Goal: Task Accomplishment & Management: Complete application form

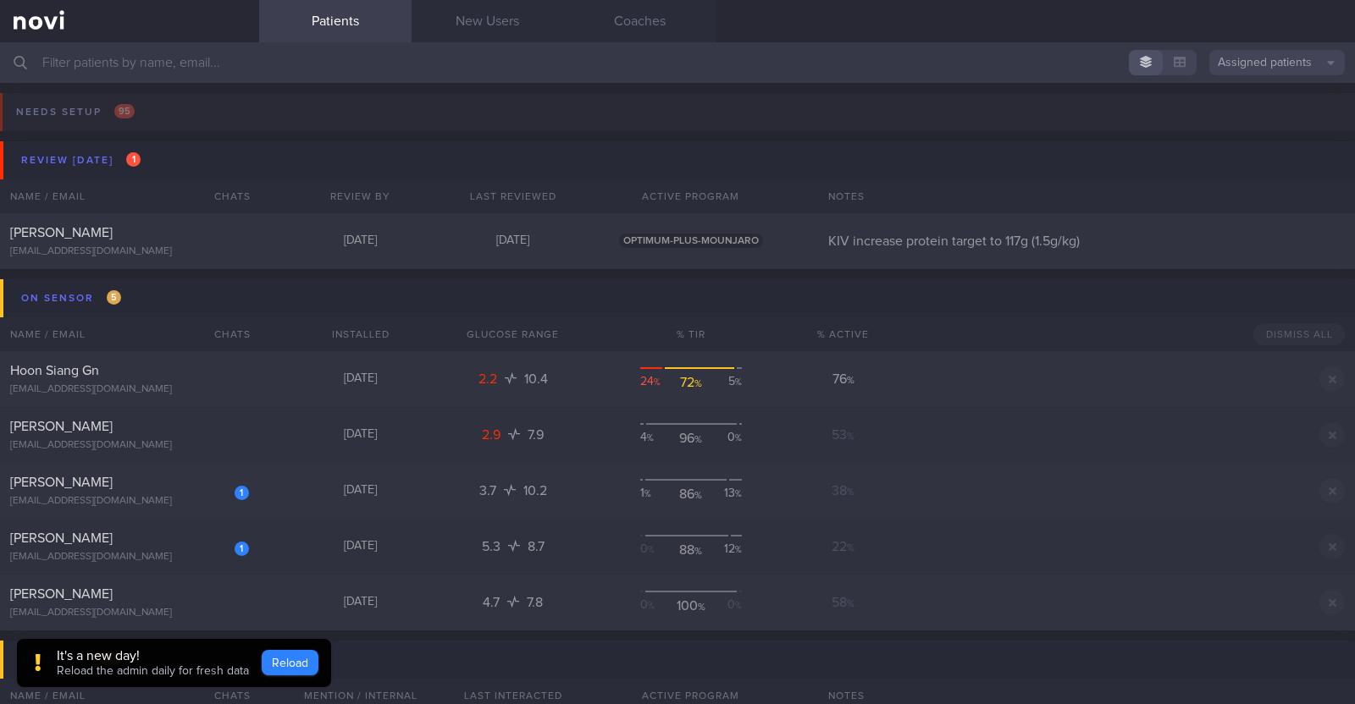
click at [294, 658] on button "Reload" at bounding box center [290, 662] width 57 height 25
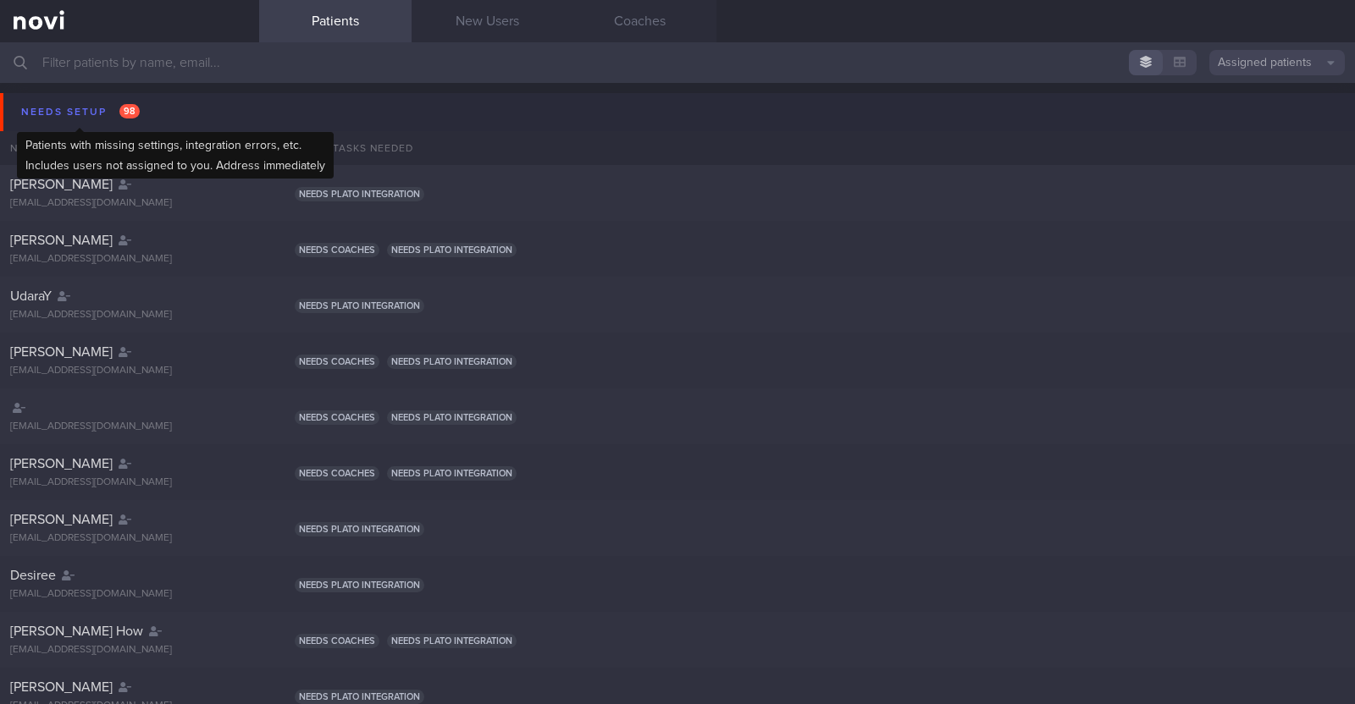
click at [61, 103] on div "Needs setup 98" at bounding box center [80, 112] width 127 height 23
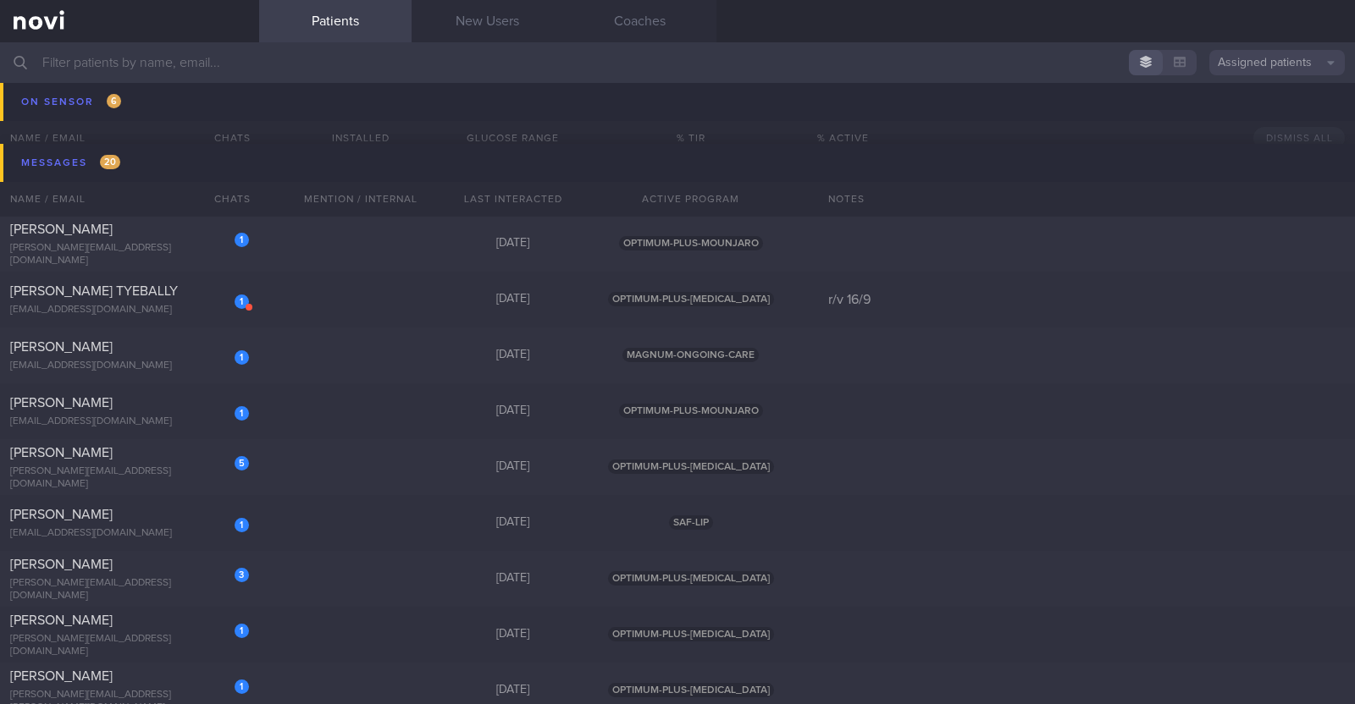
scroll to position [1692, 0]
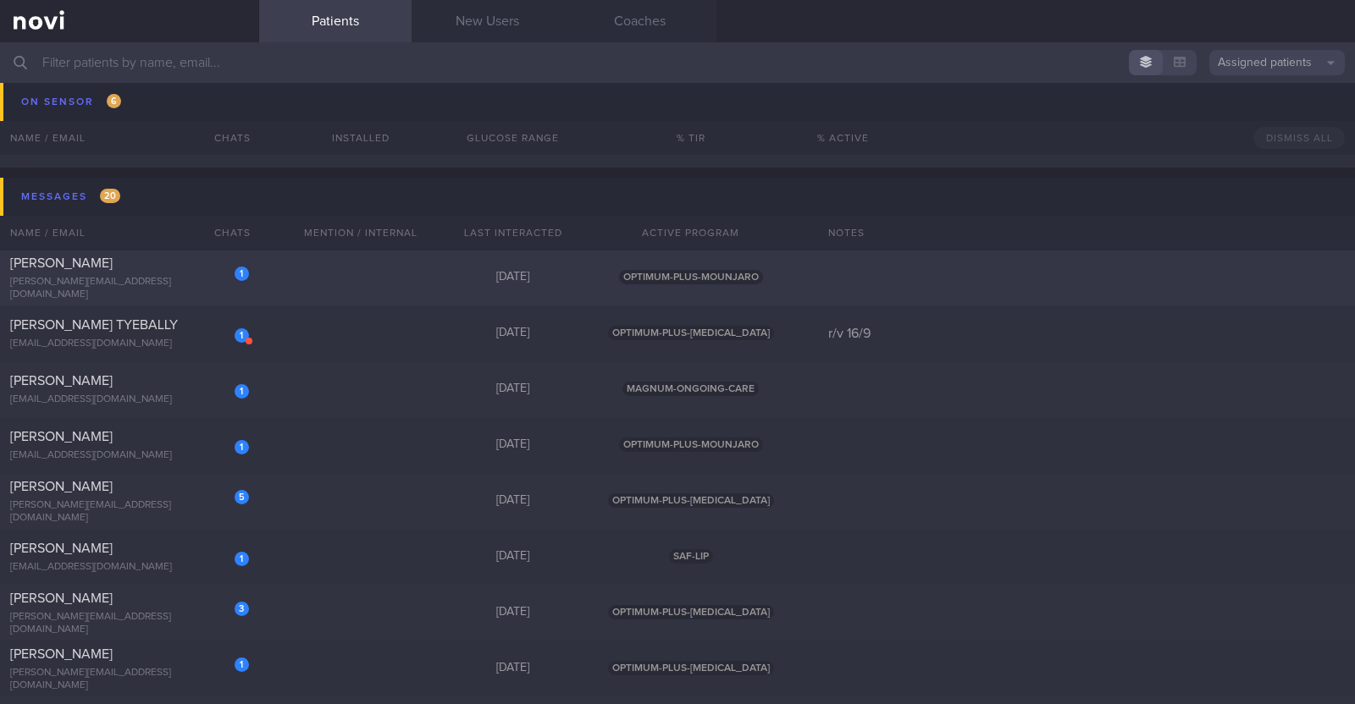
click at [322, 277] on div "1 Alexis Damayo alexis_damayo@yahoo.com 3 days ago OPTIMUM-PLUS-MOUNJARO" at bounding box center [677, 278] width 1355 height 56
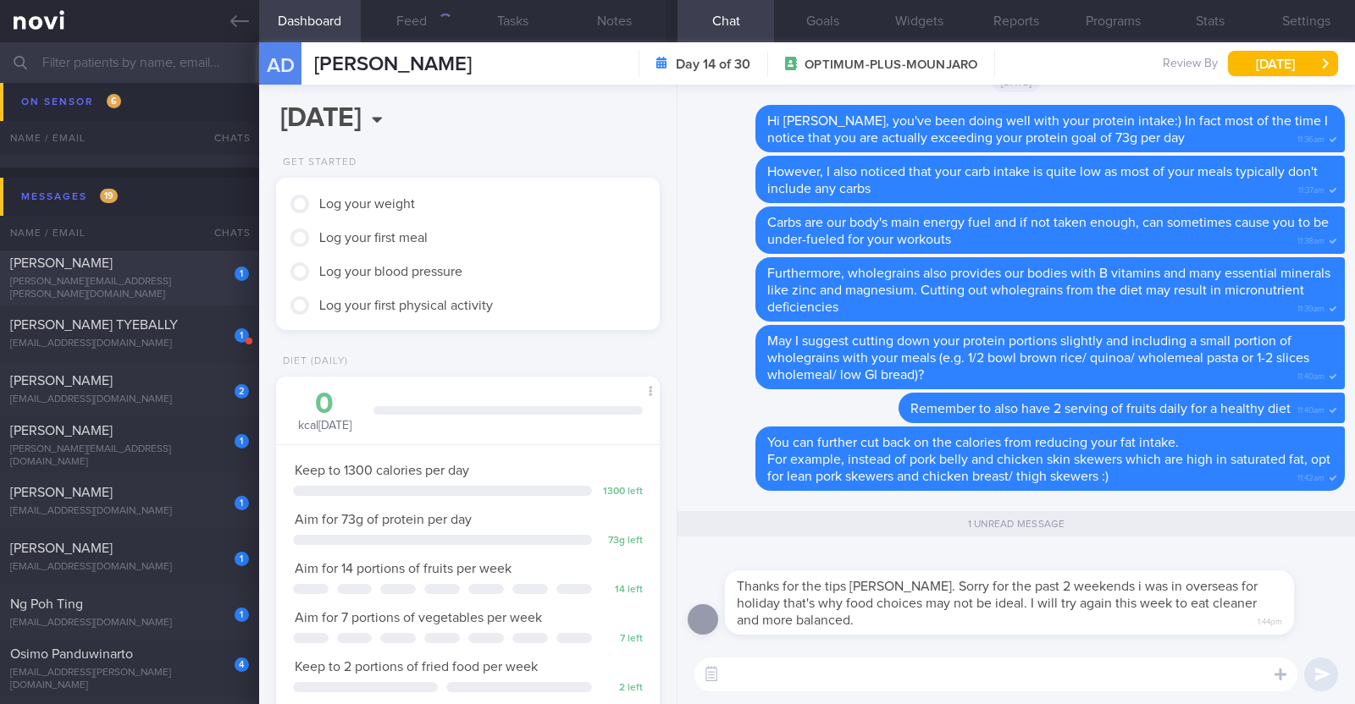
scroll to position [168, 337]
click at [815, 667] on textarea at bounding box center [995, 675] width 603 height 34
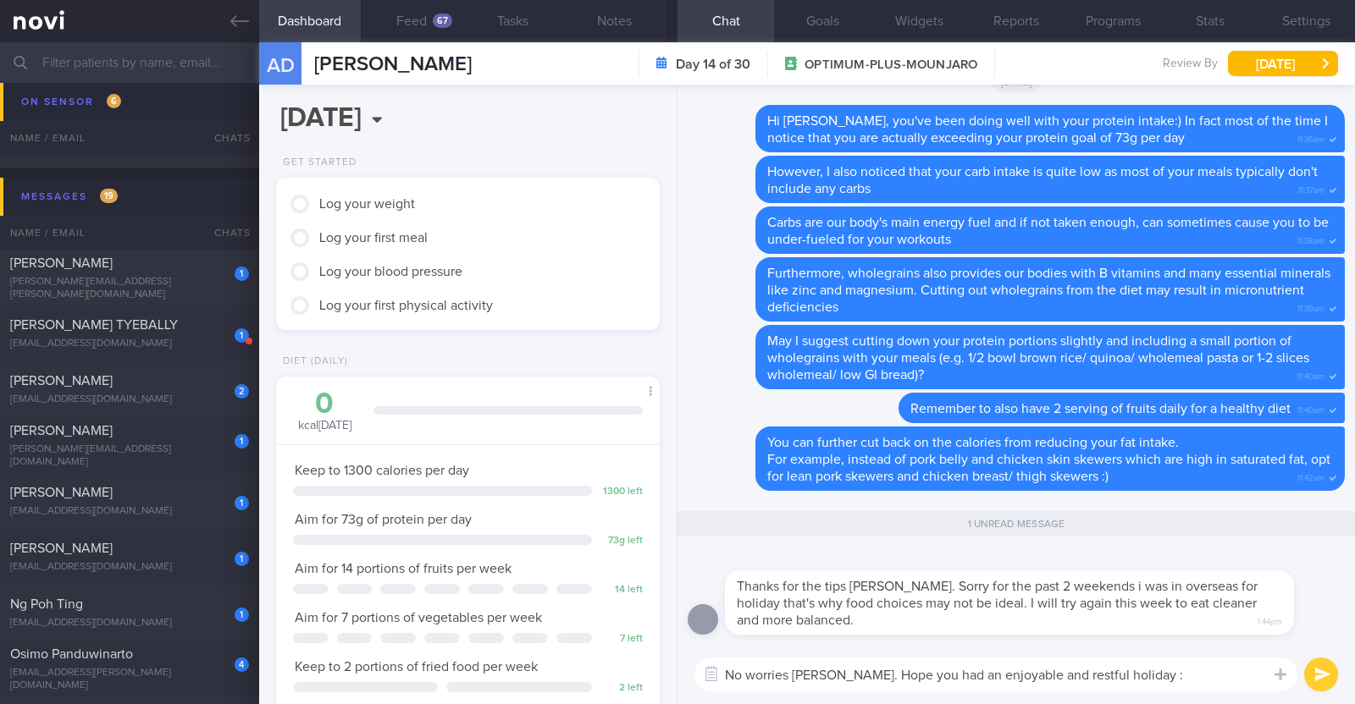
type textarea "No worries Alexis. Hope you had an enjoyable and restful holiday :)"
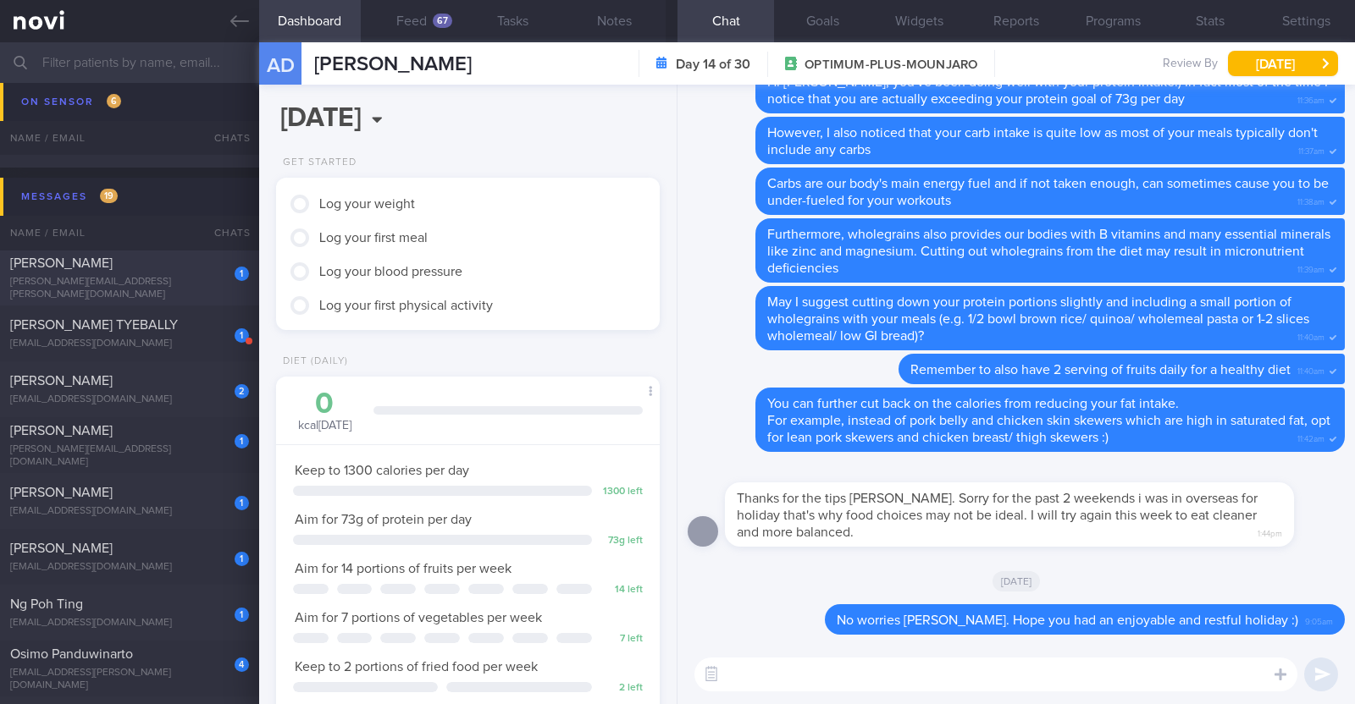
click at [190, 272] on div "[PERSON_NAME]" at bounding box center [127, 263] width 235 height 17
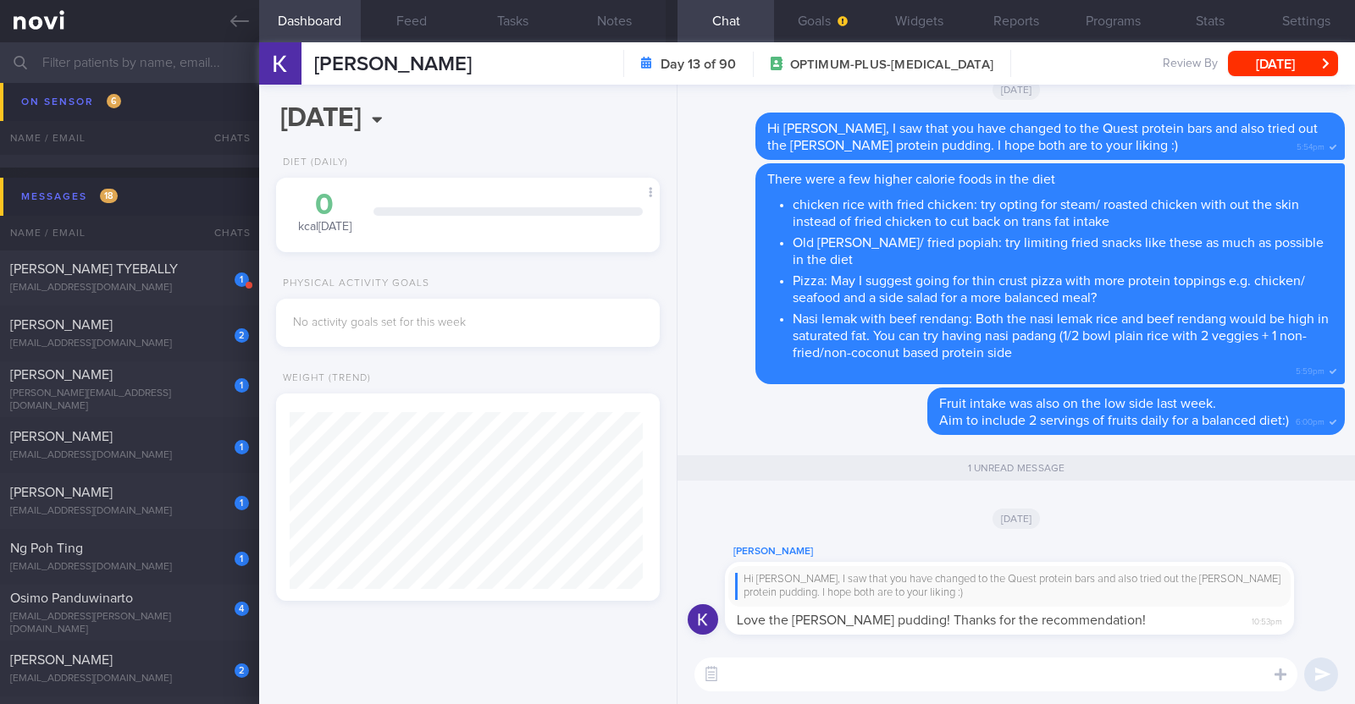
click at [782, 678] on textarea at bounding box center [995, 675] width 603 height 34
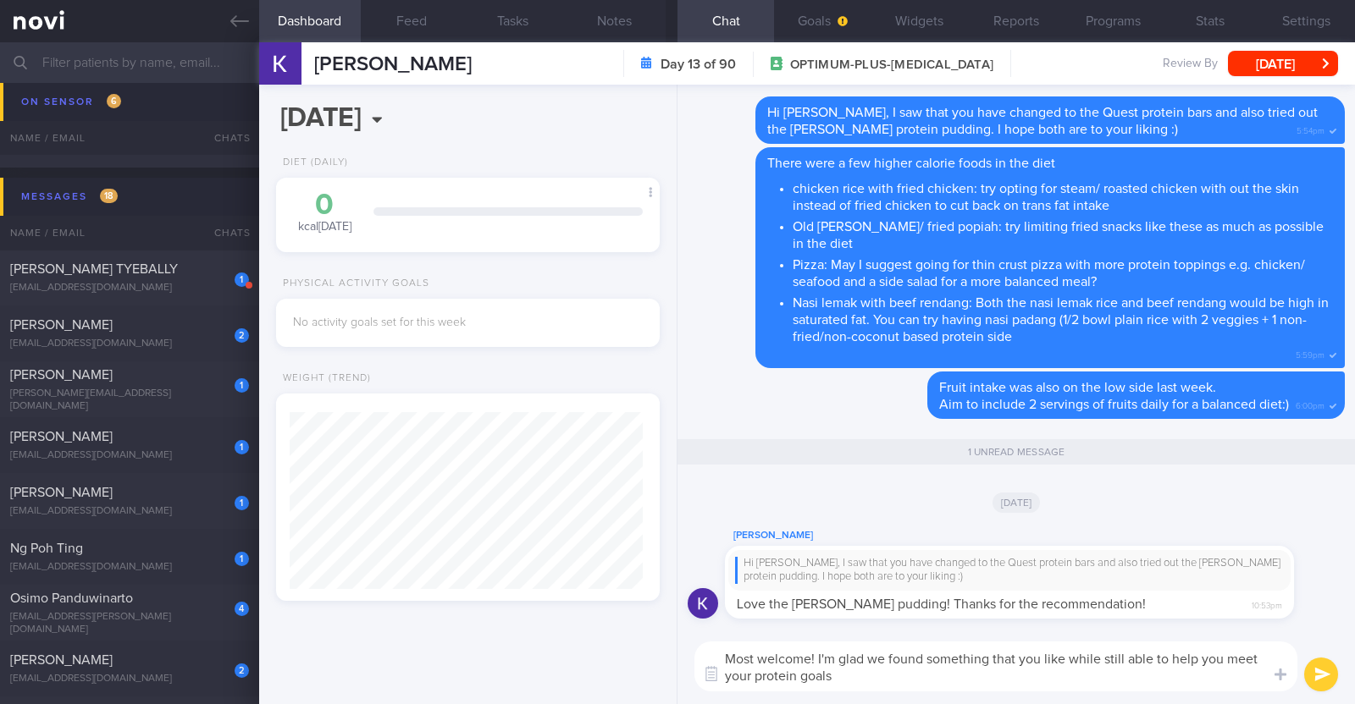
paste textarea "🤗"
type textarea "Most welcome! I'm glad we found something that you like while still able to hel…"
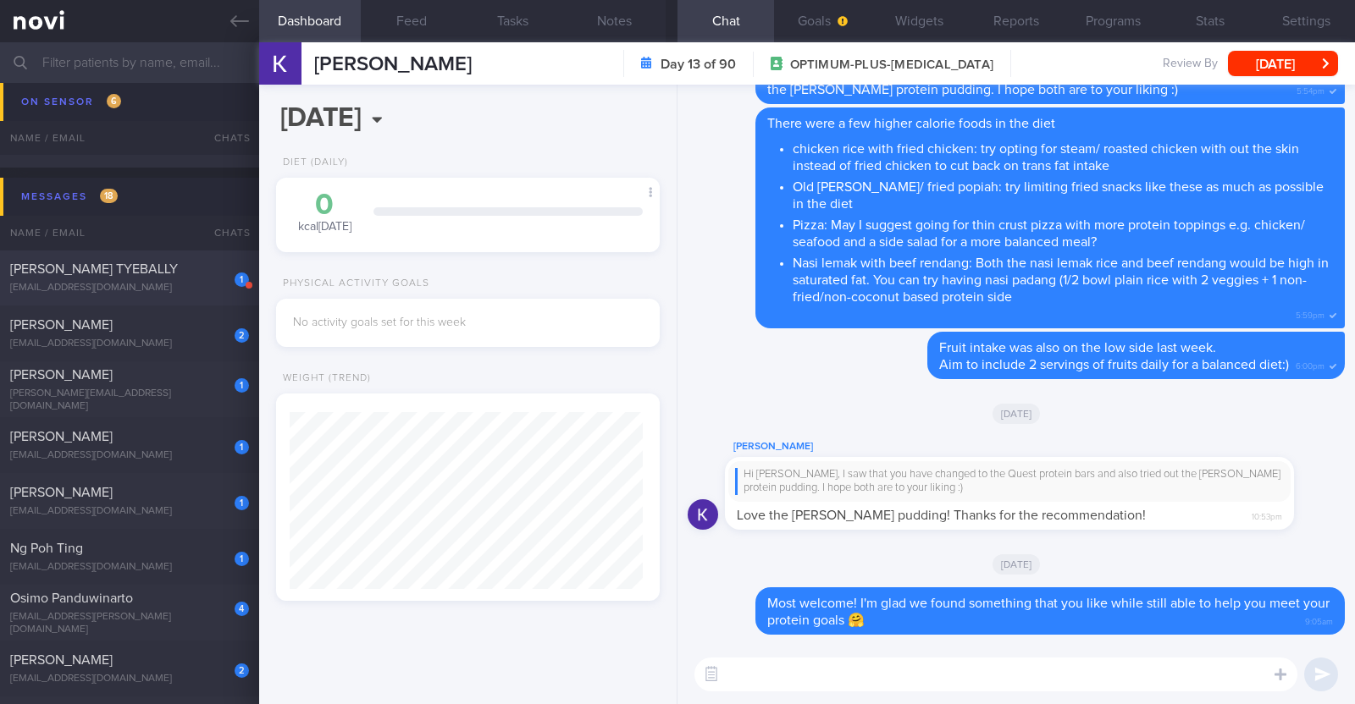
click at [156, 271] on span "ARSHIA TYEBALLY TYEBALLY" at bounding box center [94, 269] width 168 height 14
click at [626, 27] on button "Notes" at bounding box center [615, 21] width 102 height 42
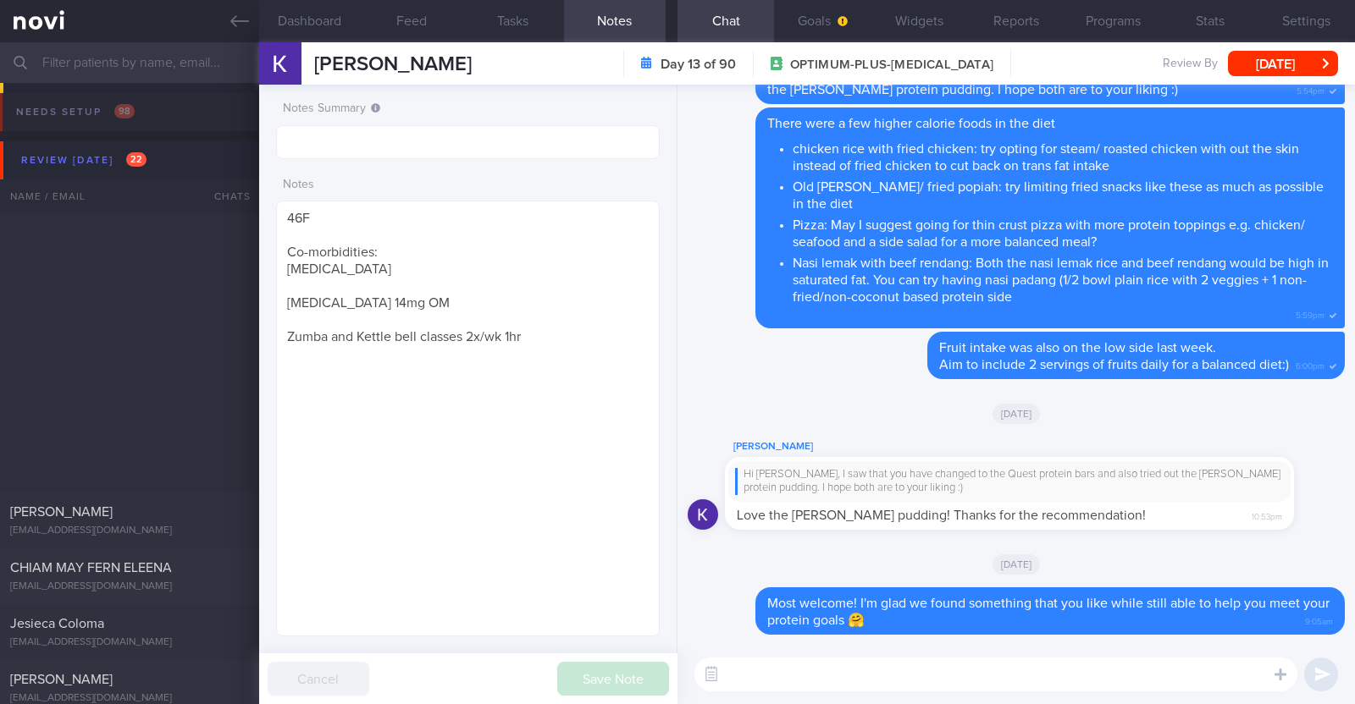
select select "8"
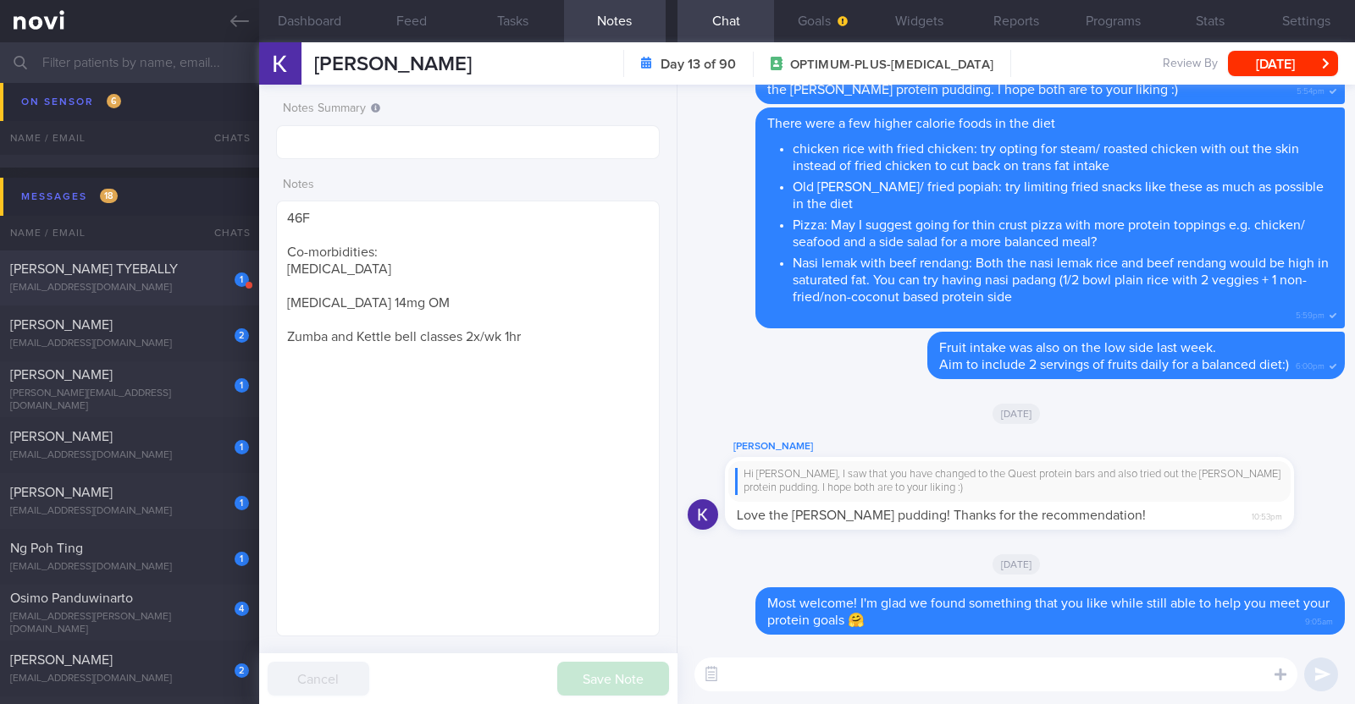
click at [135, 273] on span "[PERSON_NAME] TYEBALLY" at bounding box center [94, 269] width 168 height 14
type input "r/v 16/9"
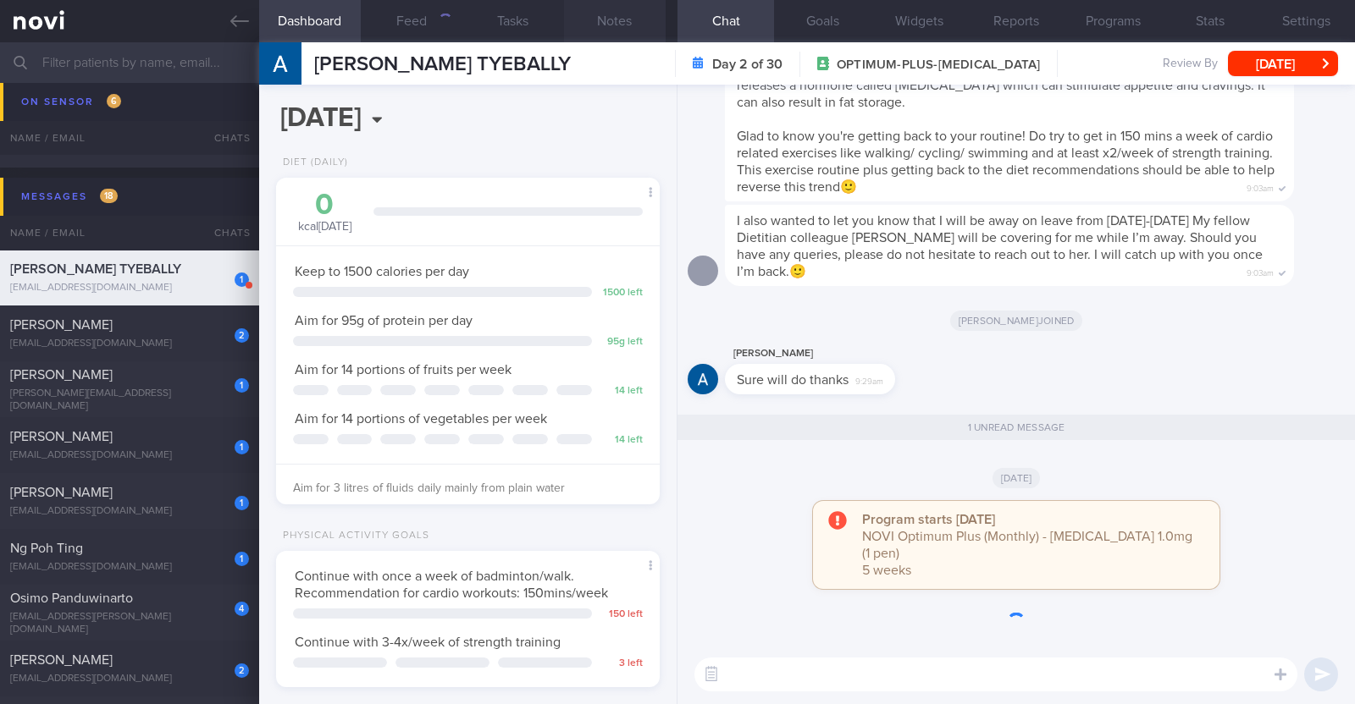
scroll to position [192, 337]
click at [610, 19] on button "Notes" at bounding box center [615, 21] width 102 height 42
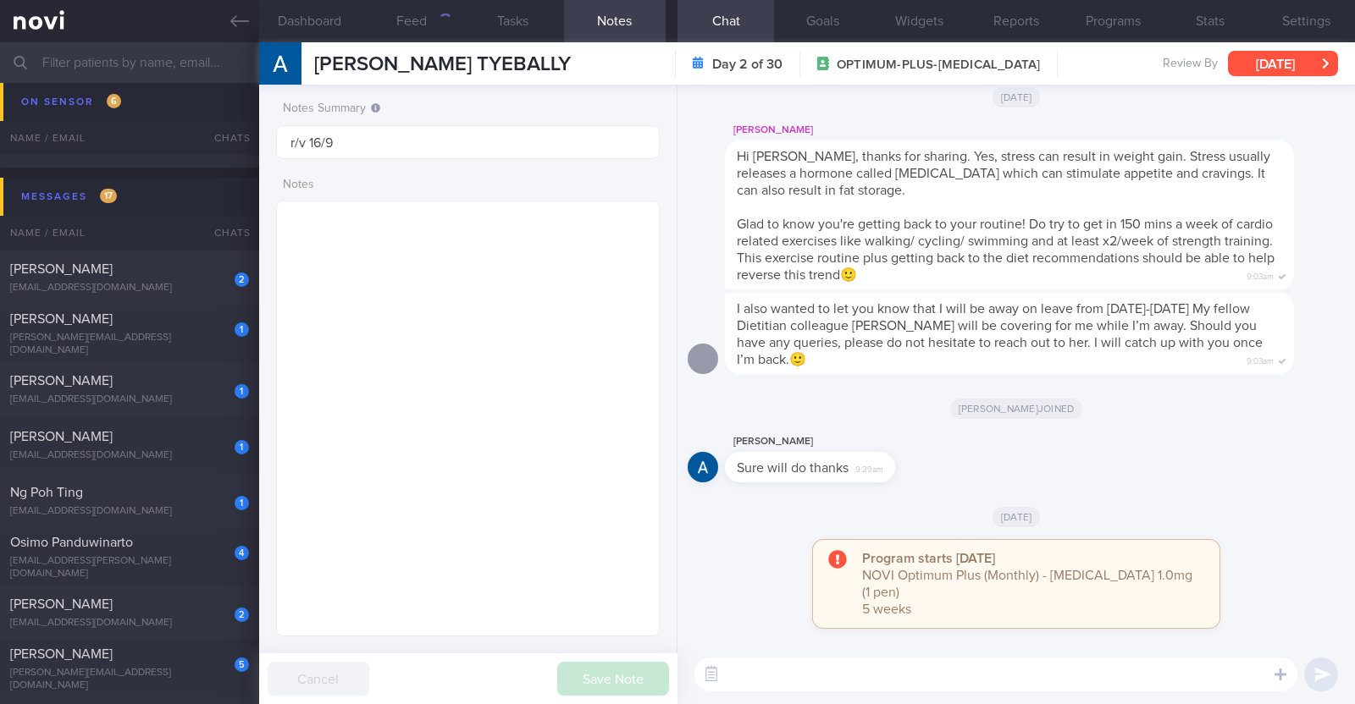
click at [1278, 61] on button "Sun, 14 Sep" at bounding box center [1283, 63] width 110 height 25
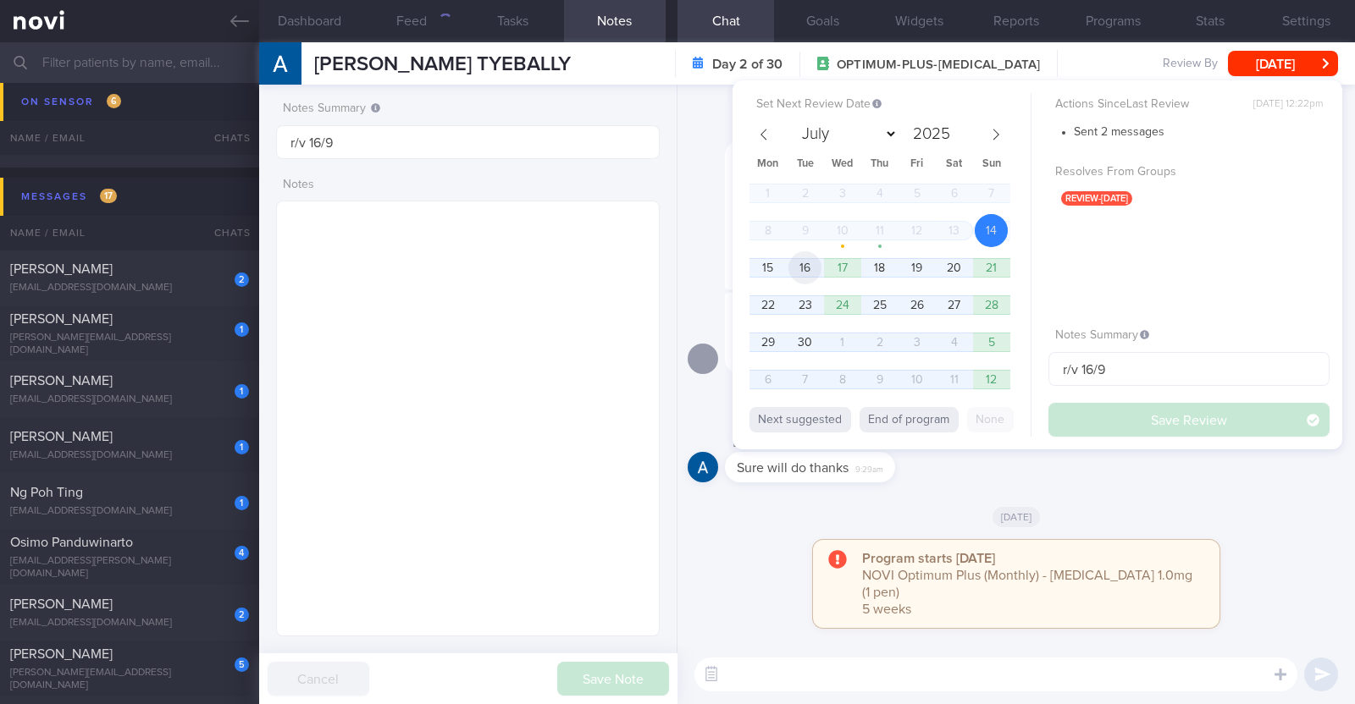
click at [809, 275] on span "16" at bounding box center [804, 267] width 33 height 33
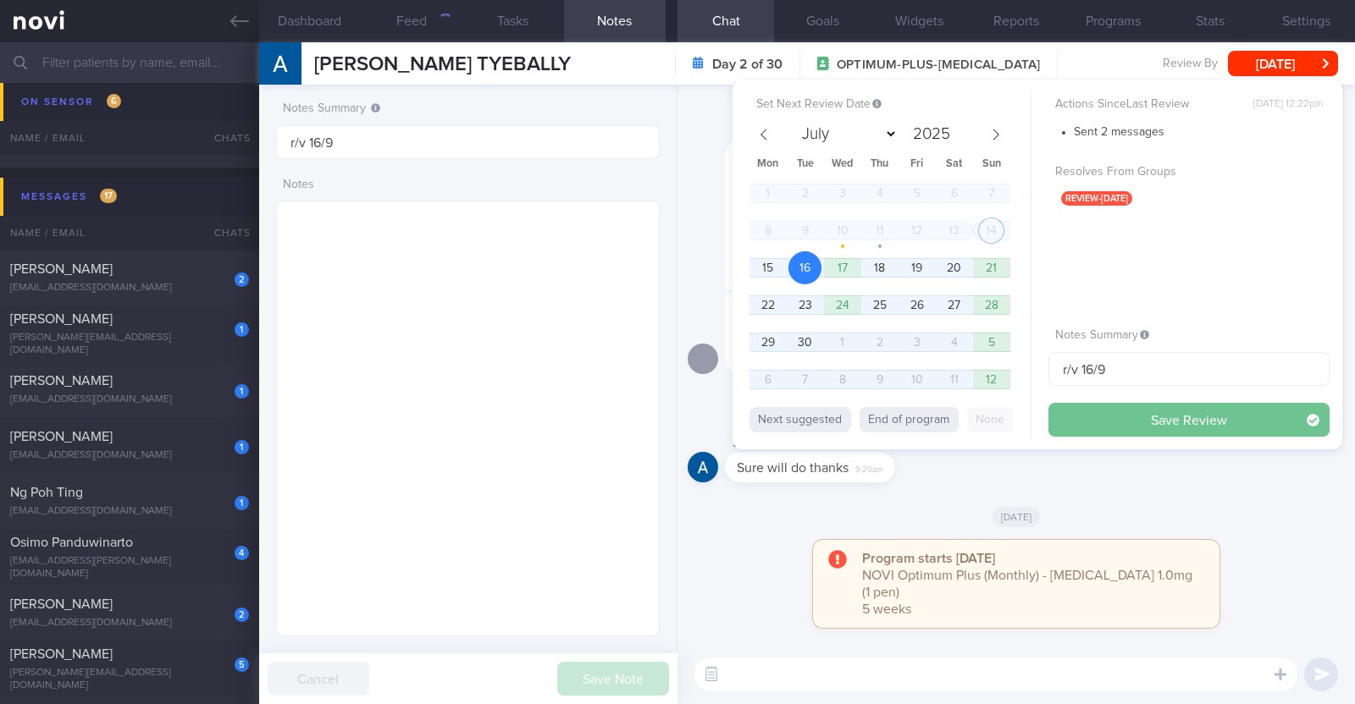
click at [1088, 412] on button "Save Review" at bounding box center [1188, 420] width 281 height 34
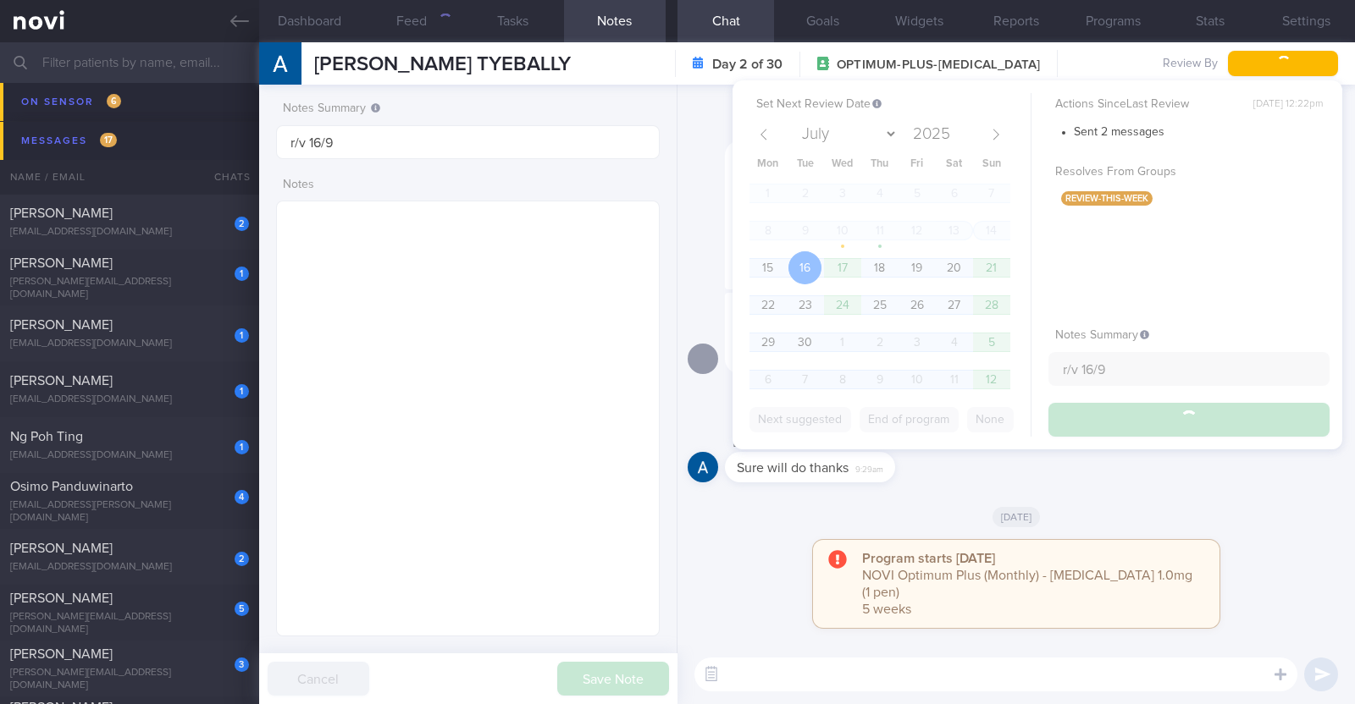
scroll to position [1637, 0]
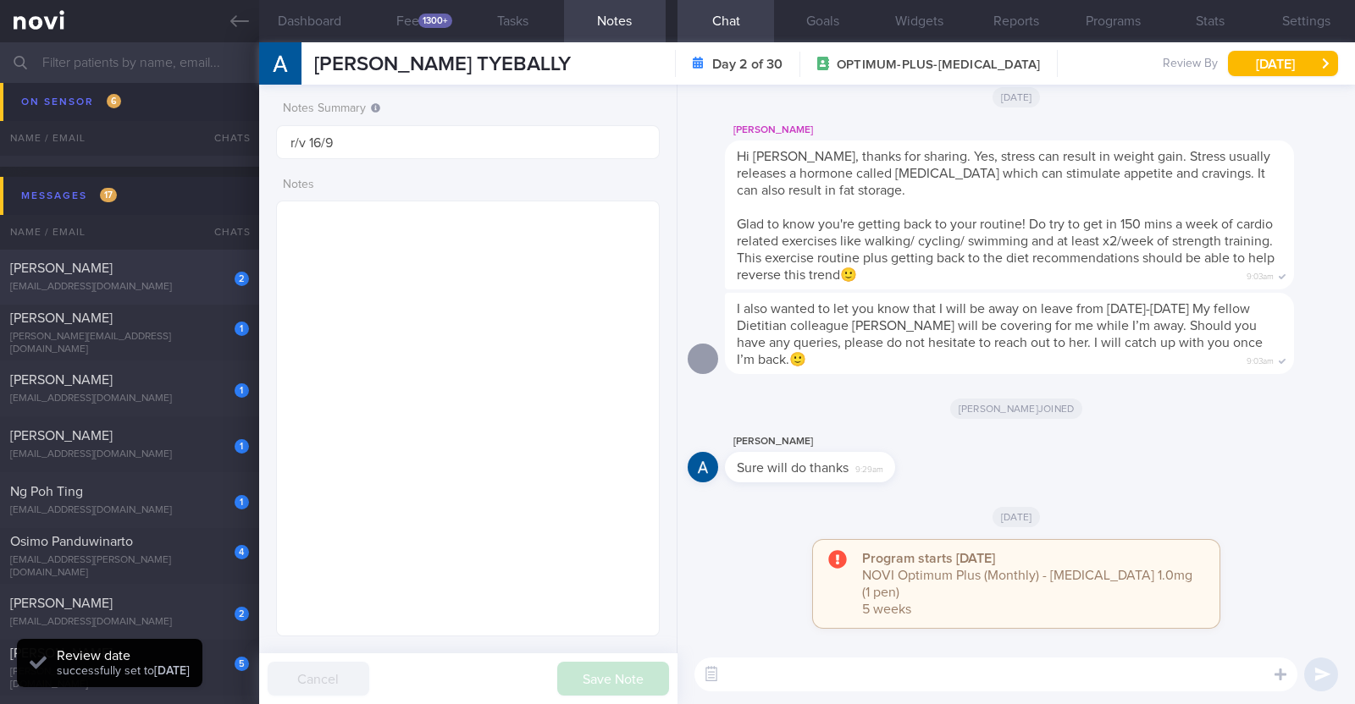
click at [157, 279] on div "2 SYAZANA BINTE YAHYA syazana.y@gmail.com" at bounding box center [129, 277] width 259 height 34
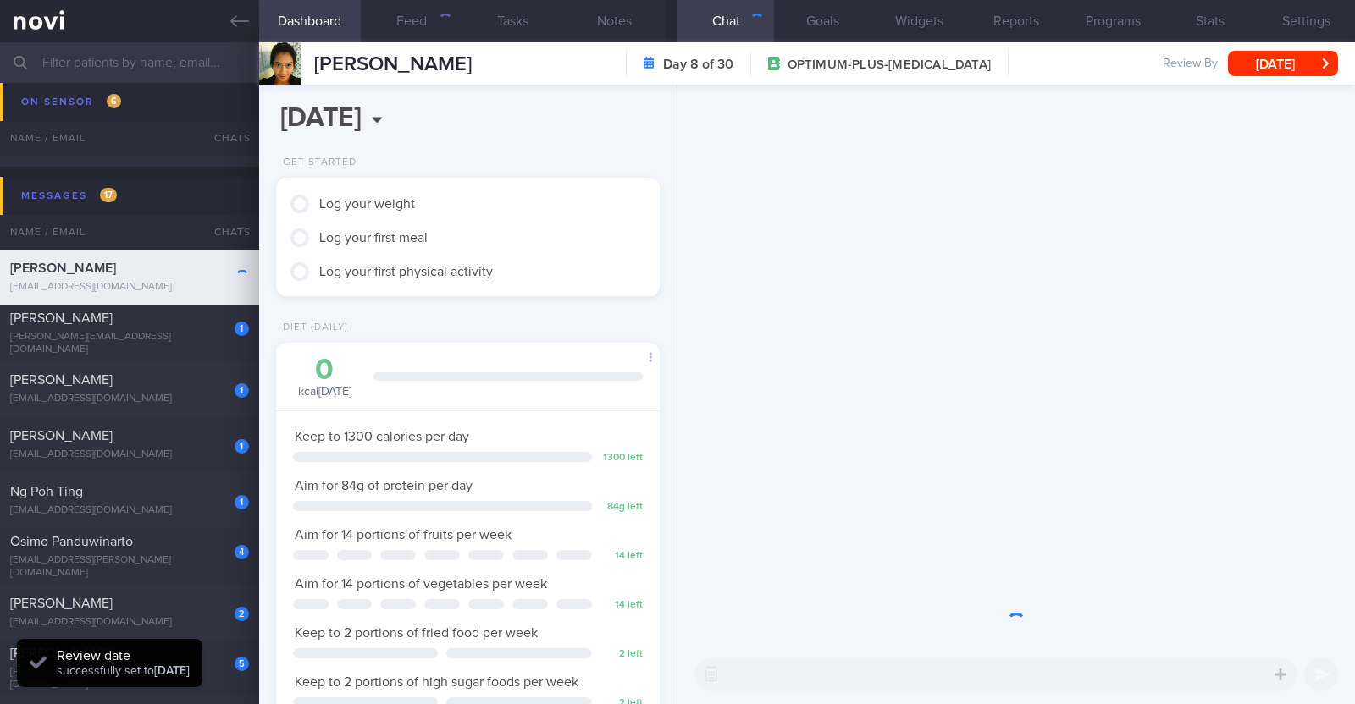
scroll to position [192, 337]
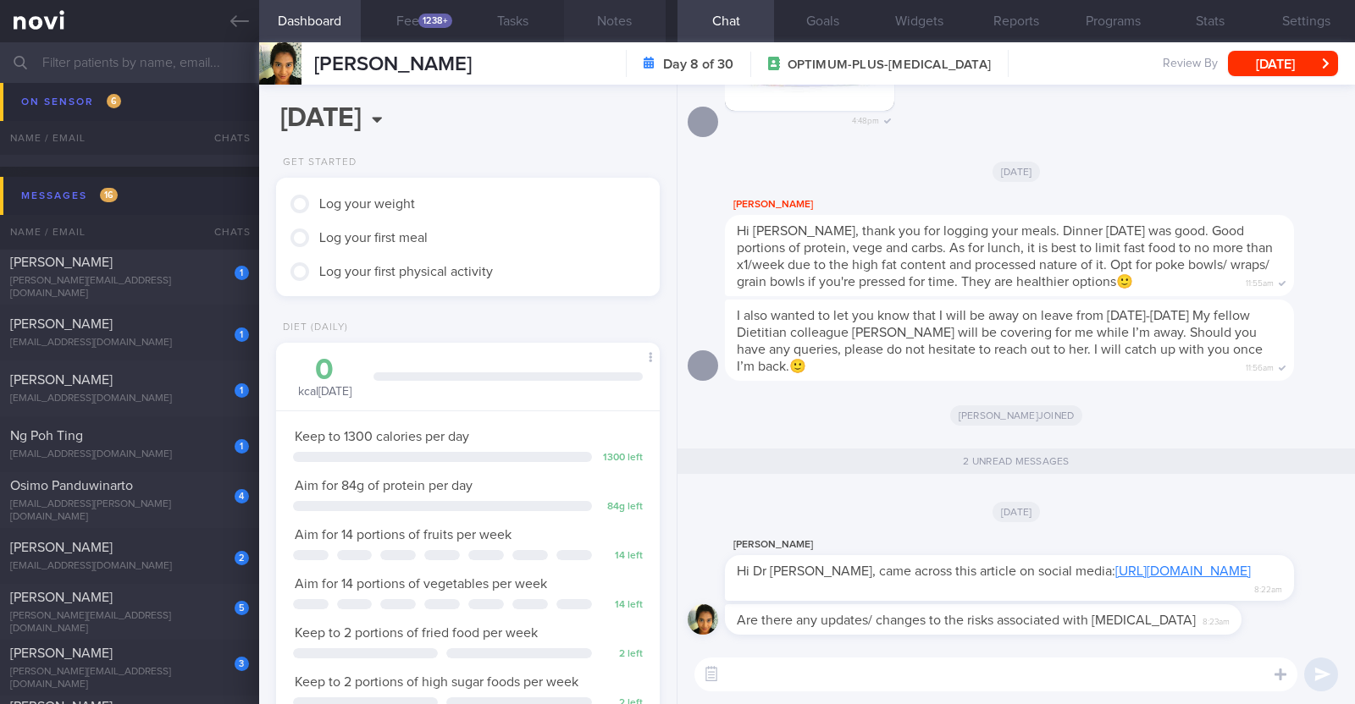
click at [625, 10] on button "Notes" at bounding box center [615, 21] width 102 height 42
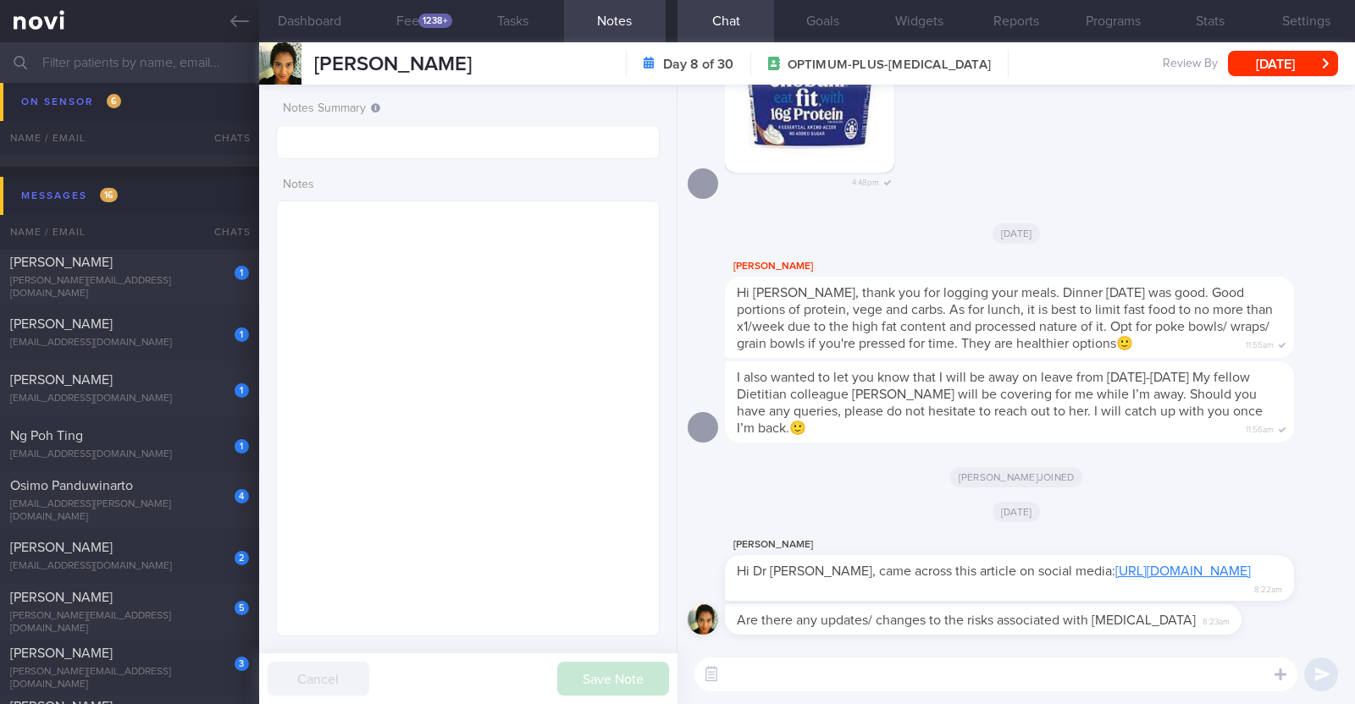
click at [1115, 578] on link "https://www.instagram.com/p/DOTxZYJDmvO/?igsh=MTF4cm1oazJ1NTl5Zw==" at bounding box center [1182, 572] width 135 height 14
click at [801, 675] on textarea at bounding box center [995, 675] width 603 height 34
paste textarea "Hi xxx, dietitian Charlotte here. It's great to connect with you. I'll be here …"
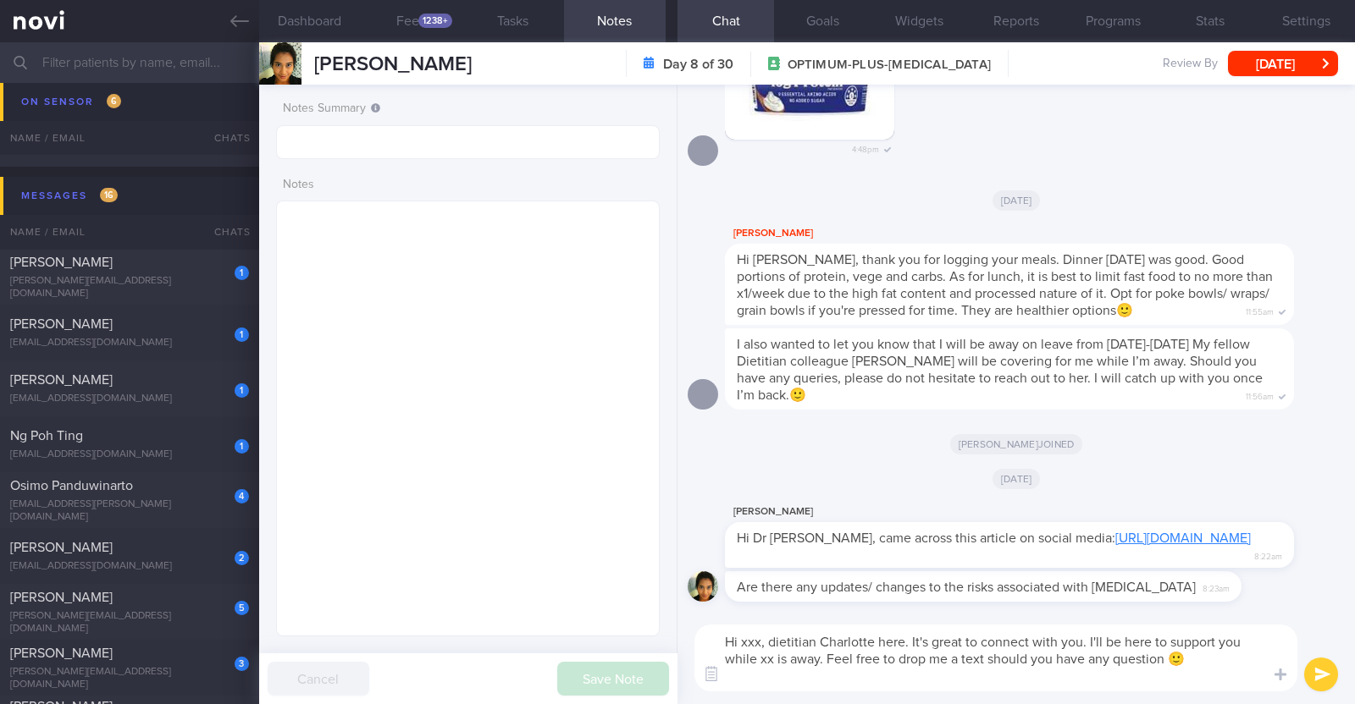
click at [759, 642] on textarea "Hi xxx, dietitian Charlotte here. It's great to connect with you. I'll be here …" at bounding box center [995, 658] width 603 height 67
click at [798, 662] on textarea "Hi Syazana, dietitian Charlotte here. It's great to connect with you. I'll be h…" at bounding box center [995, 658] width 603 height 67
type textarea "Hi Syazana, dietitian Charlotte here. It's great to connect with you. I'll be h…"
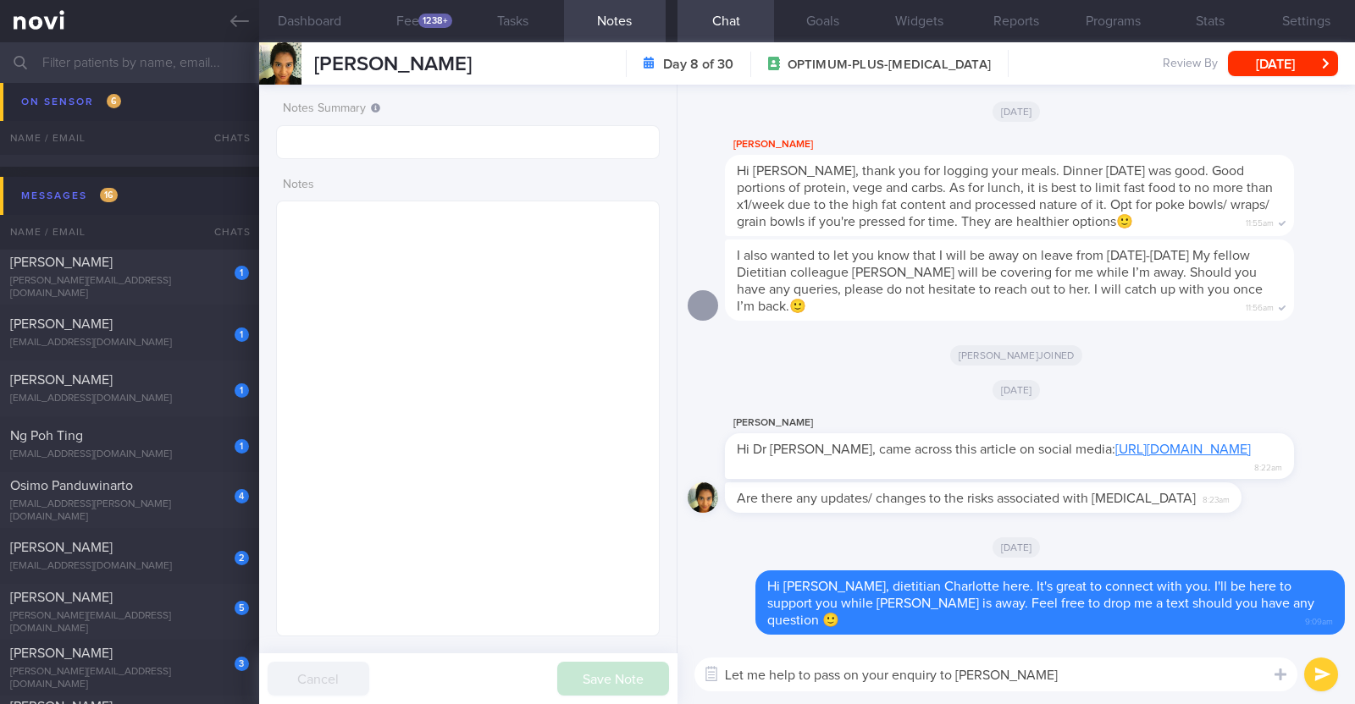
type textarea "Let me help to pass on your enquiry to Dr Todd!"
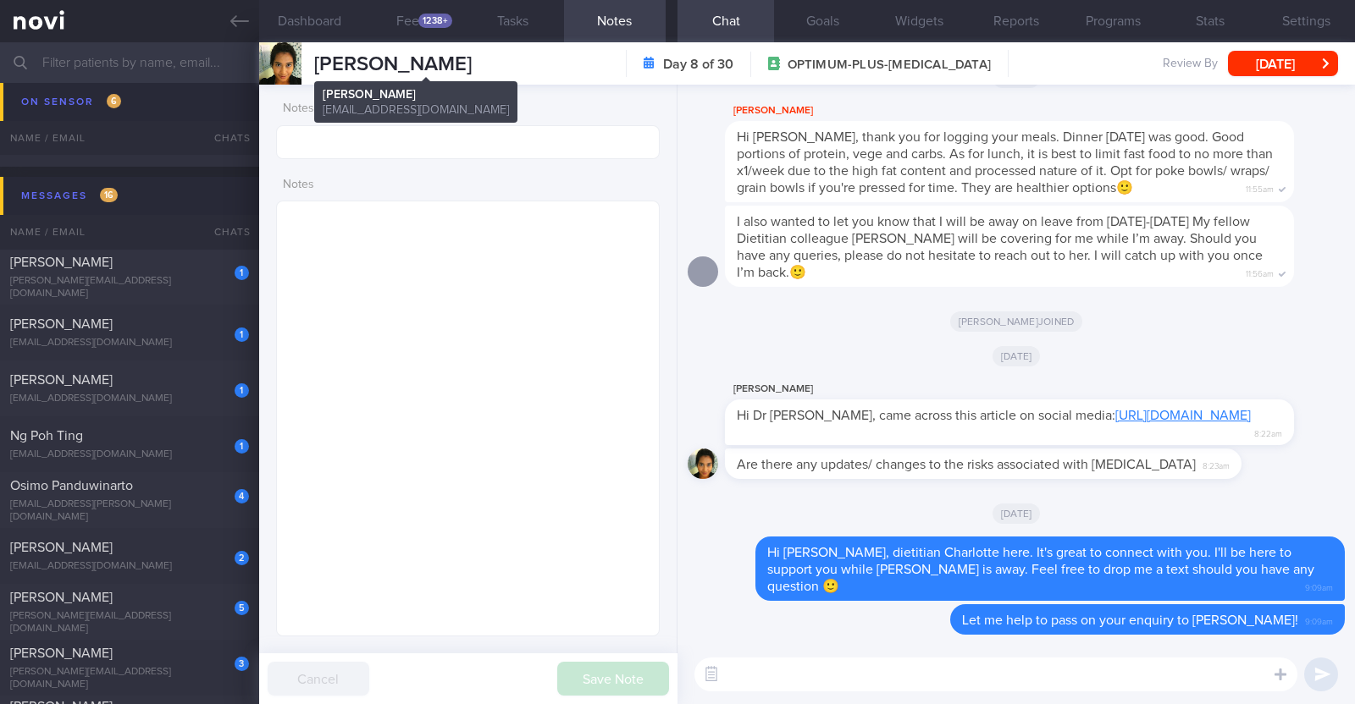
drag, startPoint x: 591, startPoint y: 63, endPoint x: 315, endPoint y: 55, distance: 276.1
click at [315, 55] on div "SYAZANA BINTE YAHYA SYAZANA BINTE YAHYA syazana.y@gmail.com Day 8 of 30 OPTIMUM…" at bounding box center [806, 63] width 1095 height 42
copy span "[PERSON_NAME]"
click at [433, 14] on div "1238+" at bounding box center [435, 21] width 34 height 14
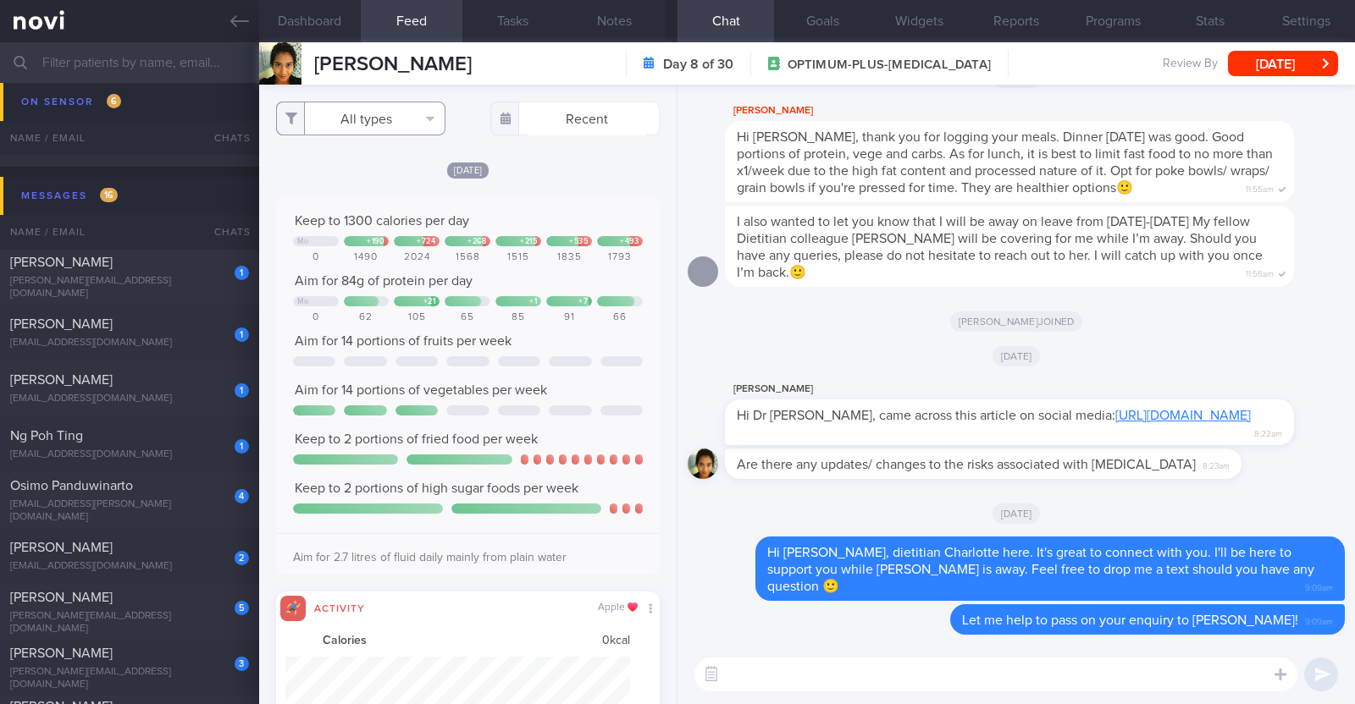
click at [397, 118] on button "All types" at bounding box center [360, 119] width 169 height 34
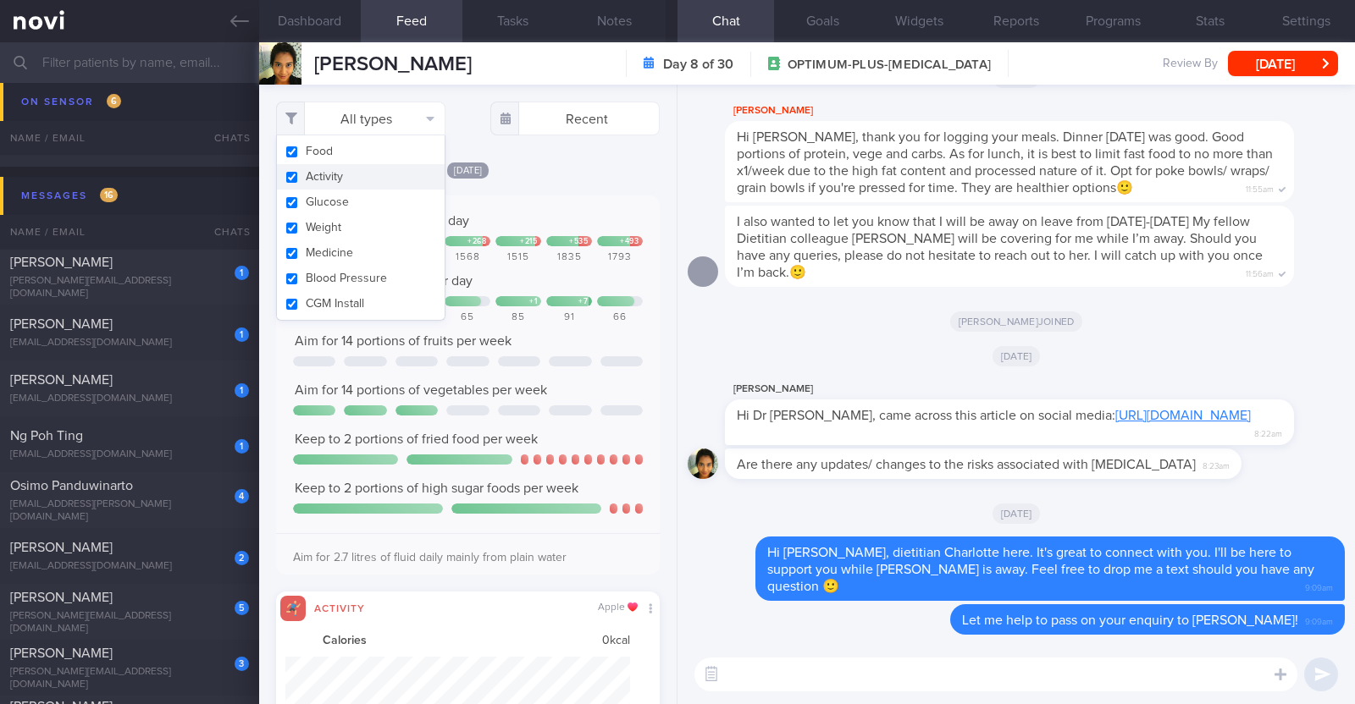
click at [387, 185] on button "Activity" at bounding box center [361, 176] width 168 height 25
checkbox input "false"
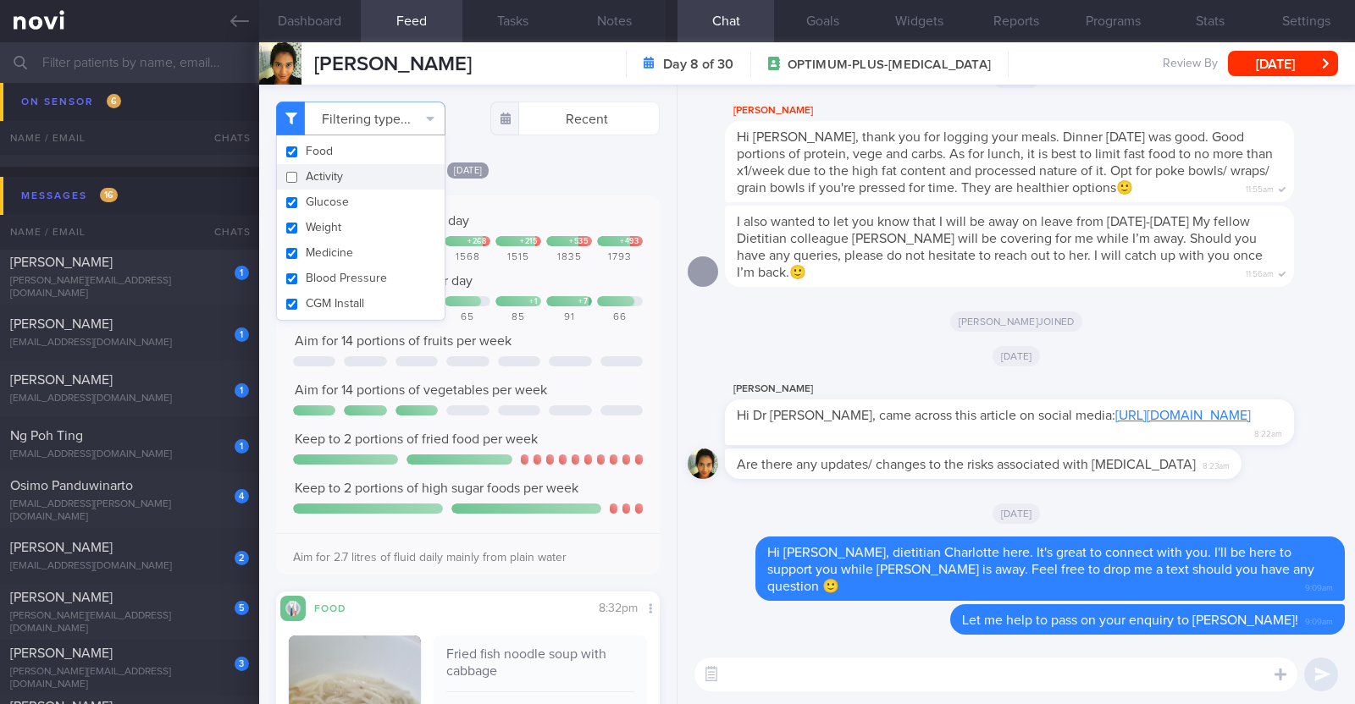
click at [600, 175] on div "Yesterday" at bounding box center [468, 170] width 384 height 18
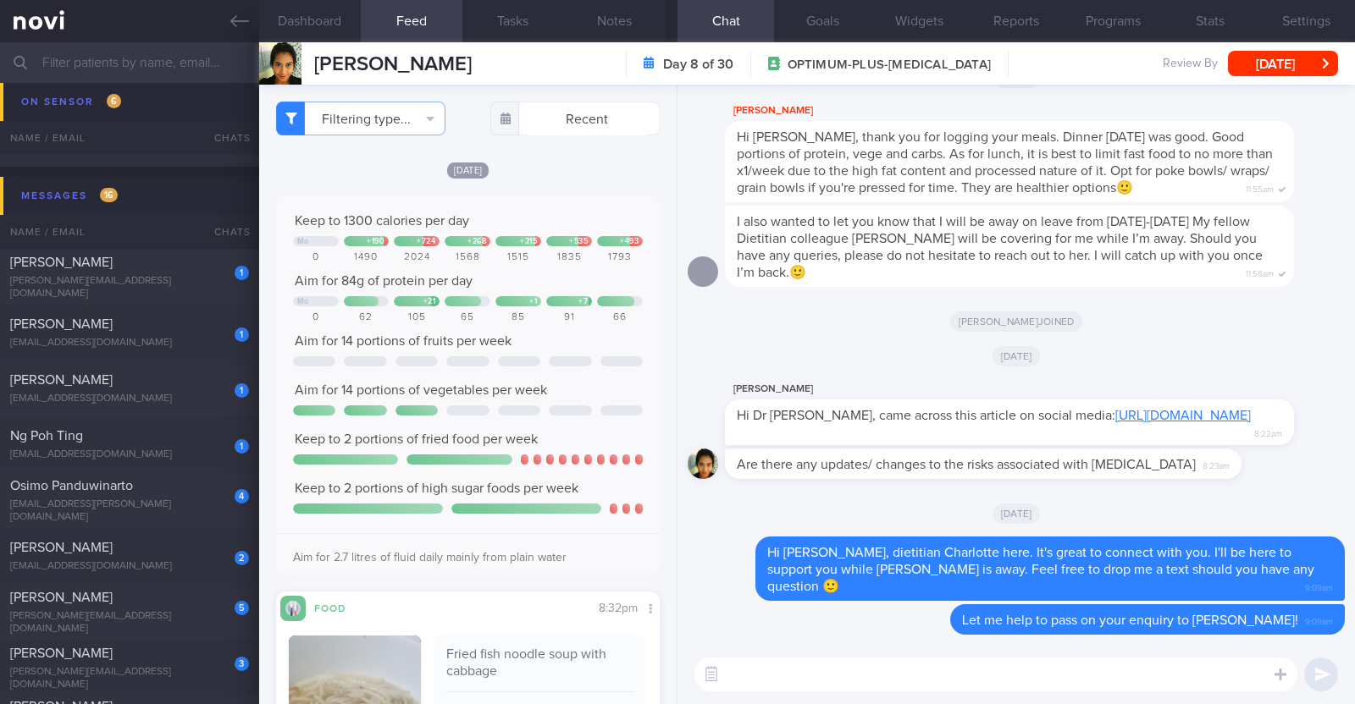
click at [720, 363] on div "Sat, 13 Sep" at bounding box center [1015, 355] width 657 height 47
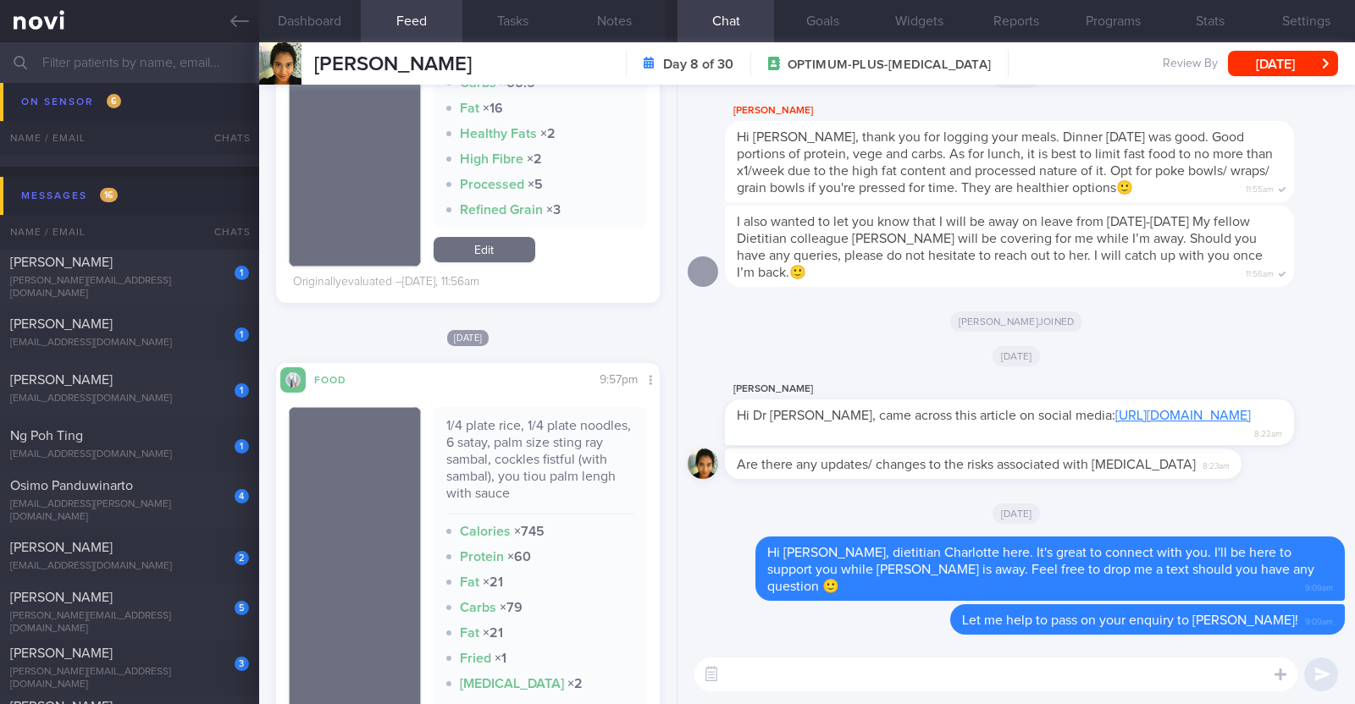
scroll to position [1905, 0]
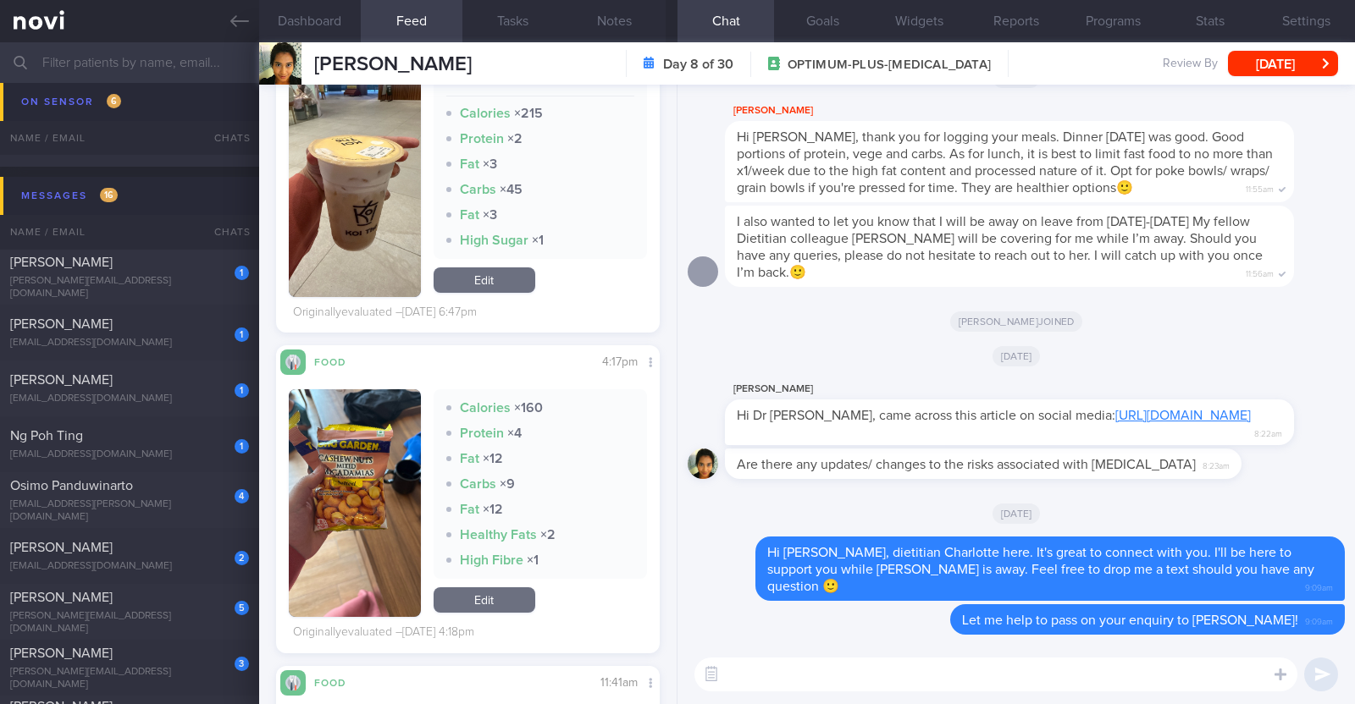
scroll to position [2856, 0]
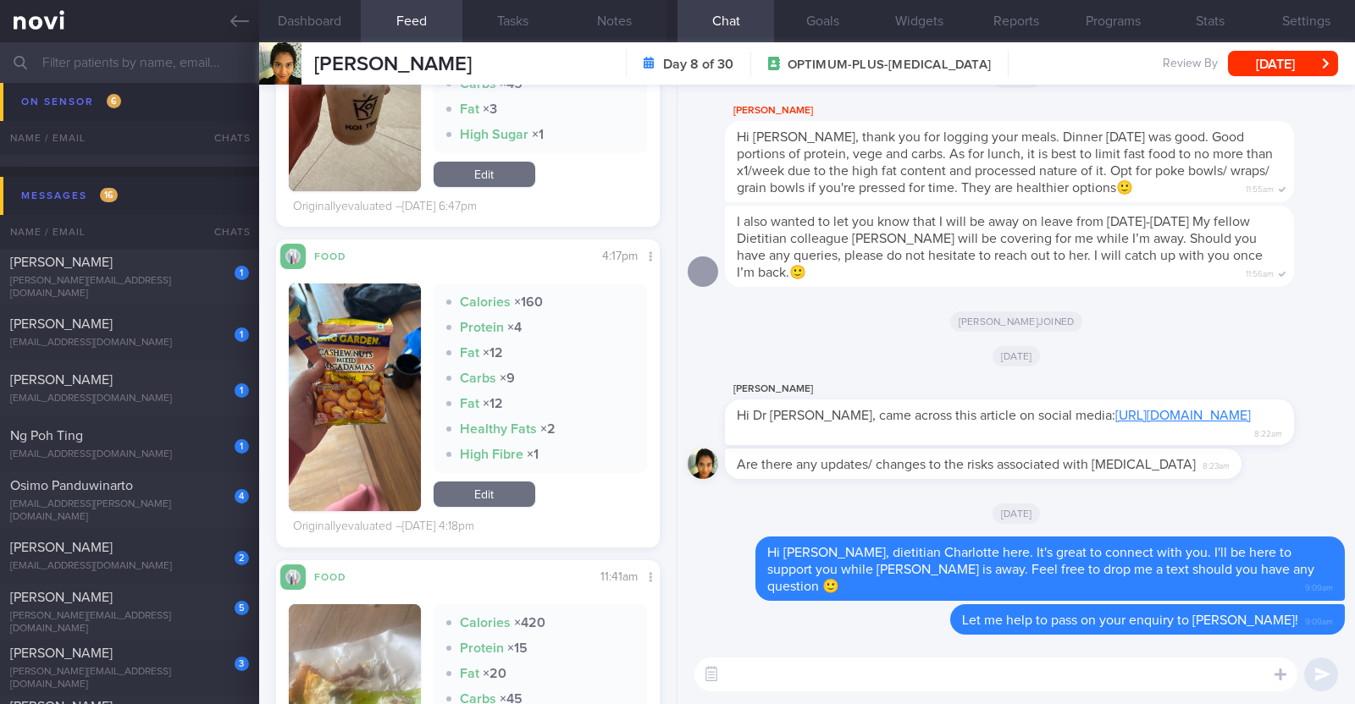
click at [345, 442] on button "button" at bounding box center [355, 398] width 132 height 228
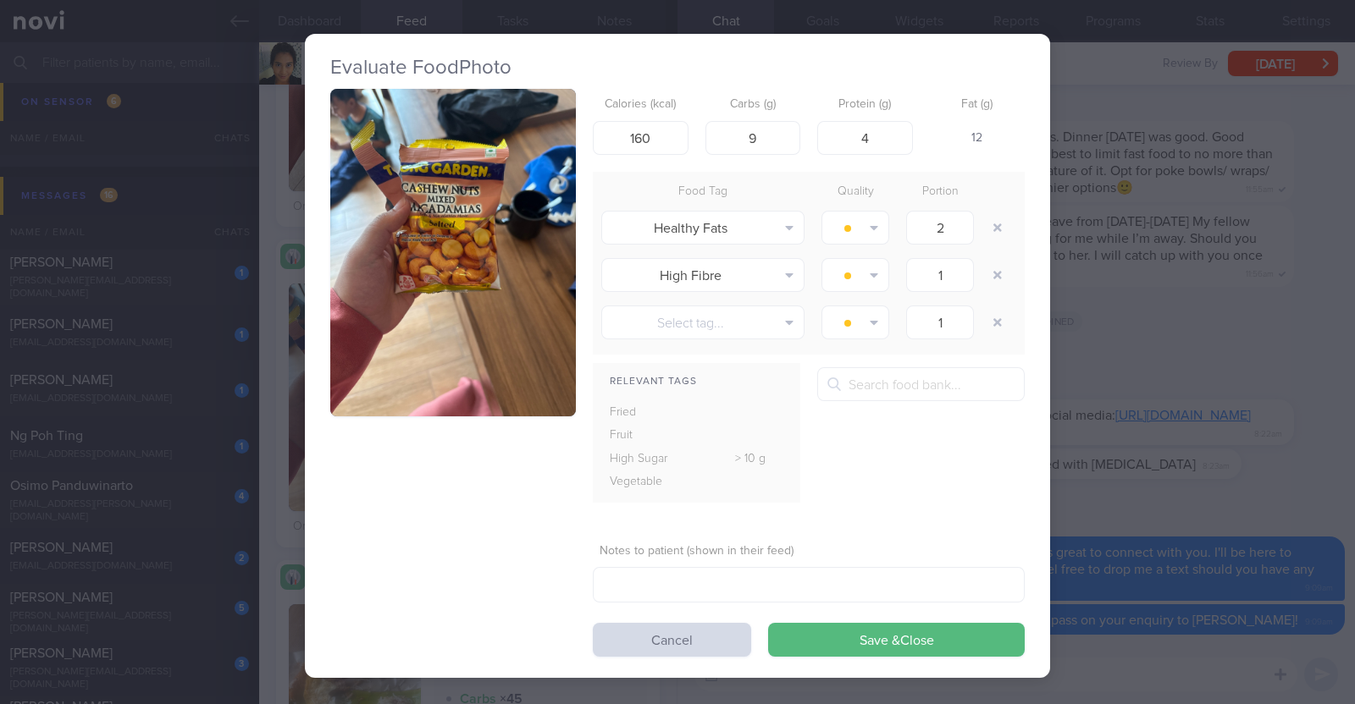
click at [277, 345] on div "Evaluate Food Photo Calories (kcal) 160 Carbs (g) 9 Protein (g) 4 Fat (g) 12 Fo…" at bounding box center [677, 352] width 1355 height 704
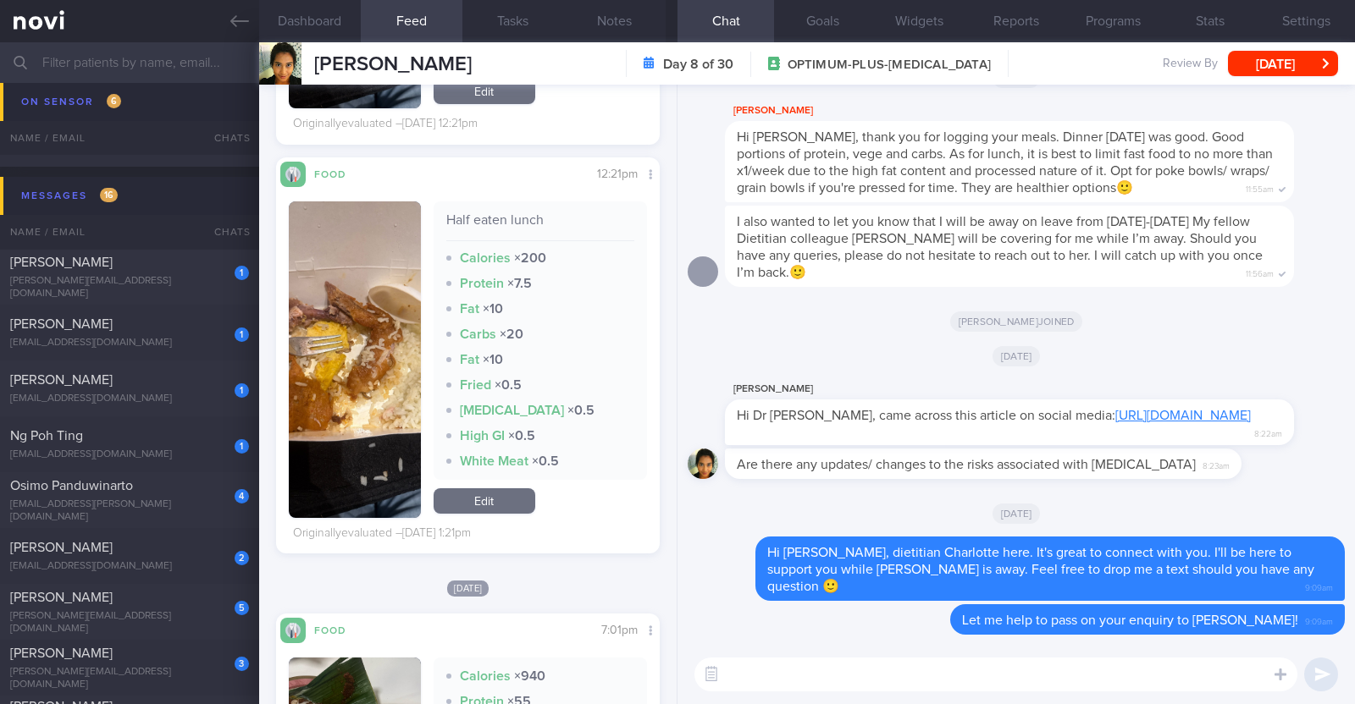
scroll to position [6984, 0]
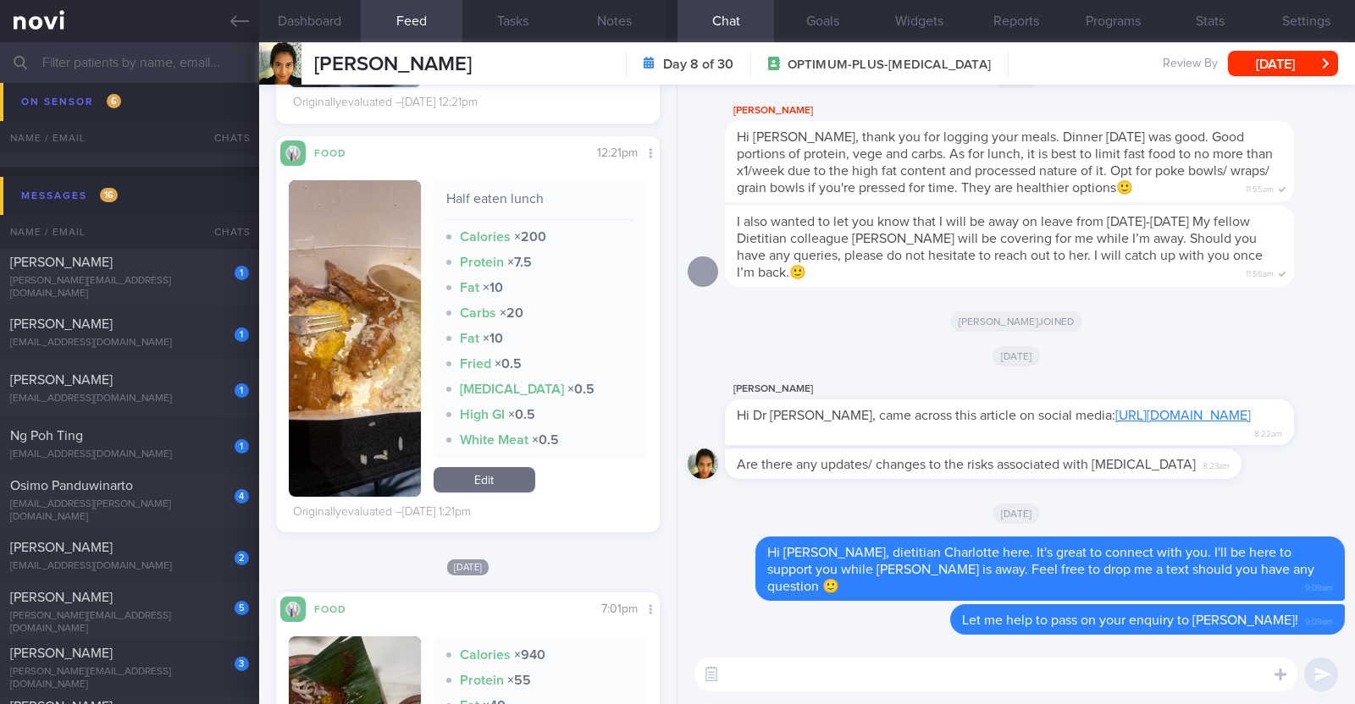
click at [771, 671] on textarea at bounding box center [995, 675] width 603 height 34
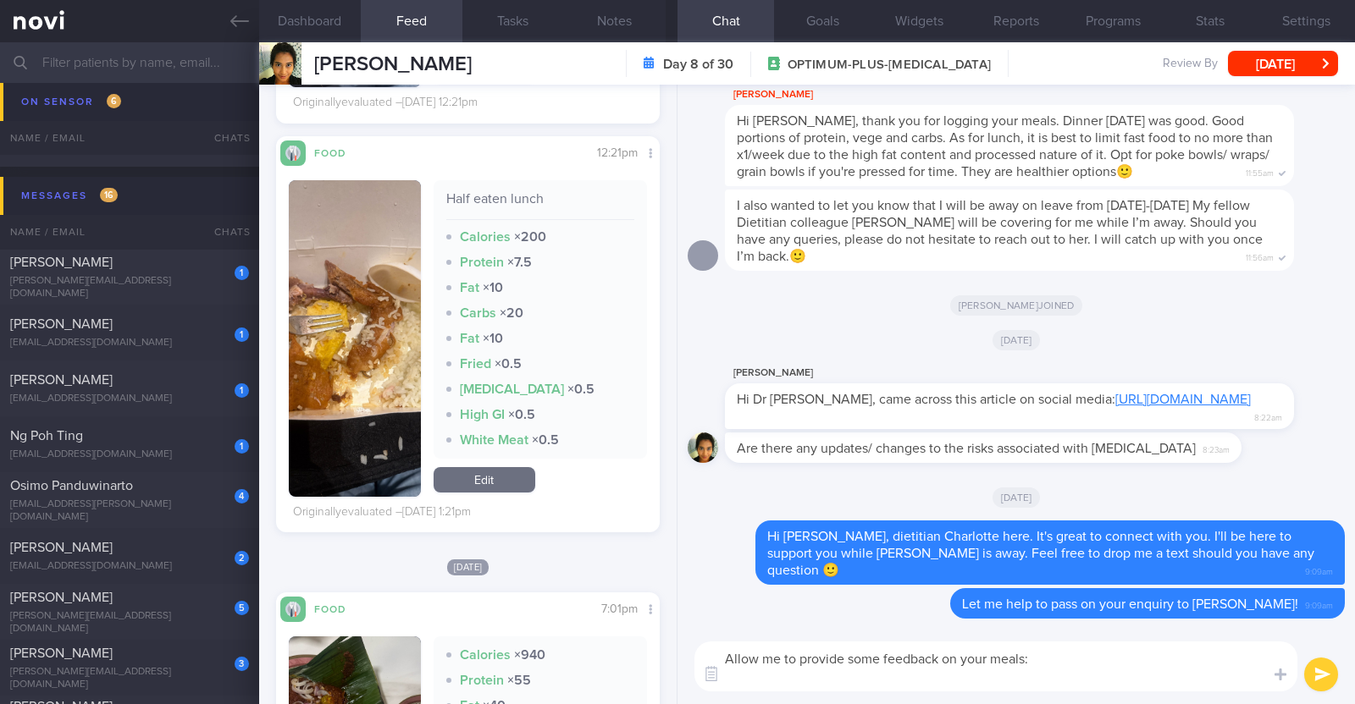
scroll to position [0, 0]
paste textarea "👍"
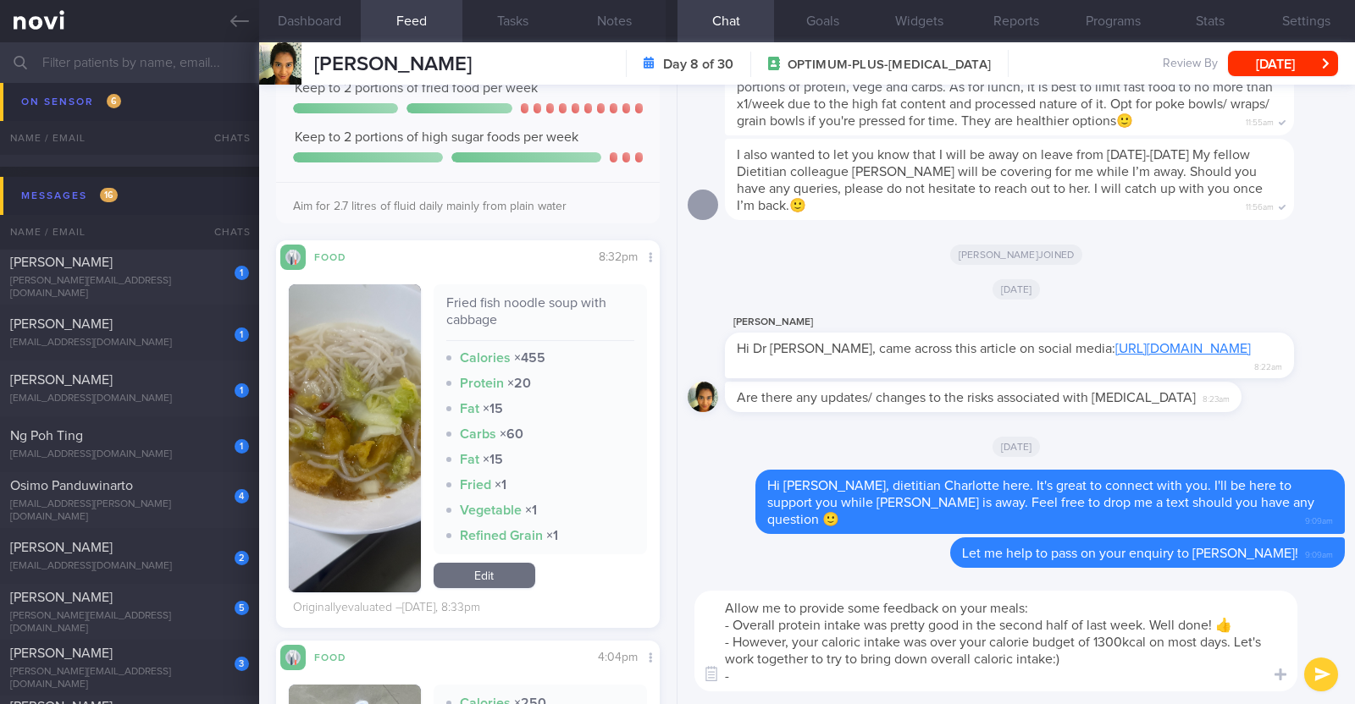
scroll to position [422, 0]
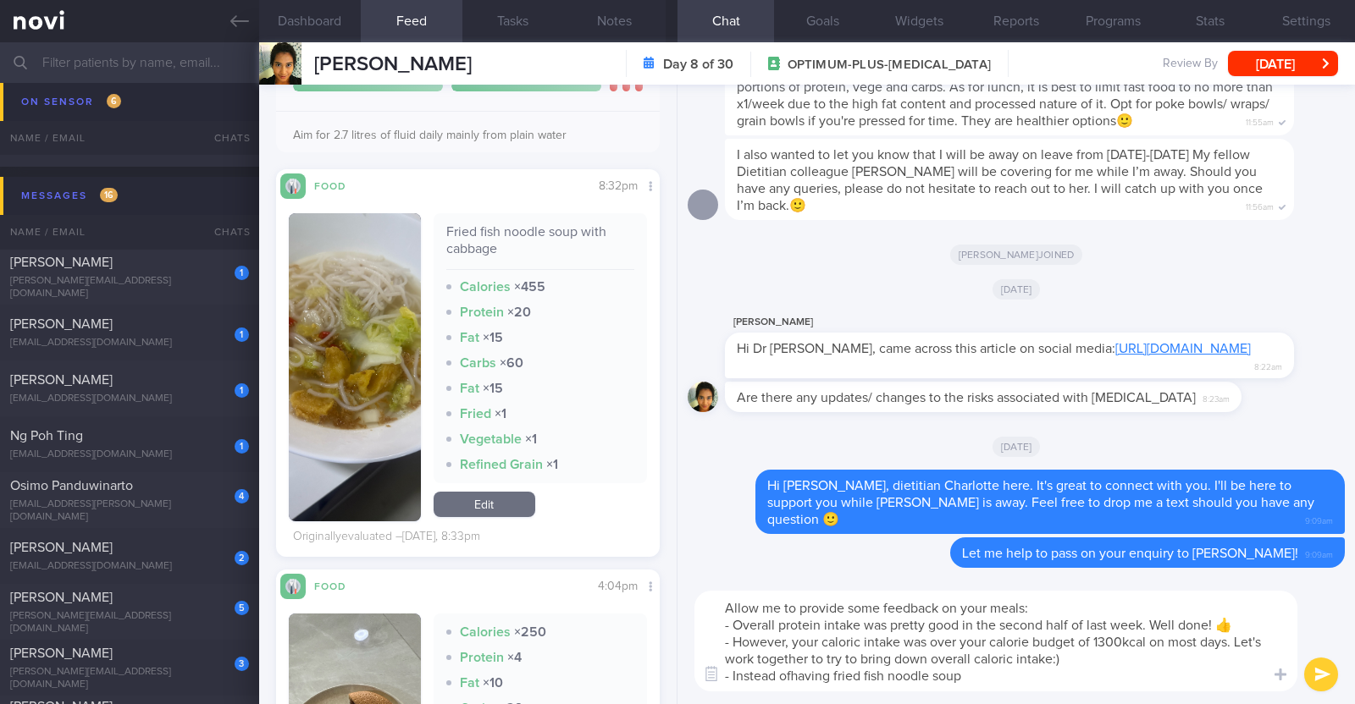
click at [792, 675] on textarea "Allow me to provide some feedback on your meals: - Overall protein intake was p…" at bounding box center [995, 641] width 603 height 101
click at [728, 672] on textarea "Allow me to provide some feedback on your meals: - Overall protein intake was p…" at bounding box center [995, 641] width 603 height 101
click at [897, 675] on textarea "Allow me to provide some feedback on your meals: - Overall protein intake was p…" at bounding box center [995, 641] width 603 height 101
click at [970, 672] on textarea "Allow me to provide some feedback on your meals: - Overall protein intake was p…" at bounding box center [995, 641] width 603 height 101
drag, startPoint x: 1236, startPoint y: 671, endPoint x: 1159, endPoint y: 679, distance: 77.5
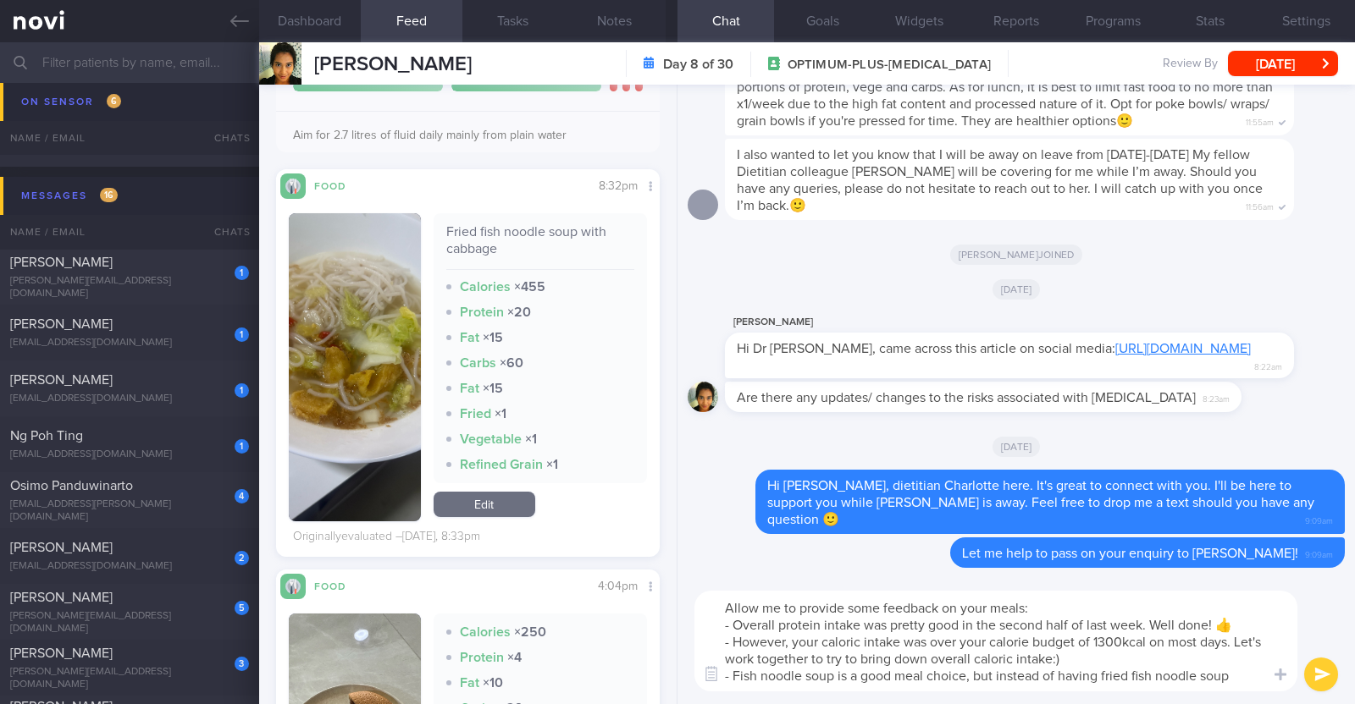
click at [1159, 679] on textarea "Allow me to provide some feedback on your meals: - Overall protein intake was p…" at bounding box center [995, 641] width 603 height 101
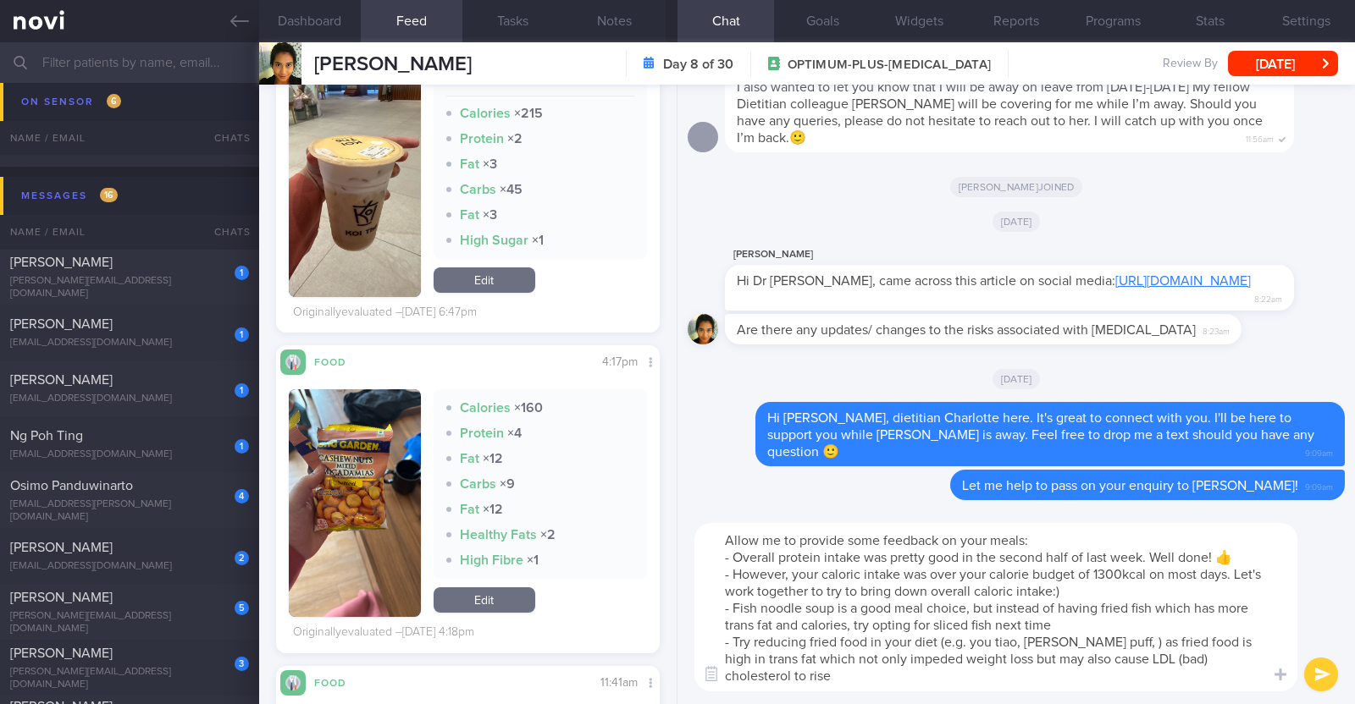
scroll to position [17, 0]
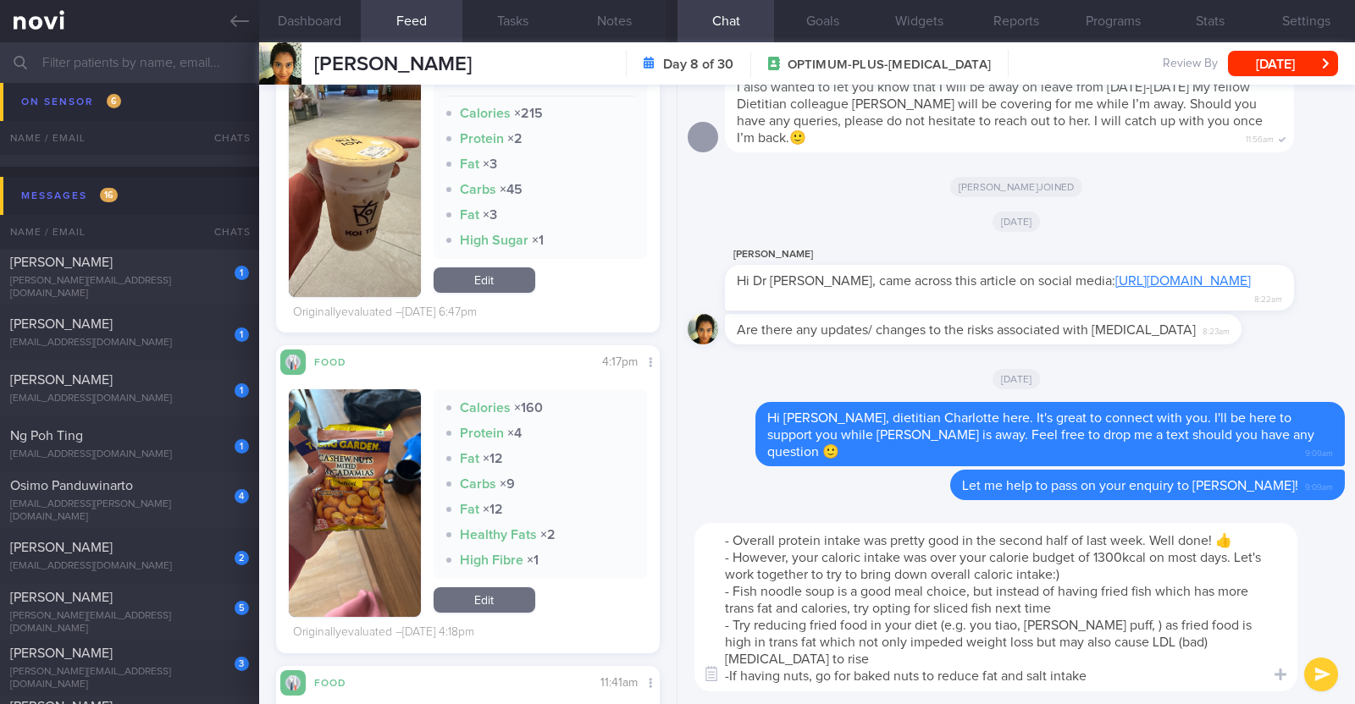
click at [853, 671] on textarea "Allow me to provide some feedback on your meals: - Overall protein intake was p…" at bounding box center [995, 607] width 603 height 168
click at [1152, 675] on textarea "Allow me to provide some feedback on your meals: - Overall protein intake was p…" at bounding box center [995, 607] width 603 height 168
type textarea "Allow me to provide some feedback on your meals: - Overall protein intake was p…"
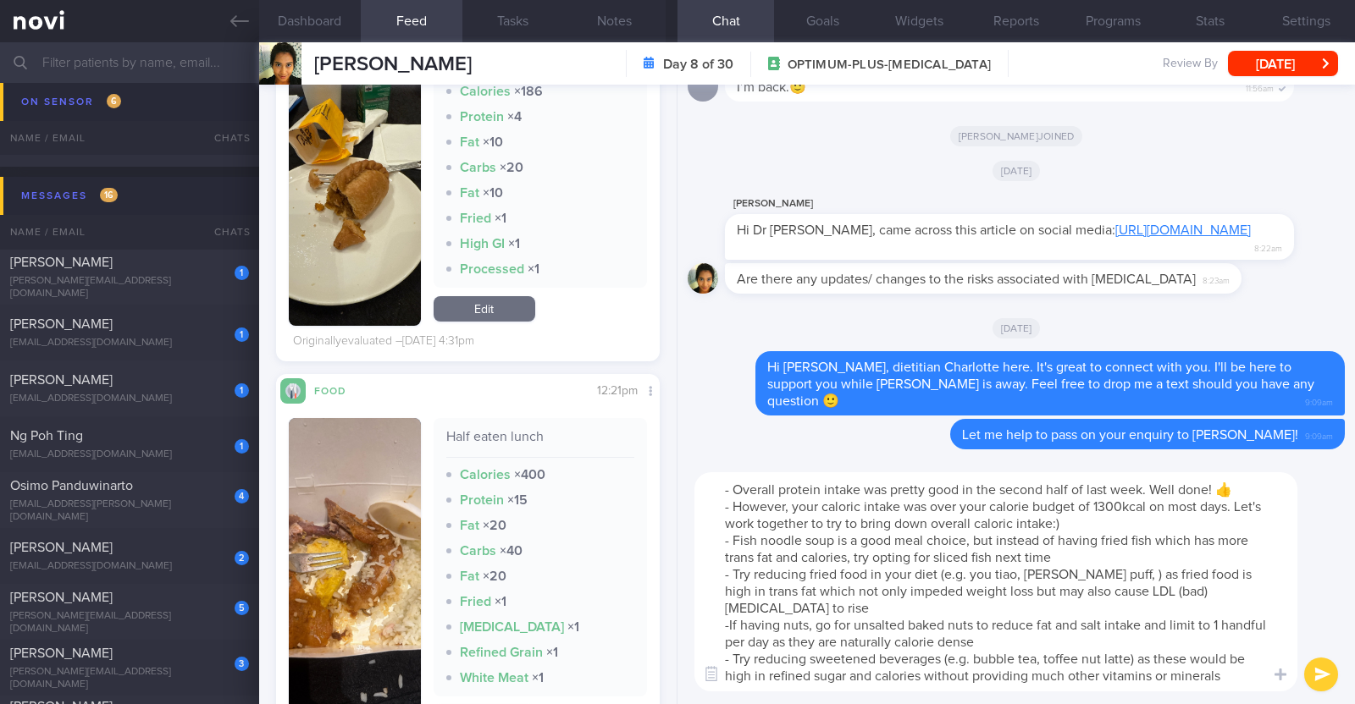
scroll to position [6454, 0]
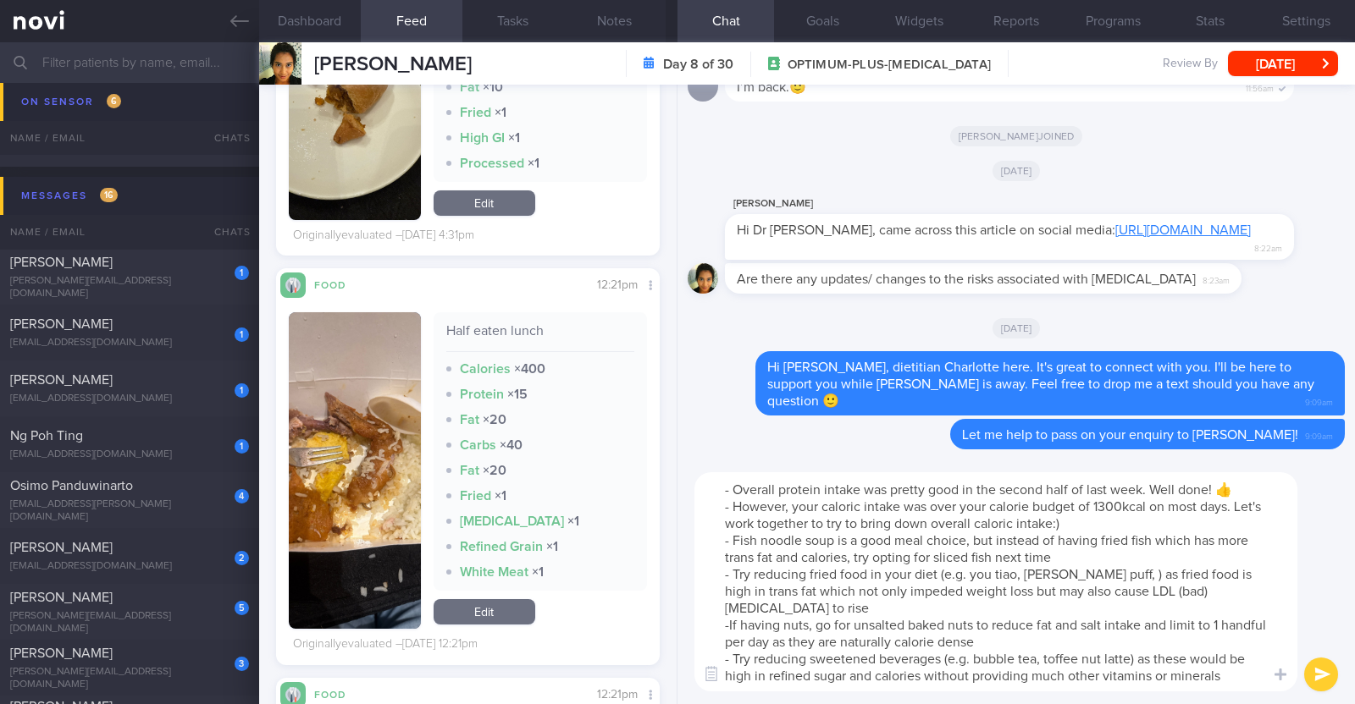
click at [1084, 569] on textarea "Allow me to provide some feedback on your meals: - Overall protein intake was p…" at bounding box center [995, 581] width 603 height 219
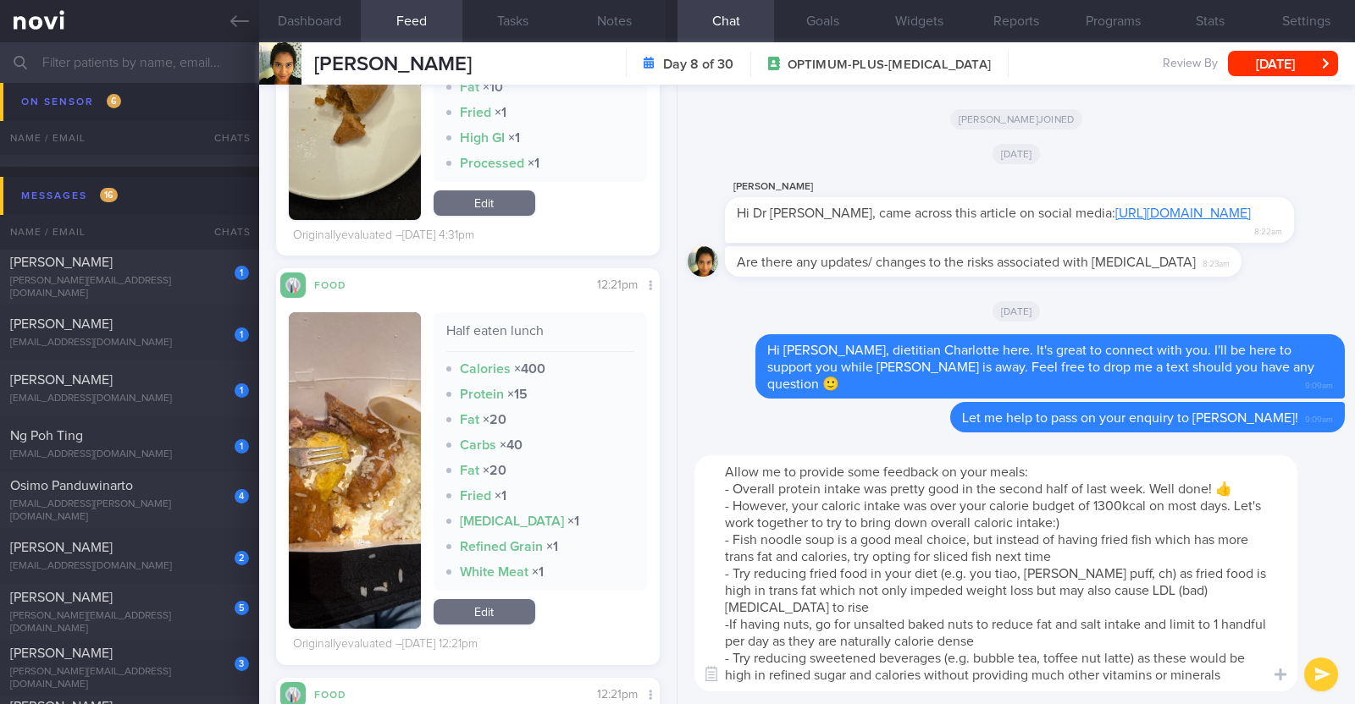
scroll to position [0, 0]
click at [1088, 568] on textarea "Allow me to provide some feedback on your meals: - Overall protein intake was p…" at bounding box center [995, 573] width 603 height 236
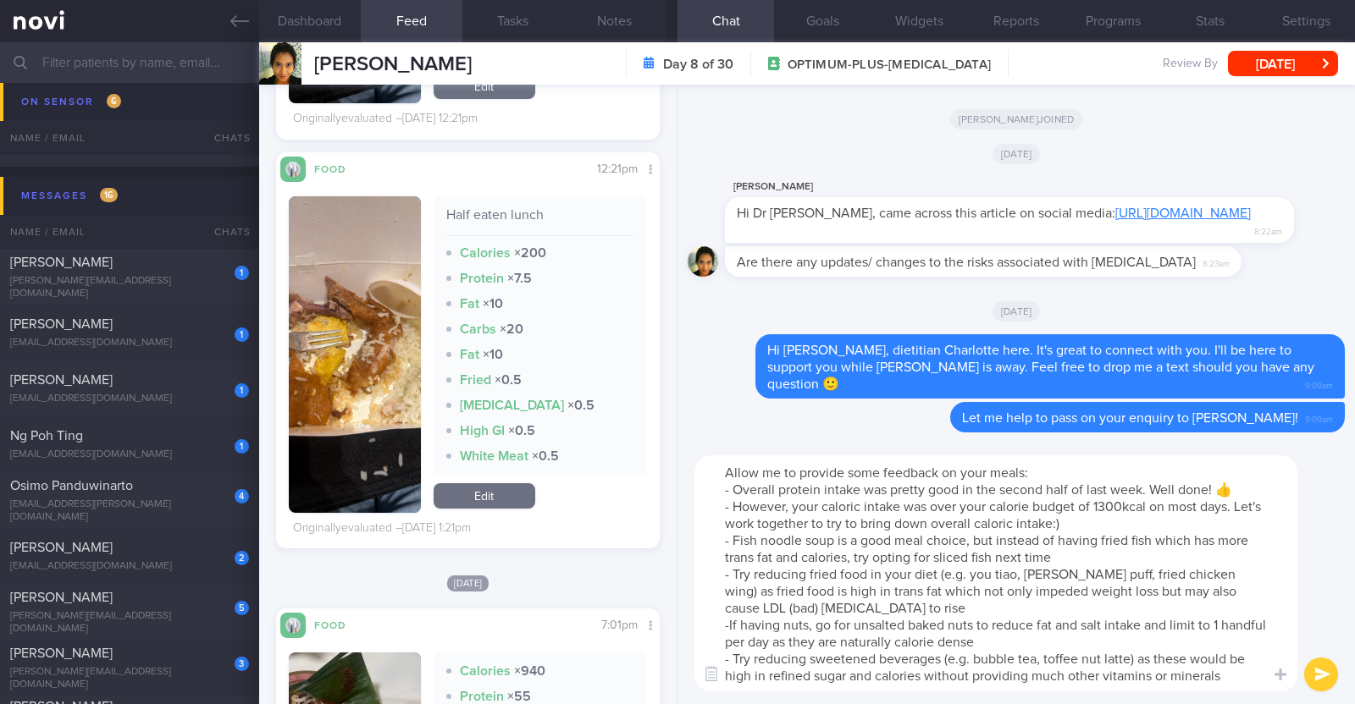
scroll to position [7090, 0]
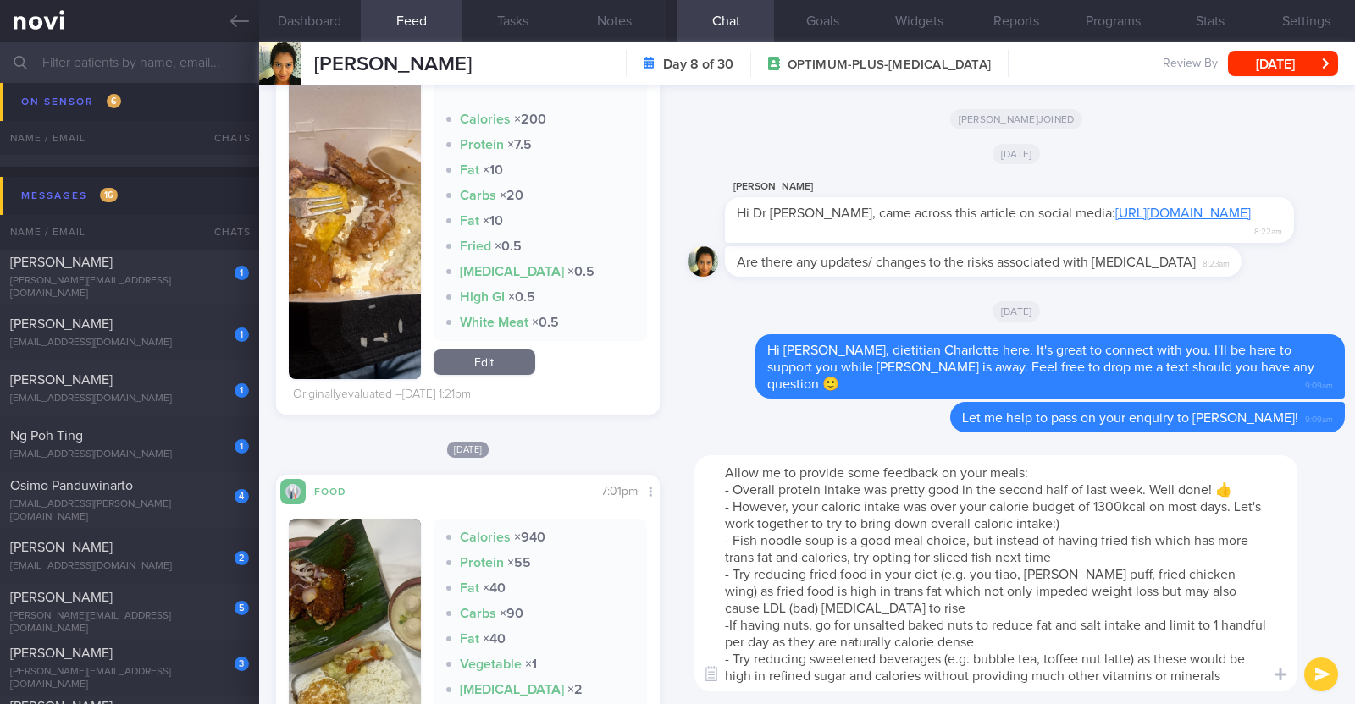
click at [1002, 591] on textarea "Allow me to provide some feedback on your meals: - Overall protein intake was p…" at bounding box center [995, 573] width 603 height 236
click at [1219, 677] on textarea "Allow me to provide some feedback on your meals: - Overall protein intake was p…" at bounding box center [995, 573] width 603 height 236
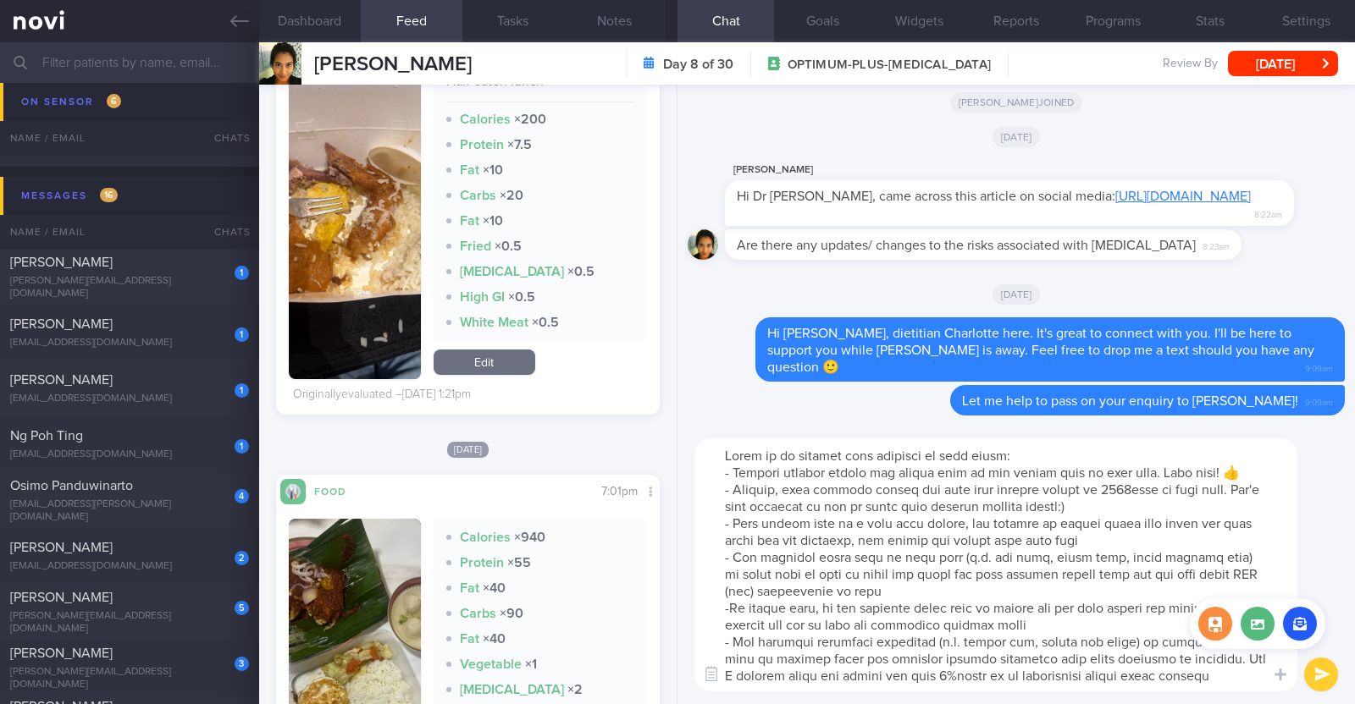
type textarea "Allow me to provide some feedback on your meals: - Overall protein intake was p…"
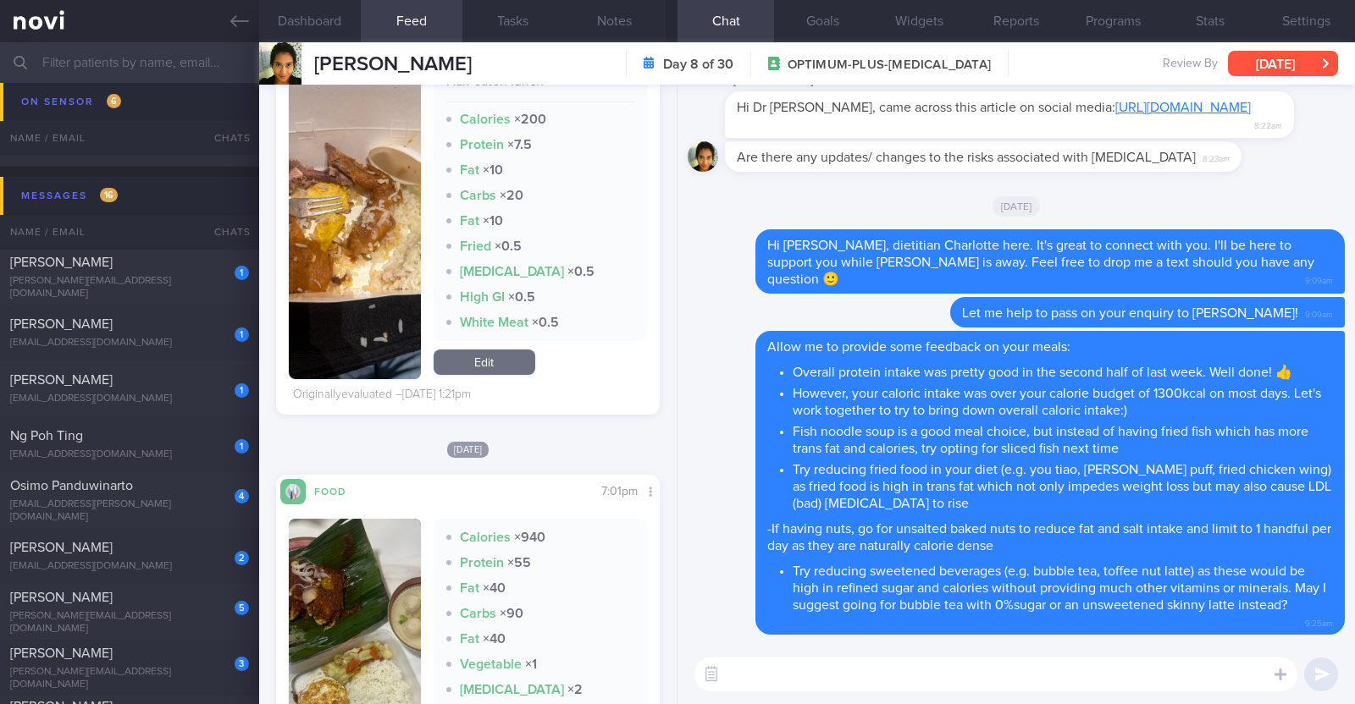
click at [1253, 74] on button "[DATE]" at bounding box center [1283, 63] width 110 height 25
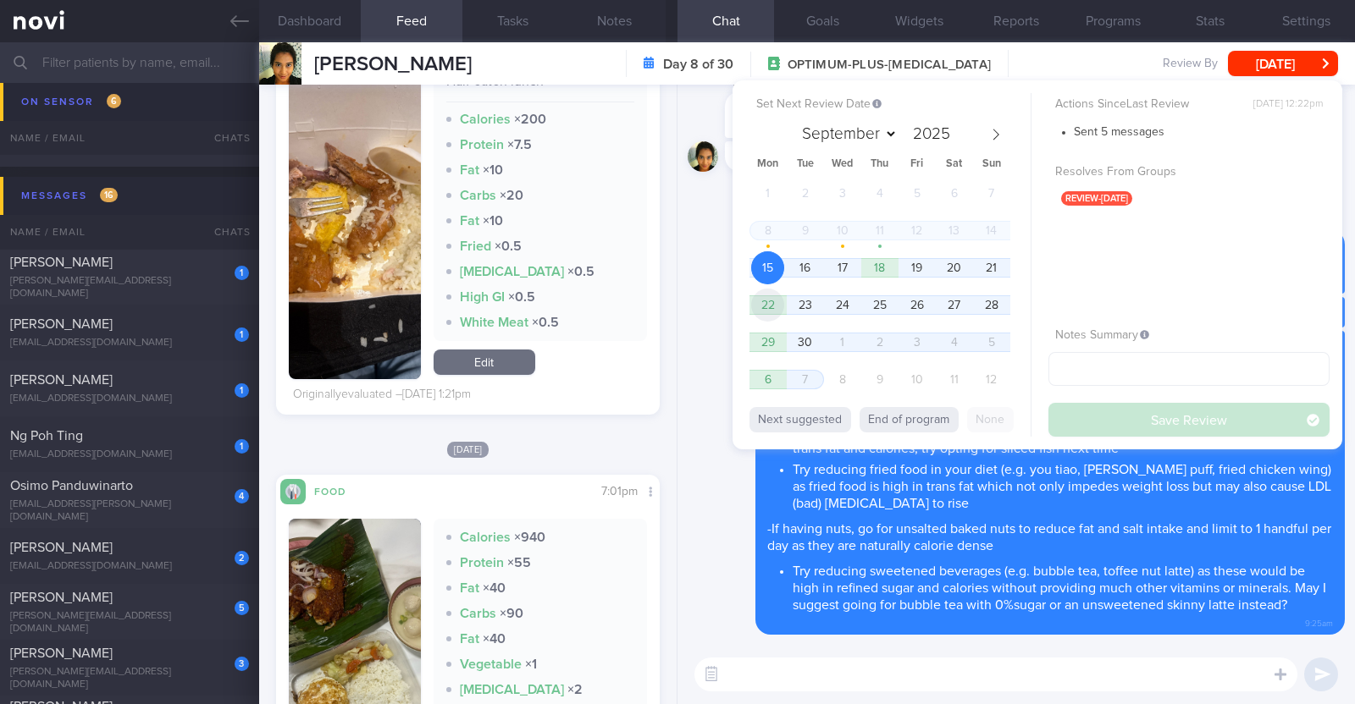
click at [776, 309] on span "22" at bounding box center [767, 305] width 33 height 33
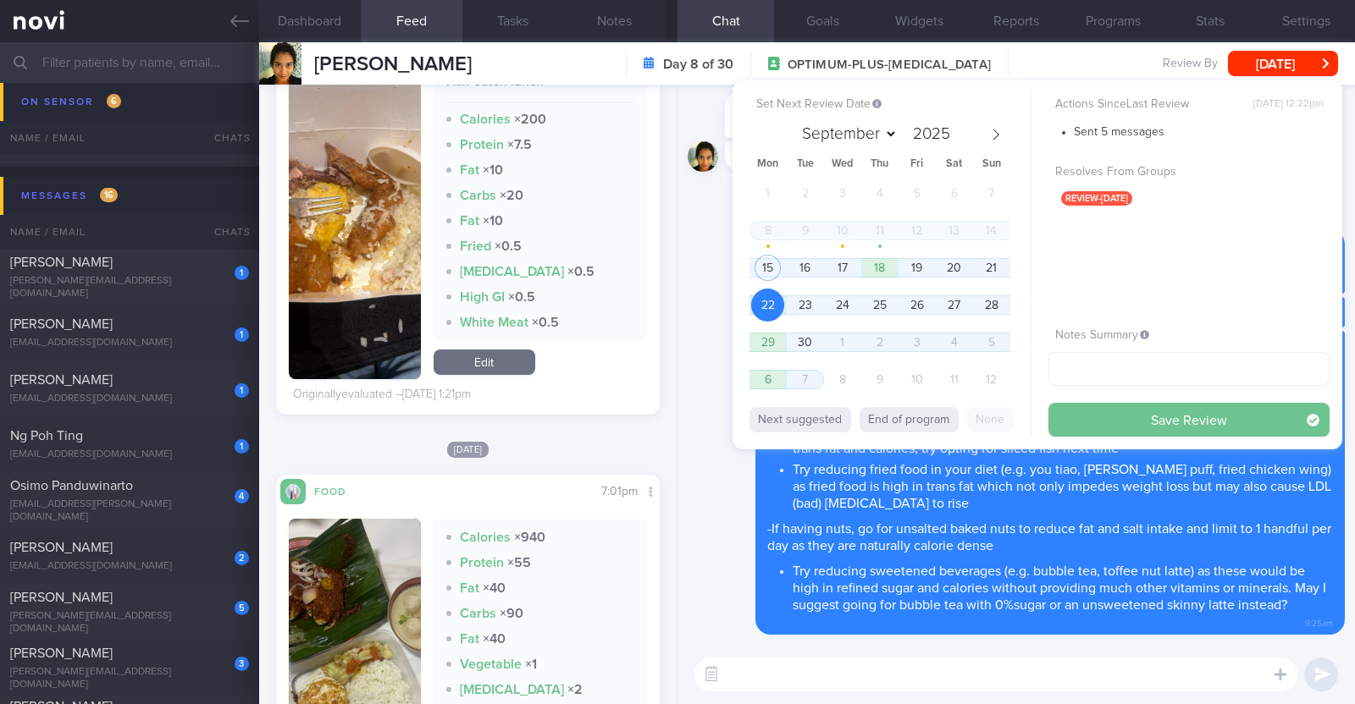
click at [1108, 420] on button "Save Review" at bounding box center [1188, 420] width 281 height 34
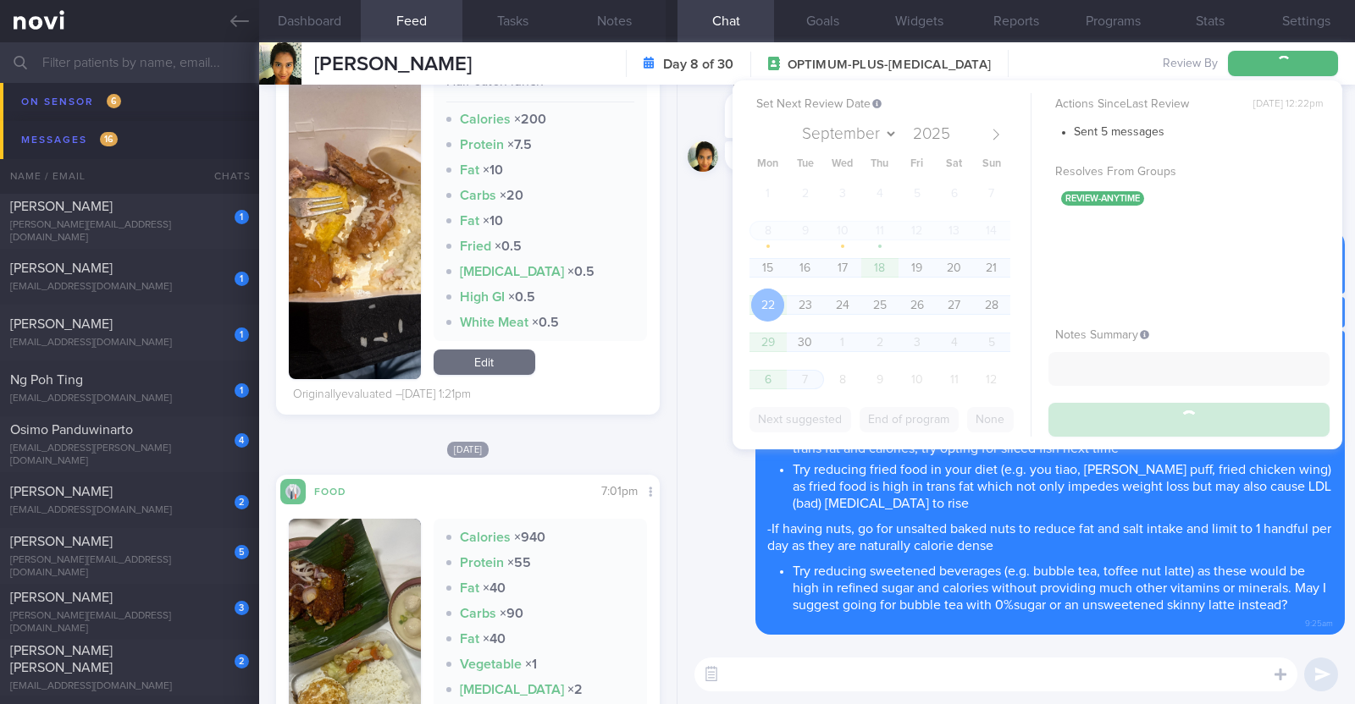
scroll to position [1581, 0]
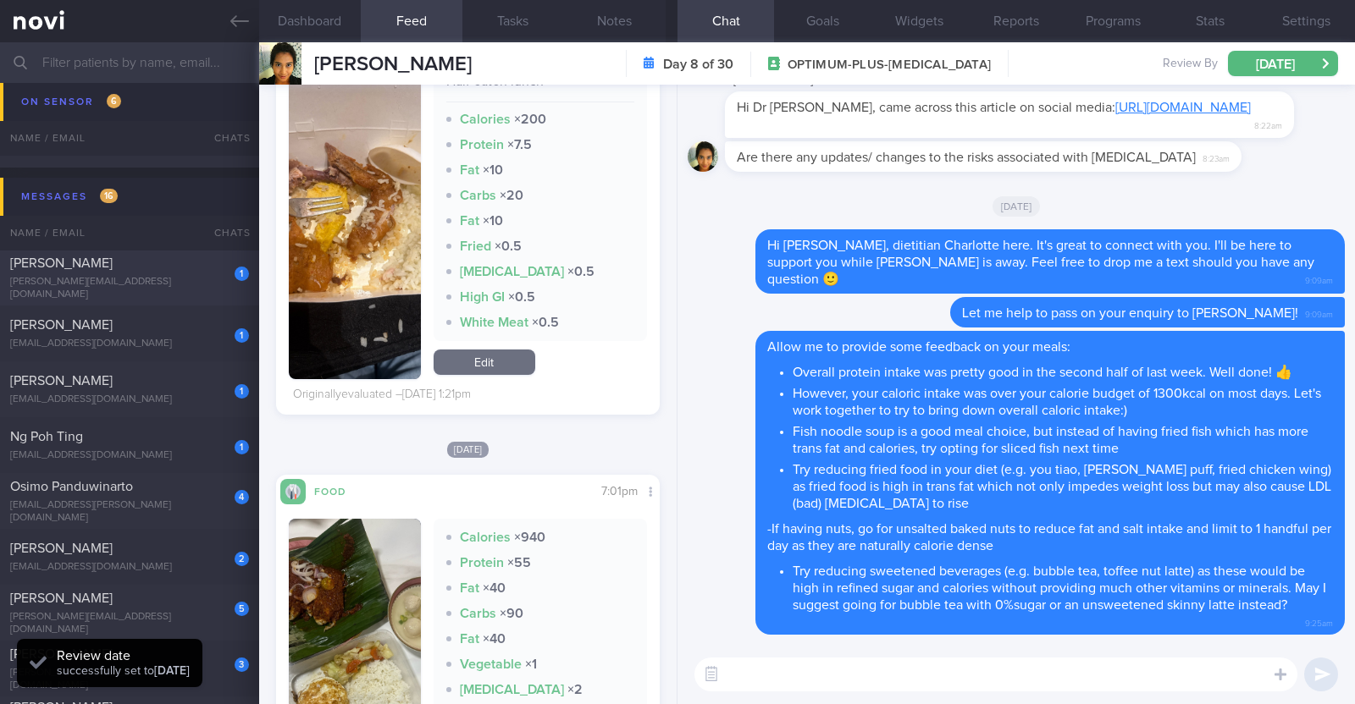
click at [167, 281] on div "[PERSON_NAME][EMAIL_ADDRESS][DOMAIN_NAME]" at bounding box center [129, 288] width 239 height 25
type textarea "39F Nurse clinician at SGH SICU Comorbidities: Borderline high LDL Plantar fasc…"
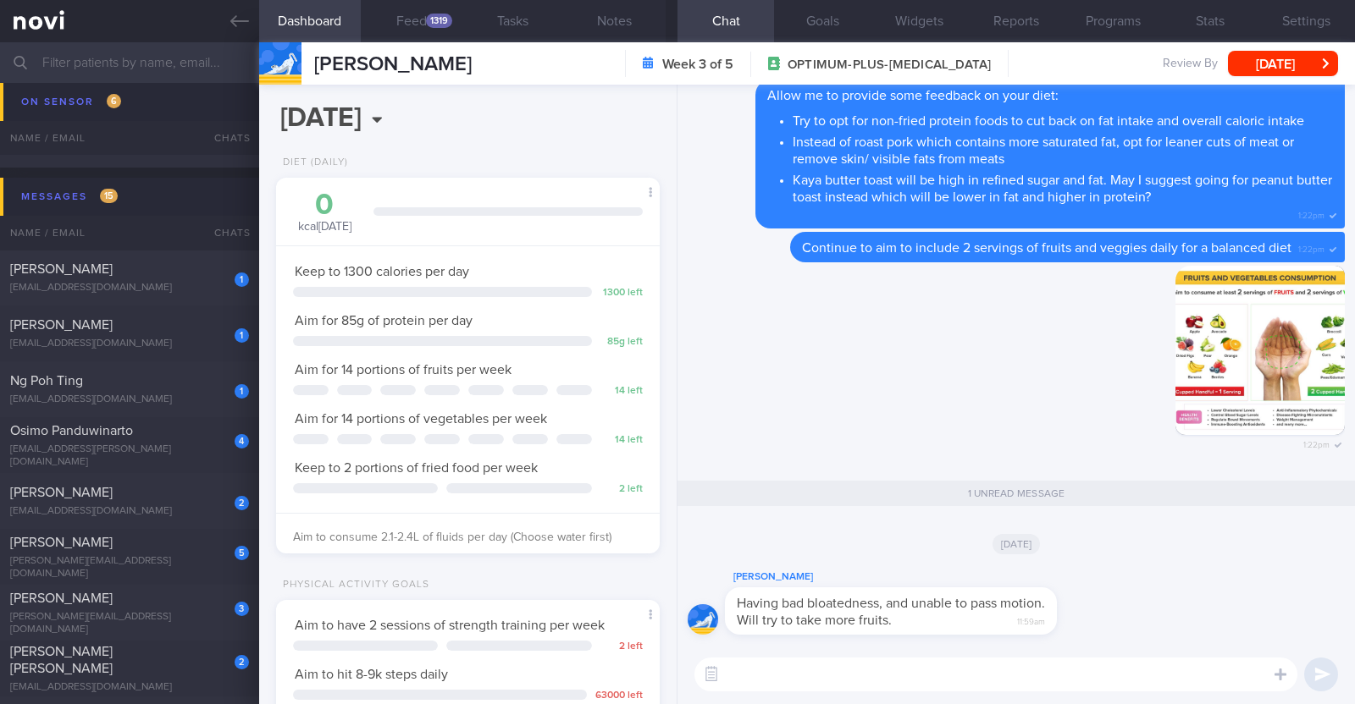
click at [767, 667] on textarea at bounding box center [995, 675] width 603 height 34
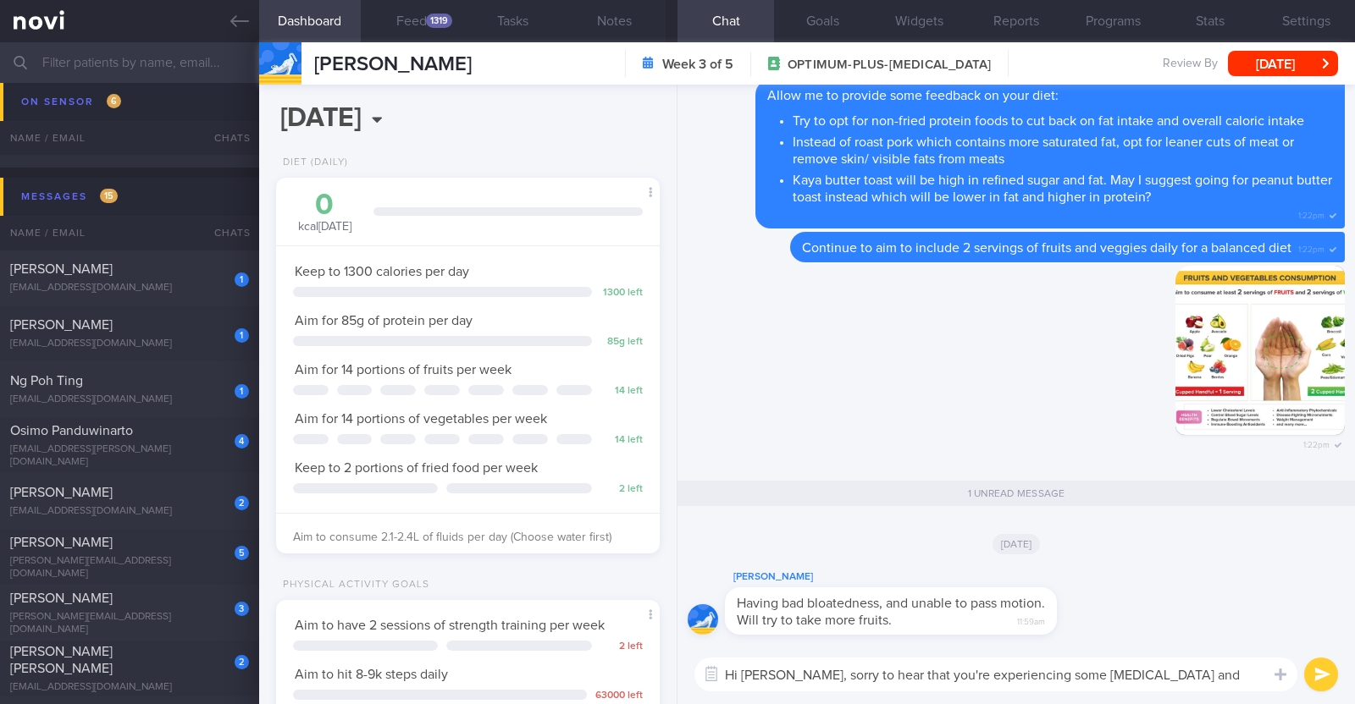
type textarea "Hi Joanne, sorry to hear that you're experiencing some bloating and constipation"
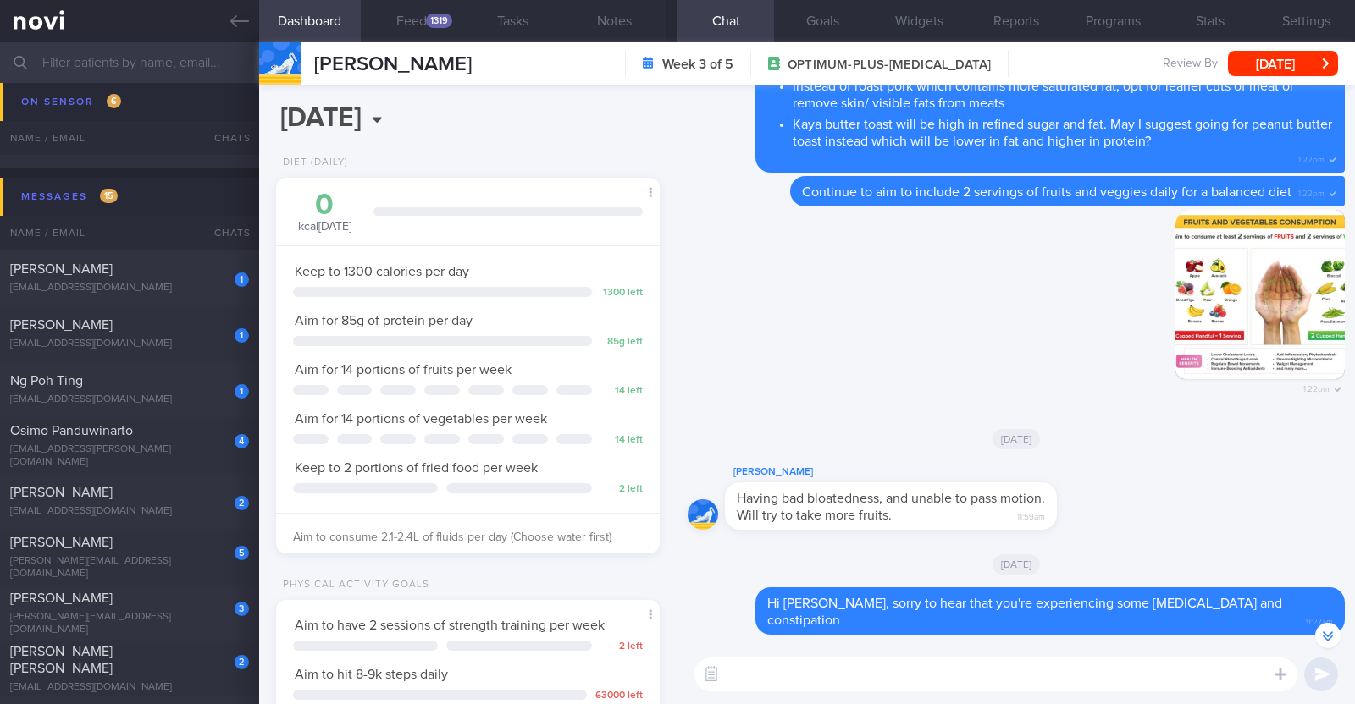
scroll to position [-87, 0]
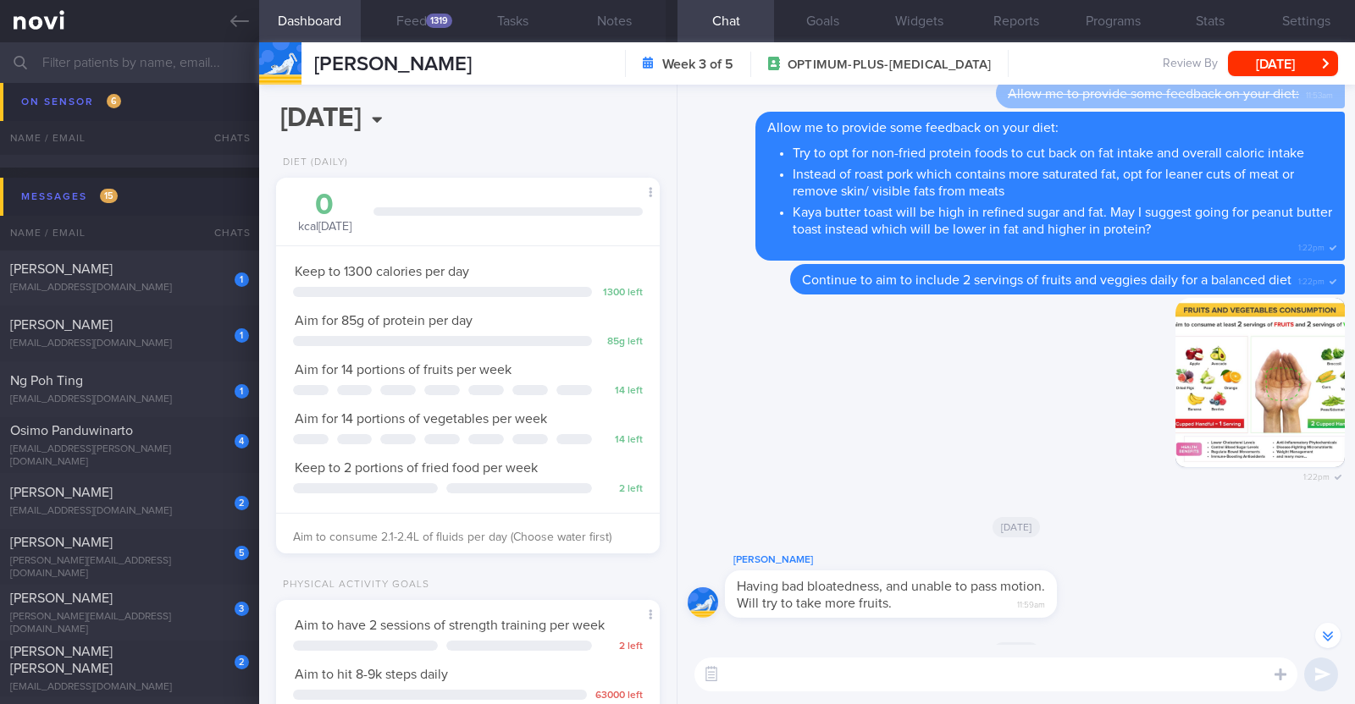
click at [786, 671] on textarea at bounding box center [995, 675] width 603 height 34
paste textarea "Rybelsus itself can increase constipation as it slows down digestion and intest…"
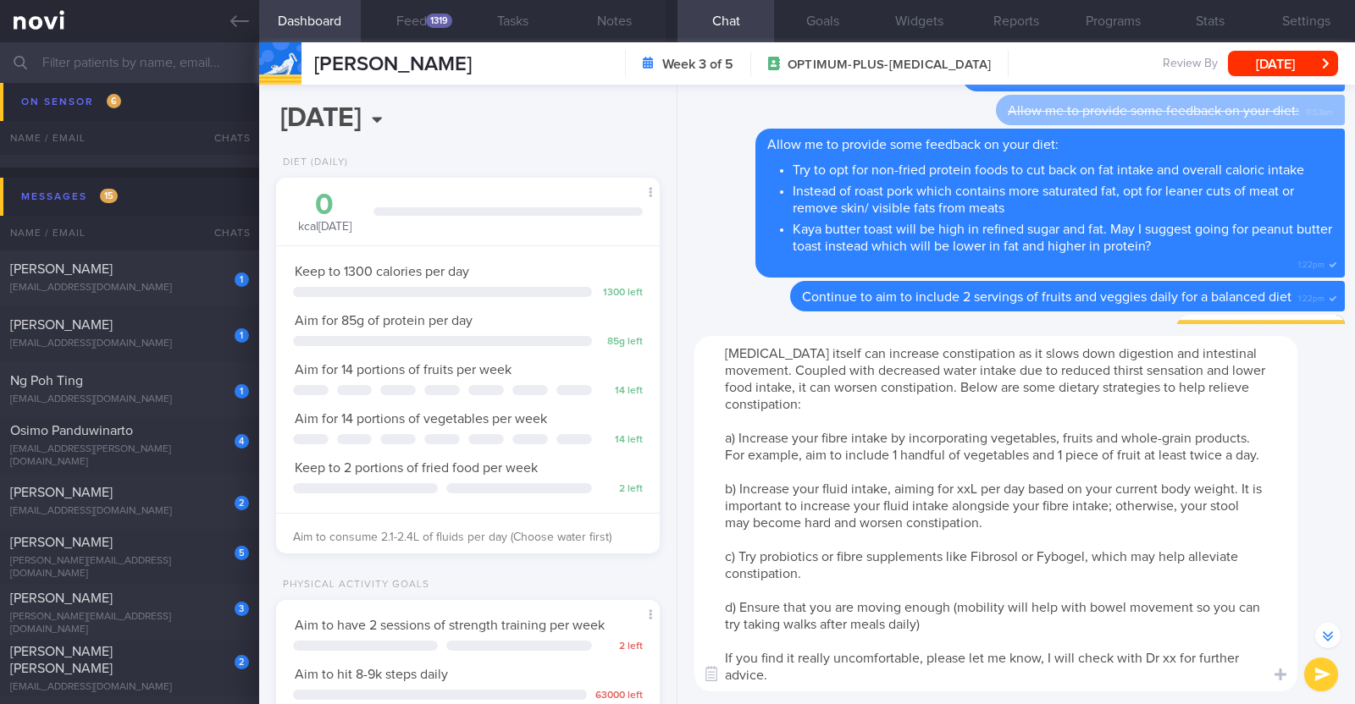
scroll to position [0, 0]
drag, startPoint x: 777, startPoint y: 350, endPoint x: 661, endPoint y: 354, distance: 116.0
click at [661, 354] on div "Dashboard Feed 1319 Tasks Notes Chat Goals Widgets Reports Programs Stats Setti…" at bounding box center [806, 373] width 1095 height 662
drag, startPoint x: 377, startPoint y: 532, endPoint x: 416, endPoint y: 528, distance: 39.1
click at [416, 528] on div "Aim to consume 2.1-2.4L of fluids per day (Choose water first)" at bounding box center [468, 531] width 384 height 37
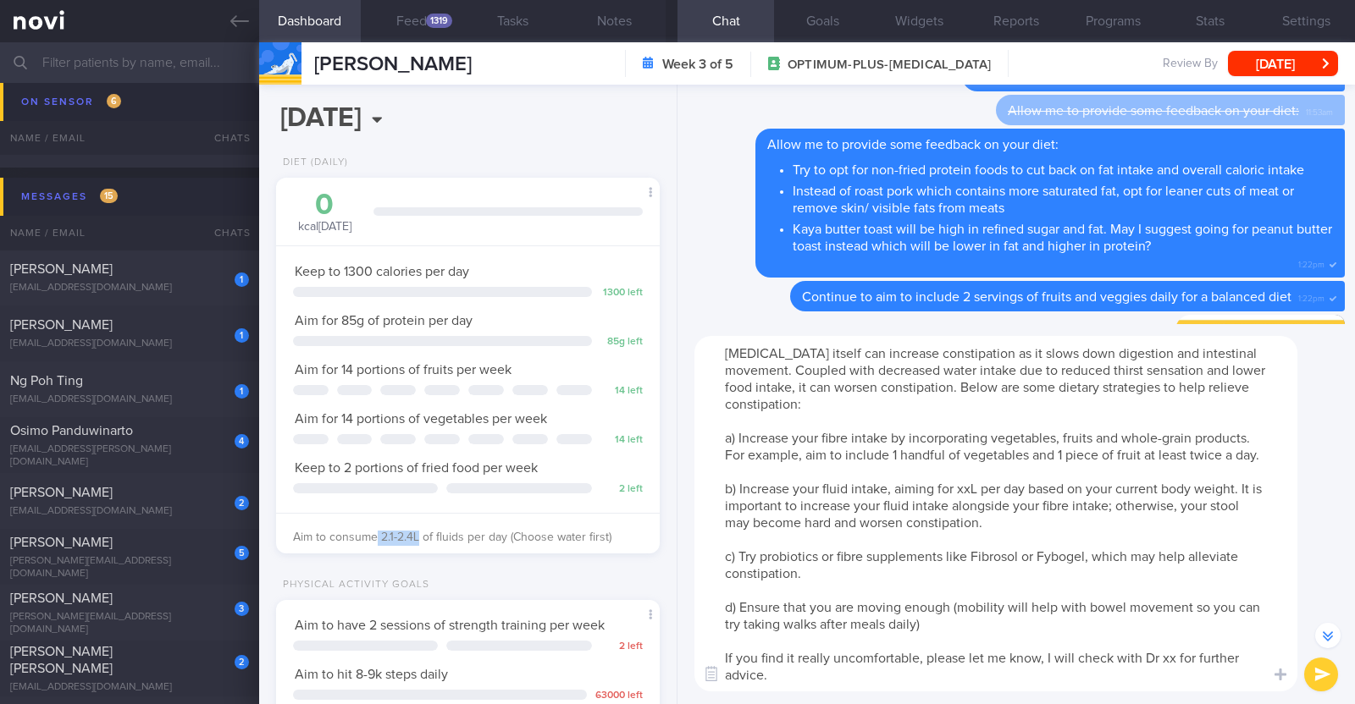
copy span "2.1-2.4L"
drag, startPoint x: 958, startPoint y: 501, endPoint x: 974, endPoint y: 501, distance: 16.1
click at [974, 501] on textarea "Wegovy itself can increase constipation as it slows down digestion and intestin…" at bounding box center [995, 514] width 603 height 356
paste textarea "2.1-2.4"
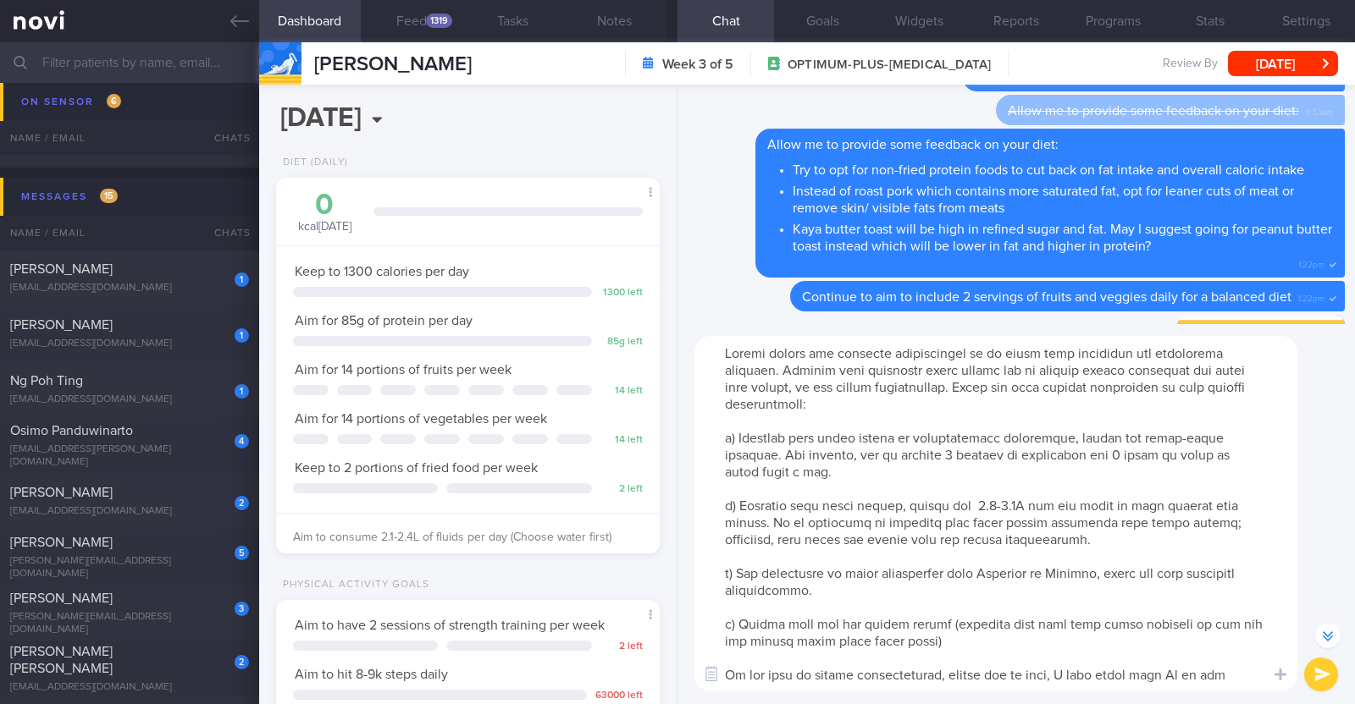
scroll to position [16, 0]
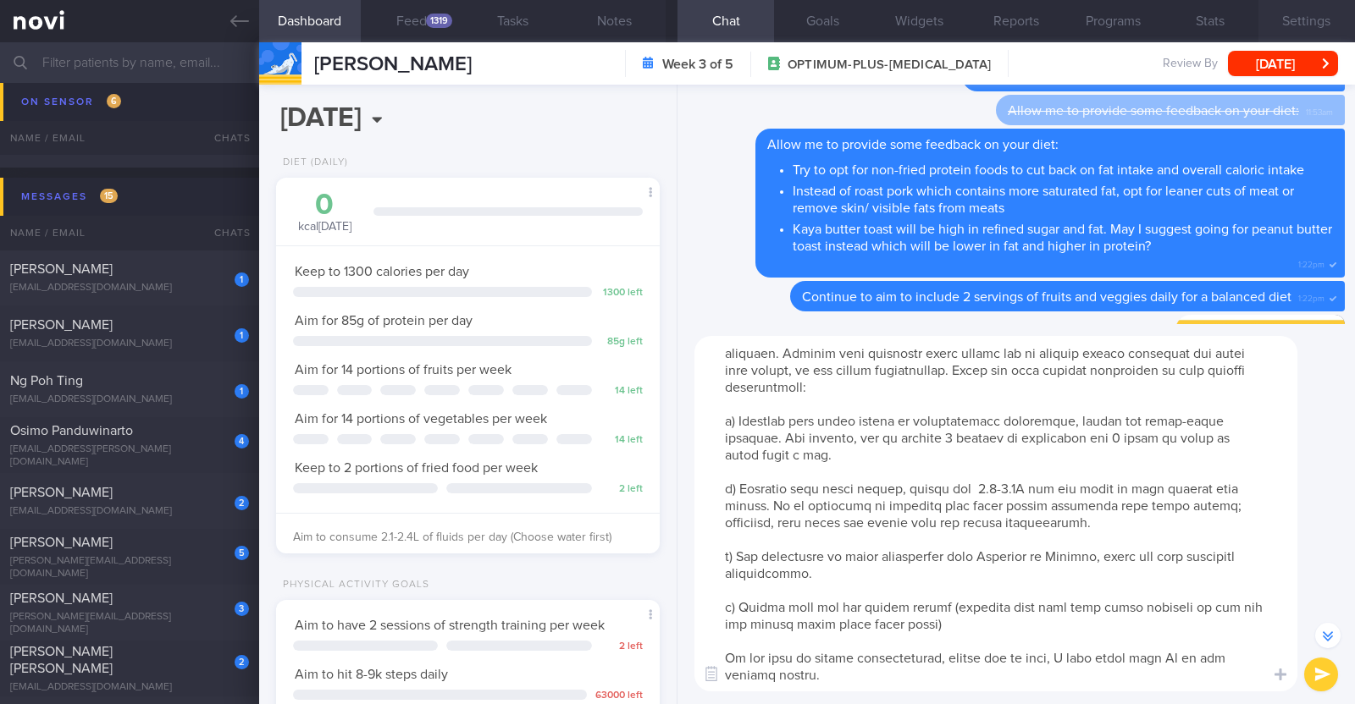
click at [1308, 27] on button "Settings" at bounding box center [1306, 21] width 97 height 42
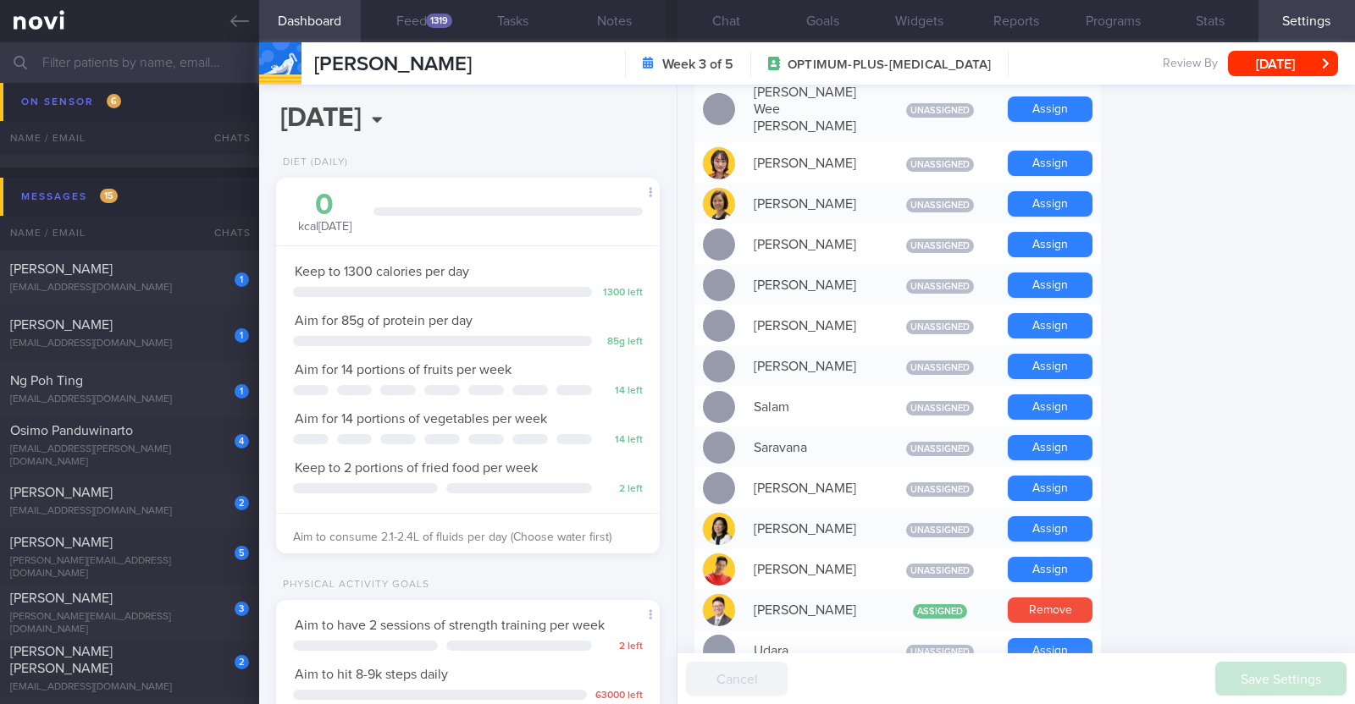
scroll to position [1270, 0]
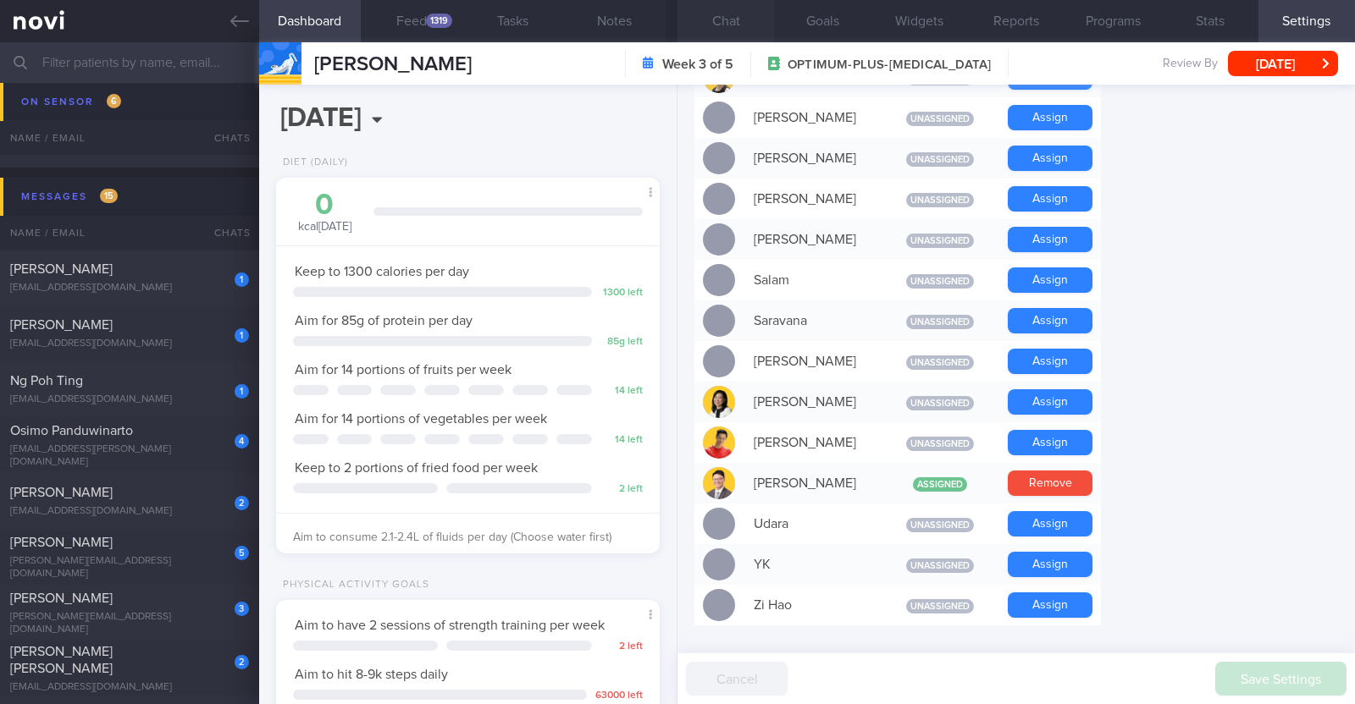
click at [737, 23] on button "Chat" at bounding box center [725, 21] width 97 height 42
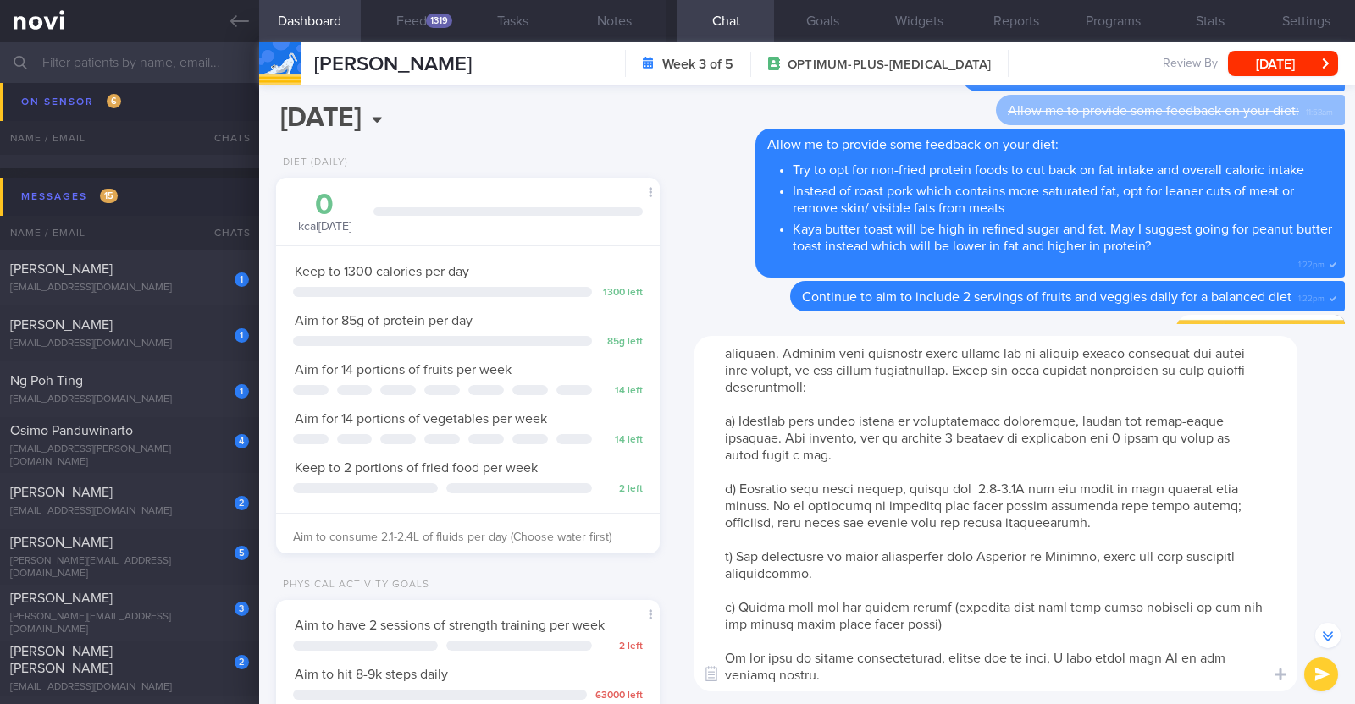
click at [1173, 647] on textarea at bounding box center [995, 514] width 603 height 356
type textarea "Wegovy itself can increase constipation as it slows down digestion and intestin…"
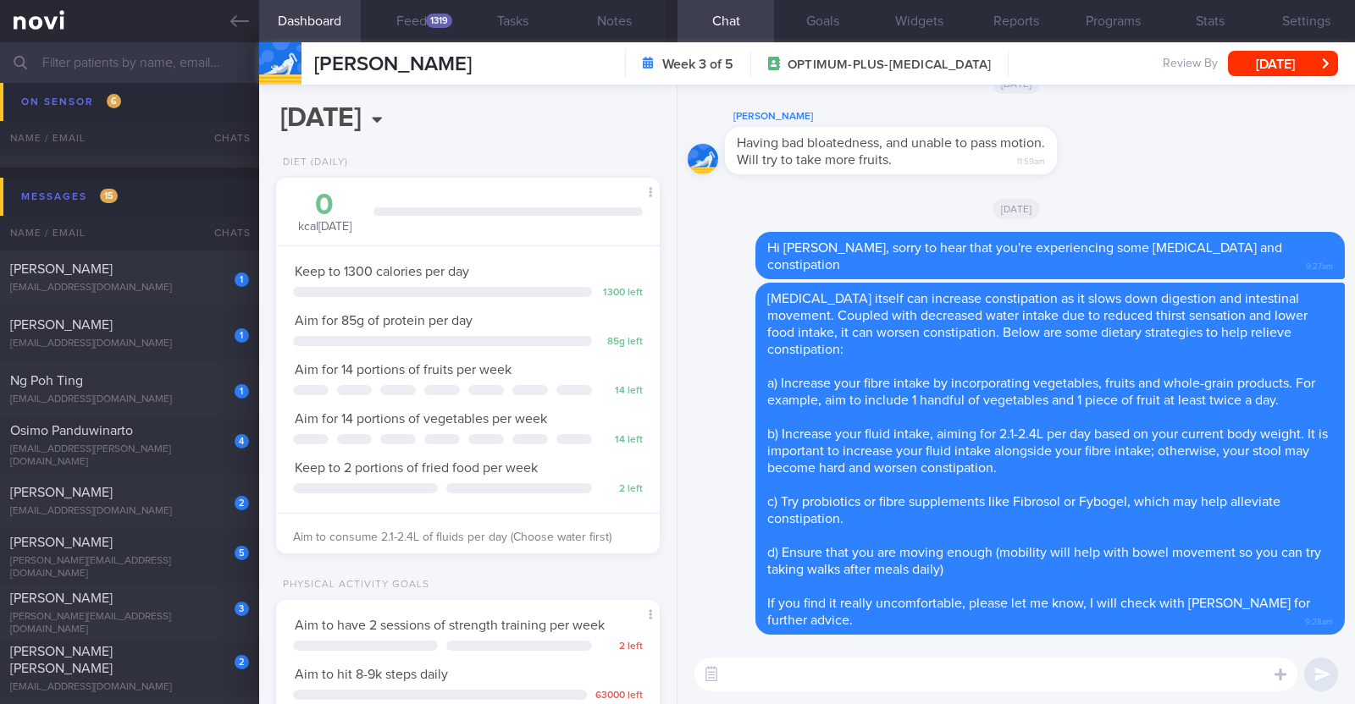
click at [749, 679] on textarea at bounding box center [995, 675] width 603 height 34
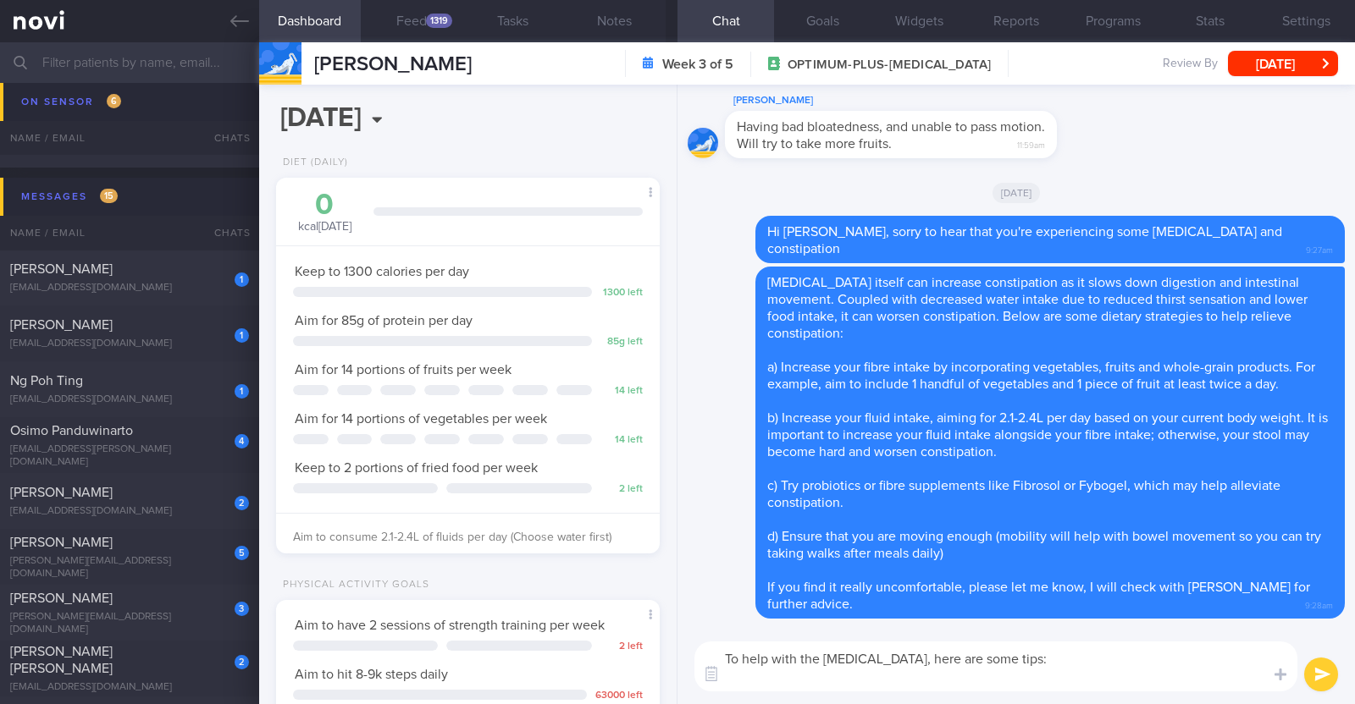
paste textarea "- Avoid eating and drinking at the same time - Aim to have smaller meals and po…"
type textarea "To help with the bloating, here are some tips: - Avoid eating and drinking at t…"
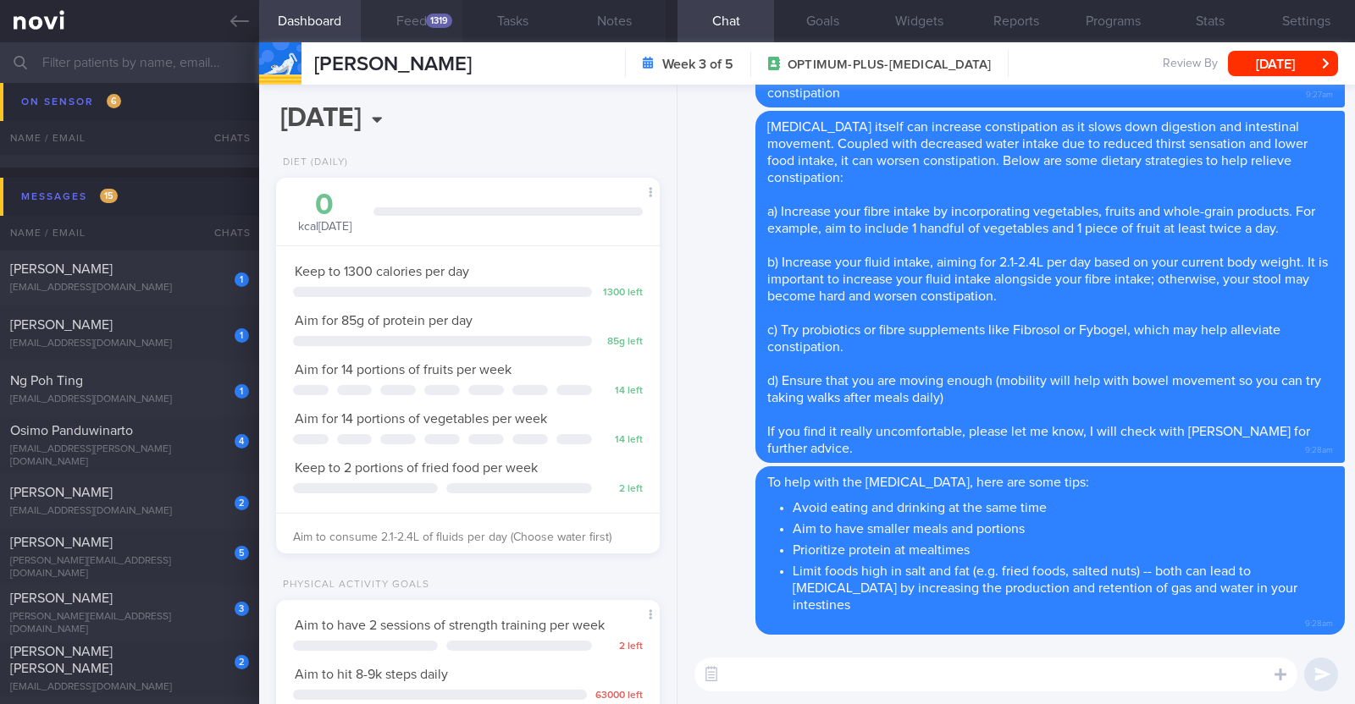
click at [417, 19] on button "Feed 1319" at bounding box center [412, 21] width 102 height 42
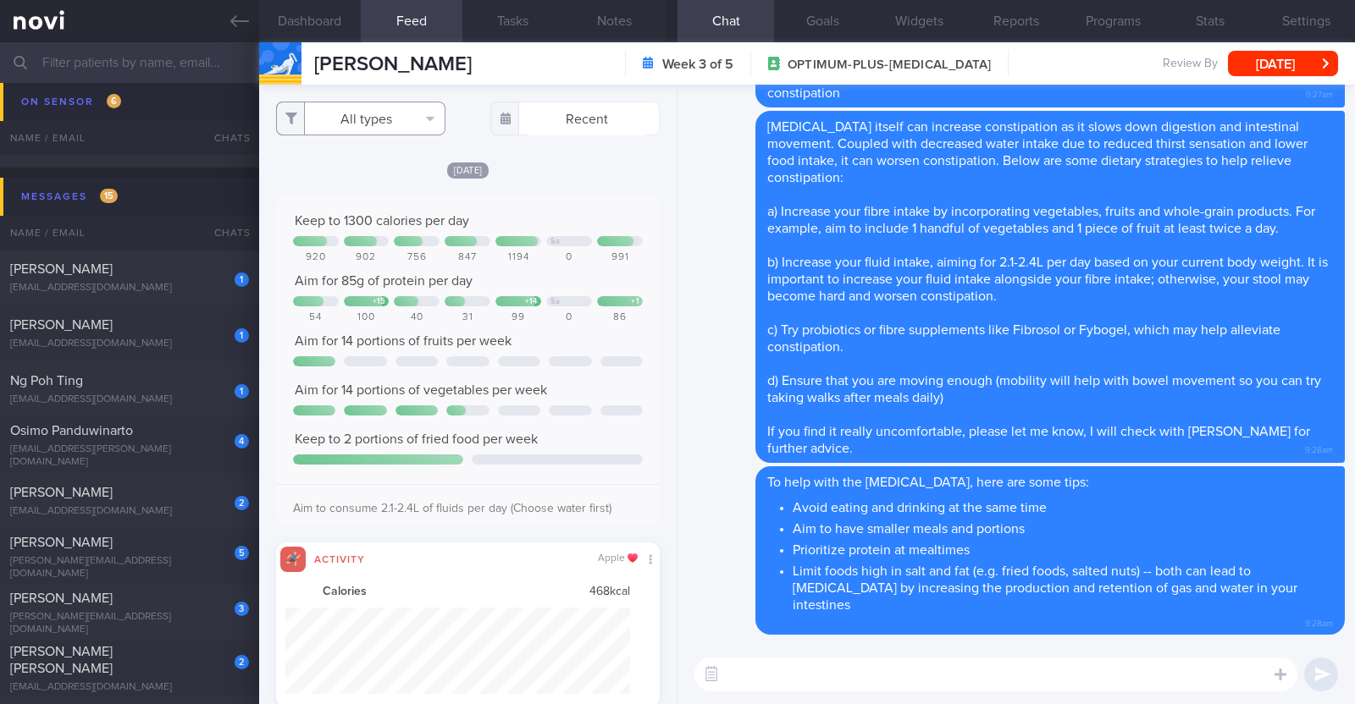
click at [385, 113] on button "All types" at bounding box center [360, 119] width 169 height 34
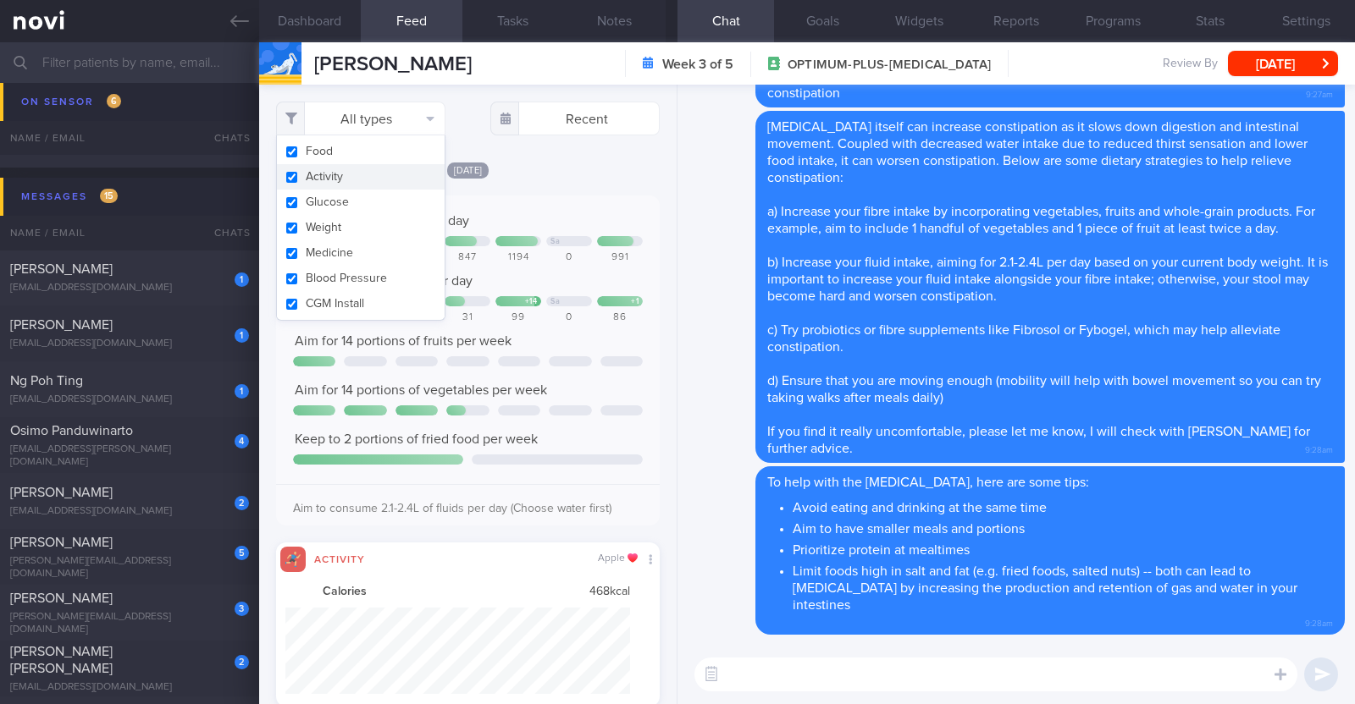
click at [381, 175] on button "Activity" at bounding box center [361, 176] width 168 height 25
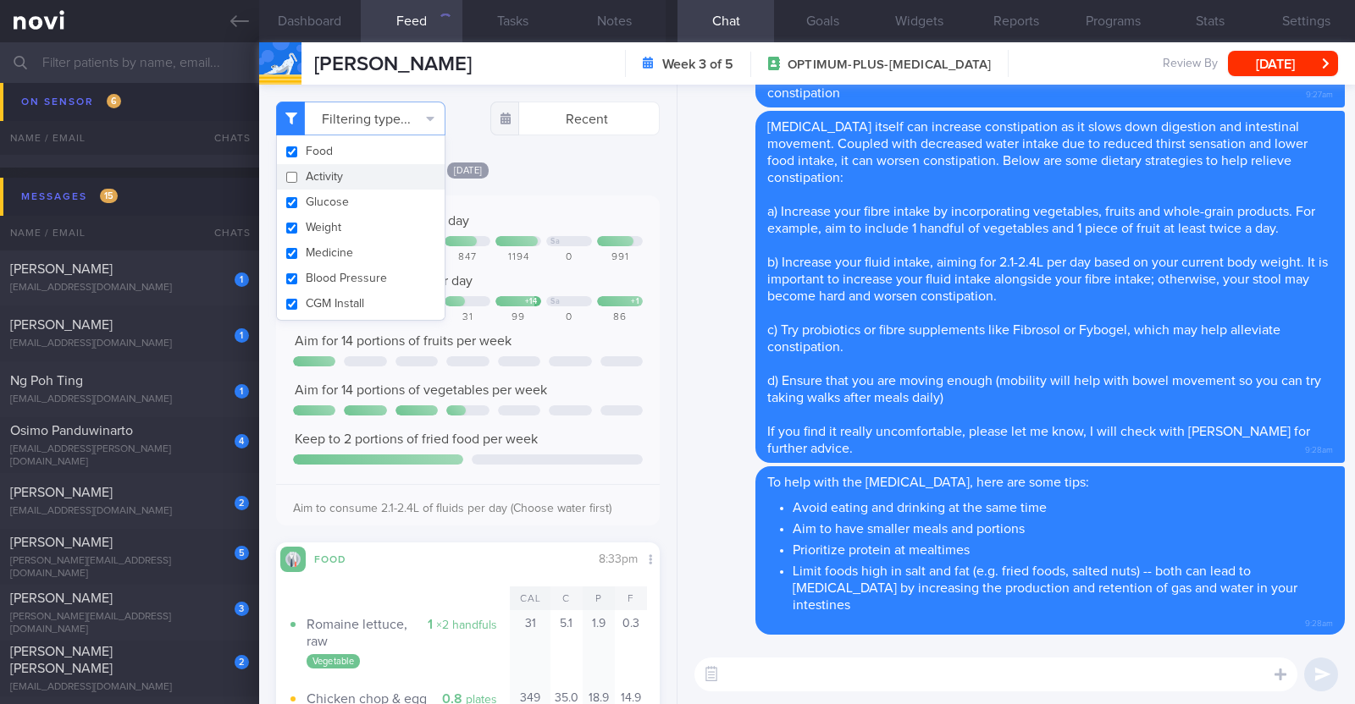
checkbox input "false"
click at [728, 277] on div "Delete Wegovy itself can increase constipation as it slows down digestion and i…" at bounding box center [1015, 287] width 657 height 352
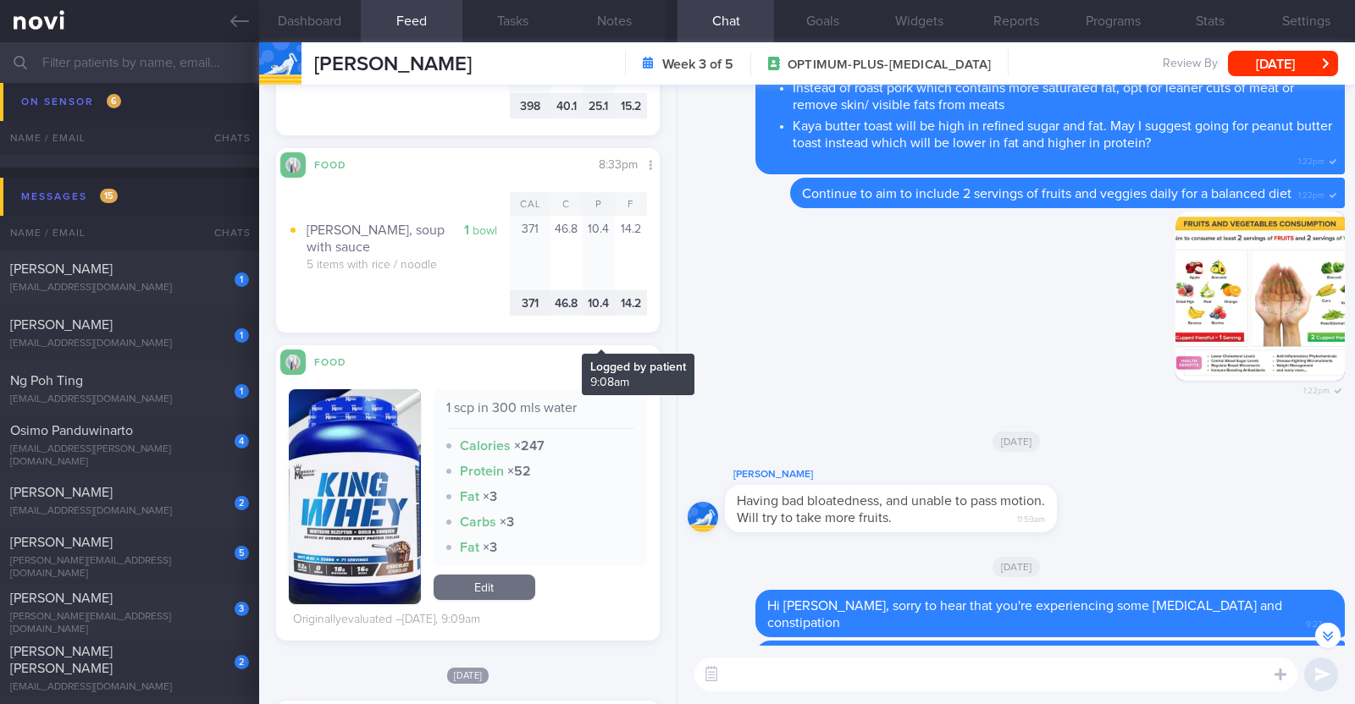
scroll to position [846, 0]
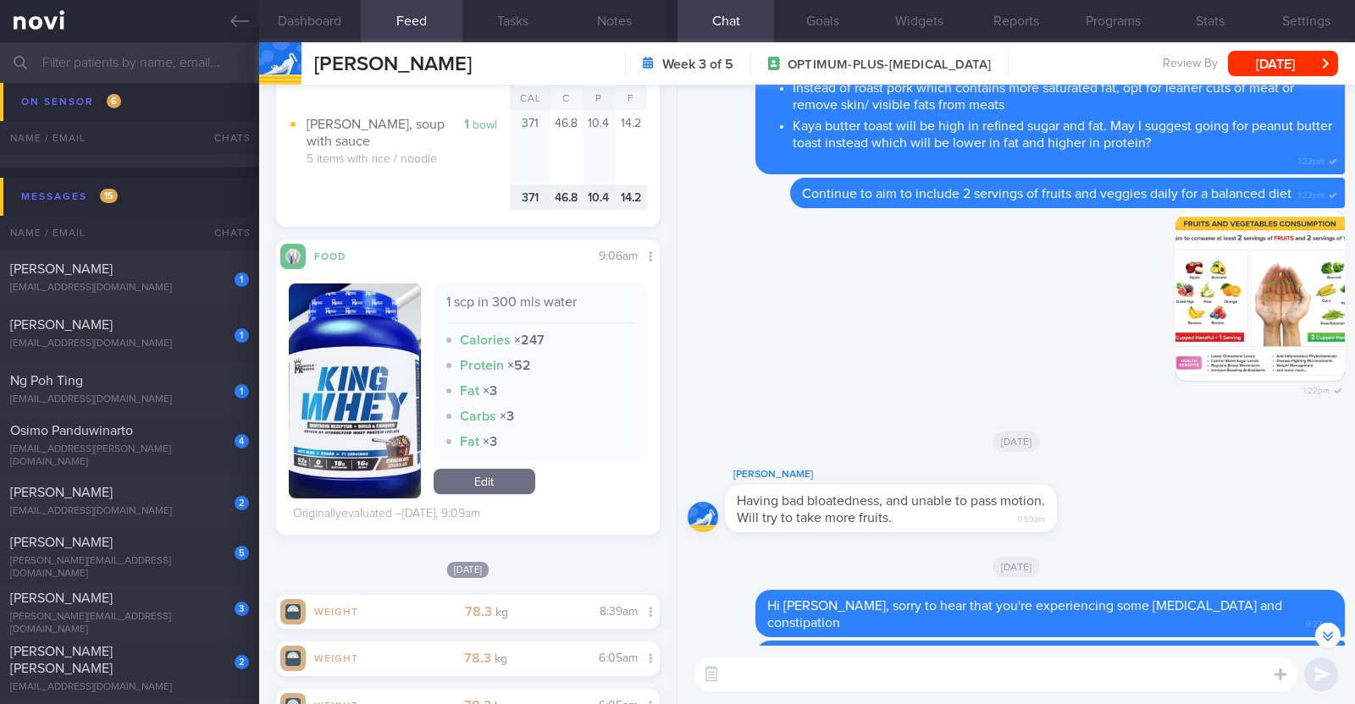
click at [367, 378] on button "button" at bounding box center [355, 391] width 132 height 215
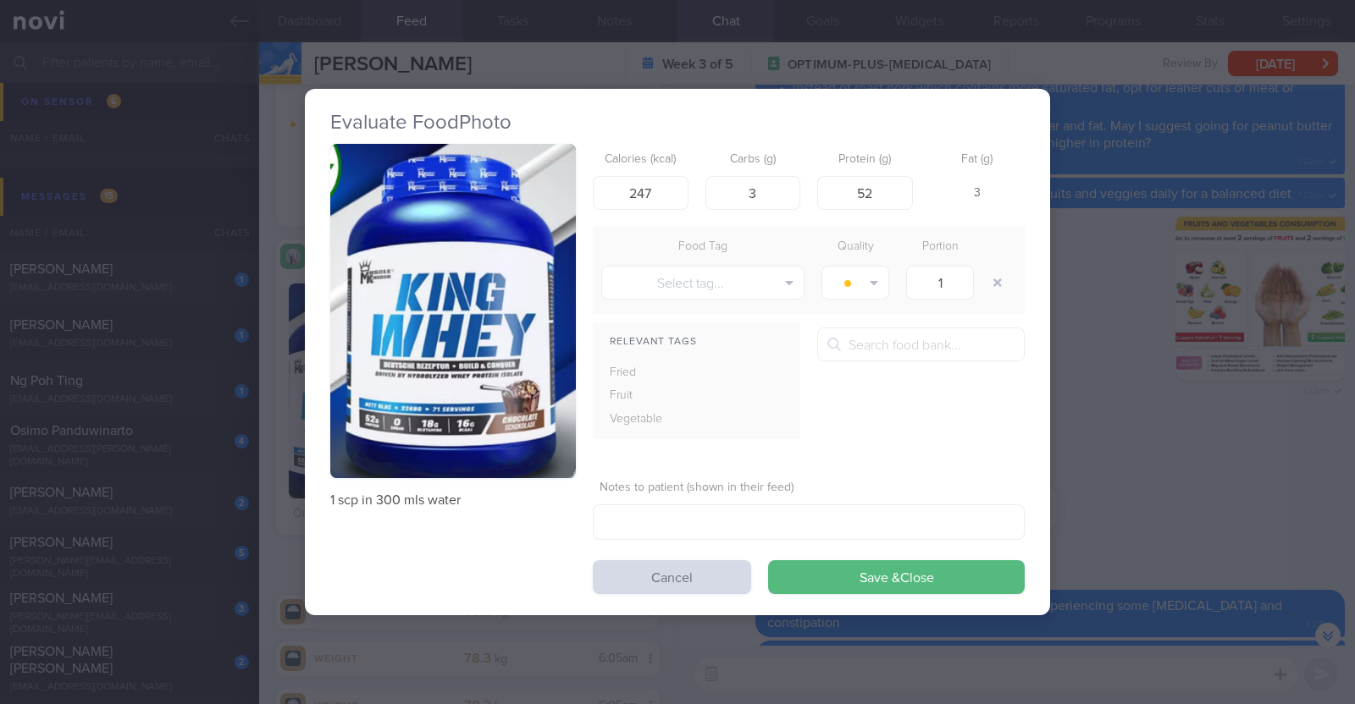
click at [417, 349] on button "button" at bounding box center [453, 311] width 246 height 334
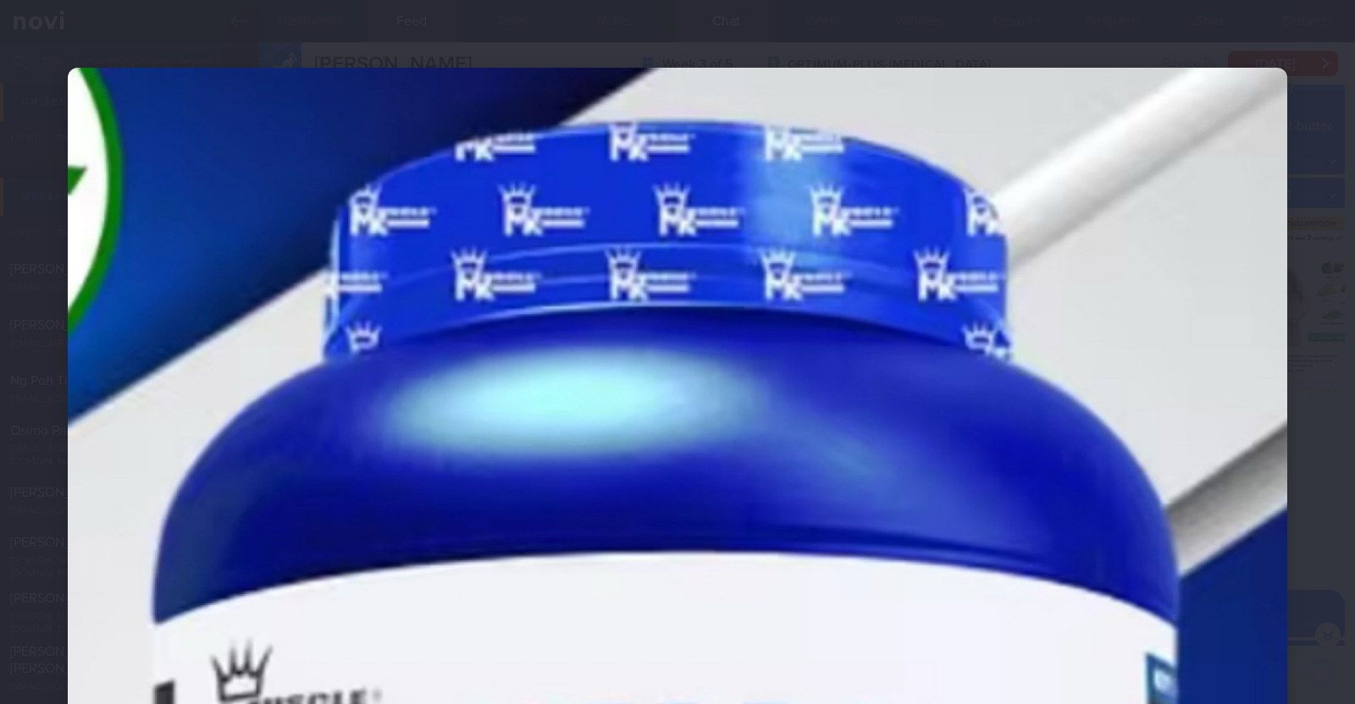
scroll to position [317, 0]
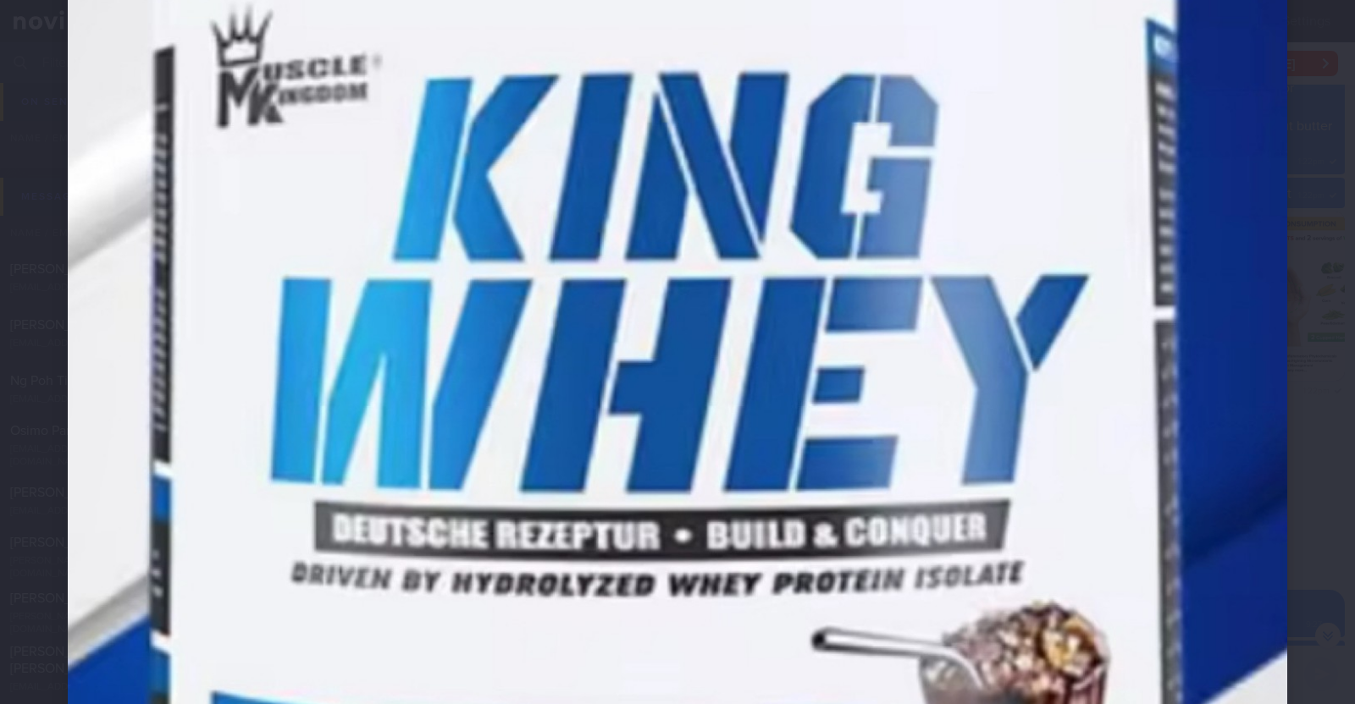
click at [1295, 143] on div at bounding box center [677, 262] width 1355 height 1794
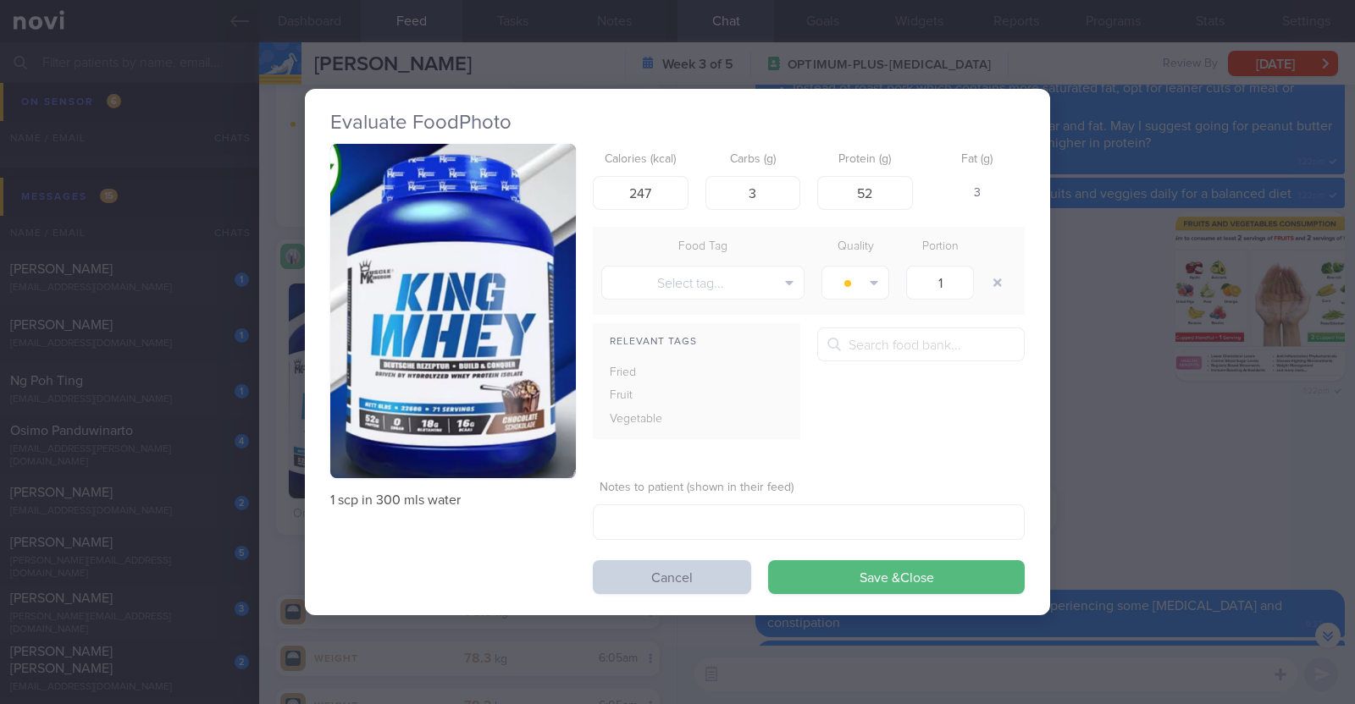
click at [643, 569] on button "Cancel" at bounding box center [672, 577] width 158 height 34
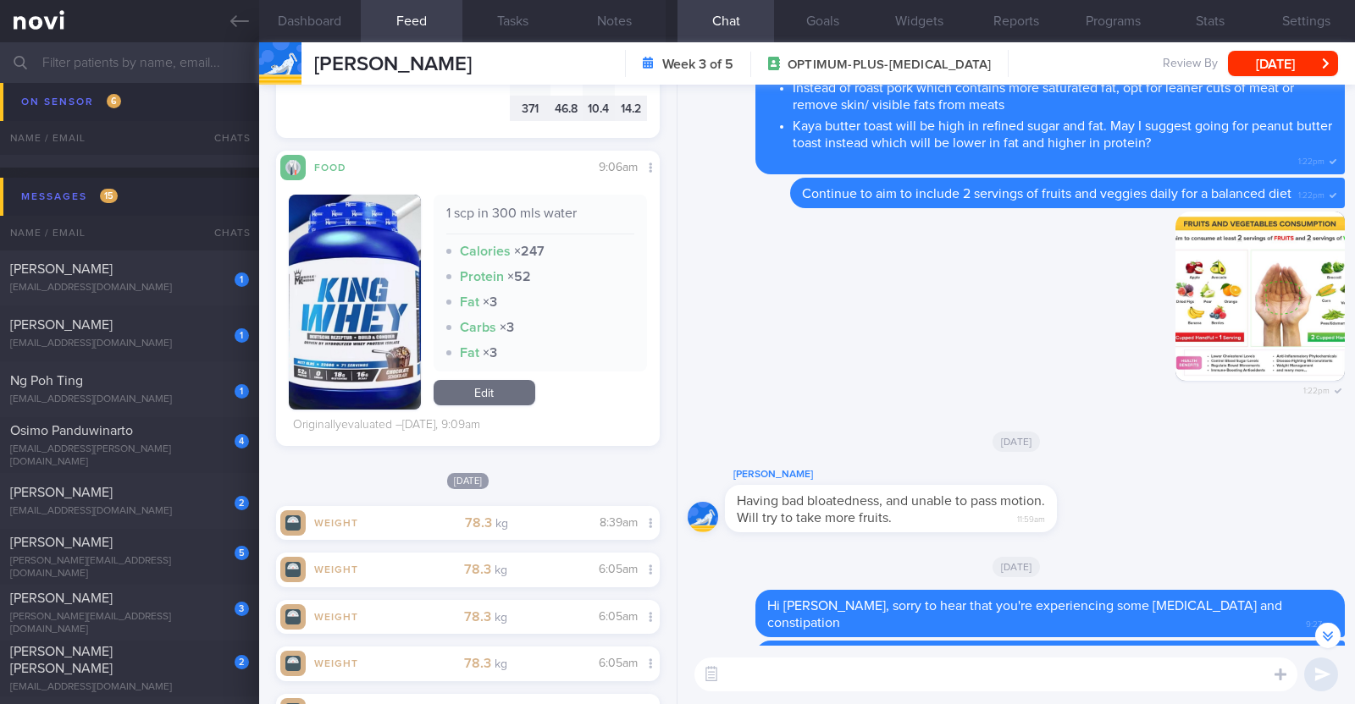
scroll to position [1270, 0]
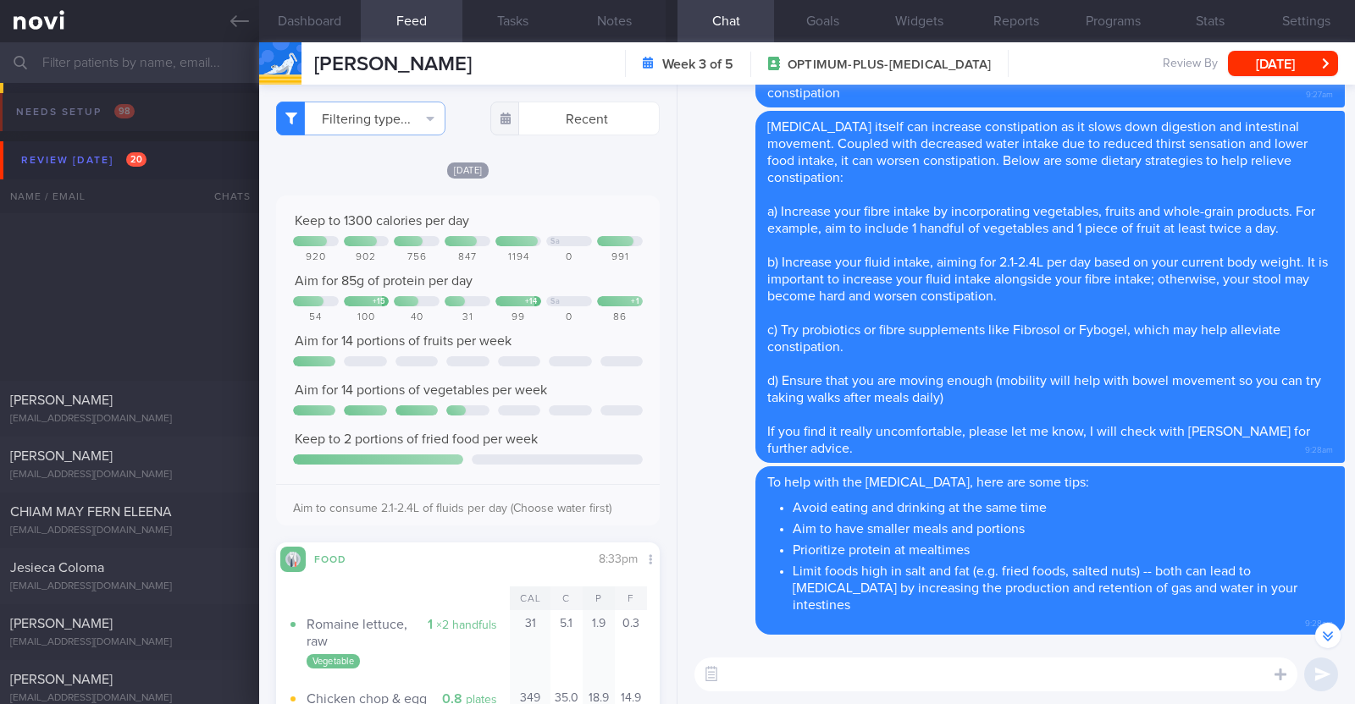
select select "8"
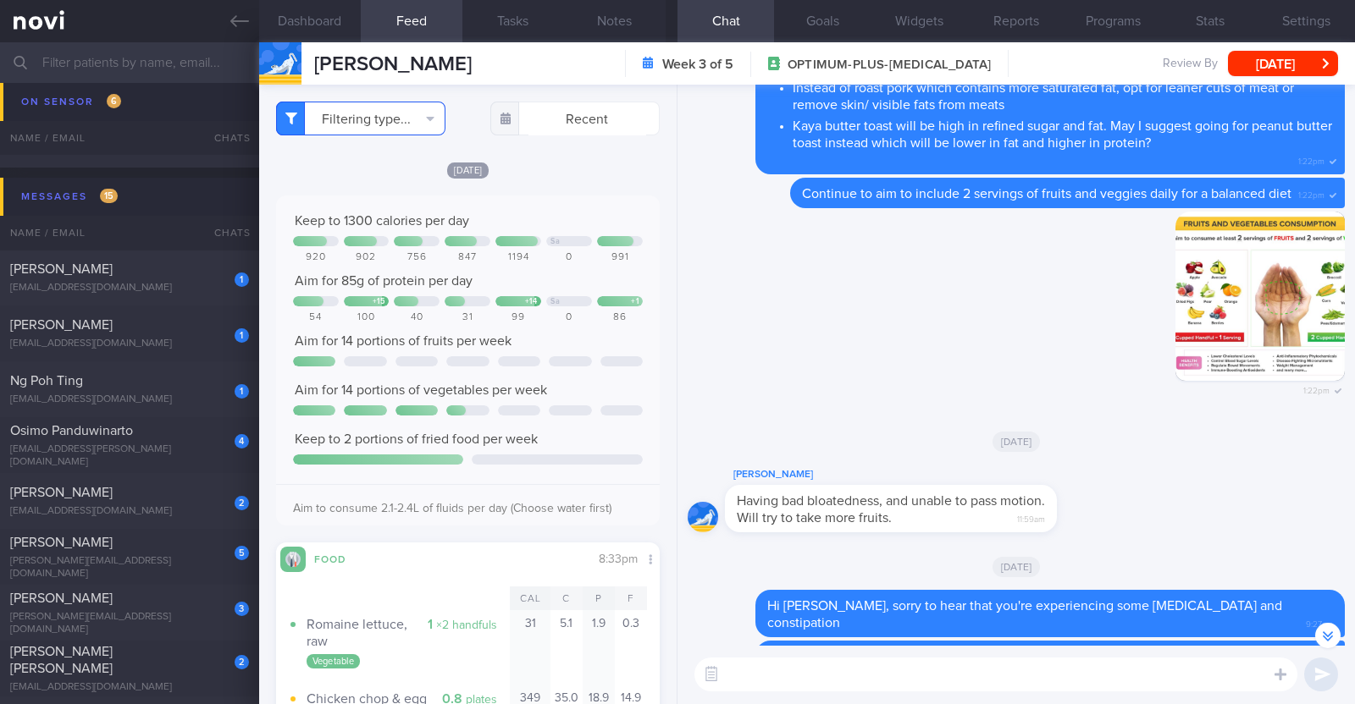
click at [393, 108] on button "Filtering type..." at bounding box center [360, 119] width 169 height 34
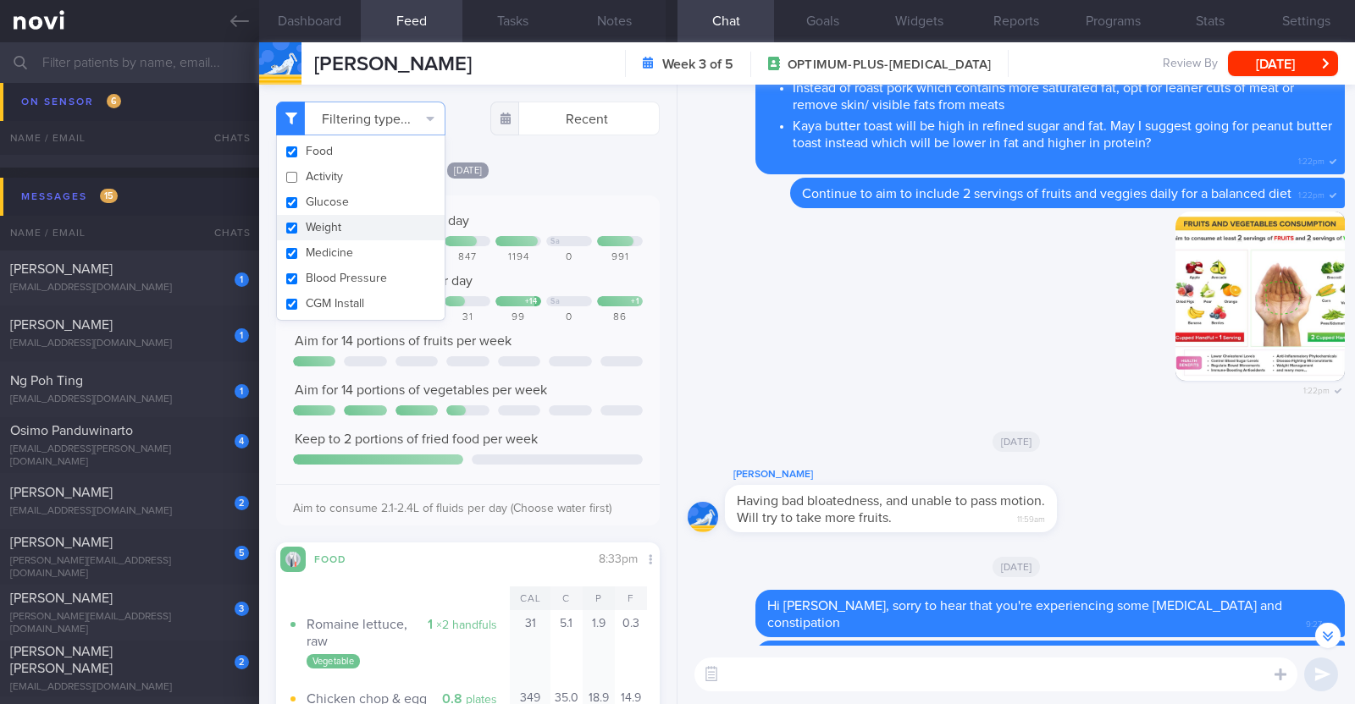
click at [343, 225] on button "Weight" at bounding box center [361, 227] width 168 height 25
checkbox input "false"
click at [610, 163] on div "[DATE]" at bounding box center [468, 170] width 384 height 18
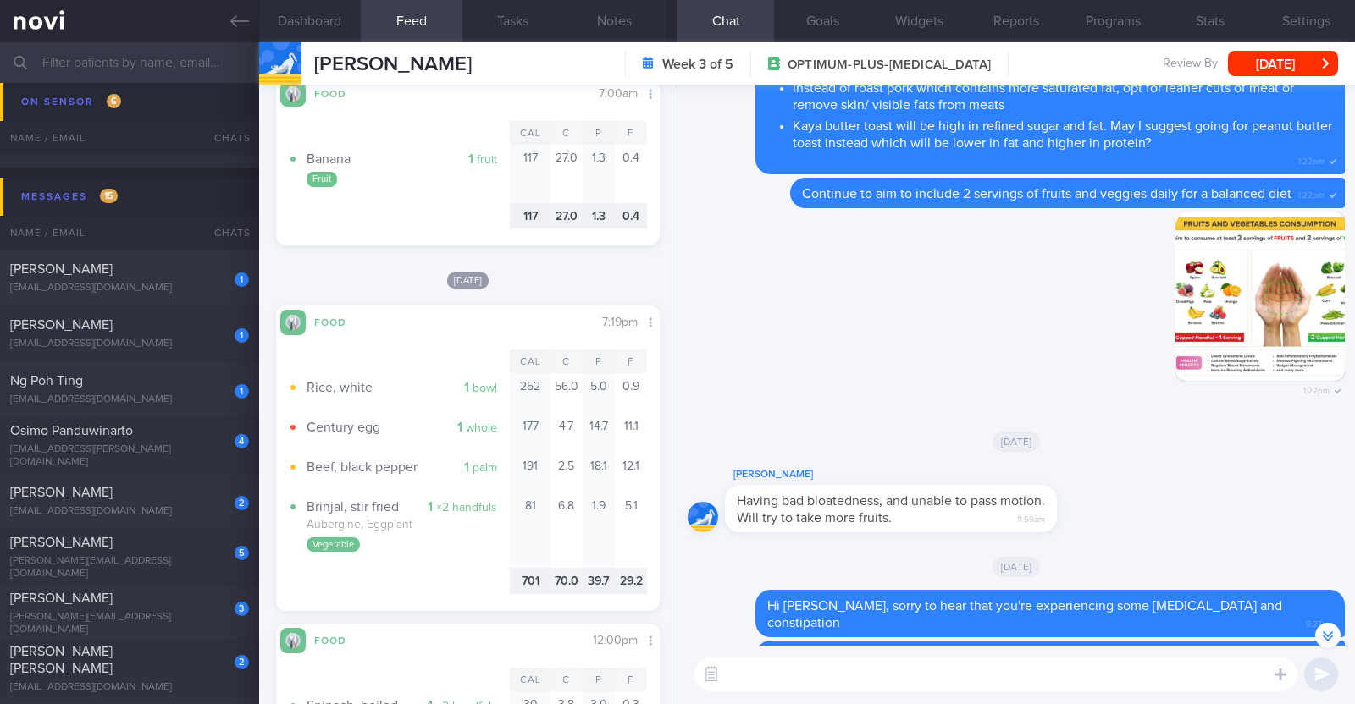
scroll to position [2328, 0]
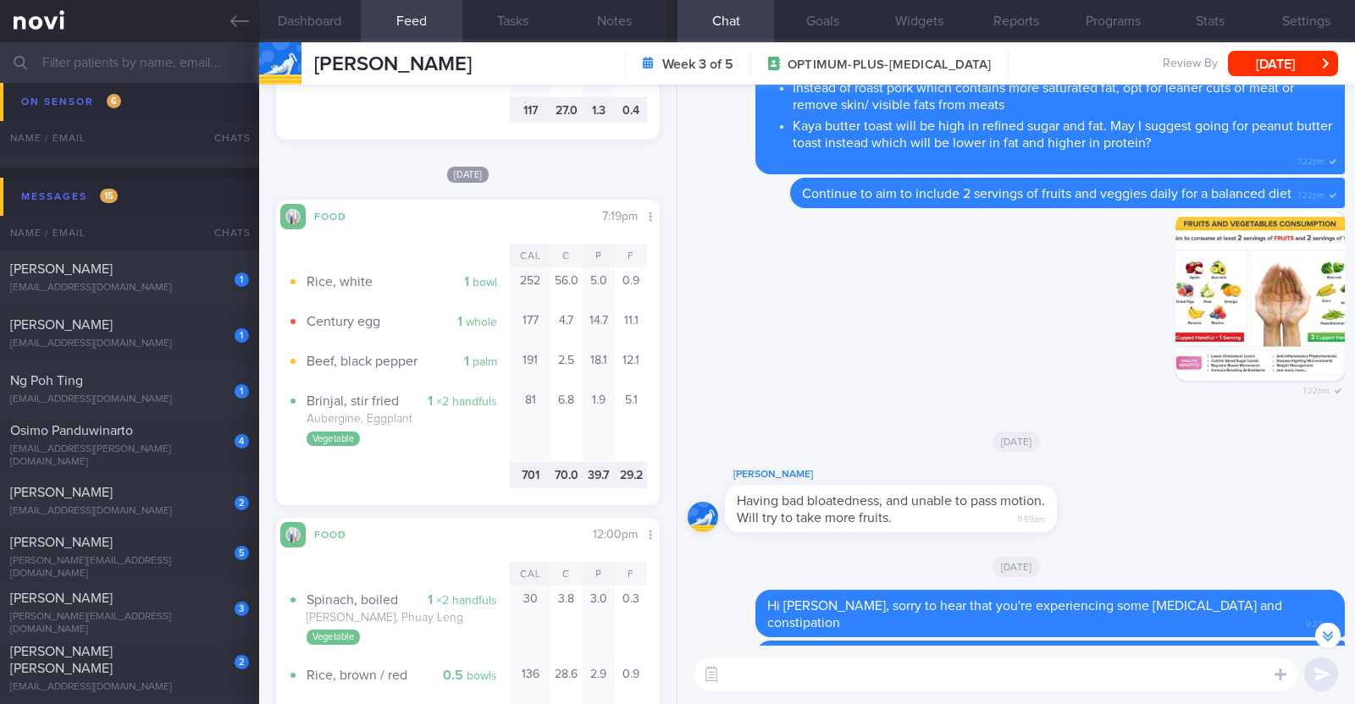
click at [784, 679] on textarea at bounding box center [995, 675] width 603 height 34
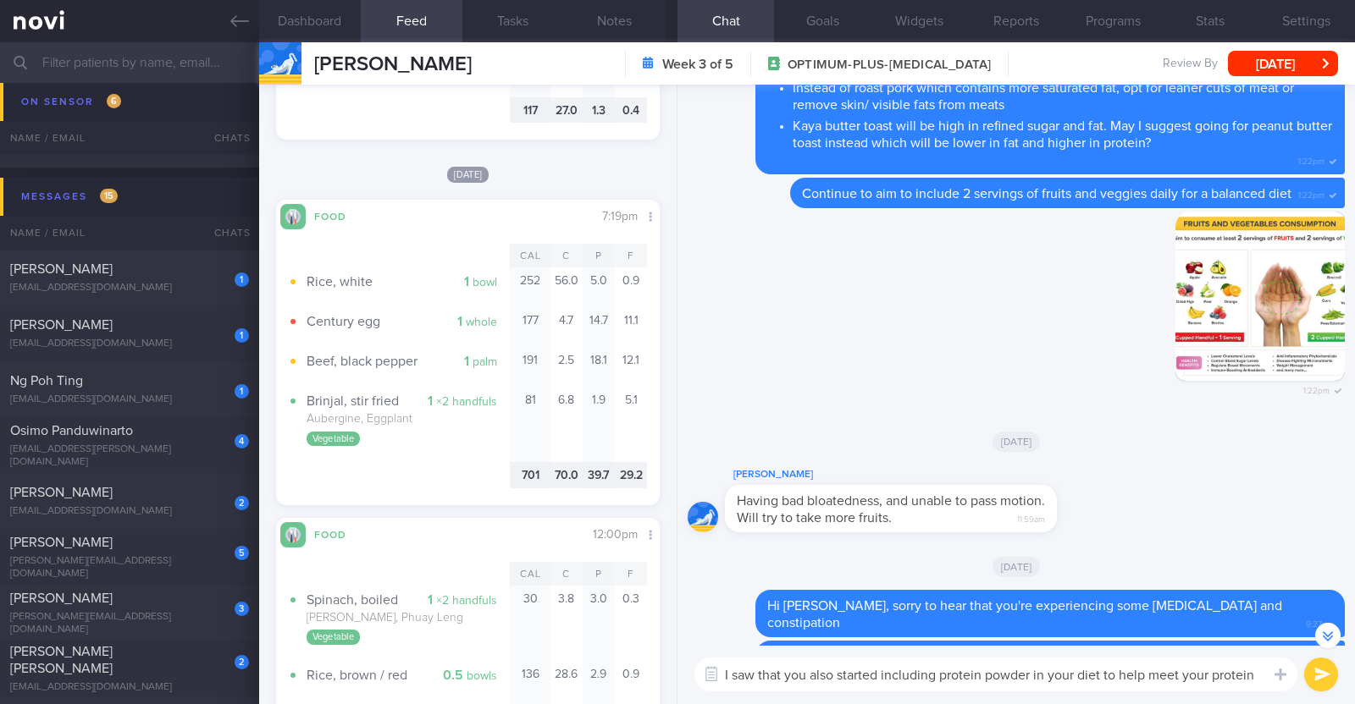
scroll to position [-546, 0]
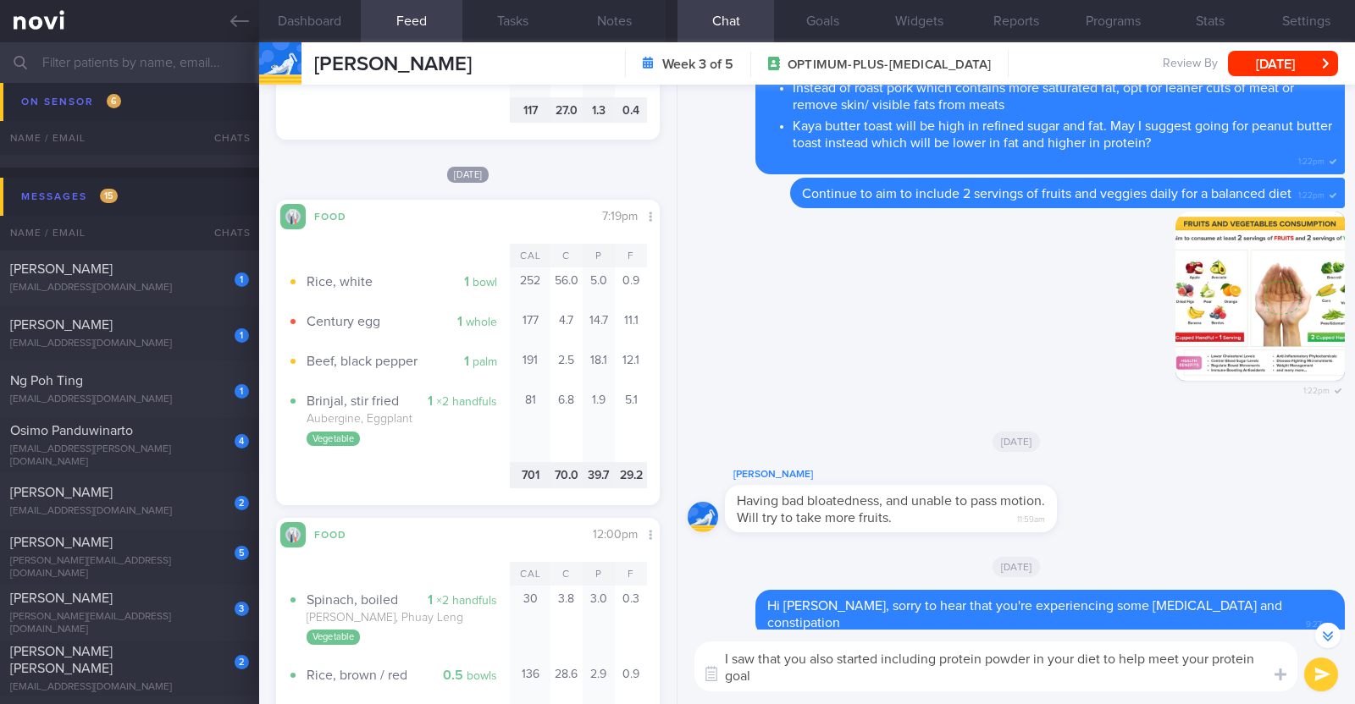
paste textarea "👍"
type textarea "I saw that you also started including protein powder in your diet to help meet …"
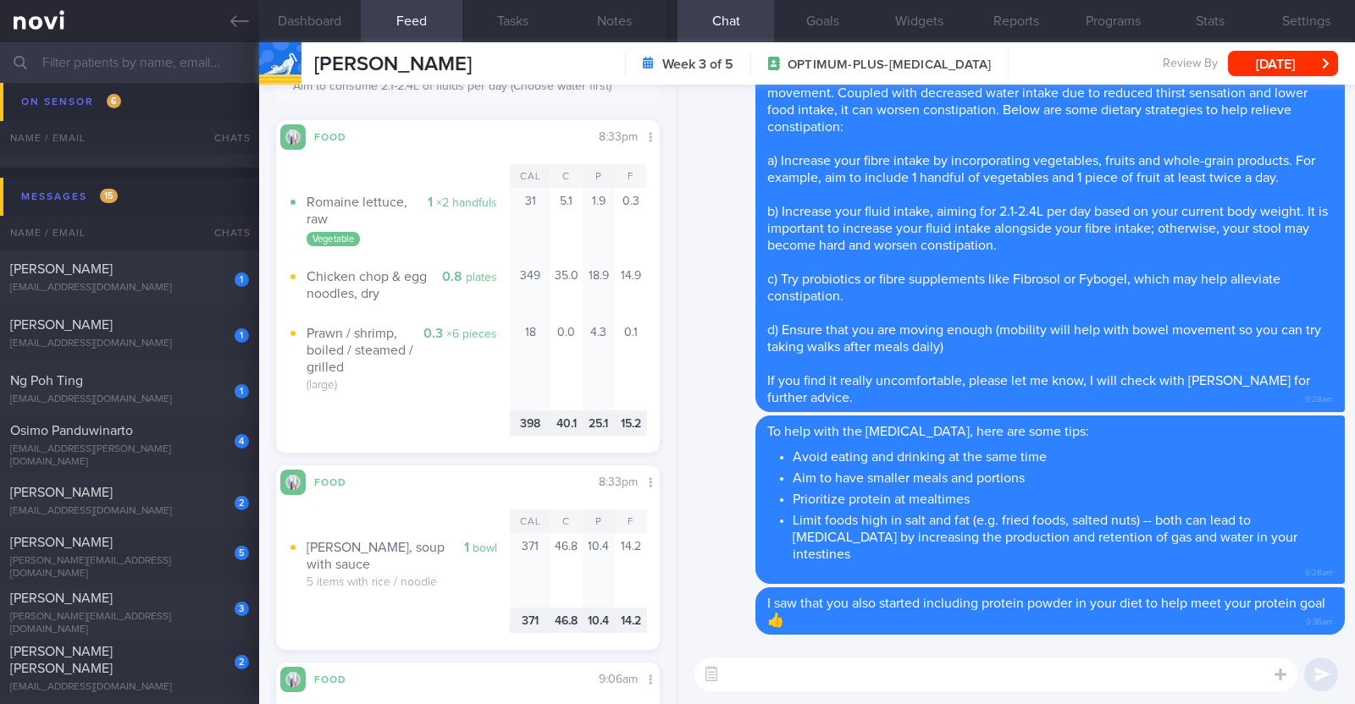
scroll to position [0, 0]
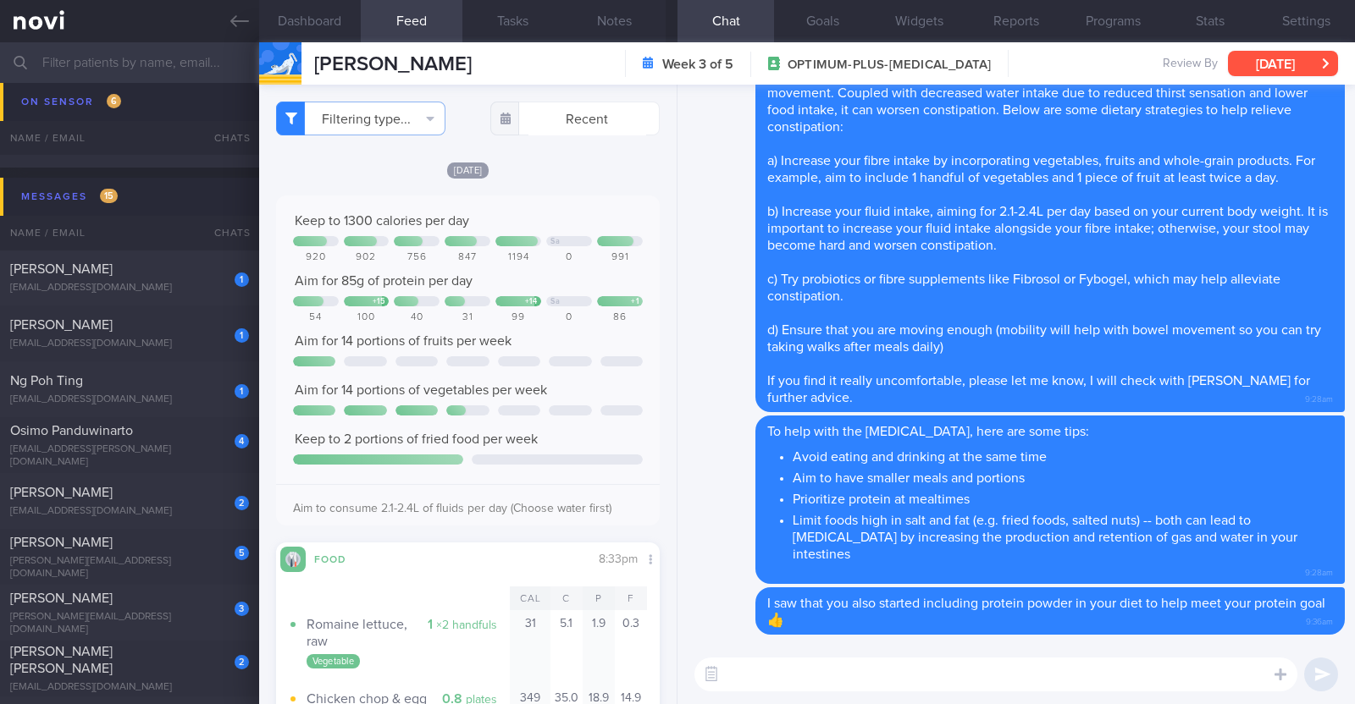
click at [1267, 68] on button "[DATE]" at bounding box center [1283, 63] width 110 height 25
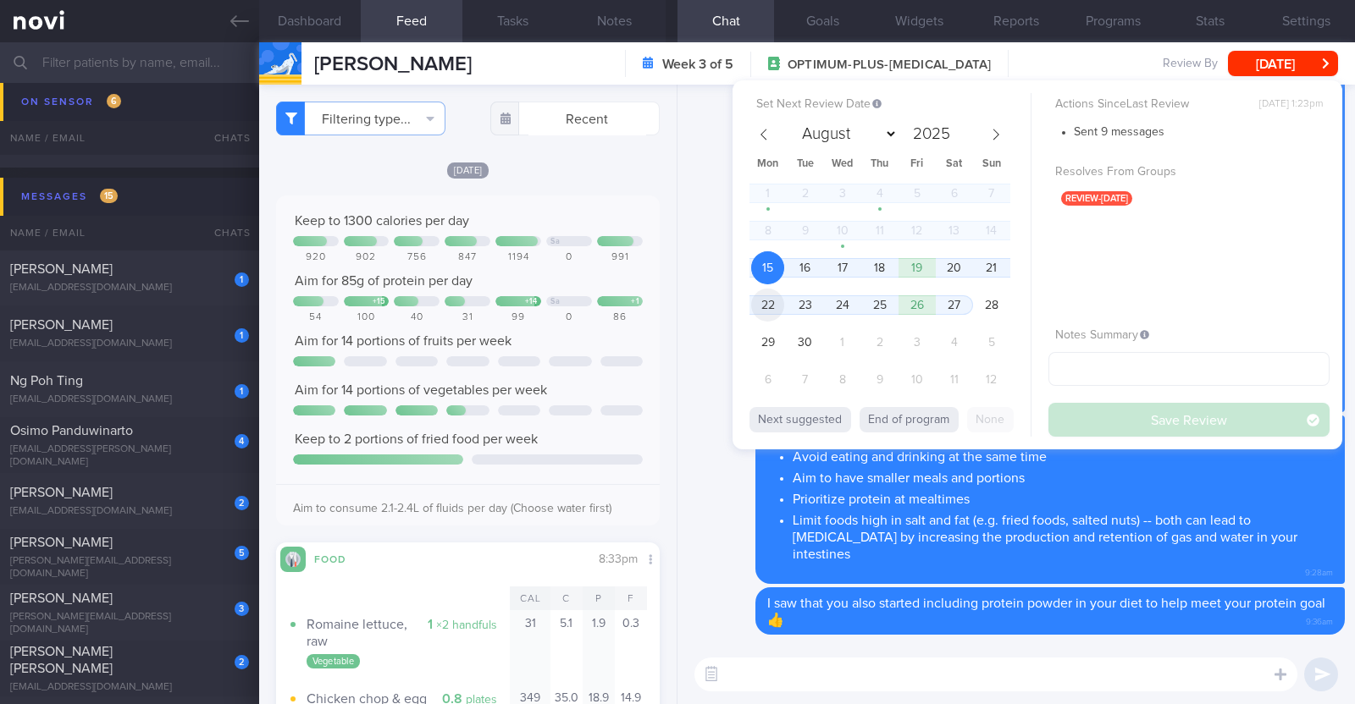
click at [780, 303] on span "22" at bounding box center [767, 305] width 33 height 33
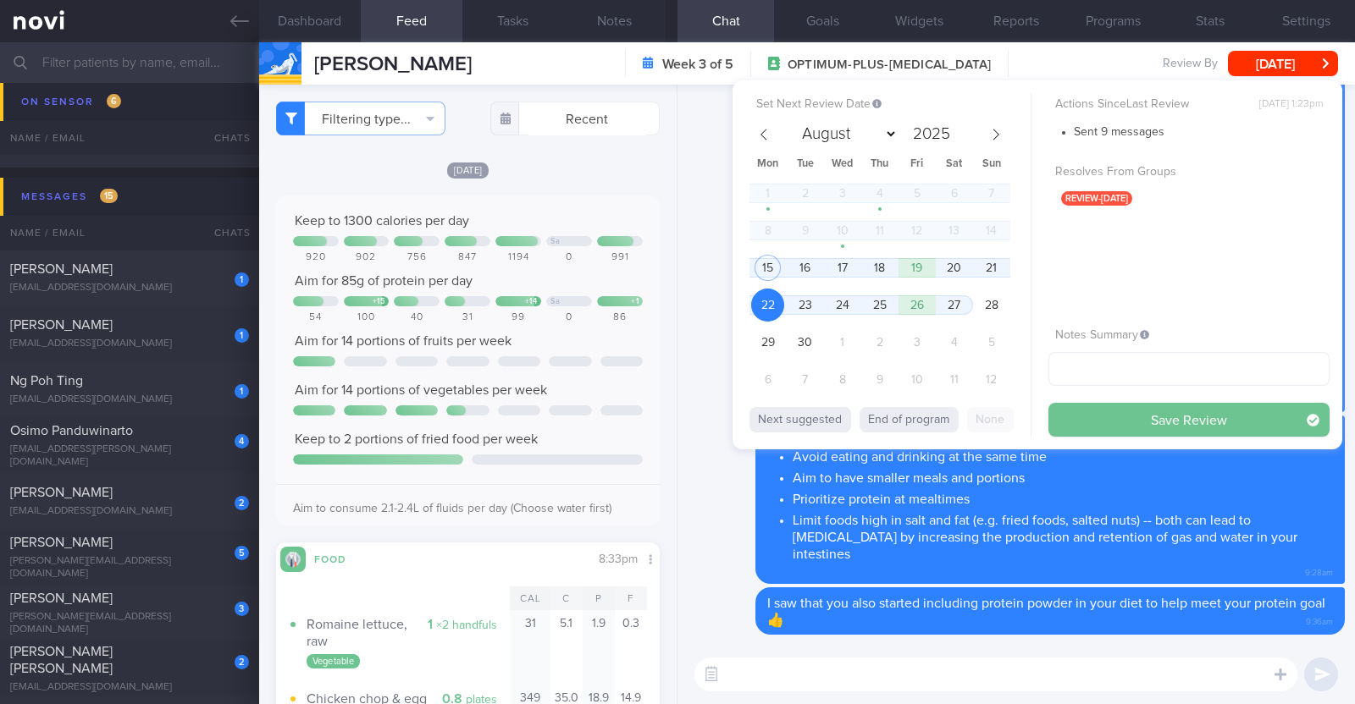
click at [1151, 420] on button "Save Review" at bounding box center [1188, 420] width 281 height 34
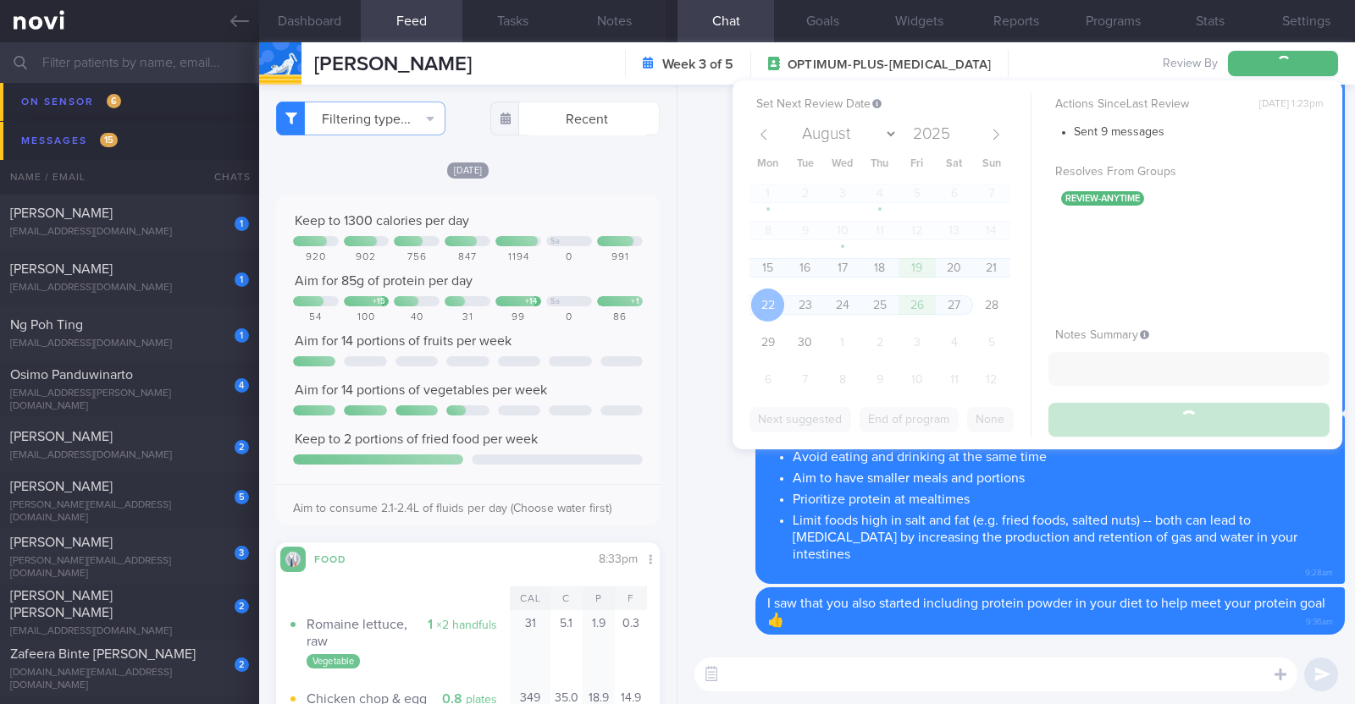
scroll to position [1525, 0]
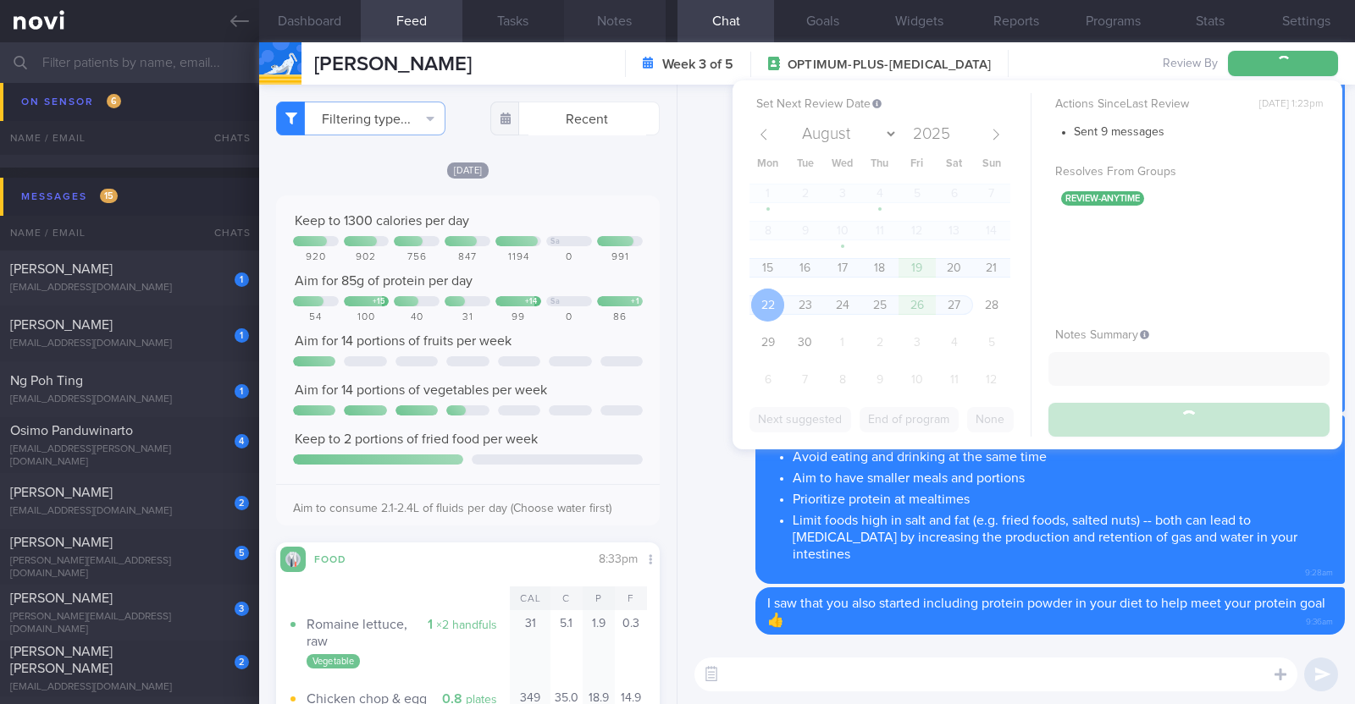
click at [622, 27] on button "Notes" at bounding box center [615, 21] width 102 height 42
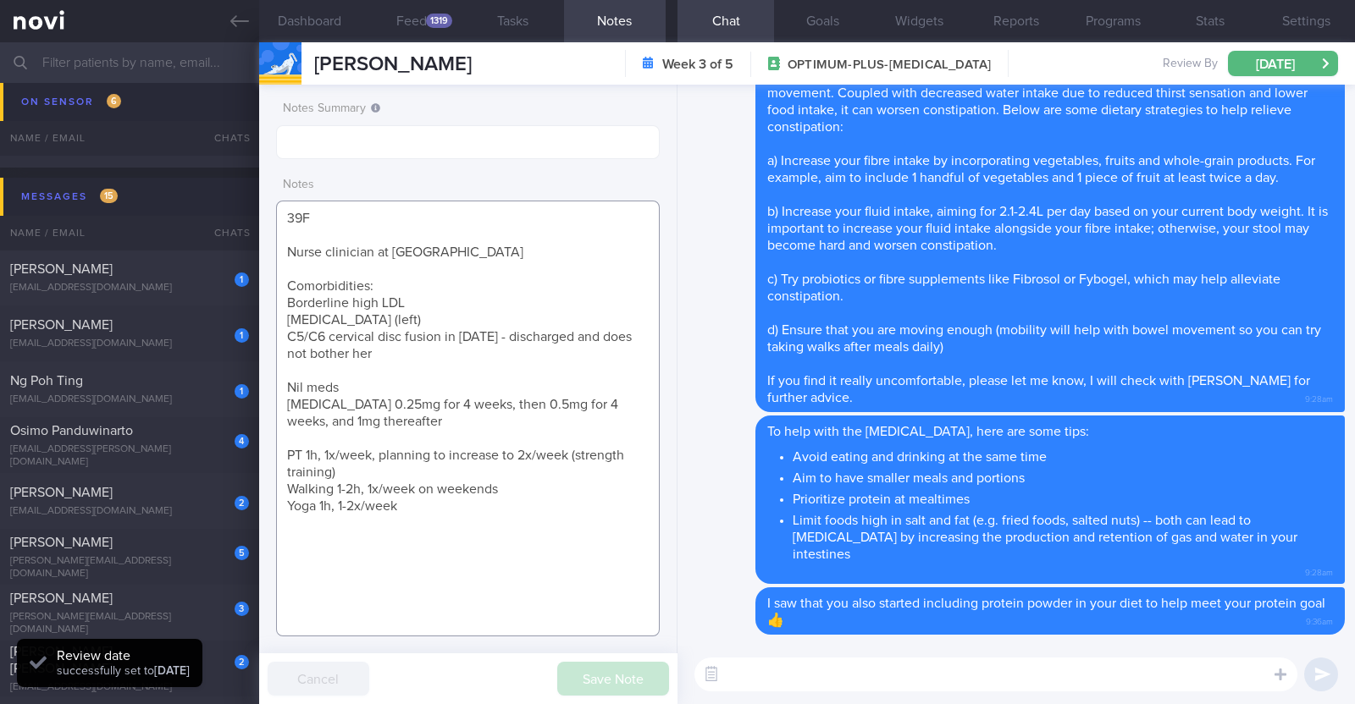
click at [606, 234] on textarea "39F Nurse clinician at [GEOGRAPHIC_DATA] Comorbidities: Borderline high LDL [ME…" at bounding box center [468, 419] width 384 height 436
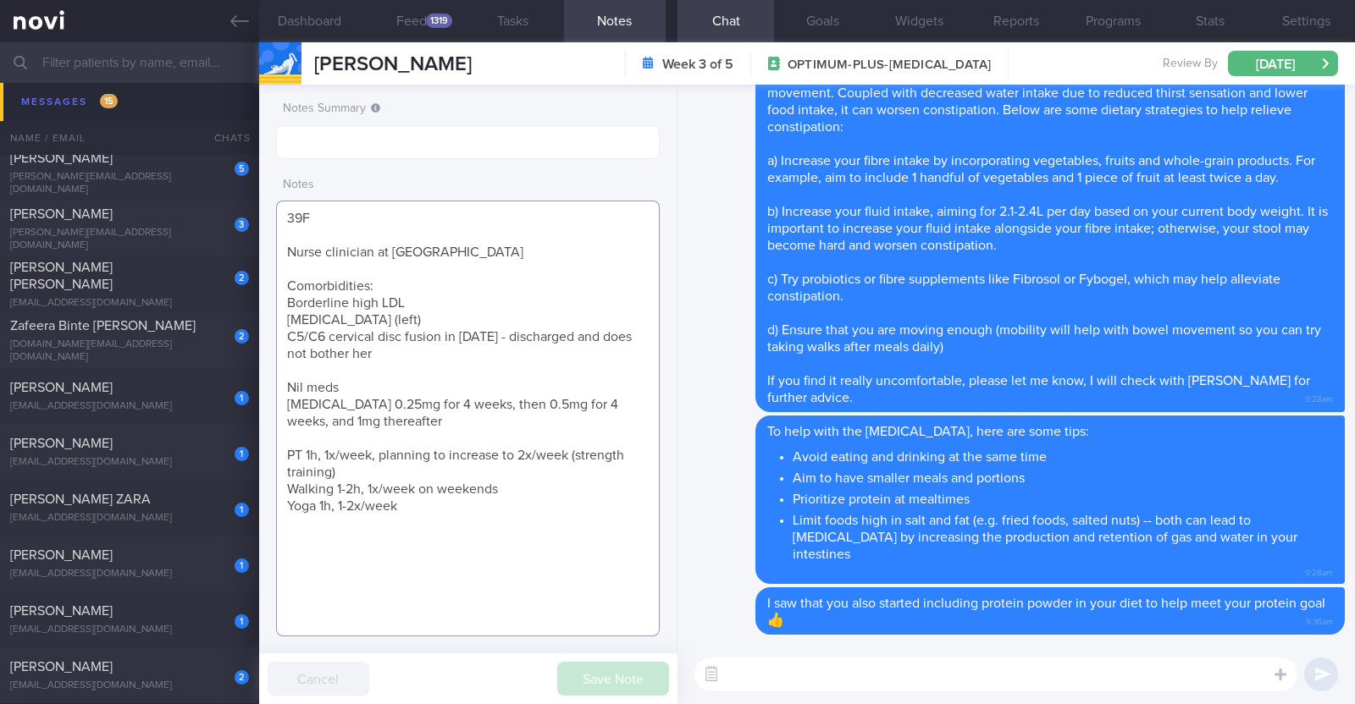
scroll to position [1948, 0]
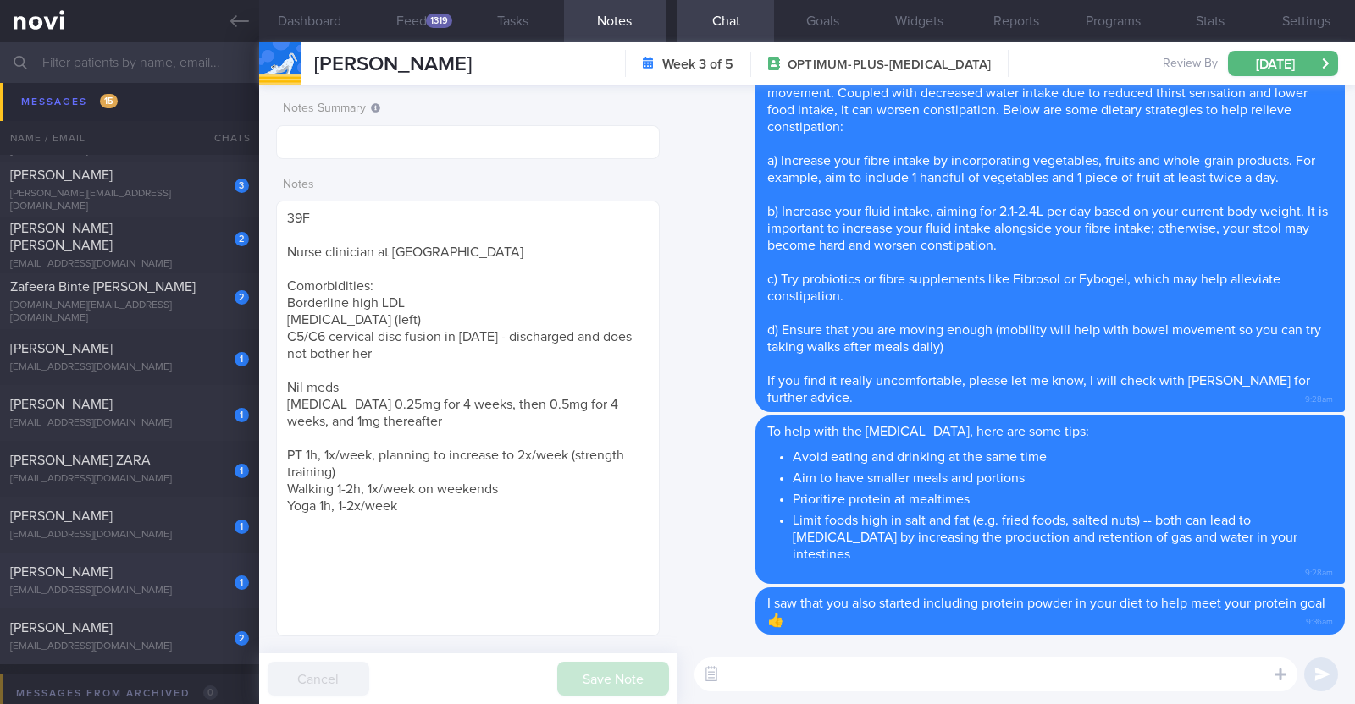
click at [124, 573] on div "[PERSON_NAME]" at bounding box center [127, 572] width 235 height 17
type input "Nil r/v appt. R/v 18/9"
type textarea "44F Comorbidities: HTN Medications: Ryblesus 3.5mg for 10 days, then 7mg for 1 …"
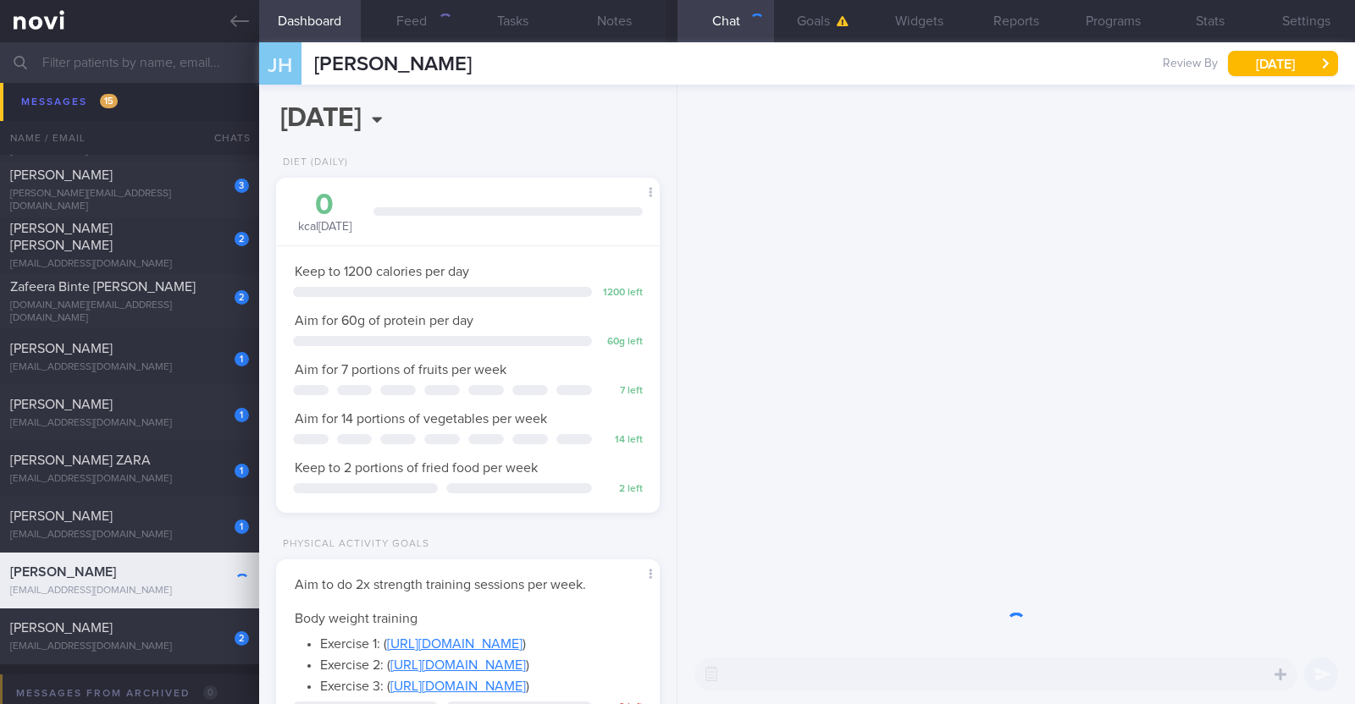
scroll to position [192, 337]
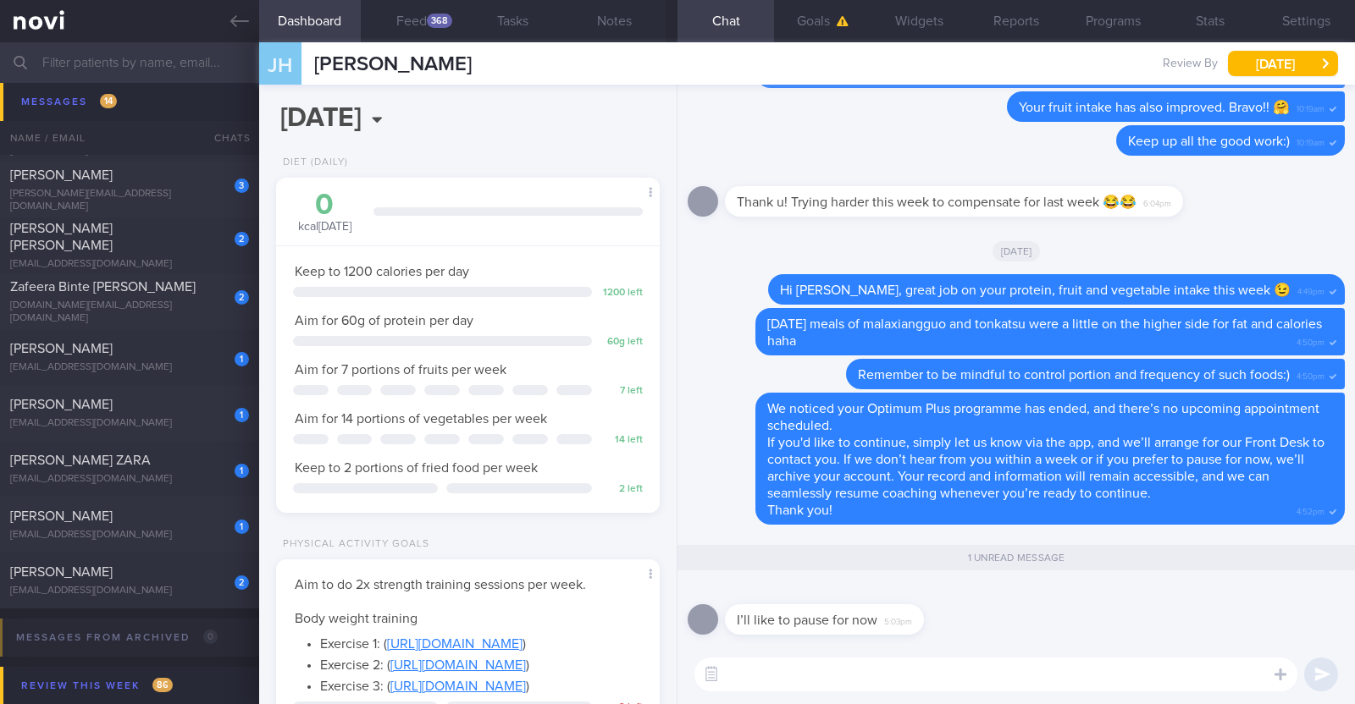
click at [827, 681] on textarea at bounding box center [995, 675] width 603 height 34
type textarea "Hi Jeanette, noted on this"
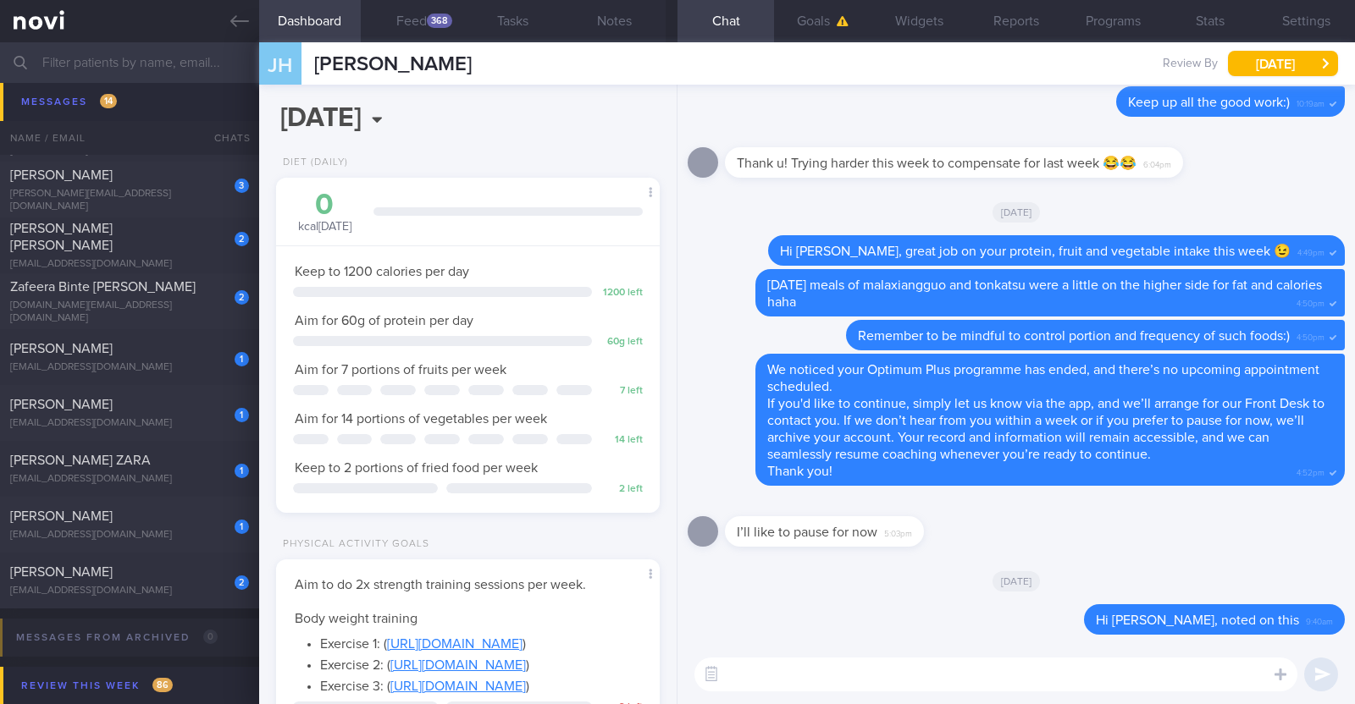
click at [765, 671] on textarea at bounding box center [995, 675] width 603 height 34
paste textarea "your NOVI Health account will be archived shortly as you're no longer on active…"
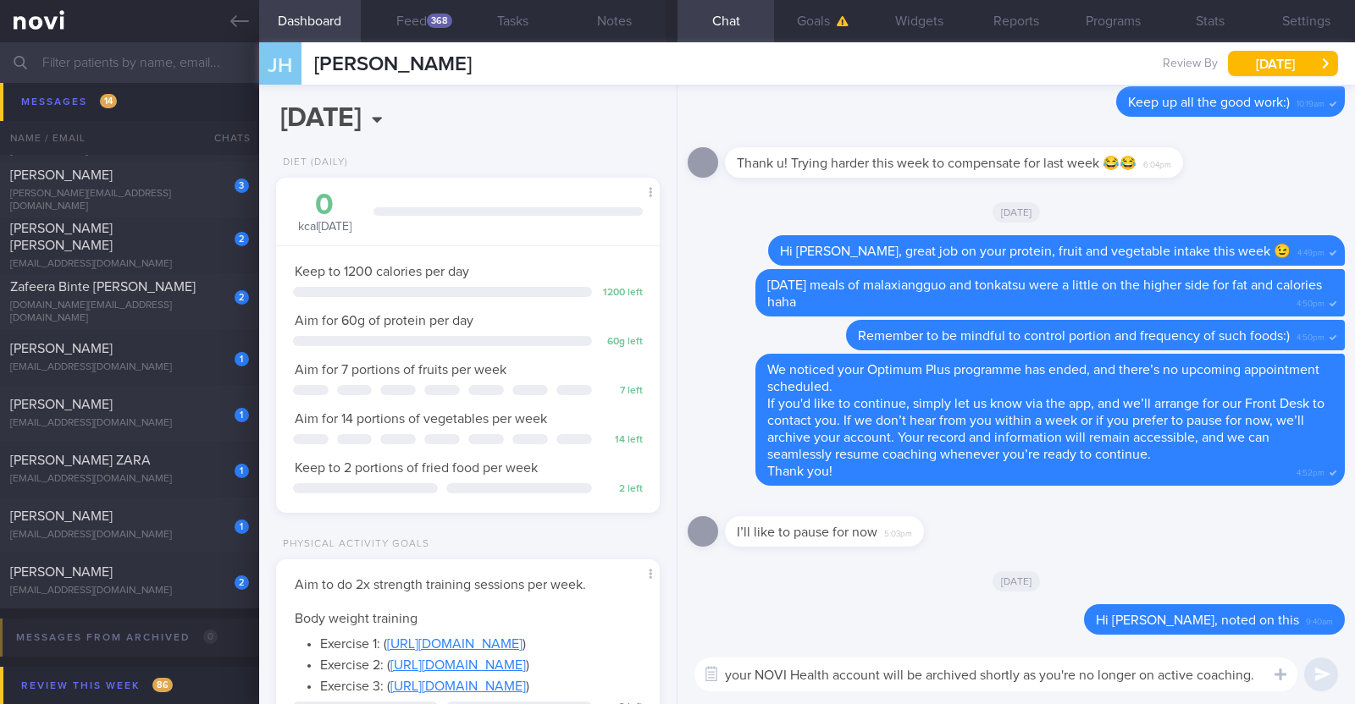
scroll to position [0, 0]
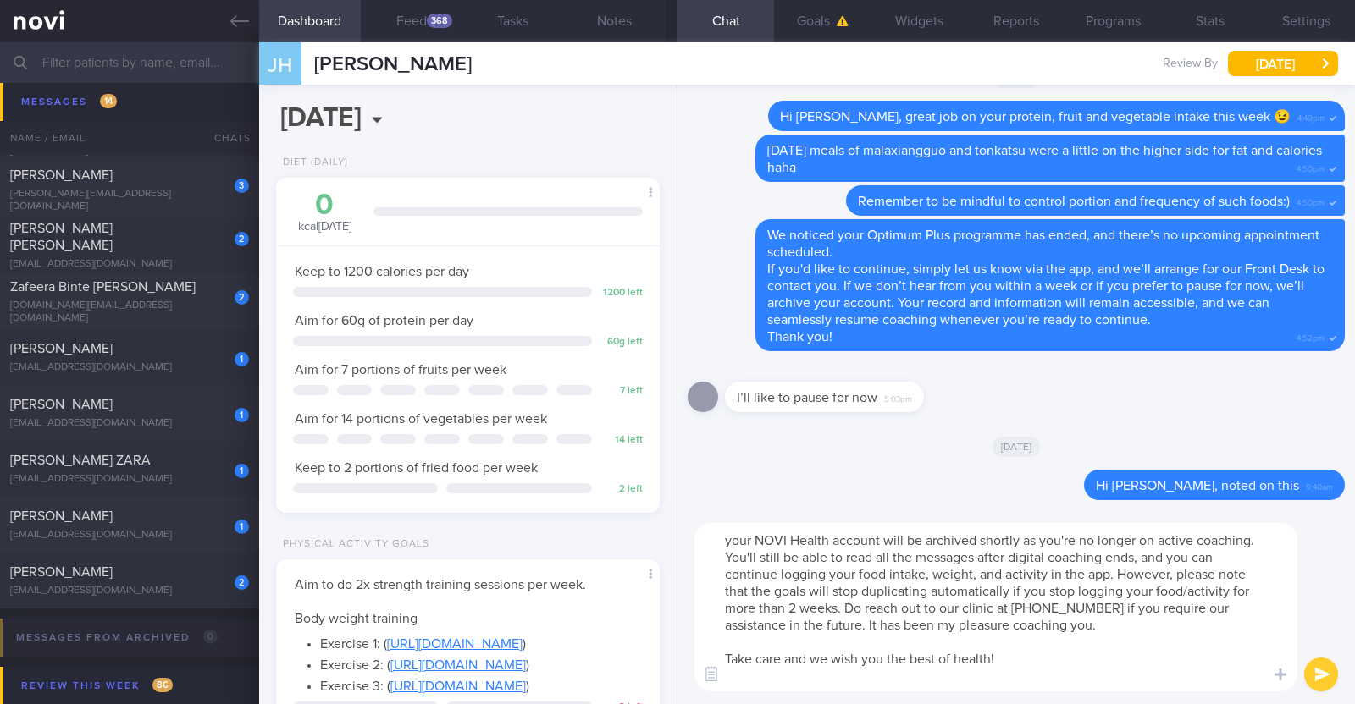
click at [730, 535] on textarea "your NOVI Health account will be archived shortly as you're no longer on active…" at bounding box center [995, 607] width 603 height 168
click at [788, 686] on textarea "Your NOVI Health account will be archived shortly as you're no longer on active…" at bounding box center [995, 607] width 603 height 168
type textarea "Your NOVI Health account will be archived shortly as you're no longer on active…"
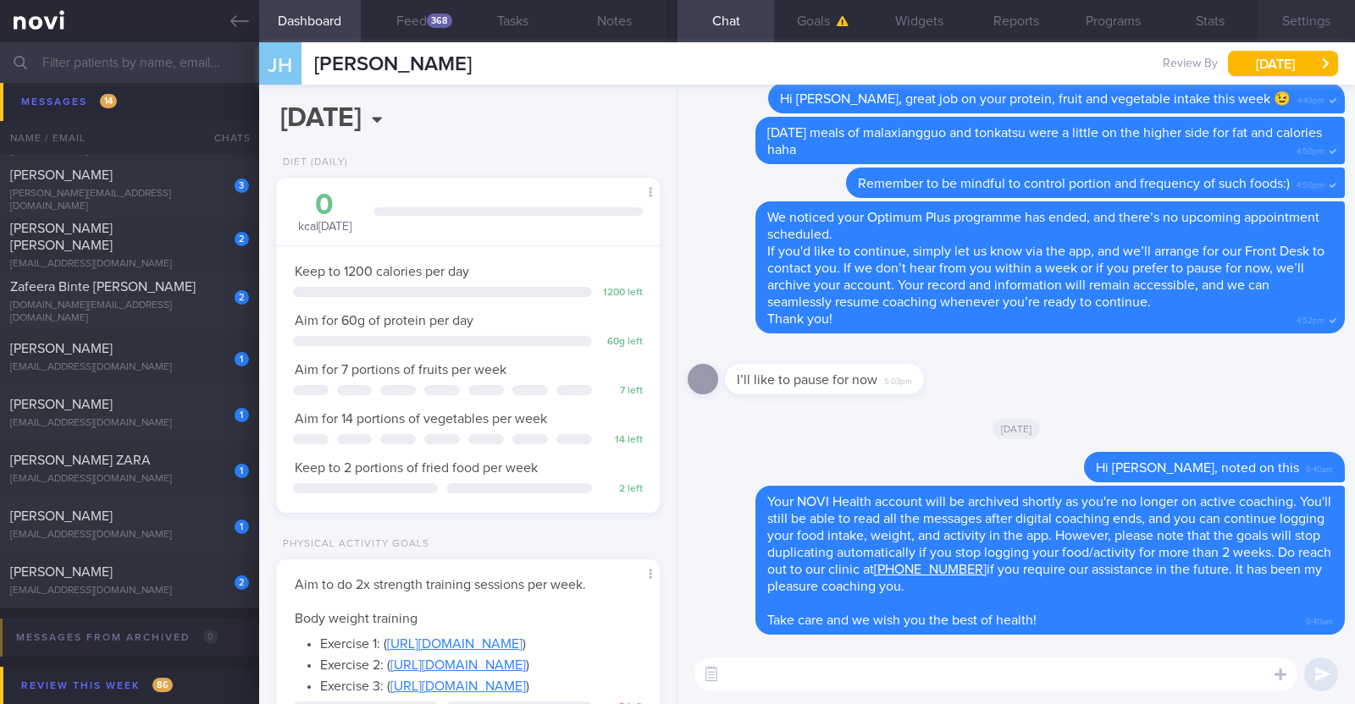
click at [1310, 10] on button "Settings" at bounding box center [1306, 21] width 97 height 42
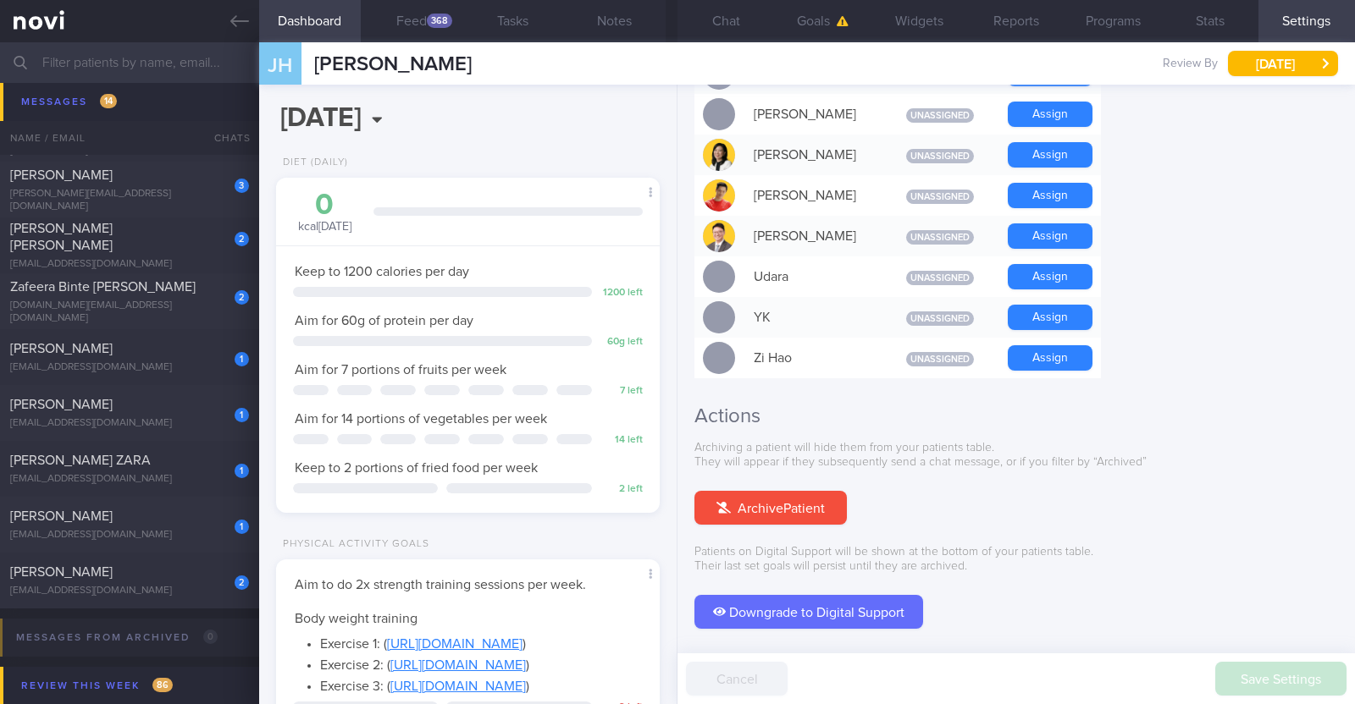
scroll to position [1523, 0]
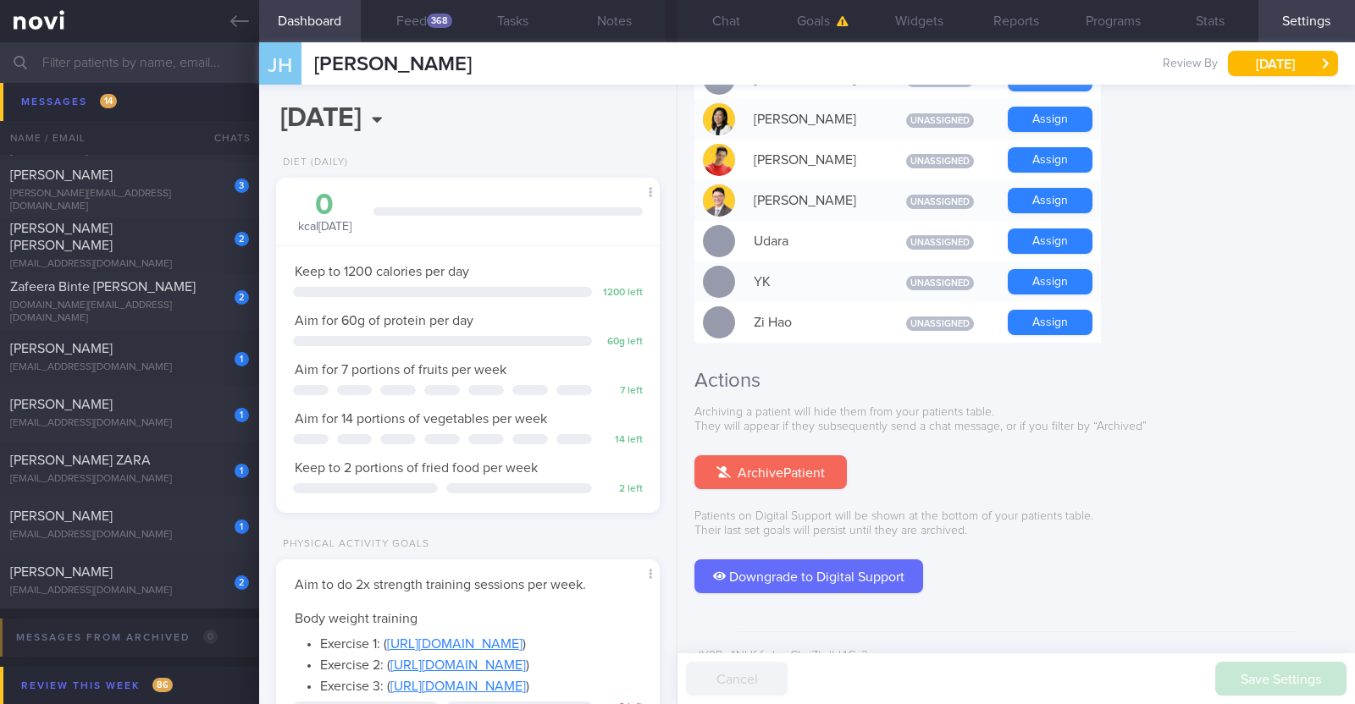
click at [823, 455] on button "Archive Patient" at bounding box center [770, 472] width 152 height 34
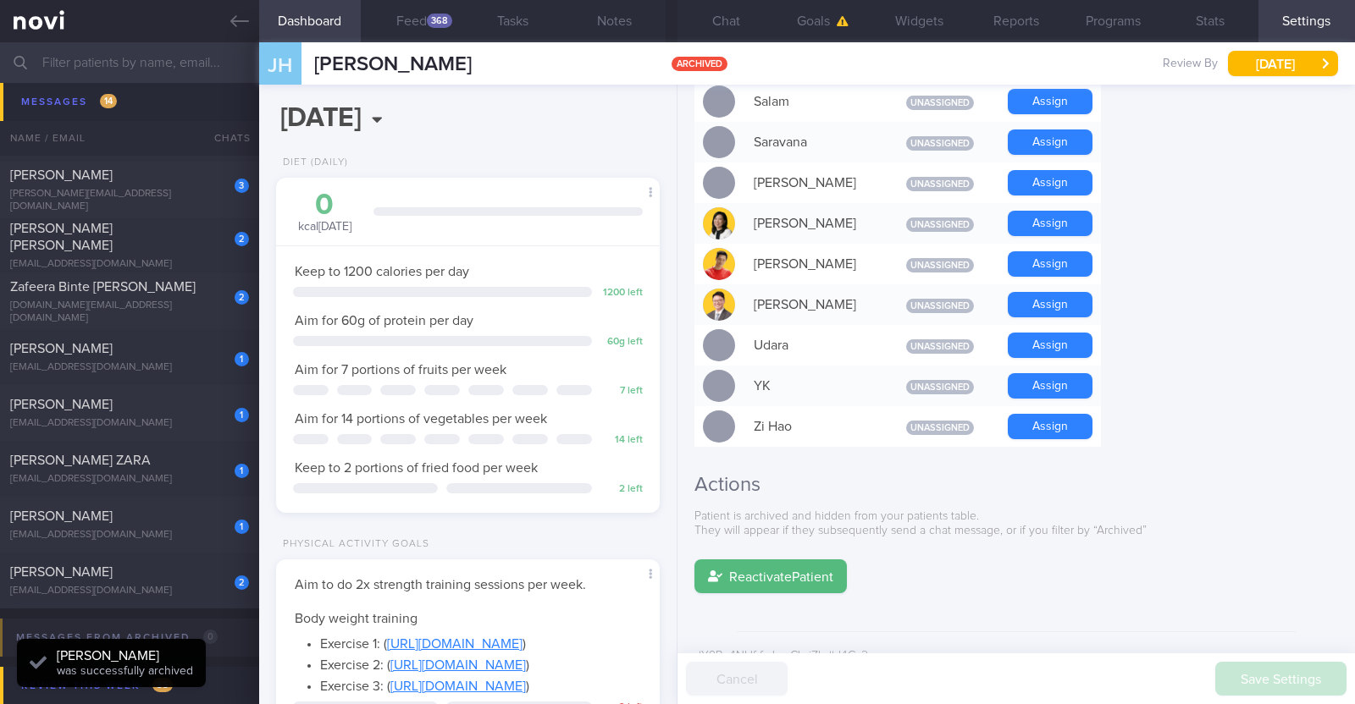
scroll to position [0, 0]
click at [721, 15] on button "Chat 1" at bounding box center [725, 21] width 97 height 42
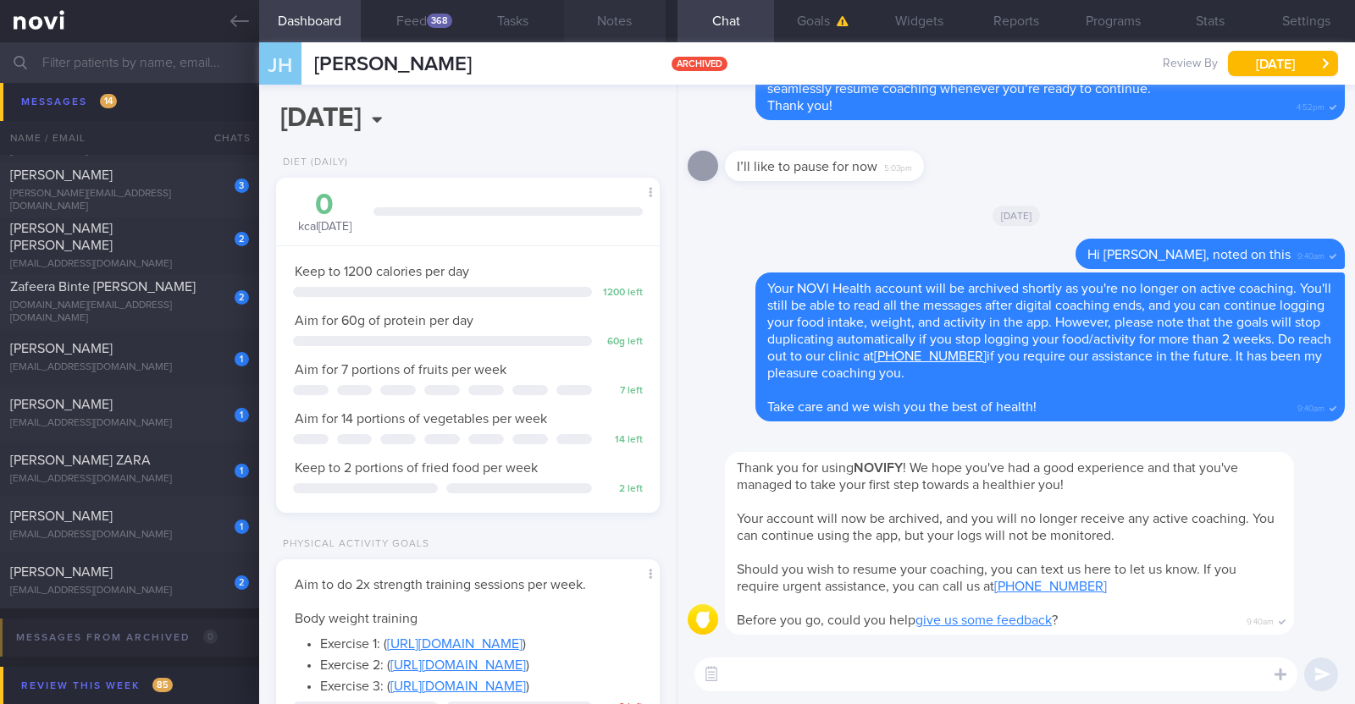
click at [588, 34] on button "Notes" at bounding box center [615, 21] width 102 height 42
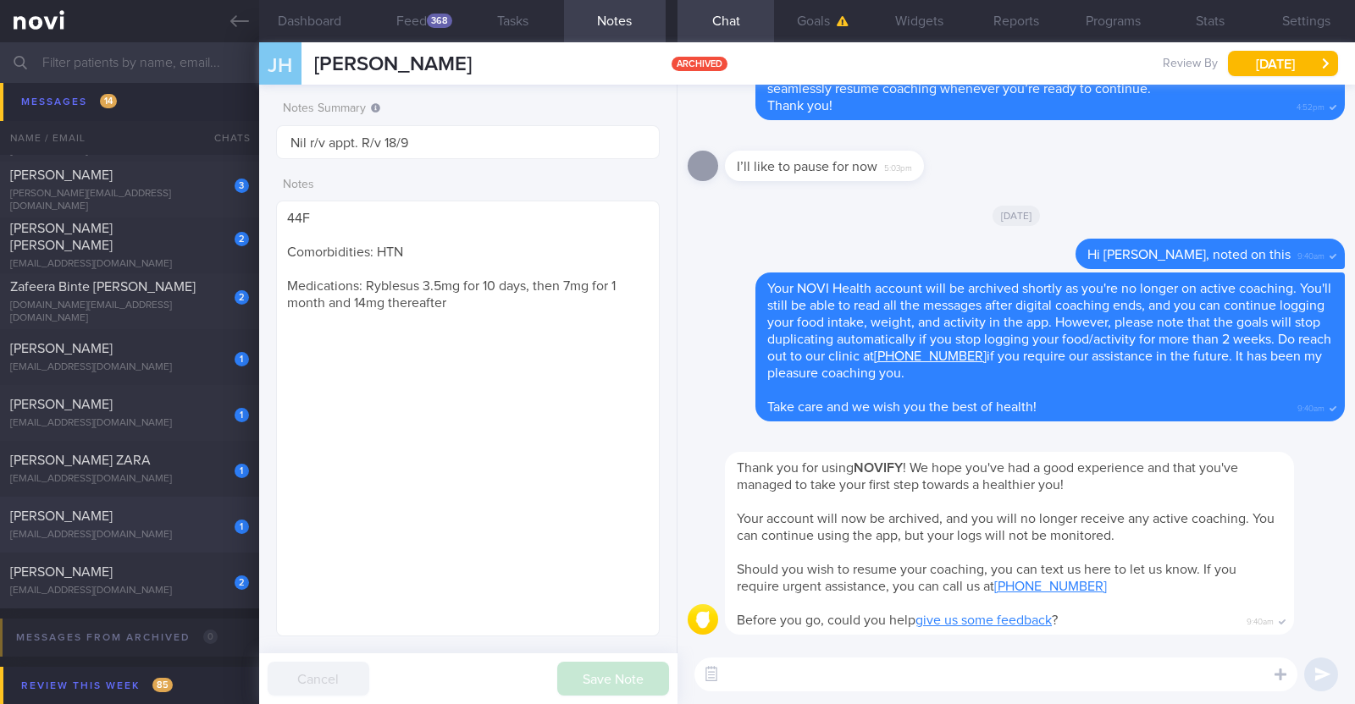
click at [215, 516] on div "1" at bounding box center [230, 521] width 37 height 26
type input "R/v with Dr [PERSON_NAME] on 1/10. R/v 23/9"
type textarea "44M Comorbidities: DM HTN HLD Hepatic steatosis Gout Androgenetic alopecia s/p …"
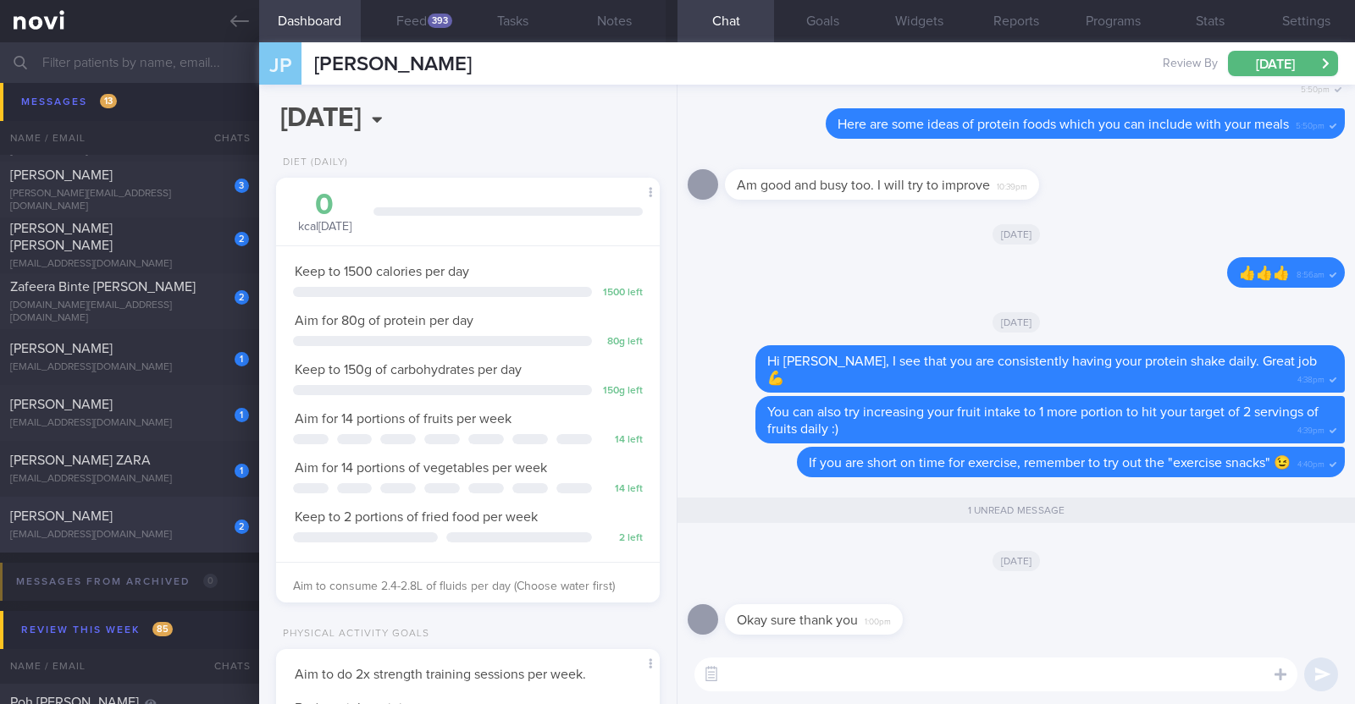
scroll to position [171, 343]
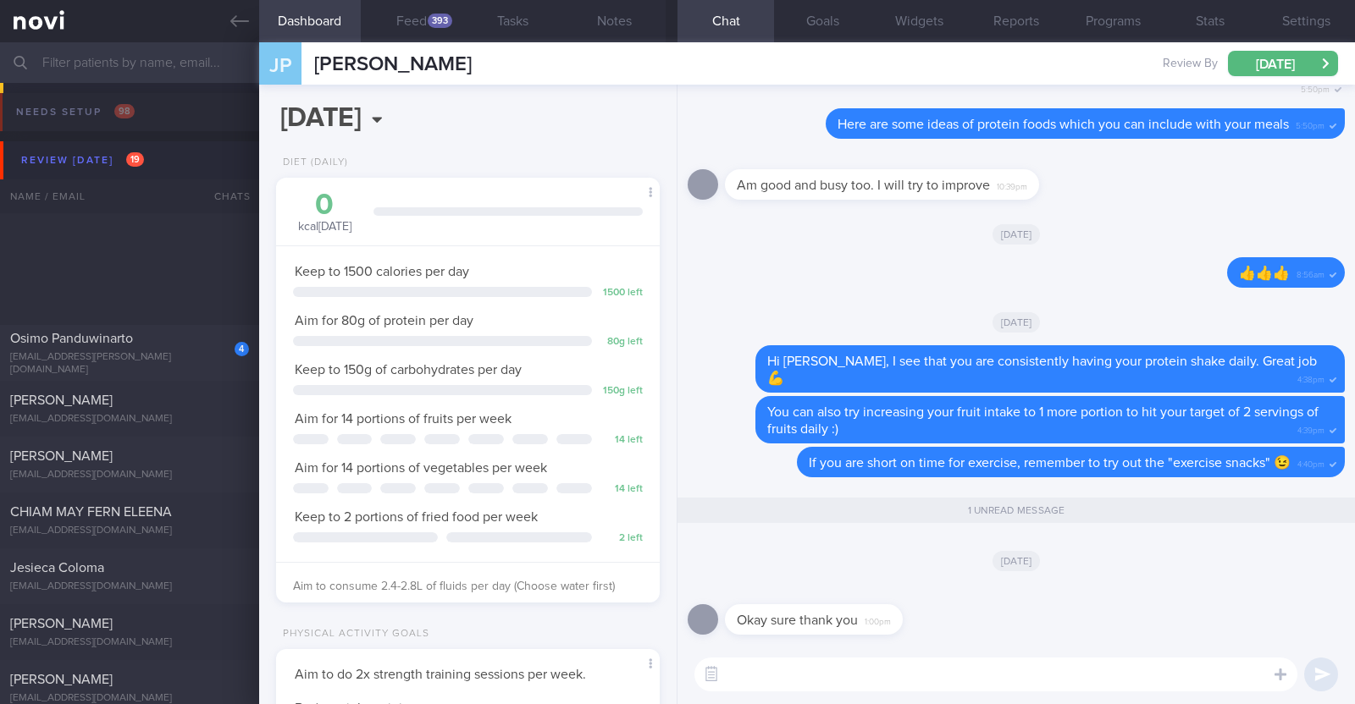
select select "8"
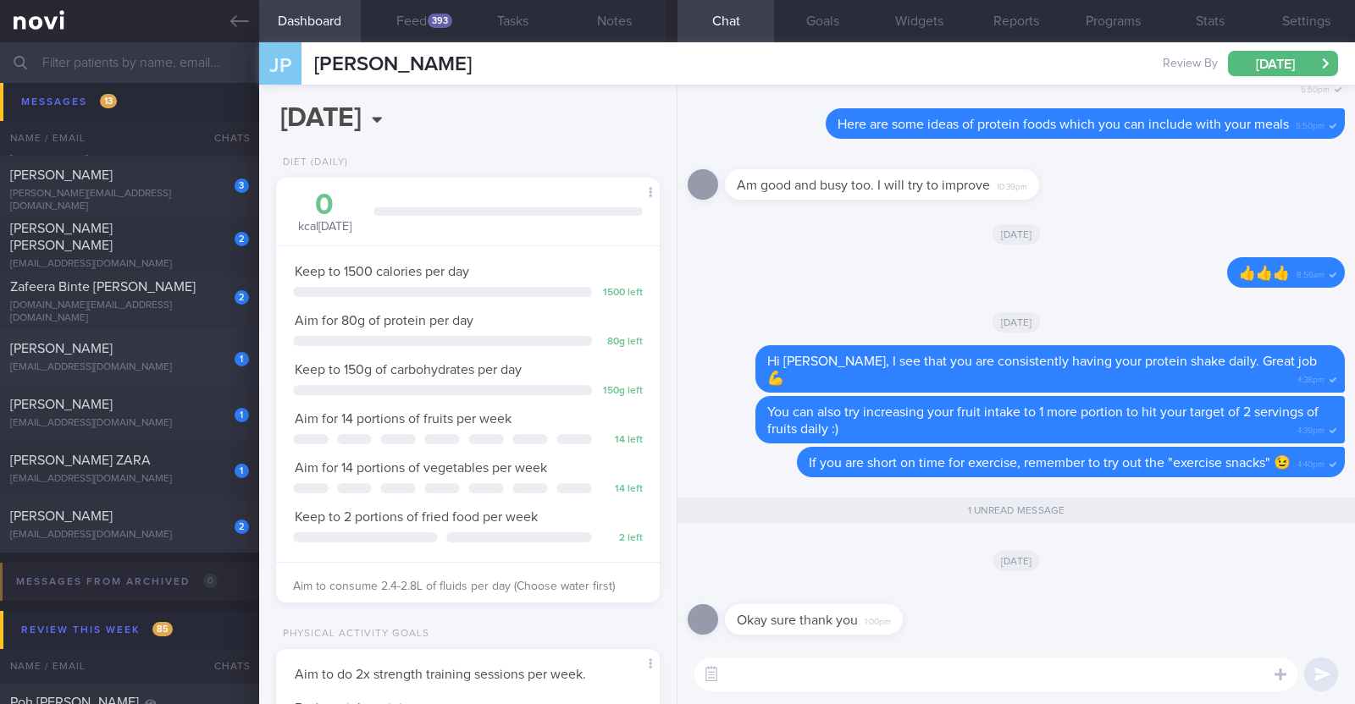
click at [177, 361] on div "[EMAIL_ADDRESS][DOMAIN_NAME]" at bounding box center [129, 367] width 239 height 13
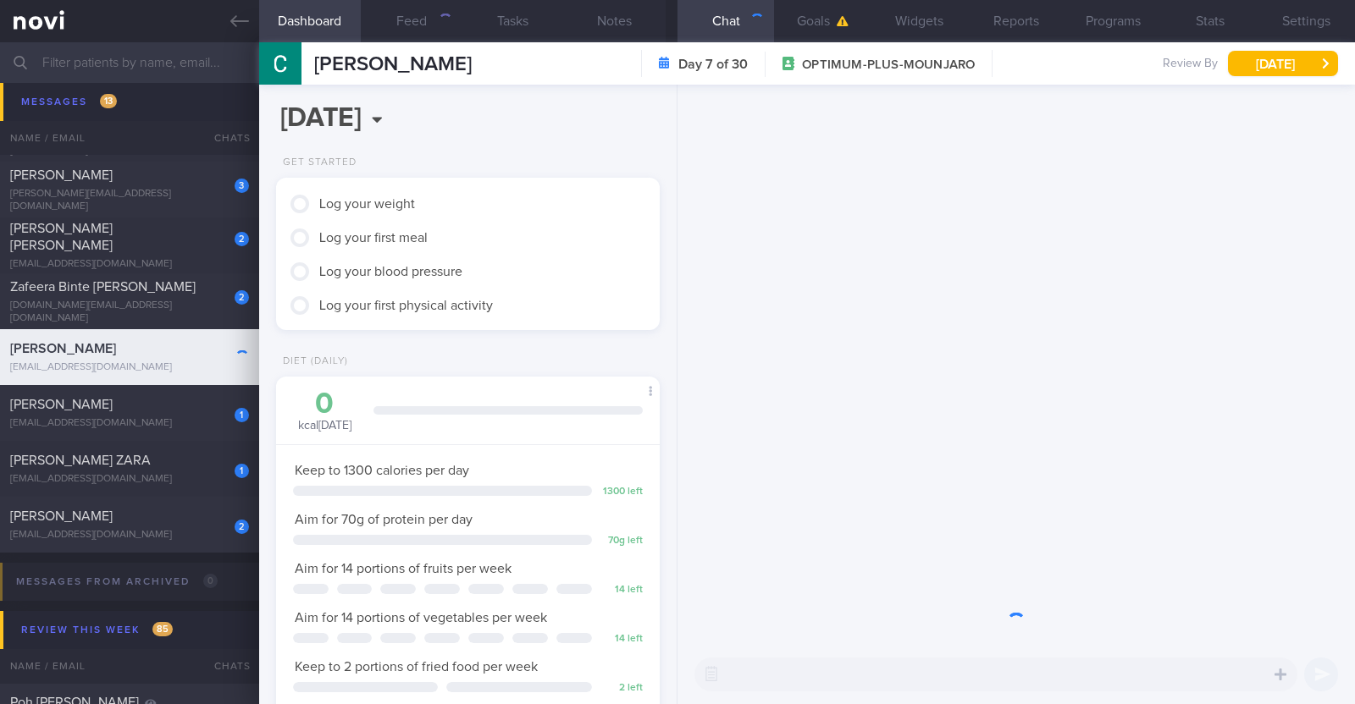
scroll to position [168, 337]
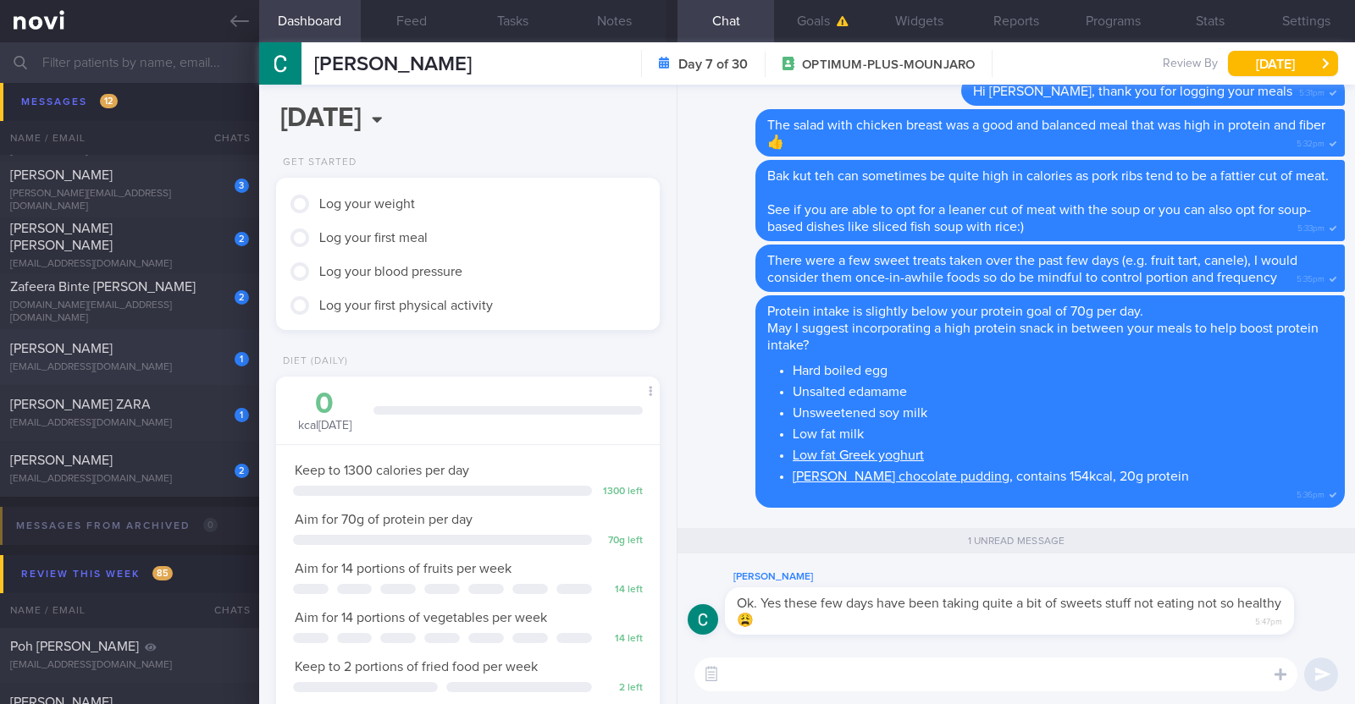
click at [177, 361] on div "[EMAIL_ADDRESS][DOMAIN_NAME]" at bounding box center [129, 367] width 239 height 13
type textarea "22M Nil PMHx/ Meds Running x 2/week (20min)"
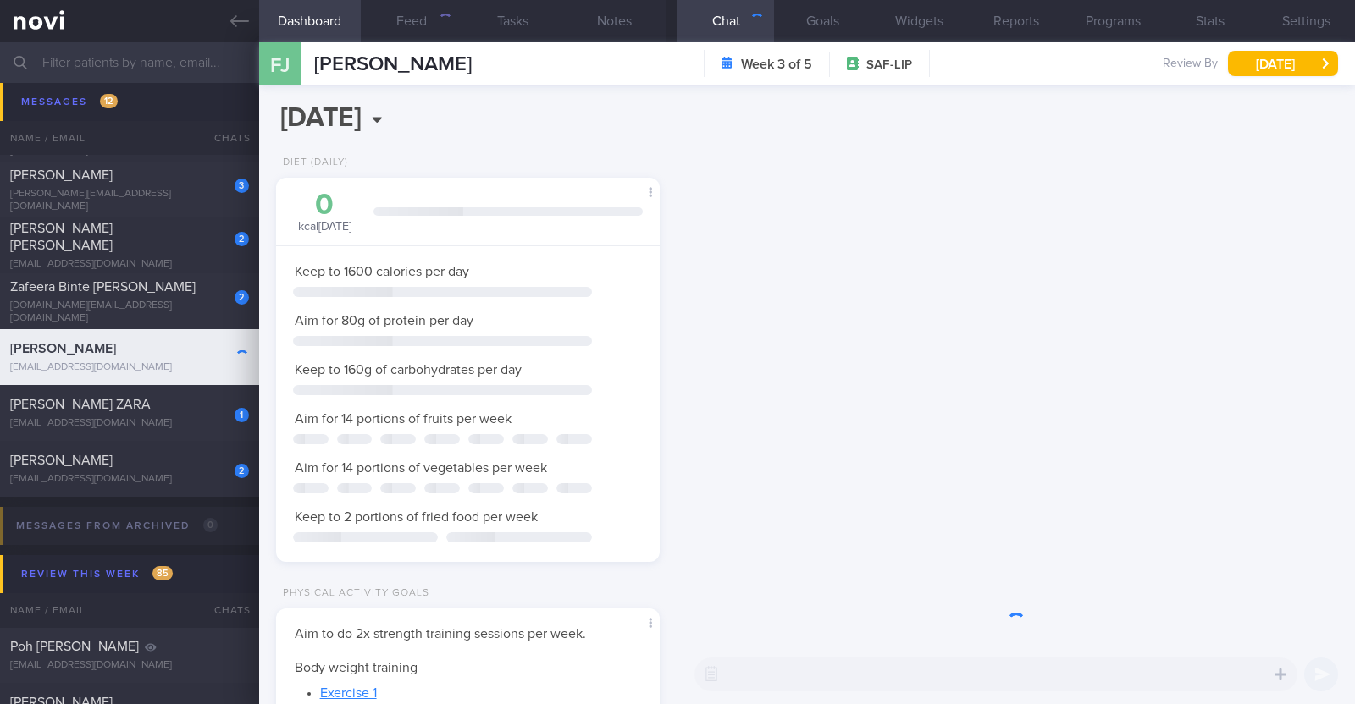
scroll to position [192, 337]
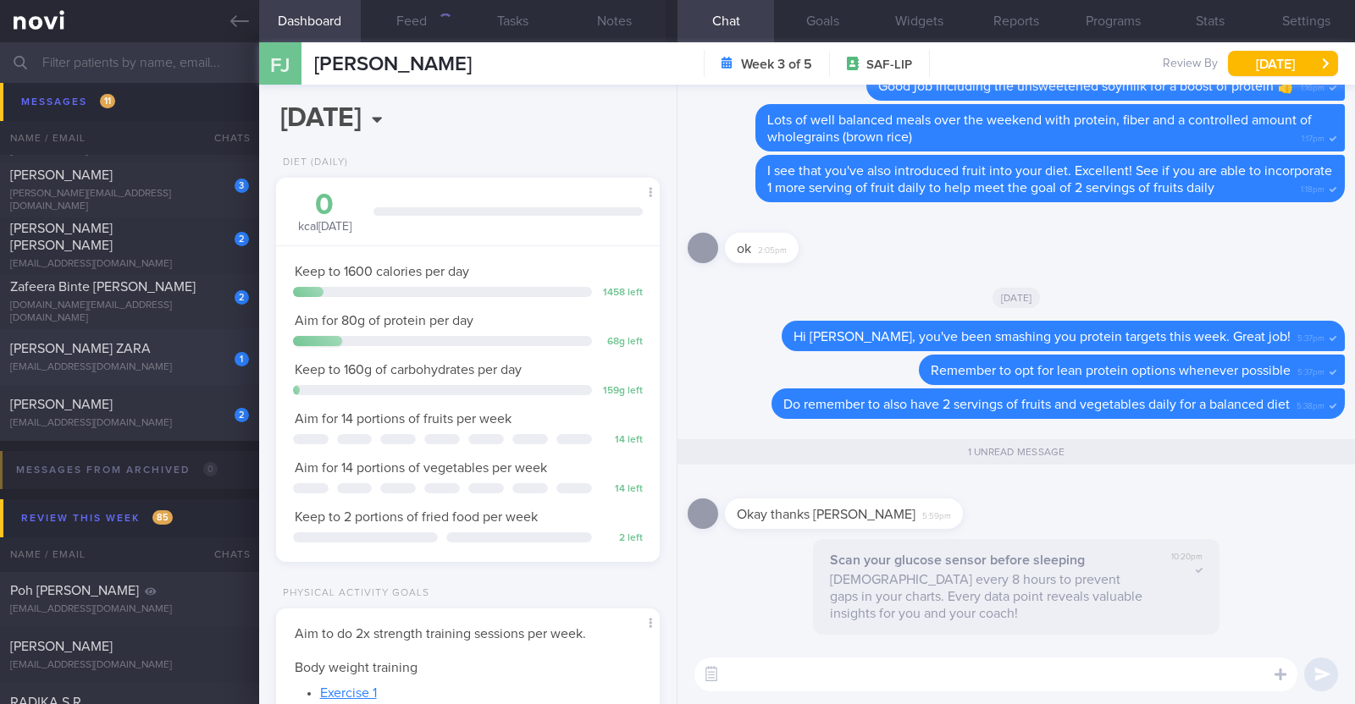
click at [182, 357] on div "[PERSON_NAME] ZARA" at bounding box center [127, 348] width 235 height 17
type input "r/v 19/9"
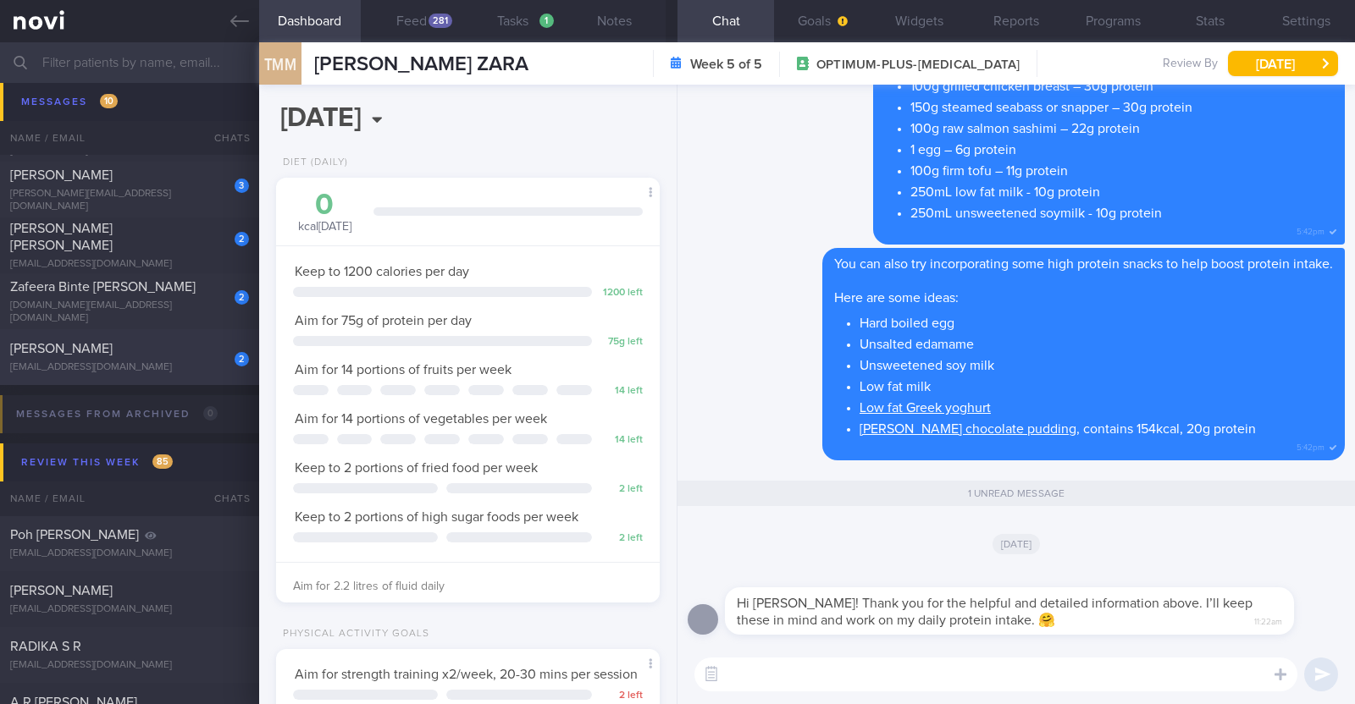
scroll to position [171, 343]
click at [819, 668] on textarea at bounding box center [995, 675] width 603 height 34
type textarea "You're most welcome!"
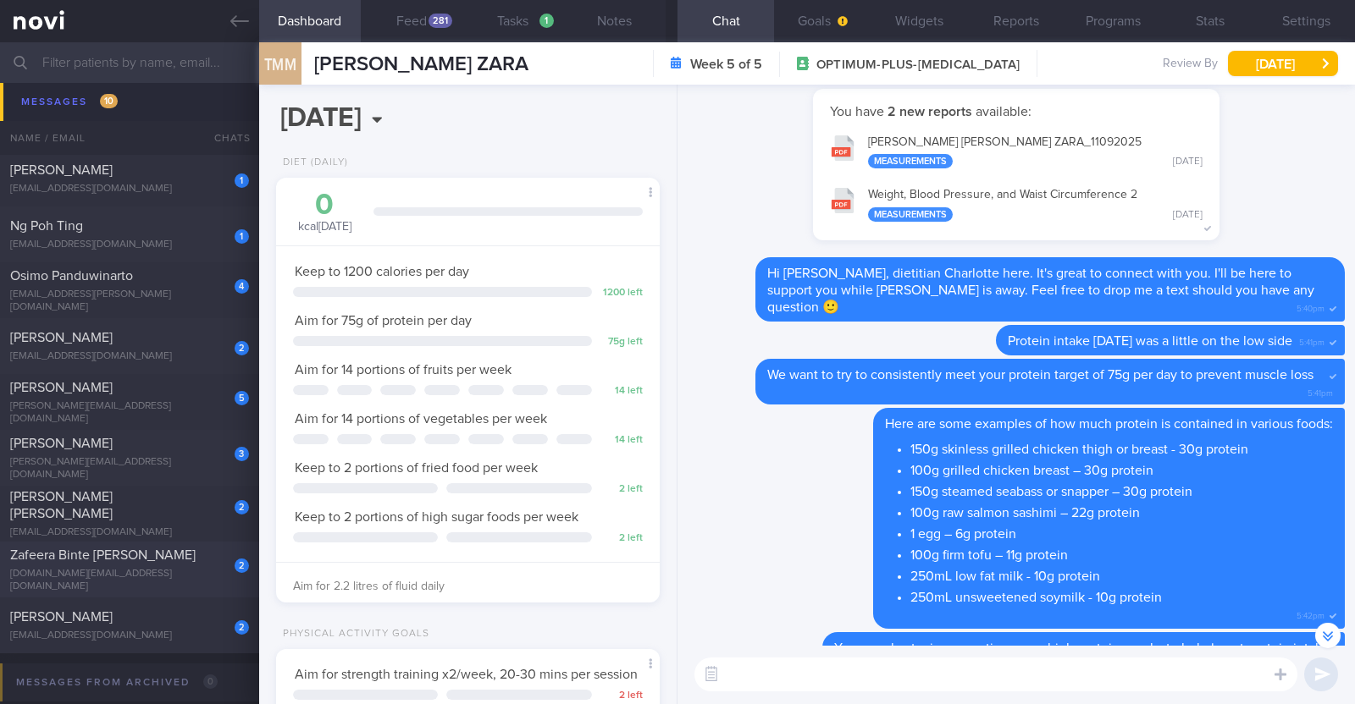
scroll to position [1631, 0]
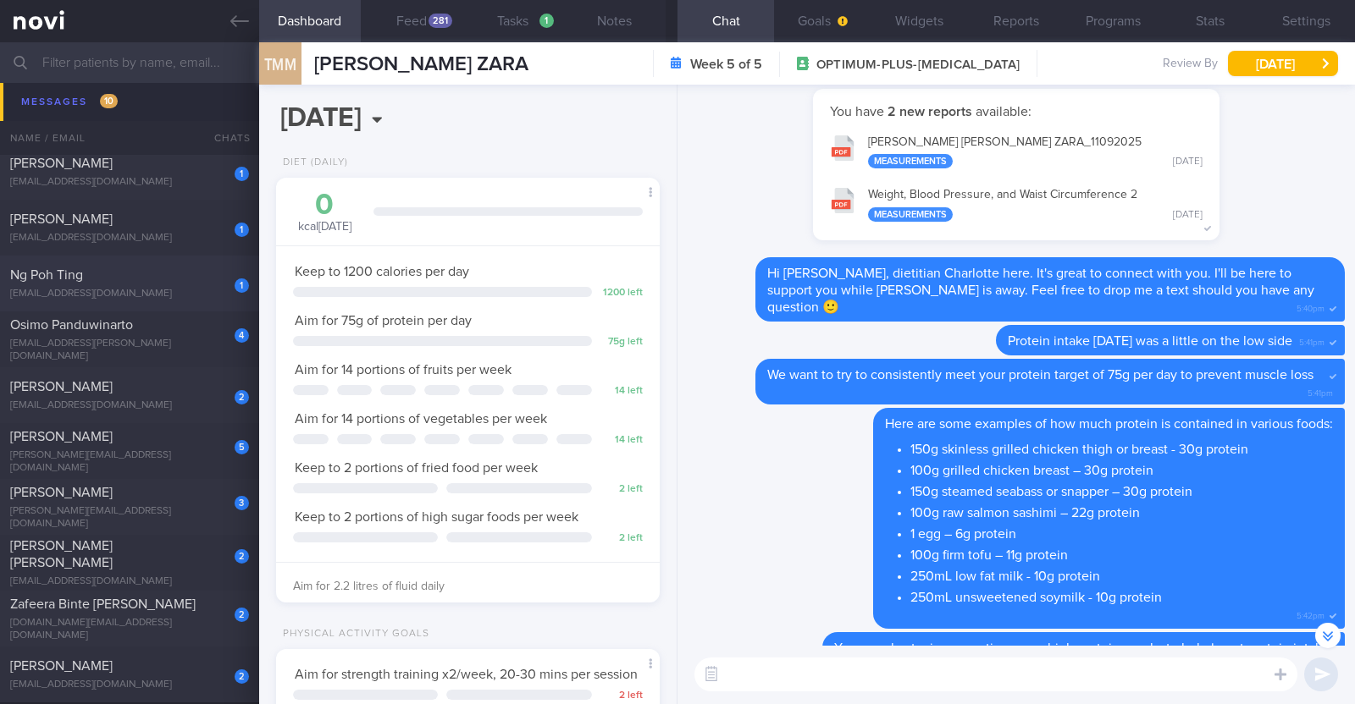
click at [76, 275] on span "Ng Poh Ting" at bounding box center [46, 275] width 73 height 14
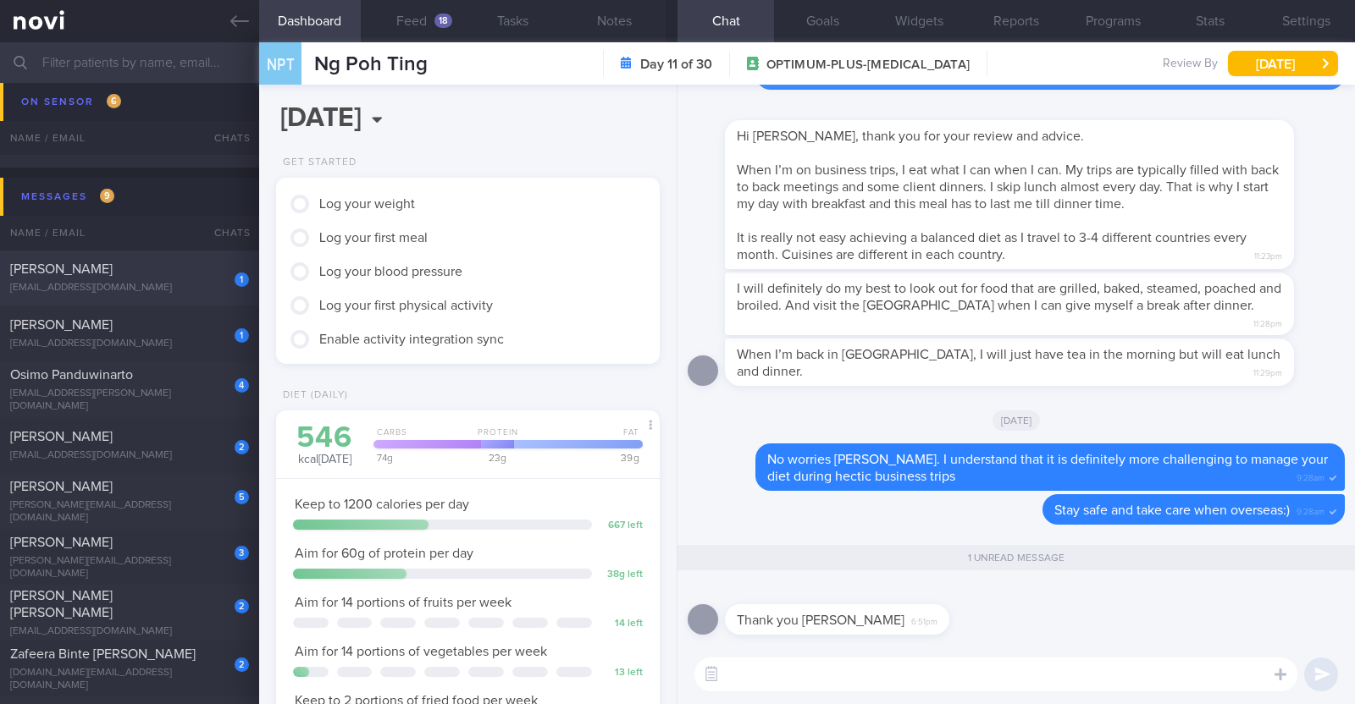
click at [105, 291] on div "[EMAIL_ADDRESS][DOMAIN_NAME]" at bounding box center [129, 288] width 239 height 13
type textarea "32M Comorbidities: Left Wrist Ligament Tear before, surgery done but not back t…"
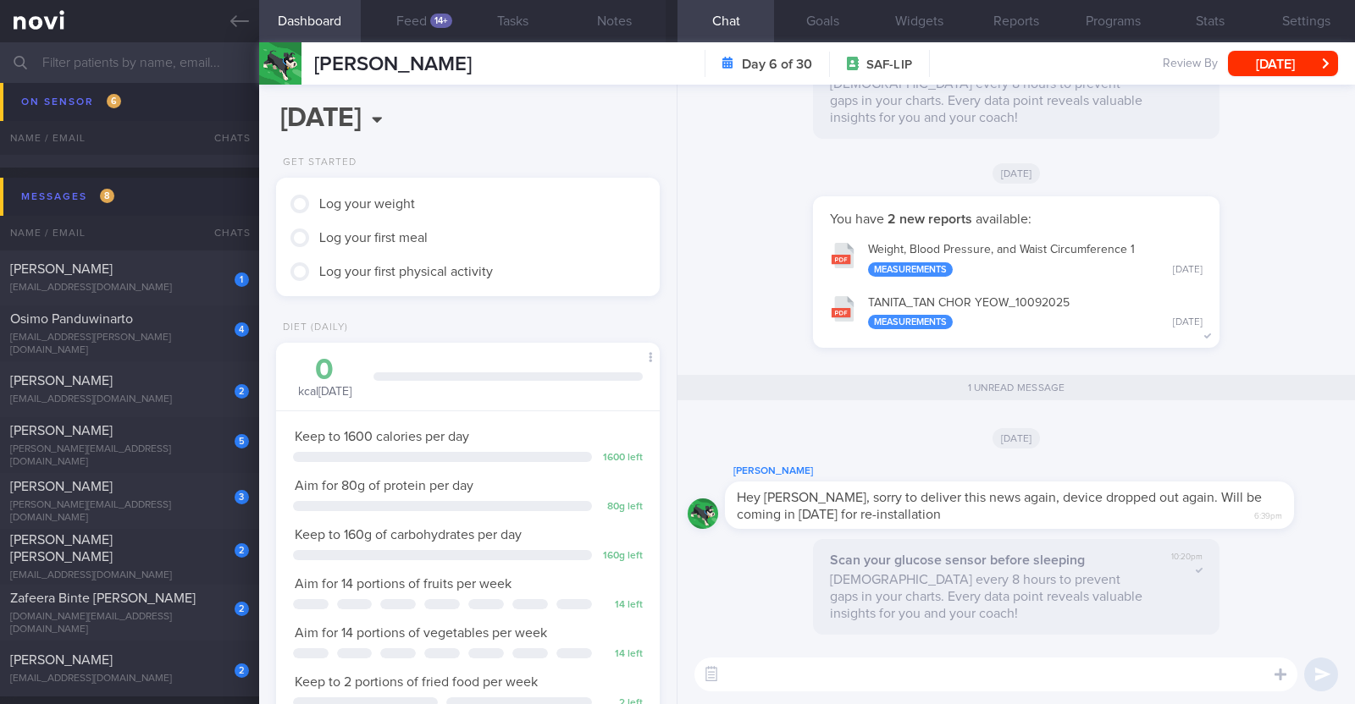
click at [1012, 673] on textarea at bounding box center [995, 675] width 603 height 34
click at [869, 669] on textarea at bounding box center [995, 675] width 603 height 34
click at [759, 678] on textarea "Hi CHor Yeow" at bounding box center [995, 675] width 603 height 34
click at [810, 670] on textarea "Hi Chor Yeow" at bounding box center [995, 675] width 603 height 34
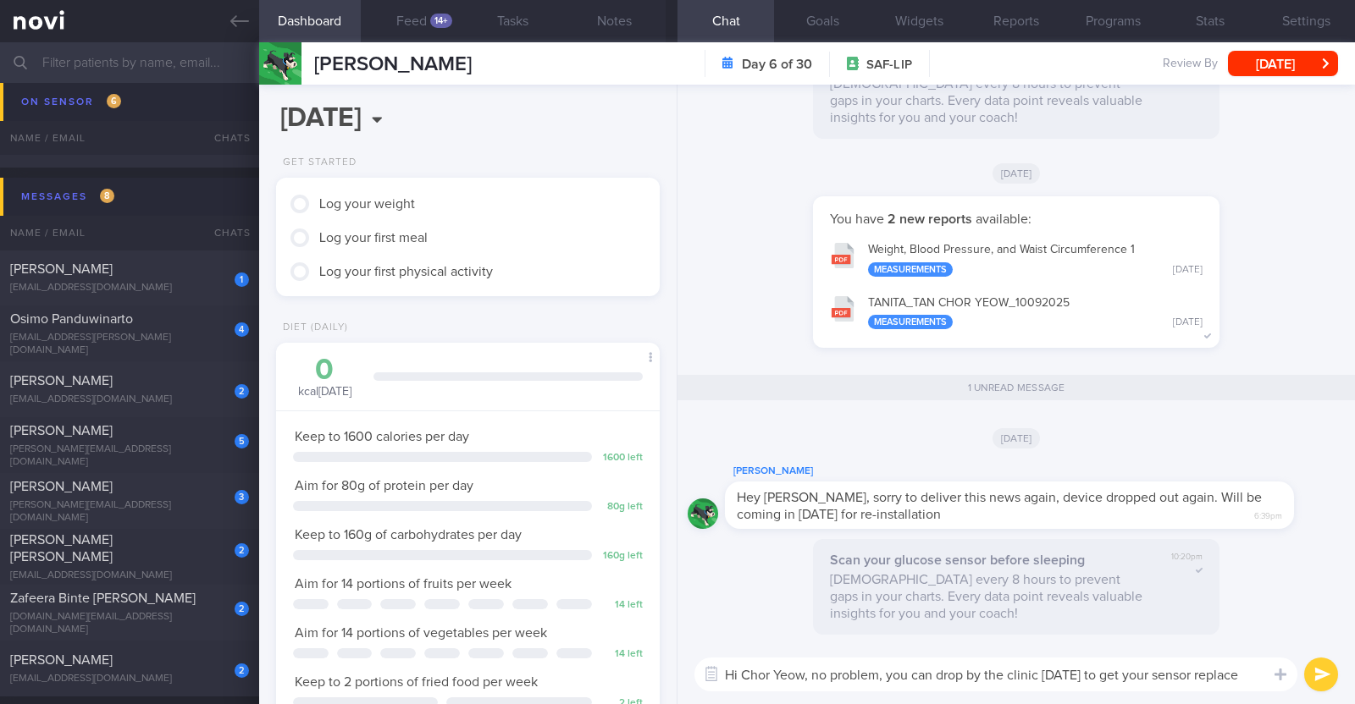
type textarea "Hi Chor Yeow, no problem, you can drop by the clinic [DATE] to get your sensor …"
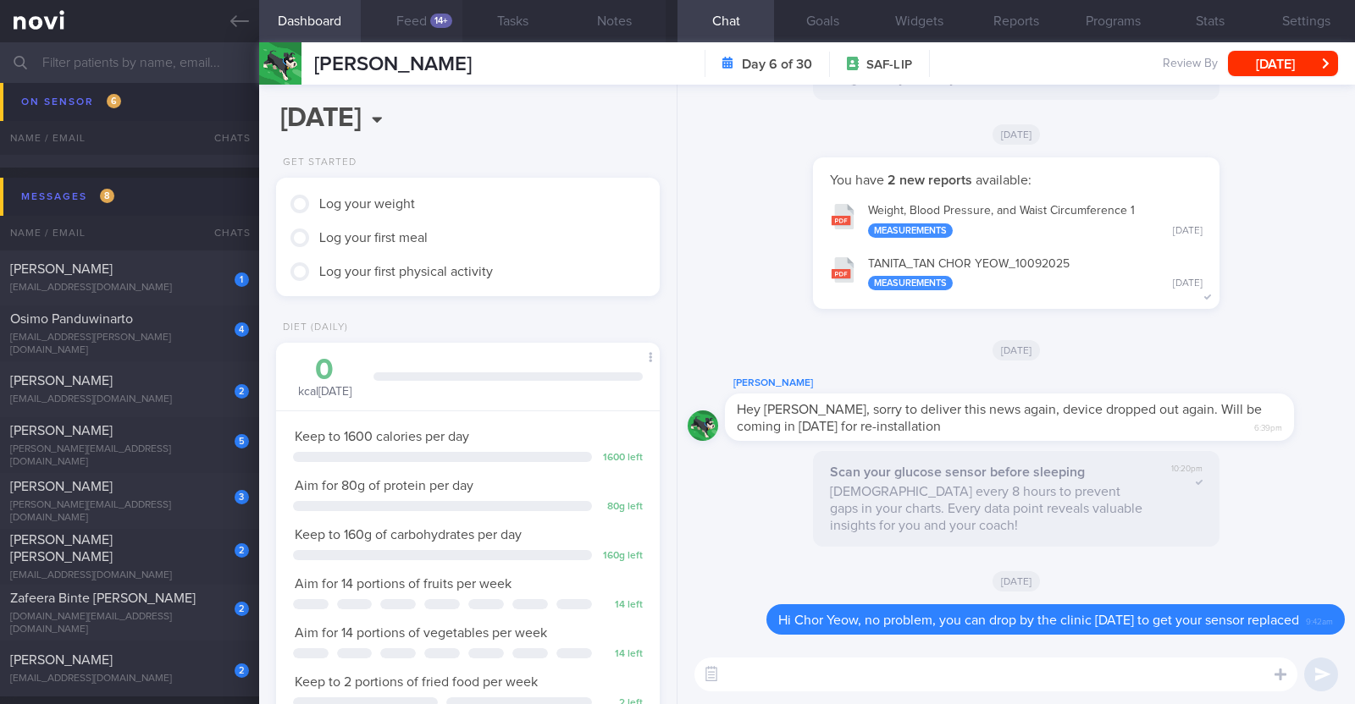
click at [413, 6] on button "Feed 14+" at bounding box center [412, 21] width 102 height 42
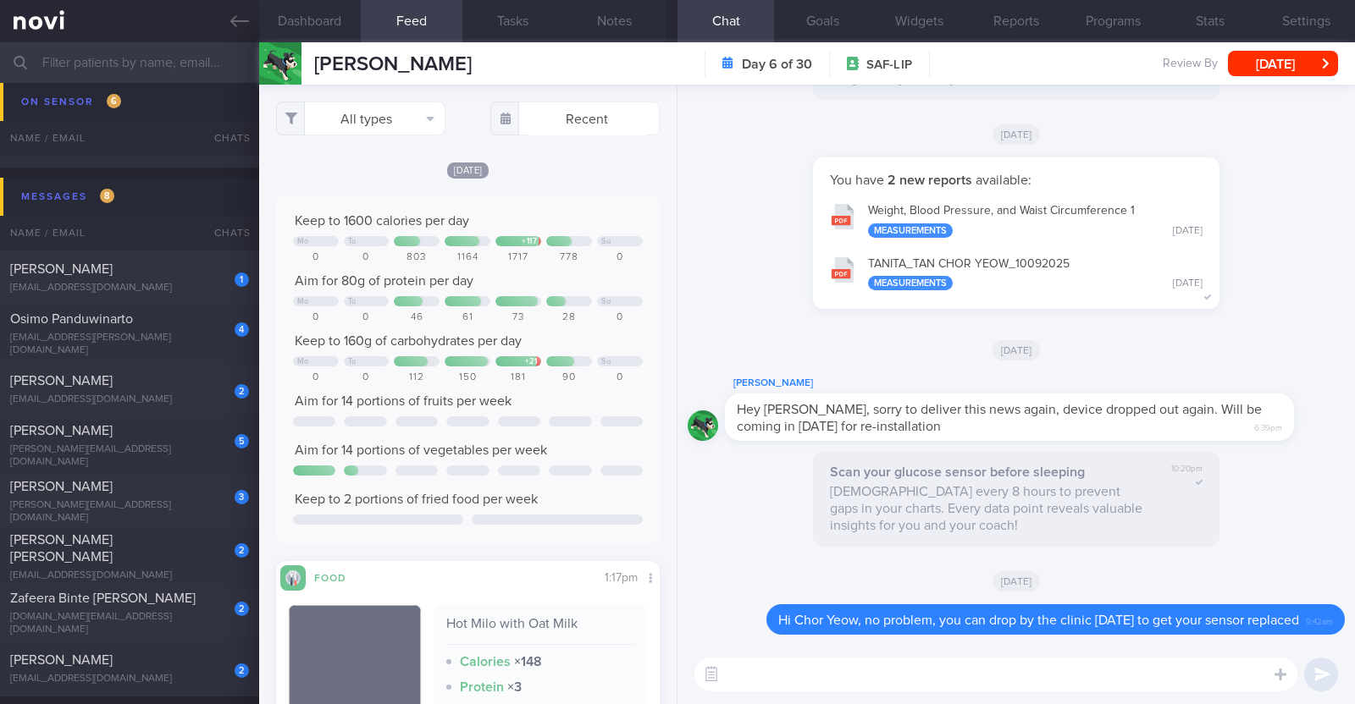
scroll to position [233, 351]
click at [546, 173] on div "[DATE]" at bounding box center [468, 170] width 384 height 18
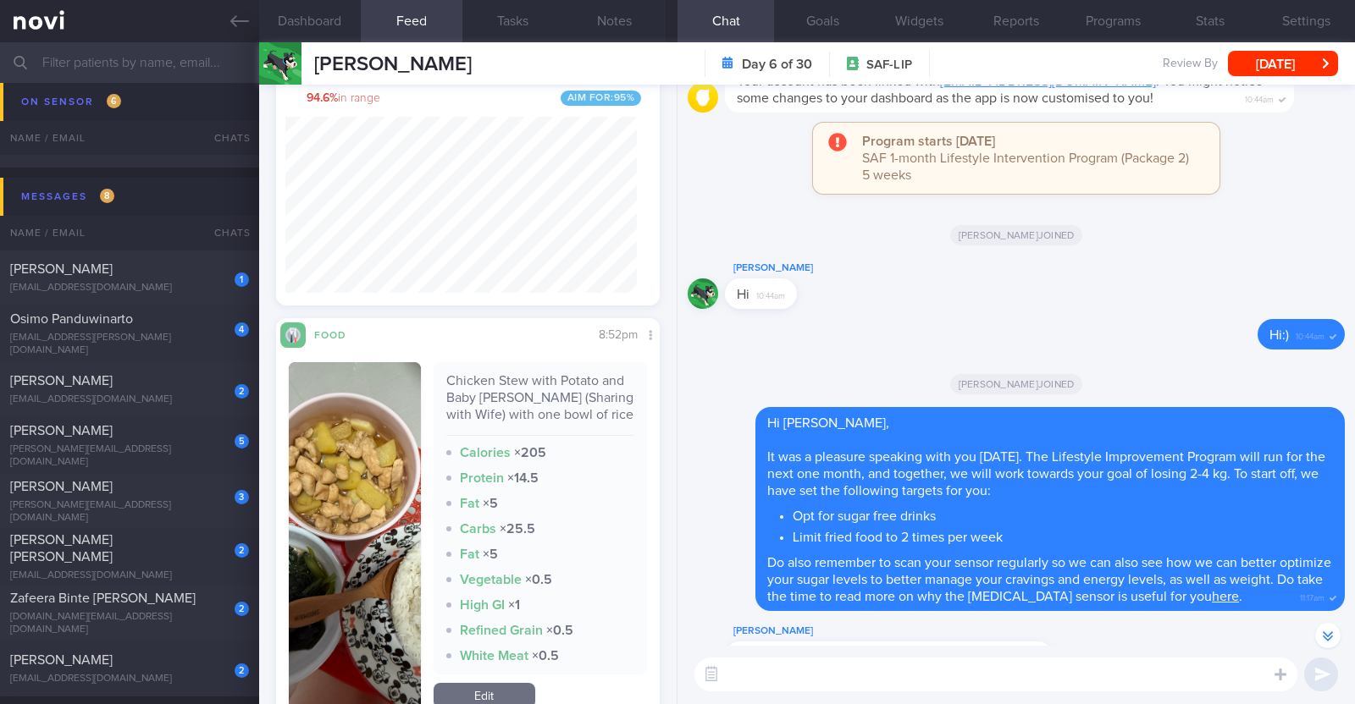
scroll to position [3704, 0]
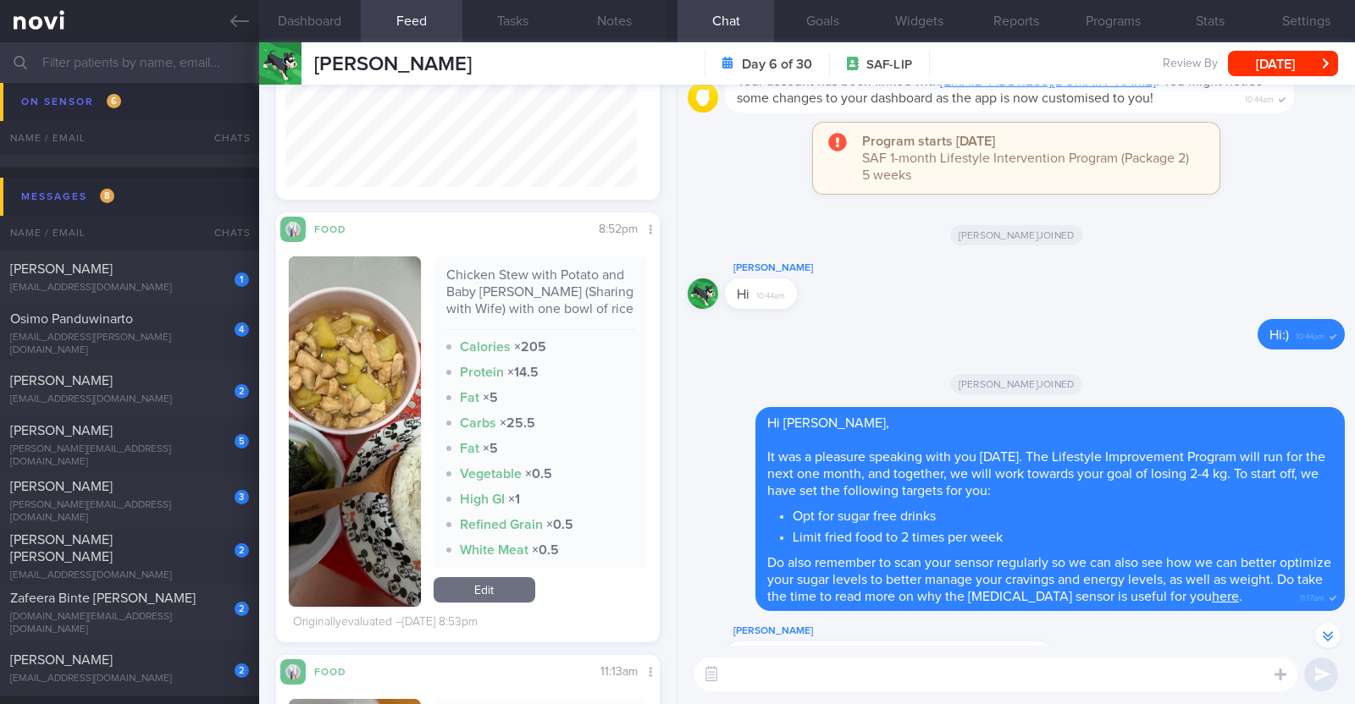
click at [373, 402] on button "button" at bounding box center [355, 432] width 132 height 350
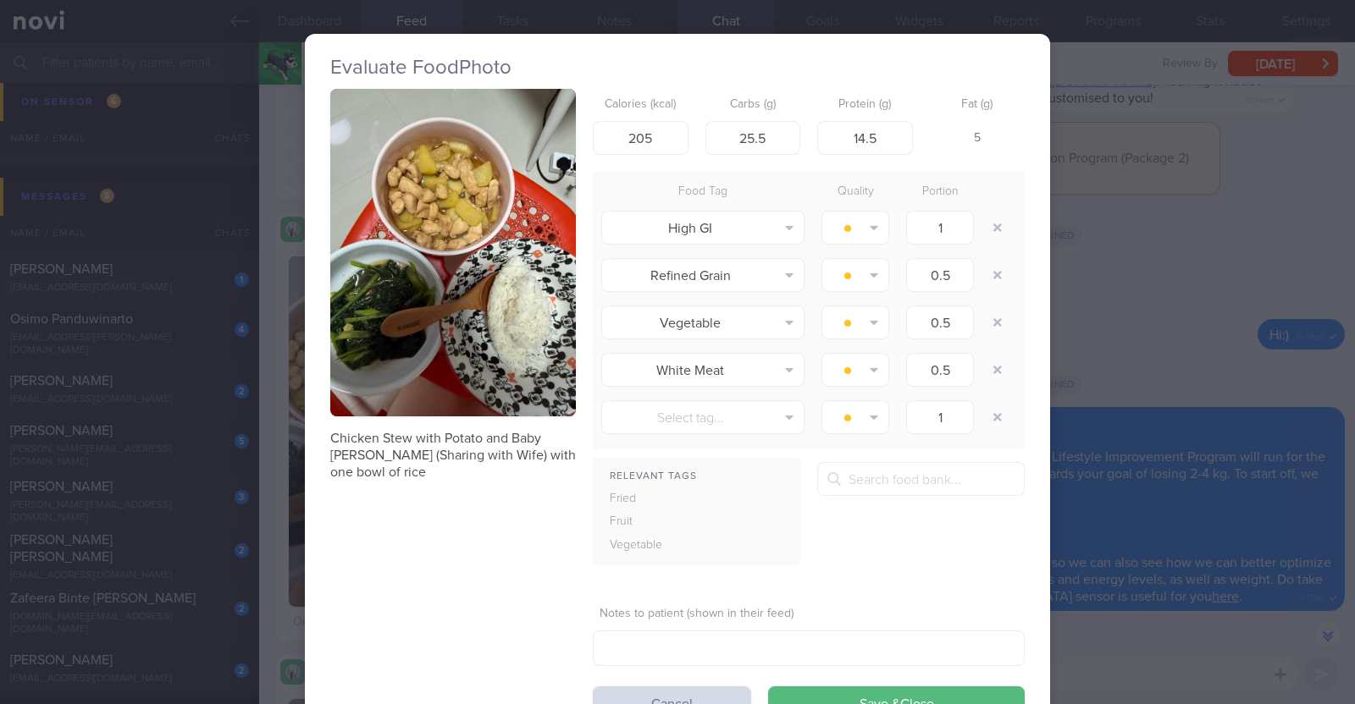
click at [279, 423] on div "Evaluate Food Photo Chicken Stew with Potato and Baby [PERSON_NAME] (Sharing wi…" at bounding box center [677, 352] width 1355 height 704
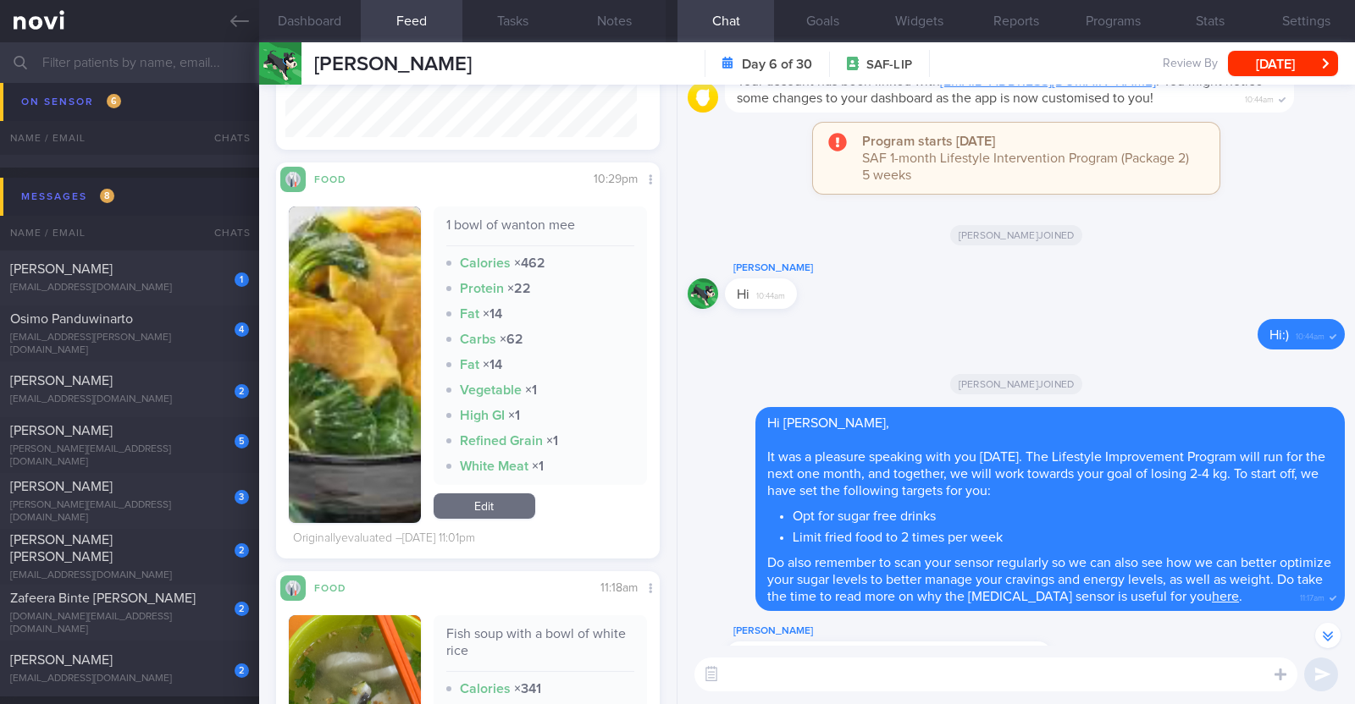
scroll to position [233, 351]
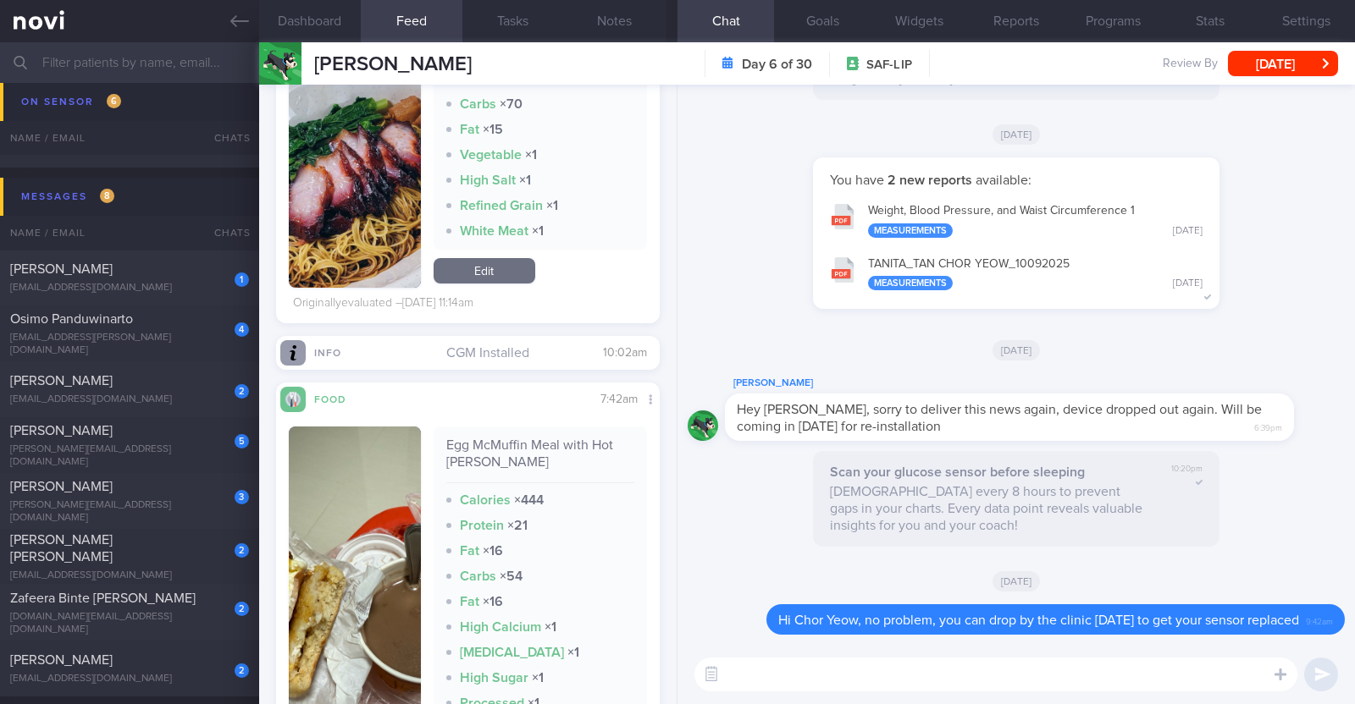
scroll to position [4339, 0]
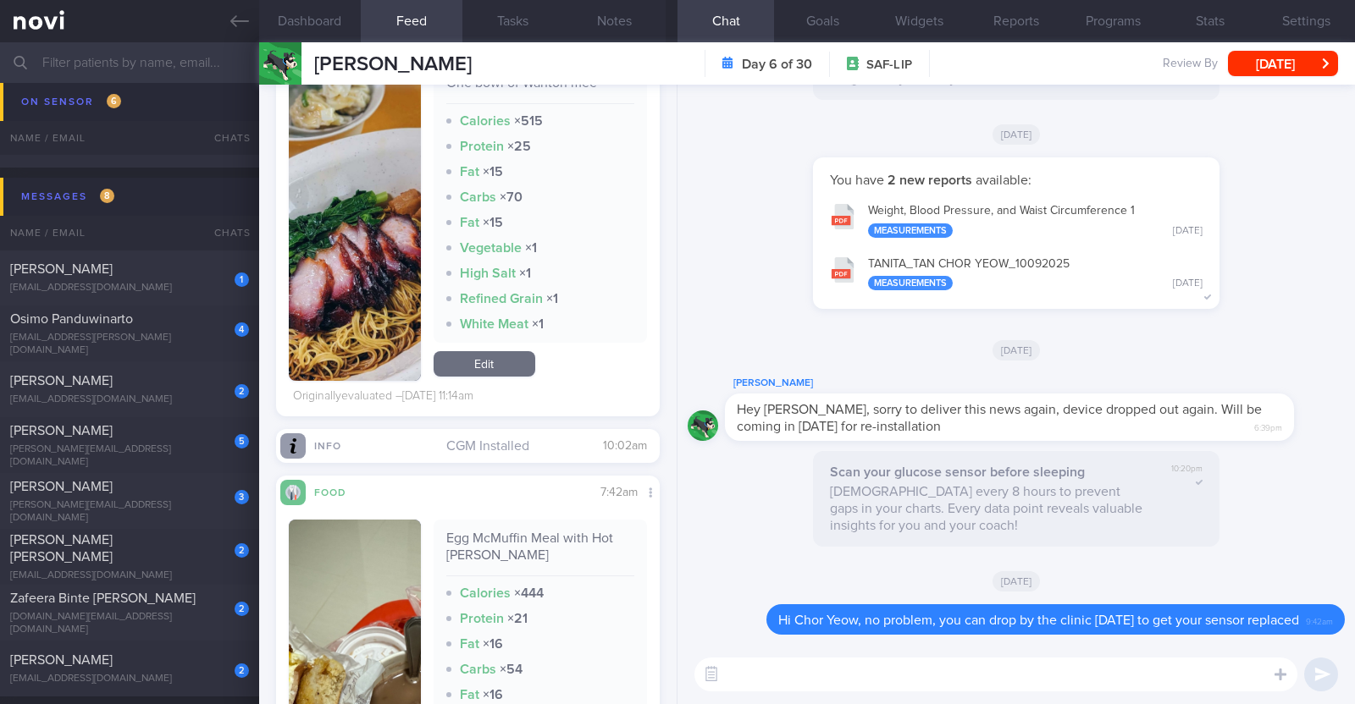
click at [824, 673] on textarea at bounding box center [995, 675] width 603 height 34
type textarea "Thanks for logging your meals"
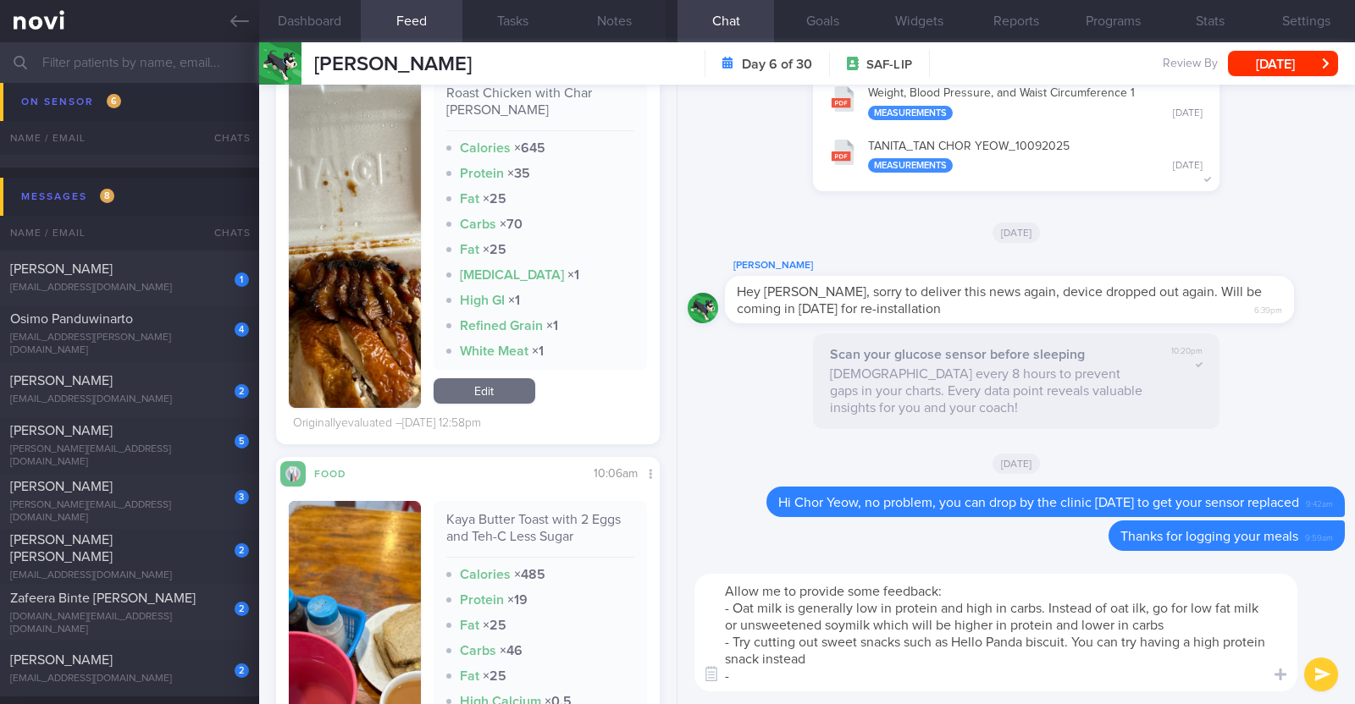
scroll to position [2540, 0]
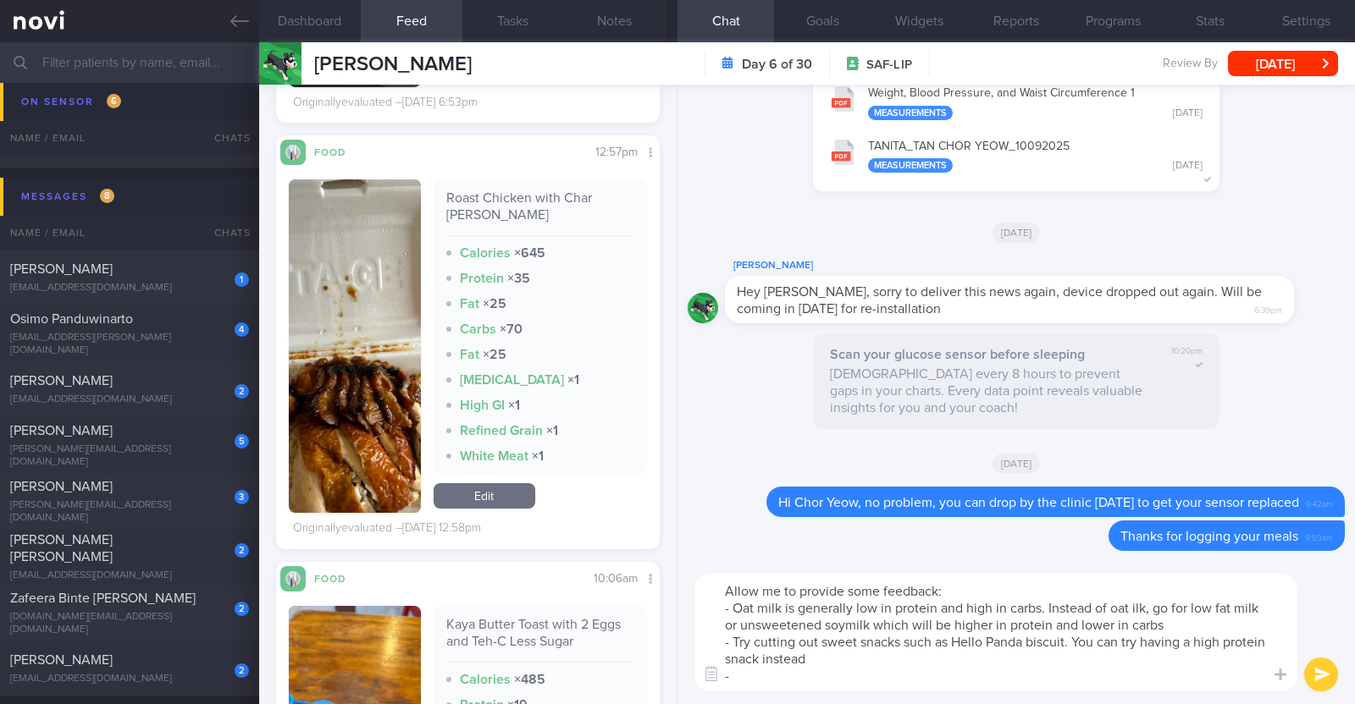
click at [374, 417] on button "button" at bounding box center [355, 346] width 132 height 334
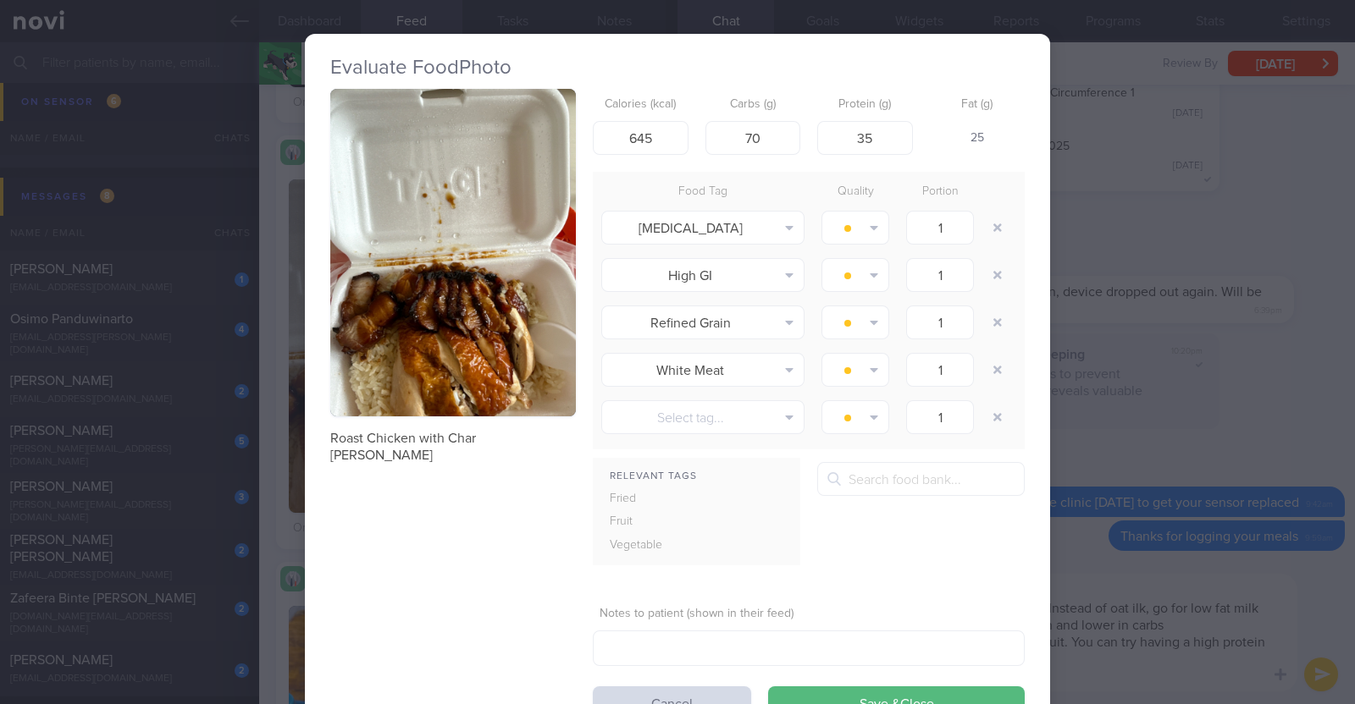
click at [269, 470] on div "Evaluate Food Photo Roast Chicken with Char Siew Rice Calories (kcal) 645 Carbs…" at bounding box center [677, 352] width 1355 height 704
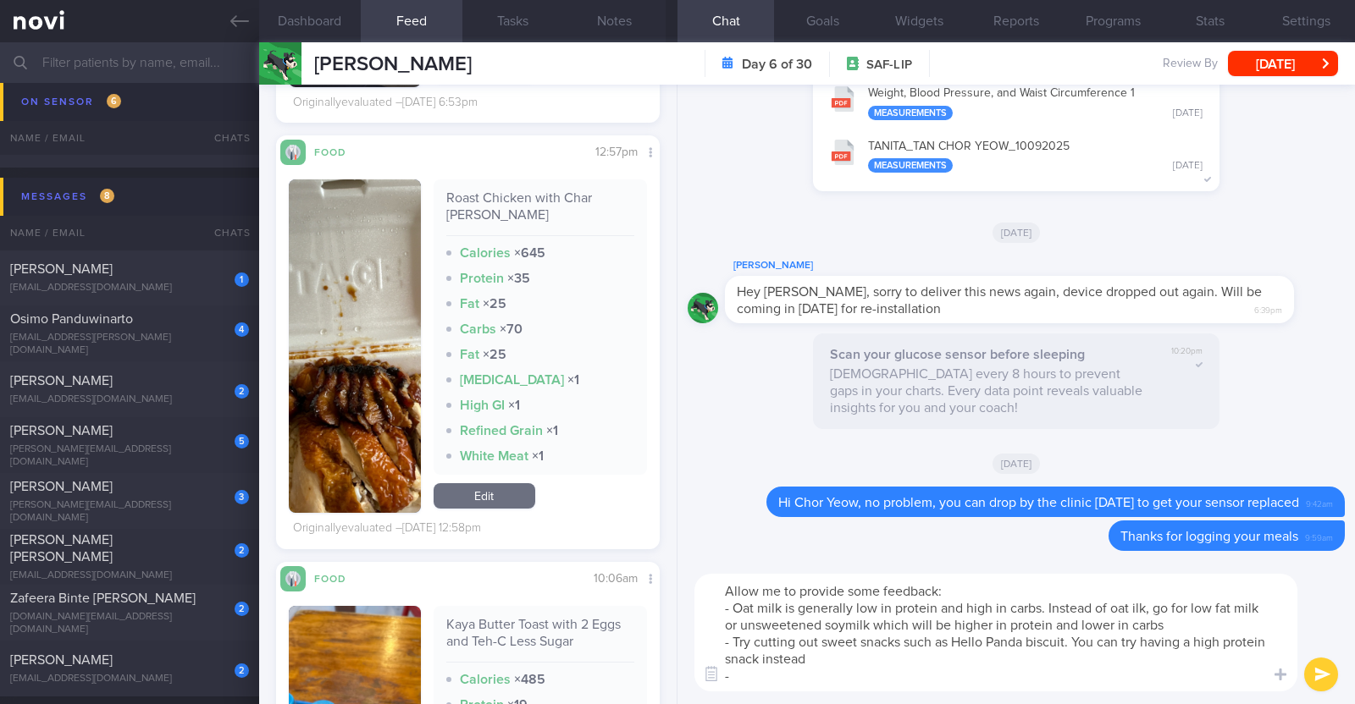
click at [755, 672] on textarea "Allow me to provide some feedback: - Oat milk is generally low in protein and h…" at bounding box center [995, 633] width 603 height 118
click at [933, 675] on textarea "Allow me to provide some feedback: - Oat milk is generally low in protein and h…" at bounding box center [995, 633] width 603 height 118
click at [1130, 679] on textarea "Allow me to provide some feedback: - Oat milk is generally low in protein and h…" at bounding box center [995, 633] width 603 height 118
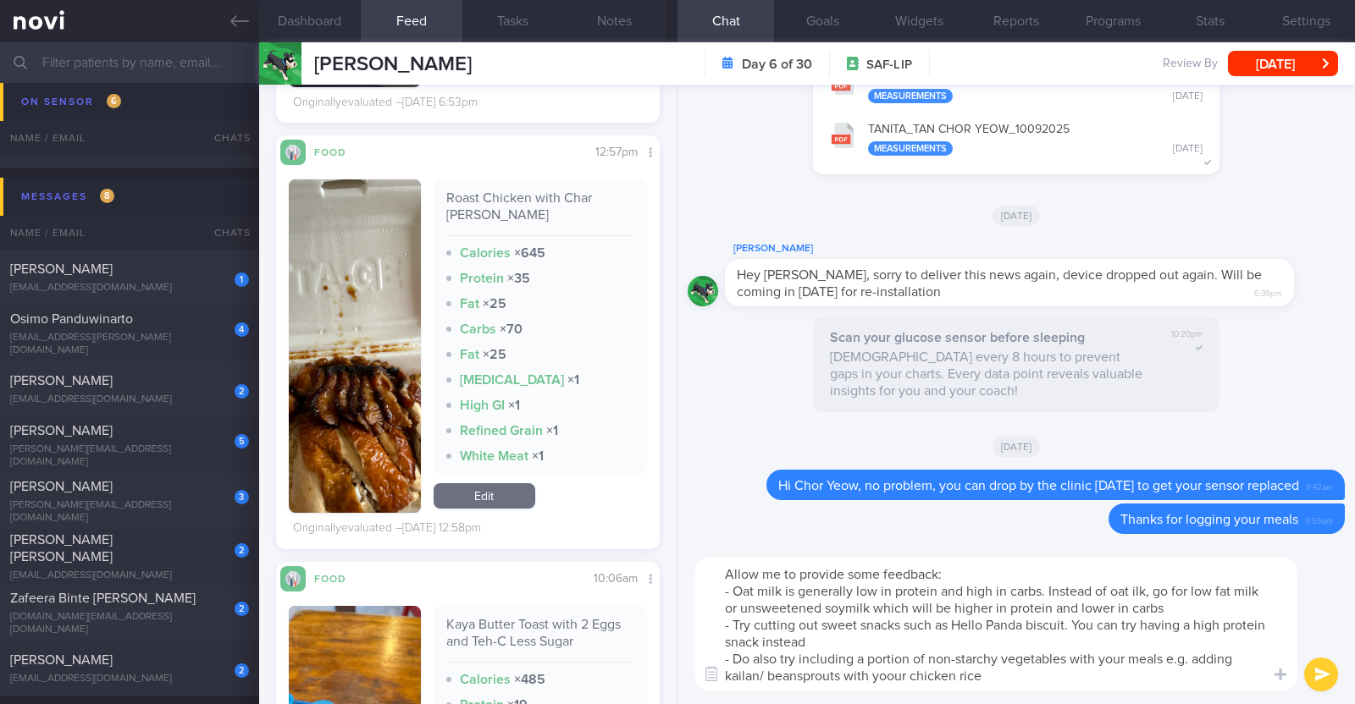
click at [893, 676] on textarea "Allow me to provide some feedback: - Oat milk is generally low in protein and h…" at bounding box center [995, 624] width 603 height 135
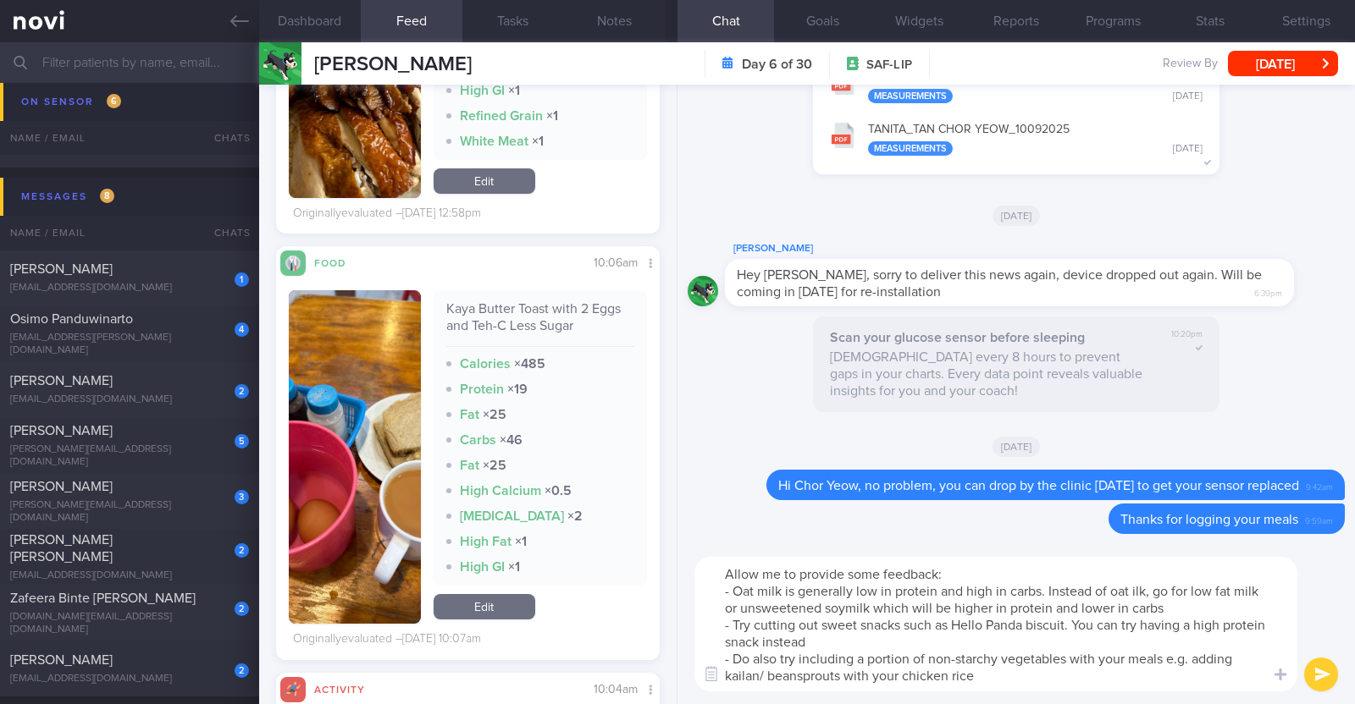
scroll to position [233, 351]
click at [1004, 671] on textarea "Allow me to provide some feedback: - Oat milk is generally low in protein and h…" at bounding box center [995, 624] width 603 height 135
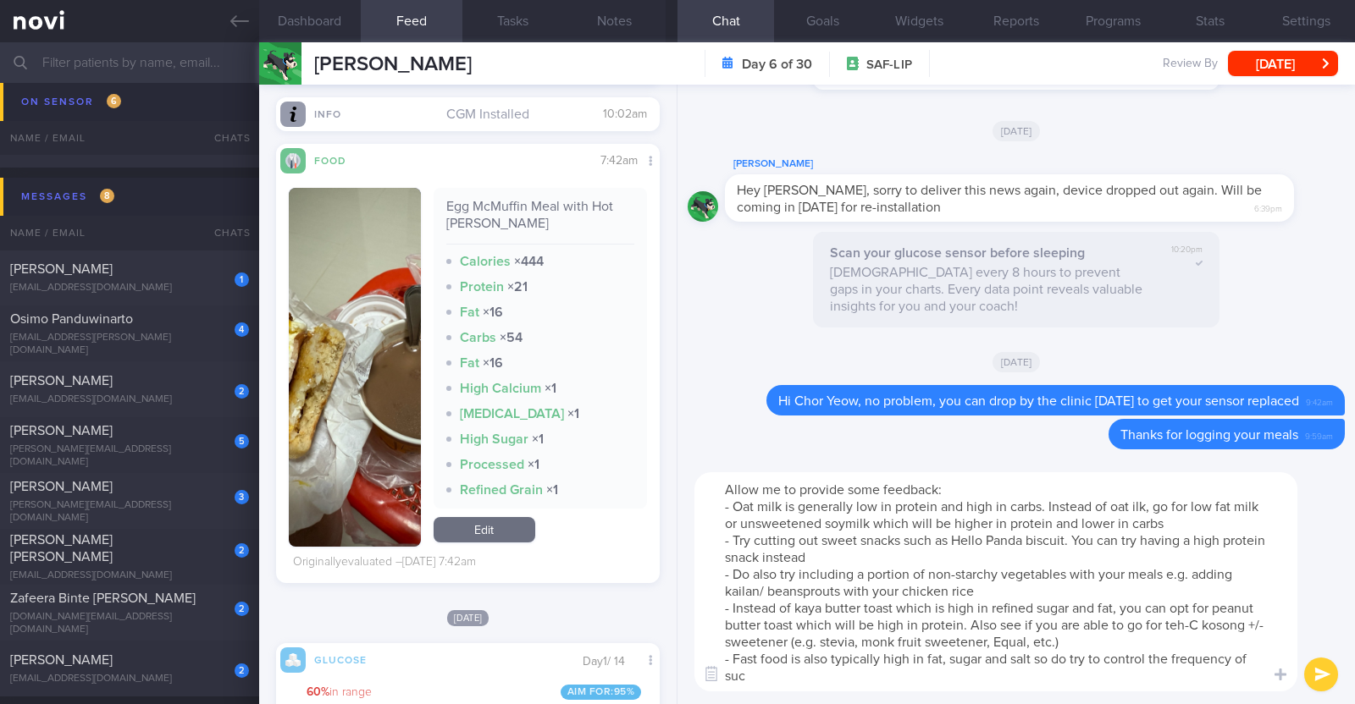
scroll to position [0, 0]
type textarea "Allow me to provide some feedback: - Oat milk is generally low in protein and h…"
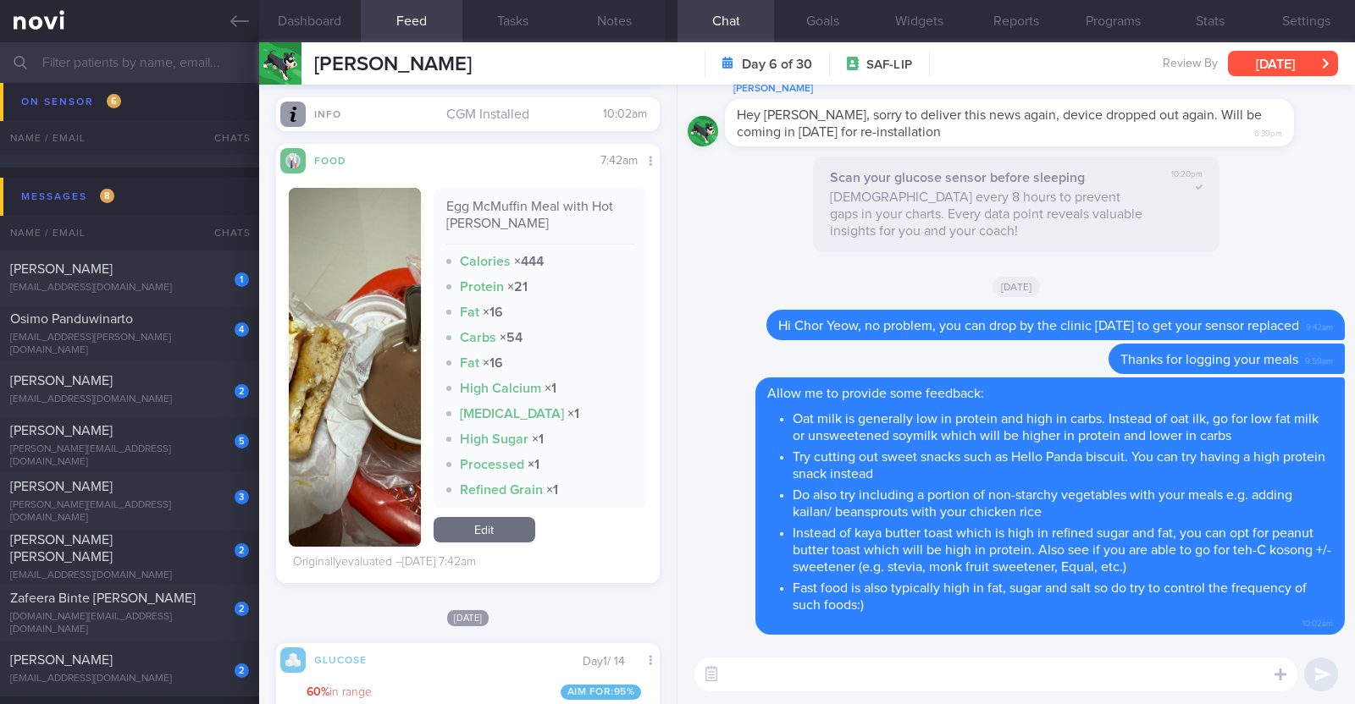
click at [1261, 65] on button "[DATE]" at bounding box center [1283, 63] width 110 height 25
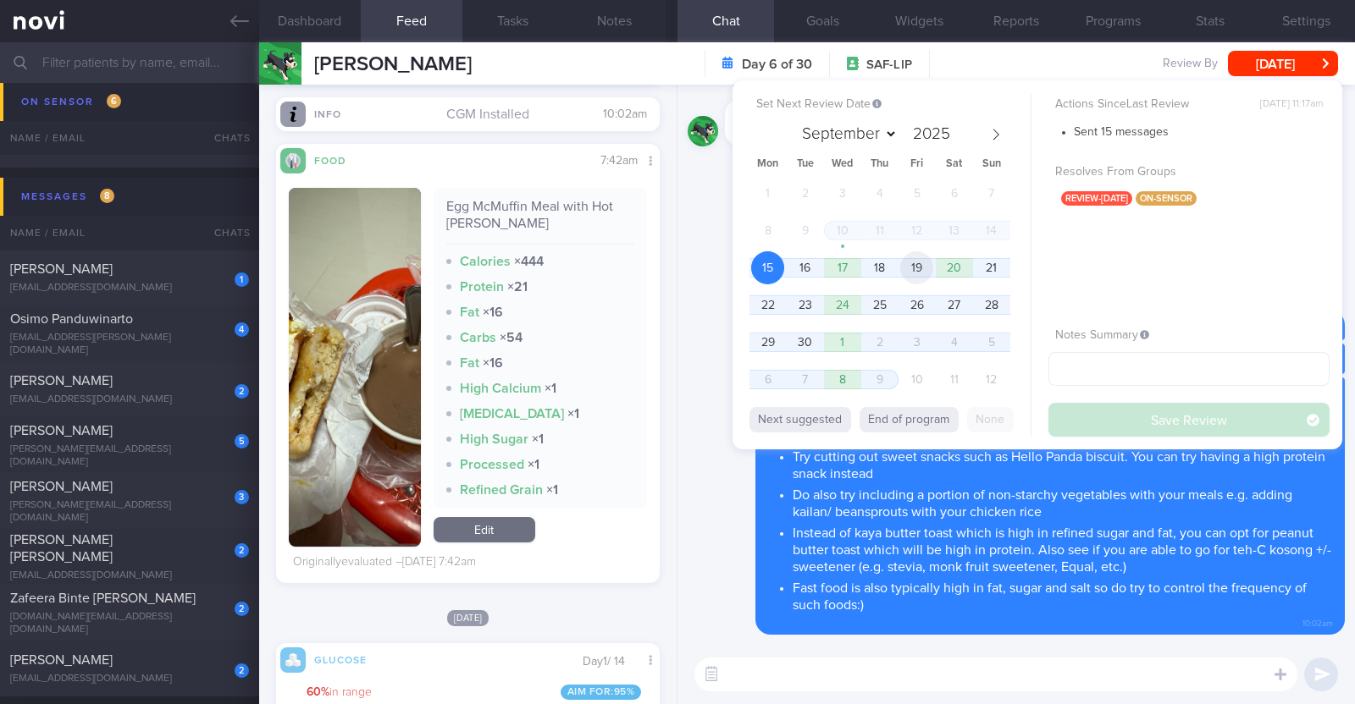
click at [923, 263] on span "19" at bounding box center [916, 267] width 33 height 33
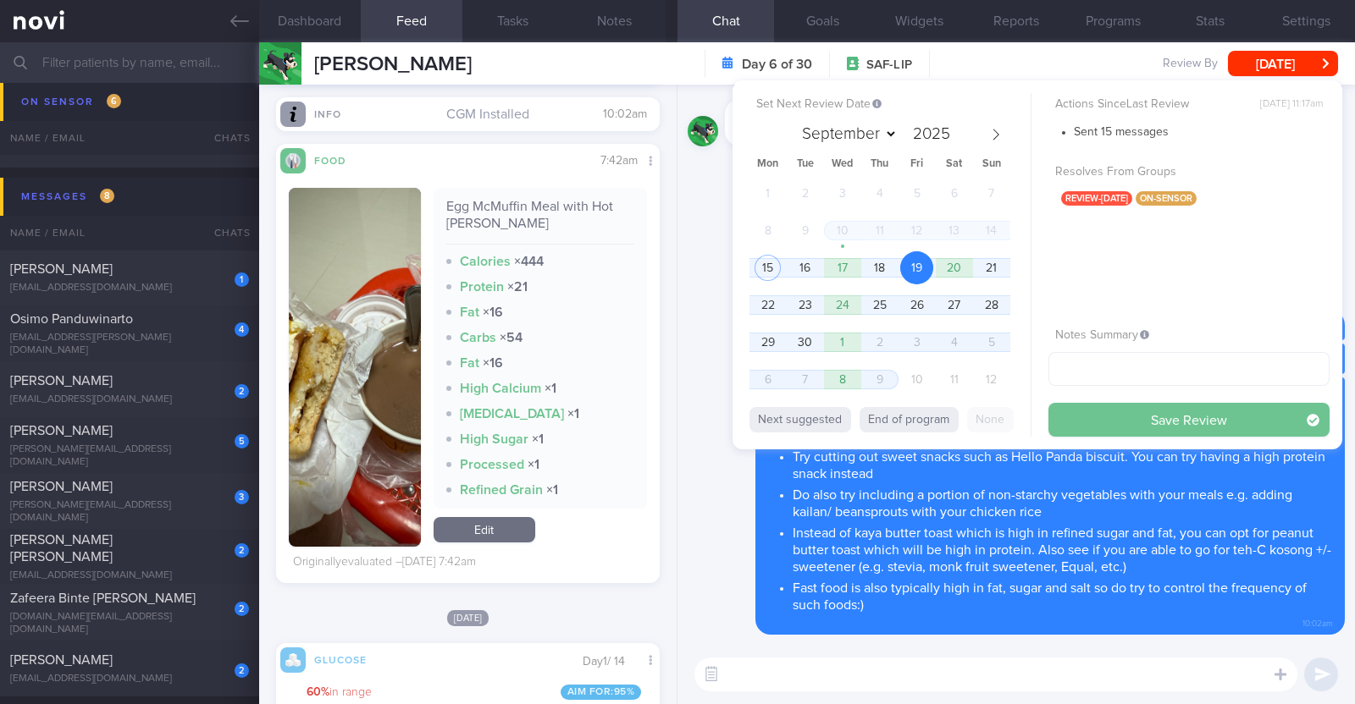
click at [1107, 418] on button "Save Review" at bounding box center [1188, 420] width 281 height 34
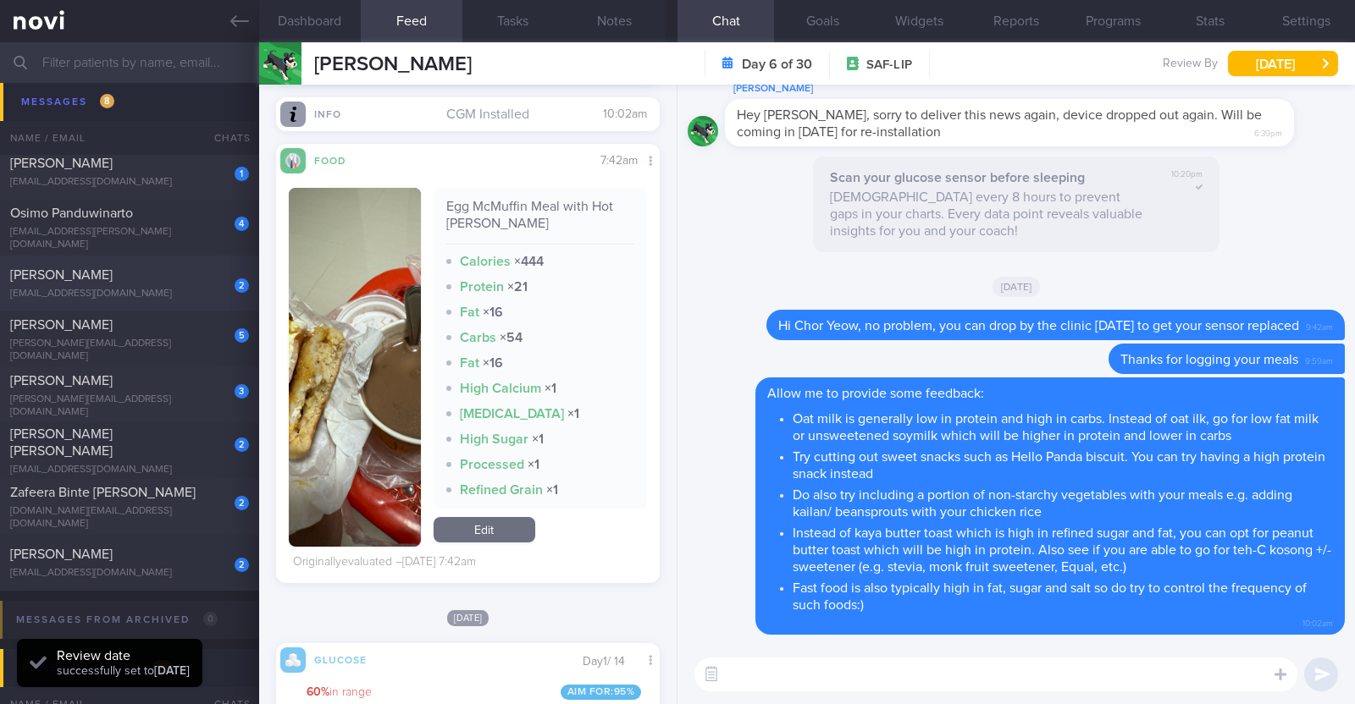
scroll to position [1469, 0]
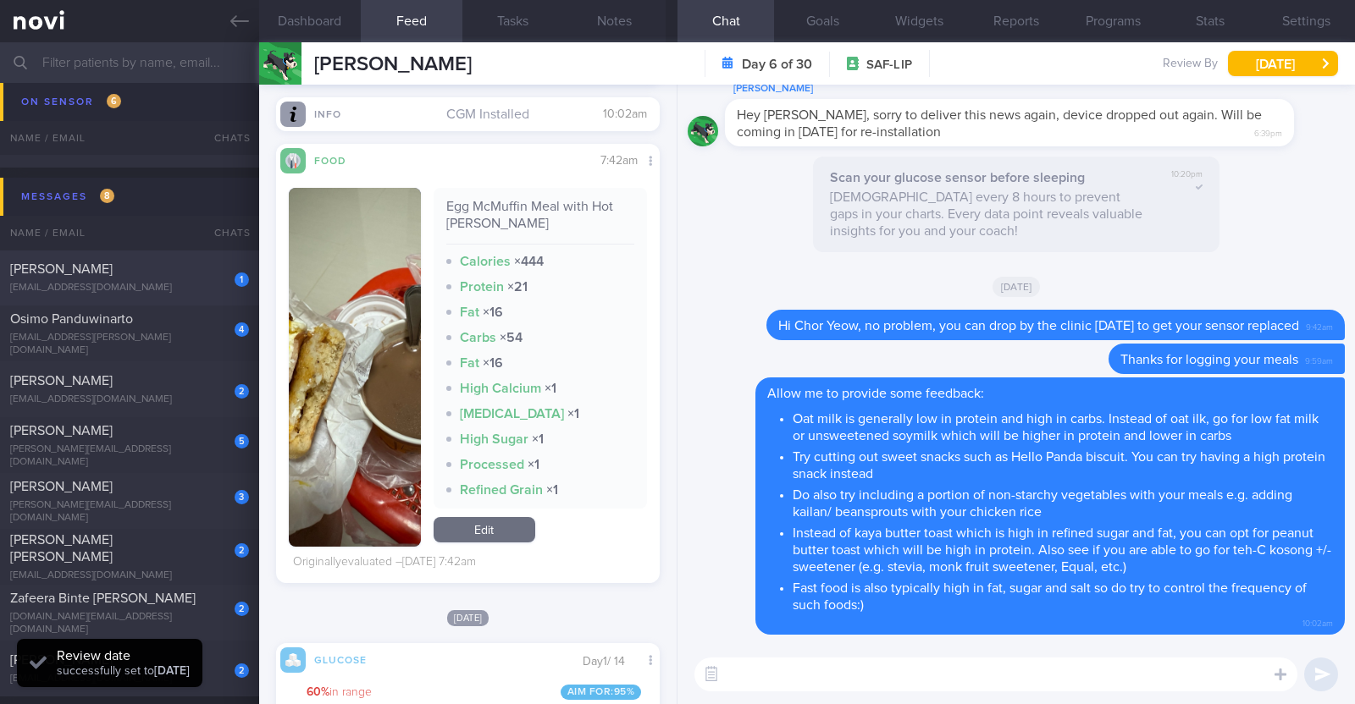
click at [179, 274] on div "Carol Liew" at bounding box center [127, 269] width 235 height 17
type textarea "50F Comorbidities: HLD Sleep apnea on CPAP for >5 years Medication: Atorvastati…"
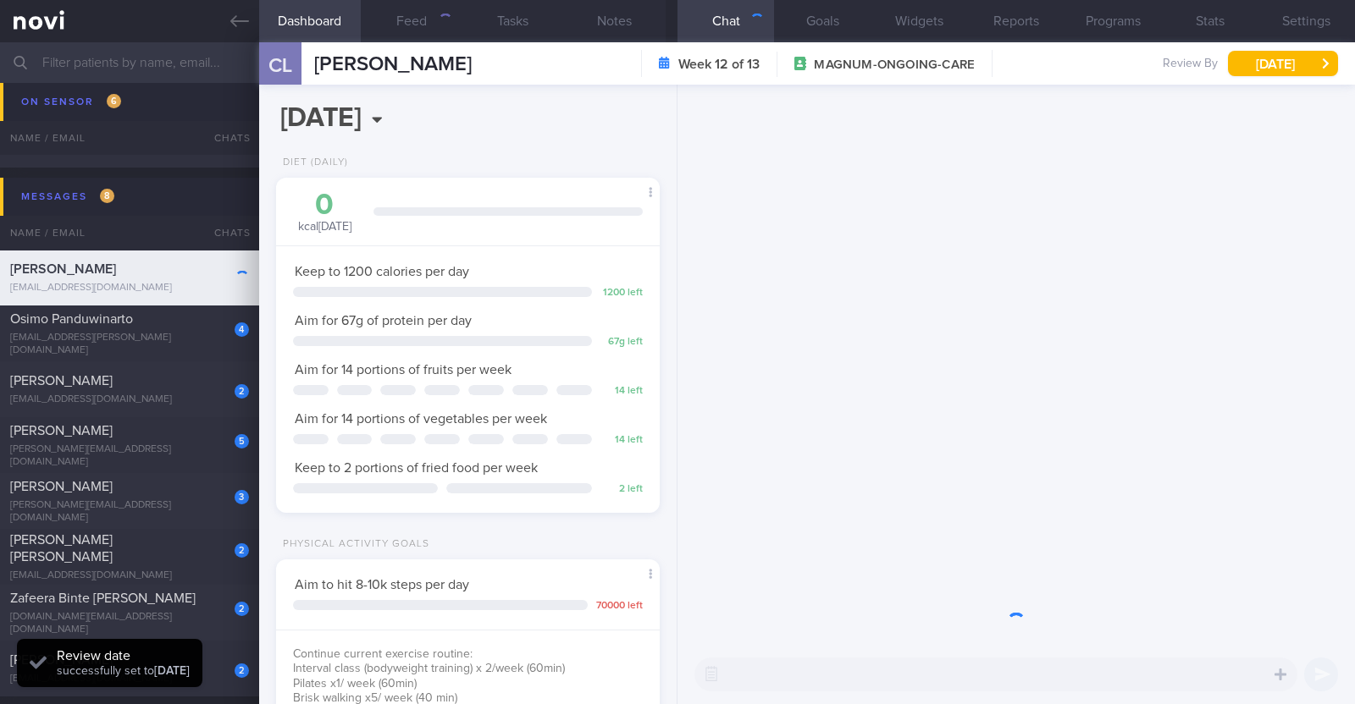
scroll to position [192, 337]
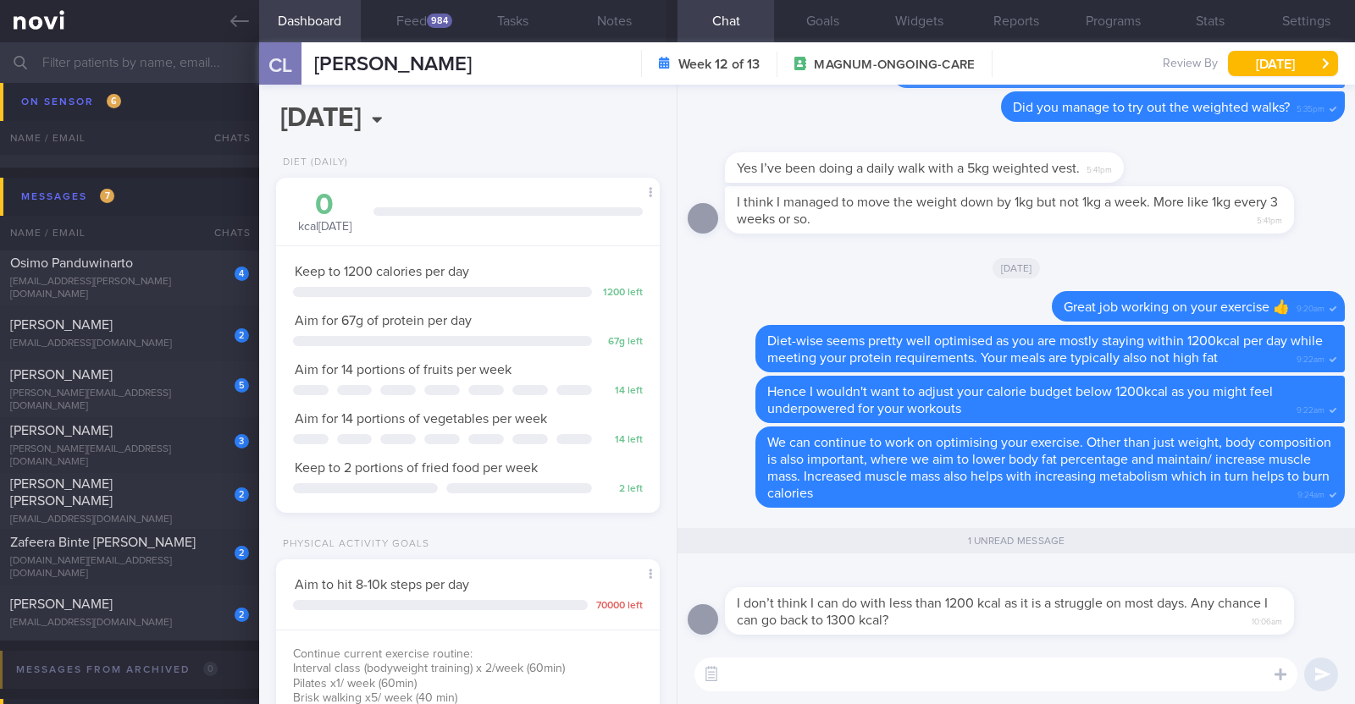
click at [810, 683] on textarea at bounding box center [995, 675] width 603 height 34
type textarea "S"
type textarea "Y"
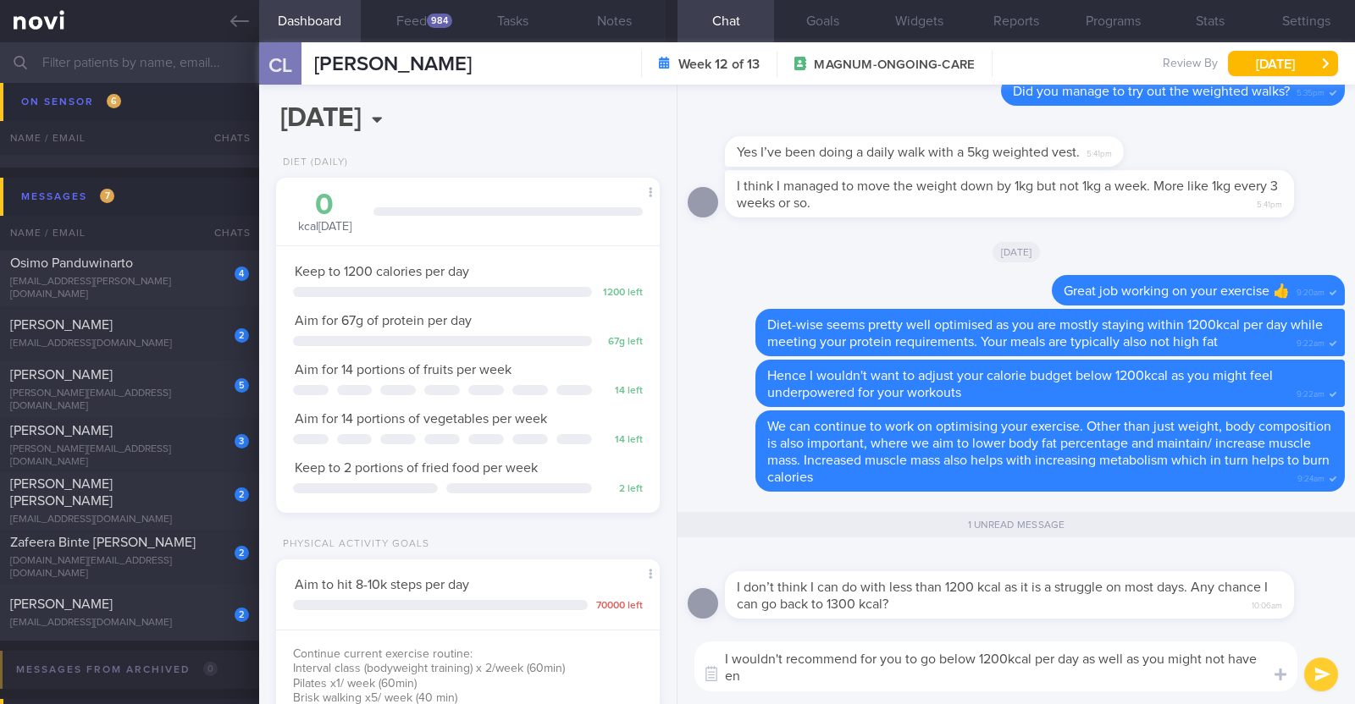
scroll to position [0, 0]
type textarea "I wouldn't recommend for you to go below 1200kcal per day as well as you might …"
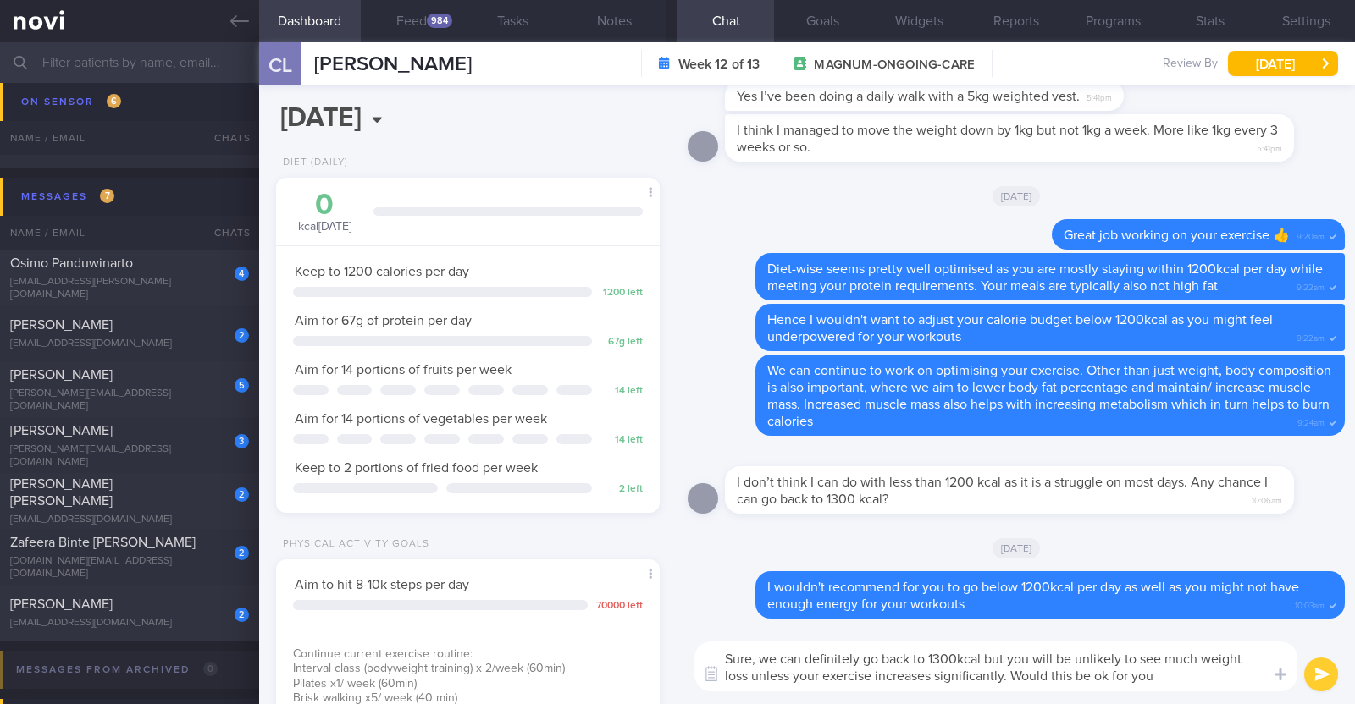
type textarea "Sure, we can definitely go back to 1300kcal but you will be unlikely to see muc…"
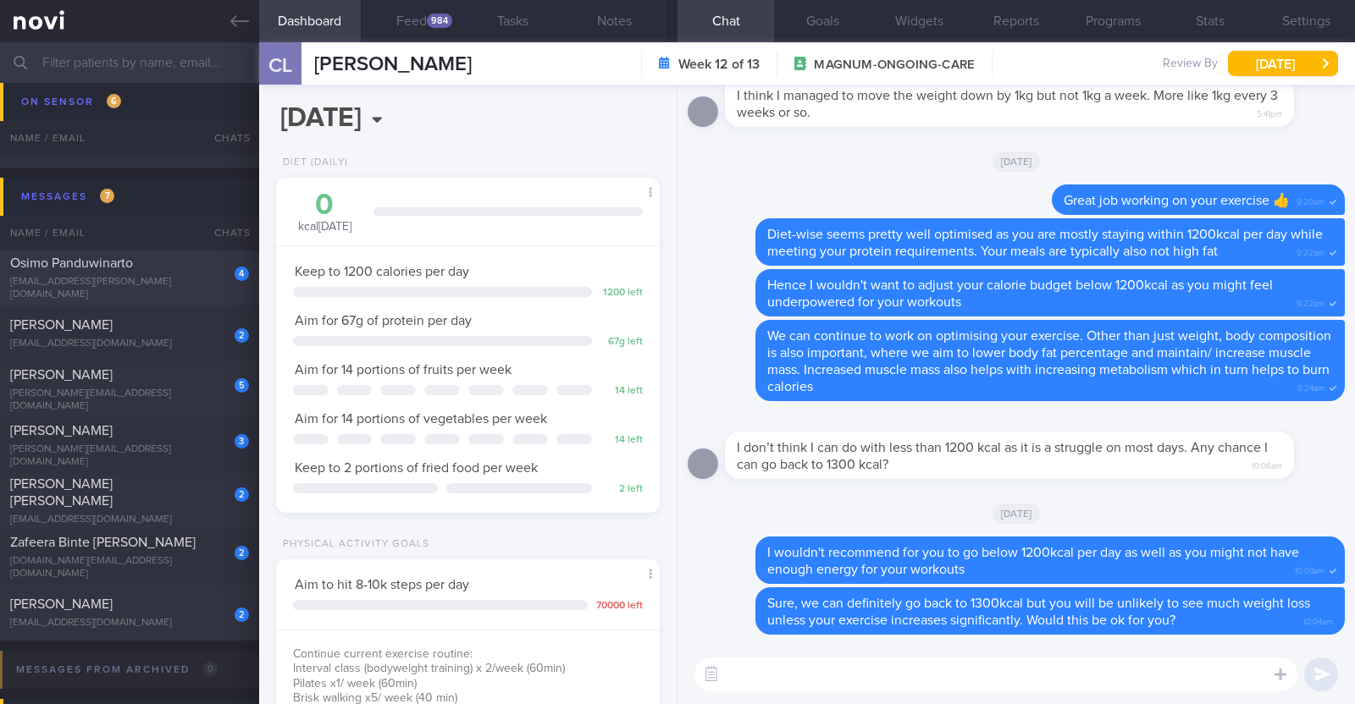
click at [114, 268] on span "Osimo Panduwinarto" at bounding box center [71, 264] width 123 height 14
type textarea "38M Comorbidities: Obesity [MEDICAL_DATA] [MEDICAL_DATA] [MEDICAL_DATA] Inferti…"
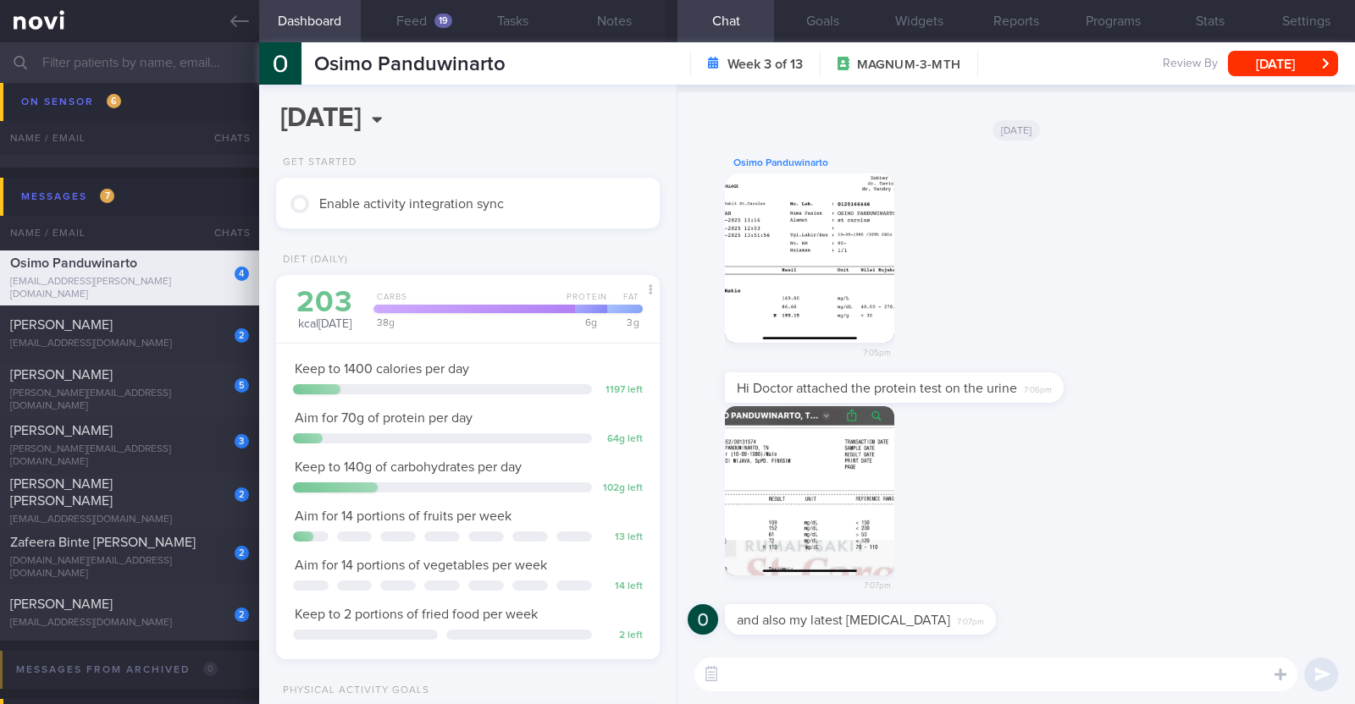
click at [844, 260] on button "button" at bounding box center [809, 258] width 169 height 169
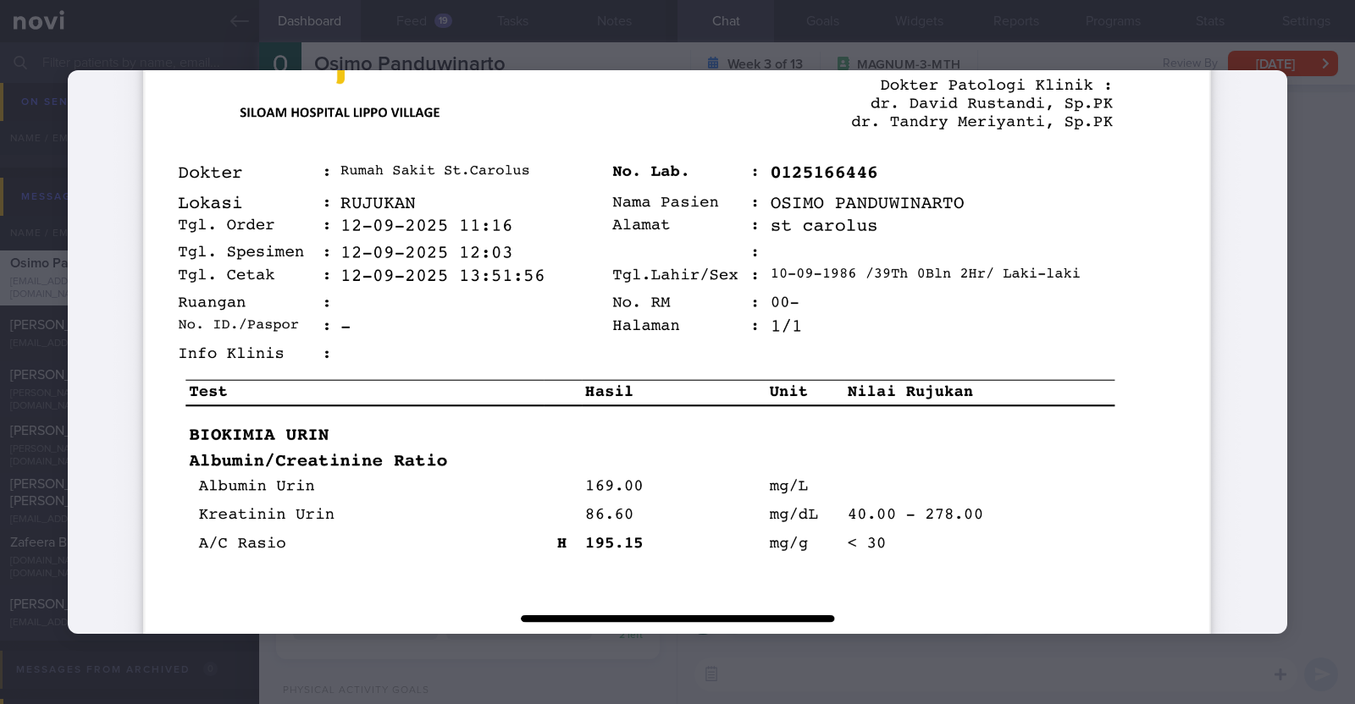
click at [1317, 303] on div at bounding box center [677, 352] width 1355 height 704
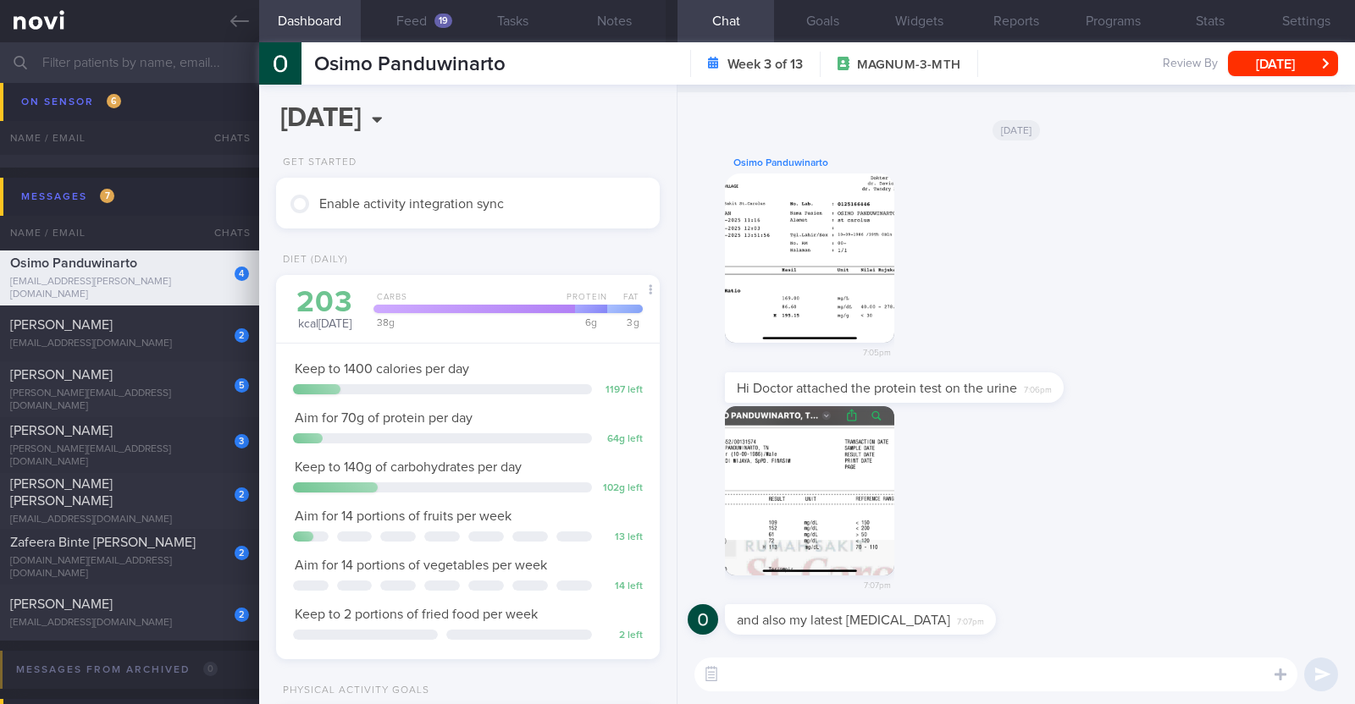
click at [769, 532] on button "button" at bounding box center [809, 490] width 169 height 169
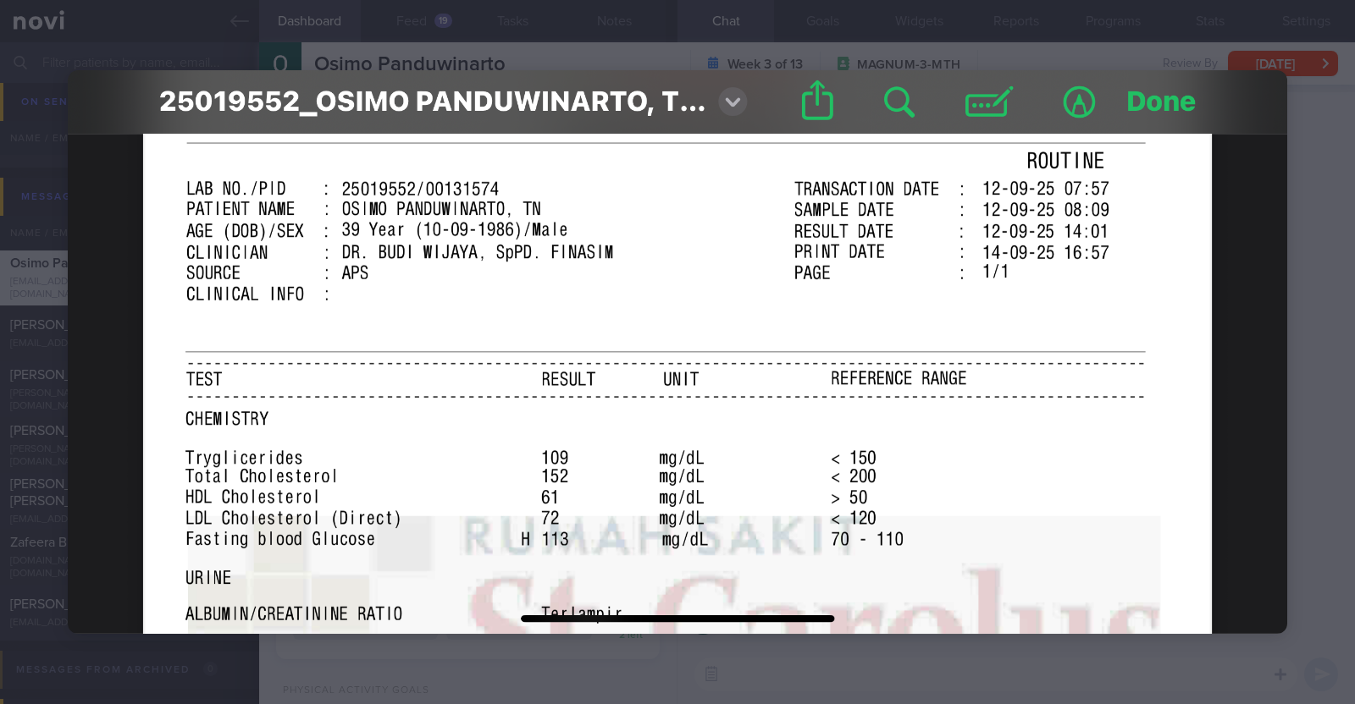
click at [1294, 438] on div at bounding box center [677, 352] width 1355 height 704
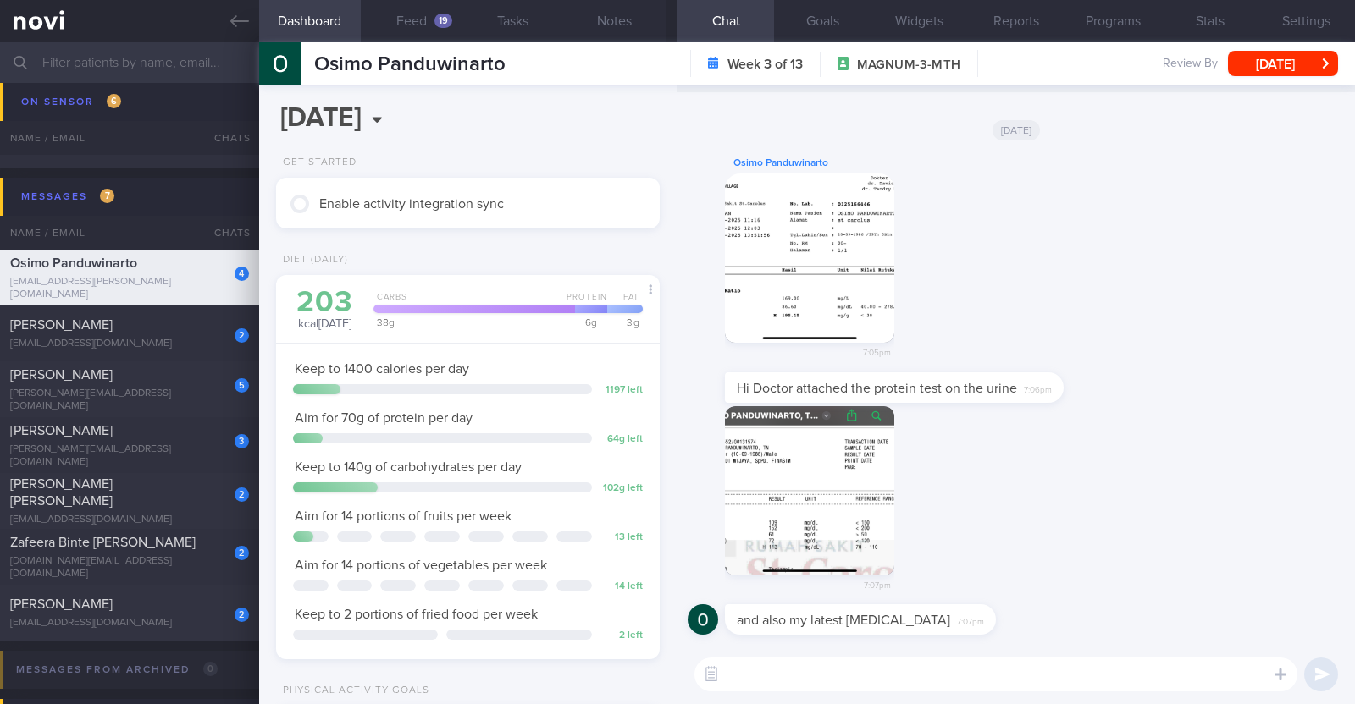
click at [996, 675] on textarea at bounding box center [995, 675] width 603 height 34
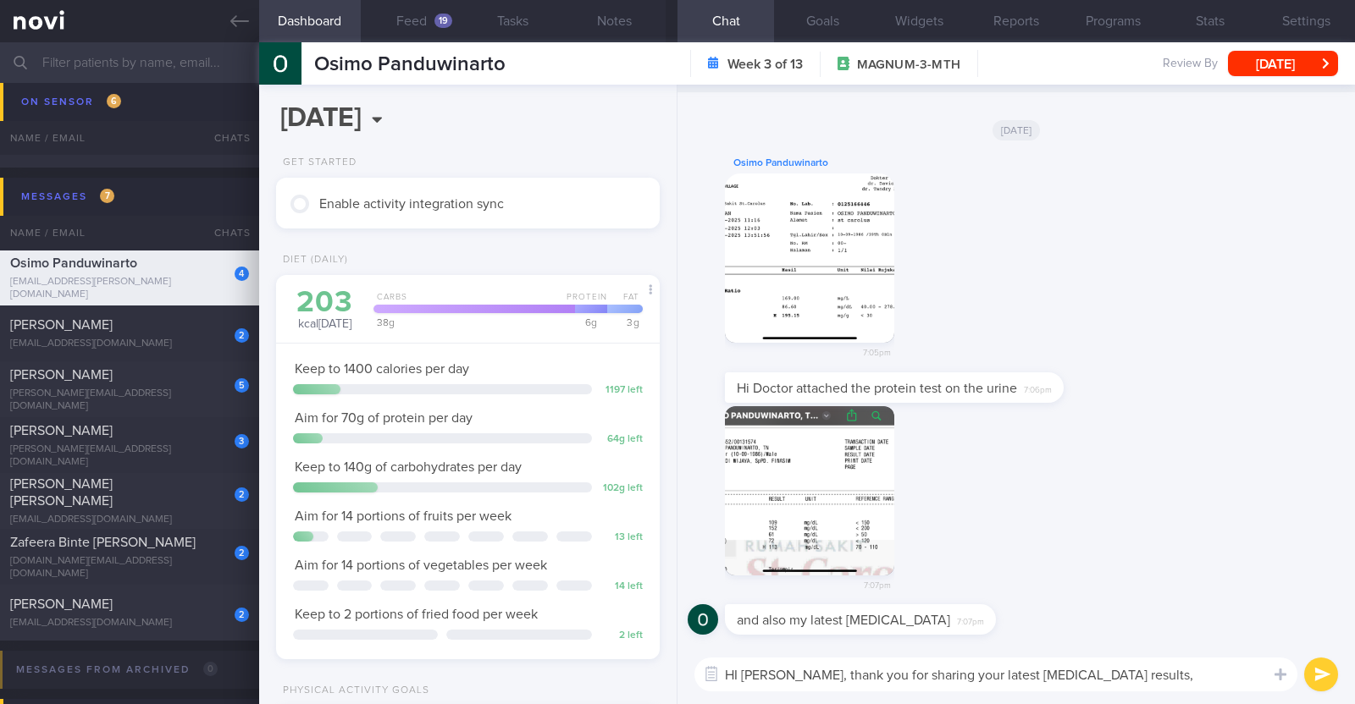
click at [737, 670] on textarea "HI Osimo, thank you for sharing your latest blood test results," at bounding box center [995, 675] width 603 height 34
click at [1124, 670] on textarea "Hi Osimo, thank you for sharing your latest blood test results," at bounding box center [995, 675] width 603 height 34
type textarea "Hi Osimo, thank you for sharing your latest blood test results. I will get my f…"
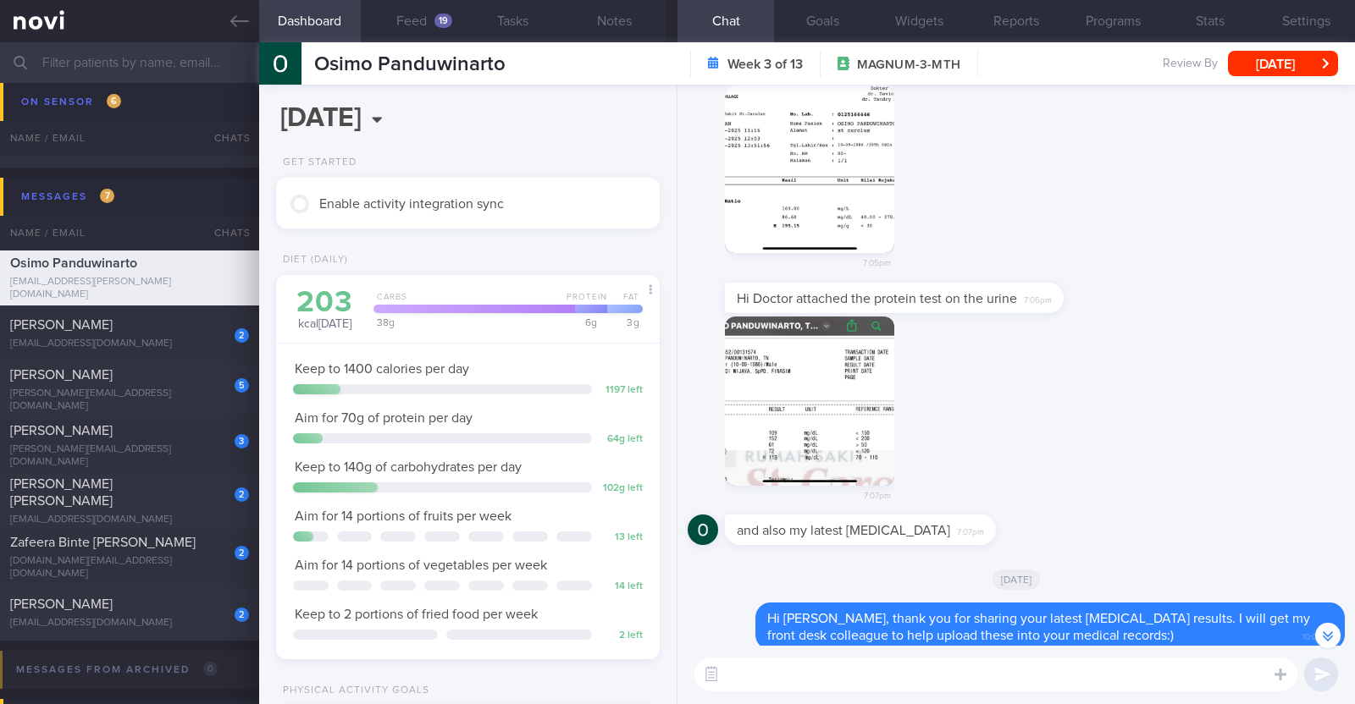
scroll to position [-88, 0]
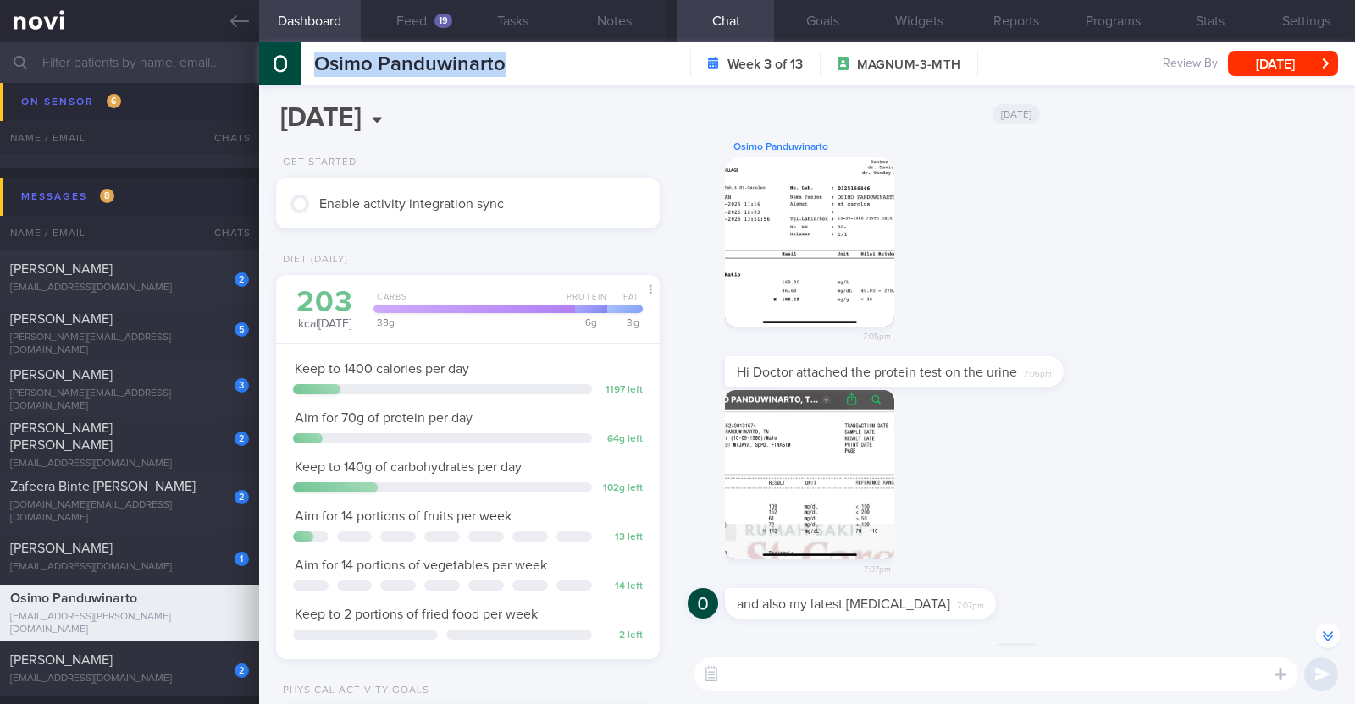
drag, startPoint x: 512, startPoint y: 63, endPoint x: 313, endPoint y: 78, distance: 199.5
click at [313, 78] on div "Osimo Panduwinarto Osimo Panduwinarto giorgius.oshimo@gmail.com Week 3 of 13 MA…" at bounding box center [806, 63] width 1095 height 42
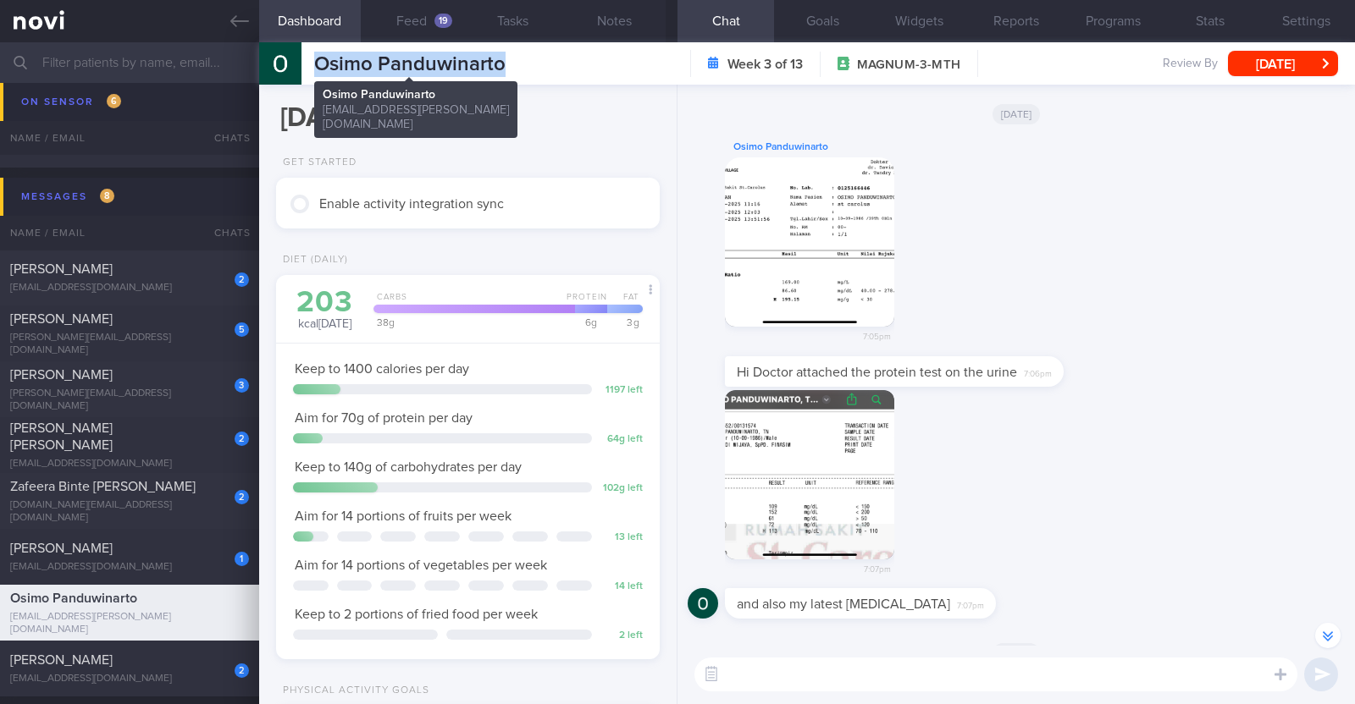
copy span "Osimo Panduwinarto"
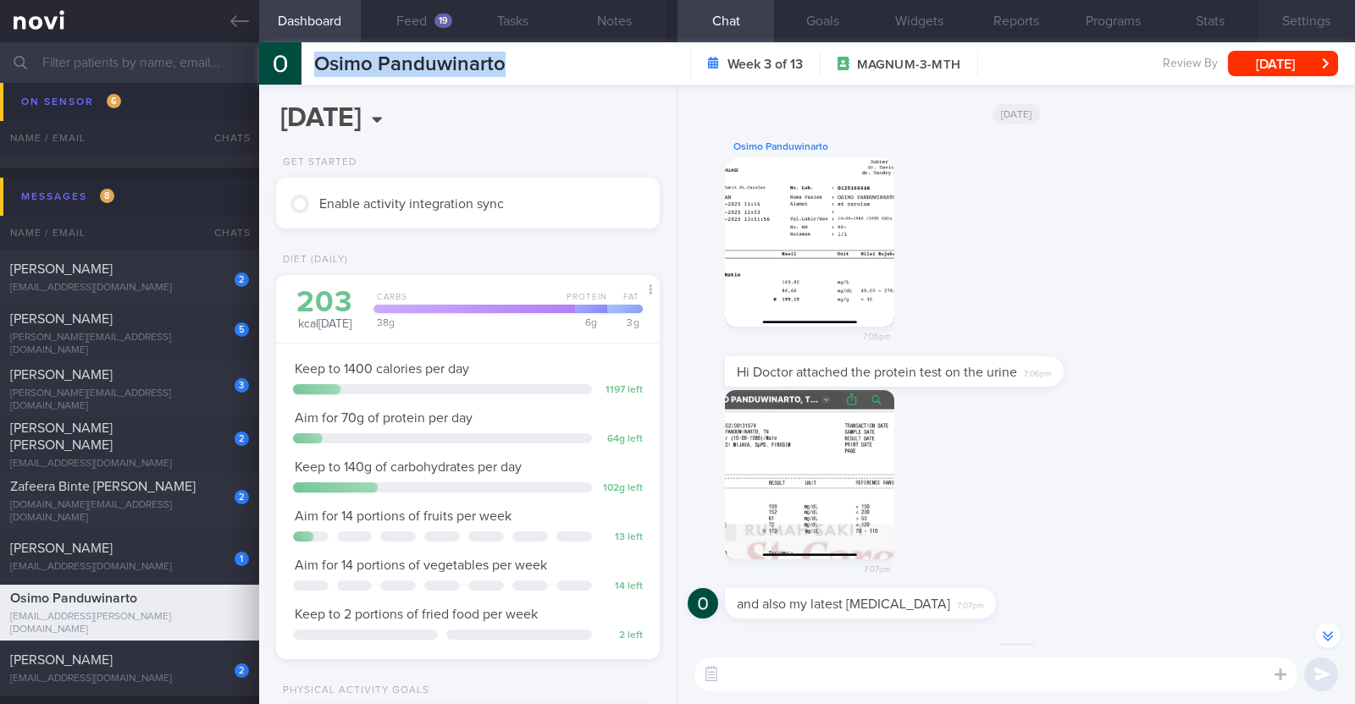
click at [1300, 19] on button "Settings" at bounding box center [1306, 21] width 97 height 42
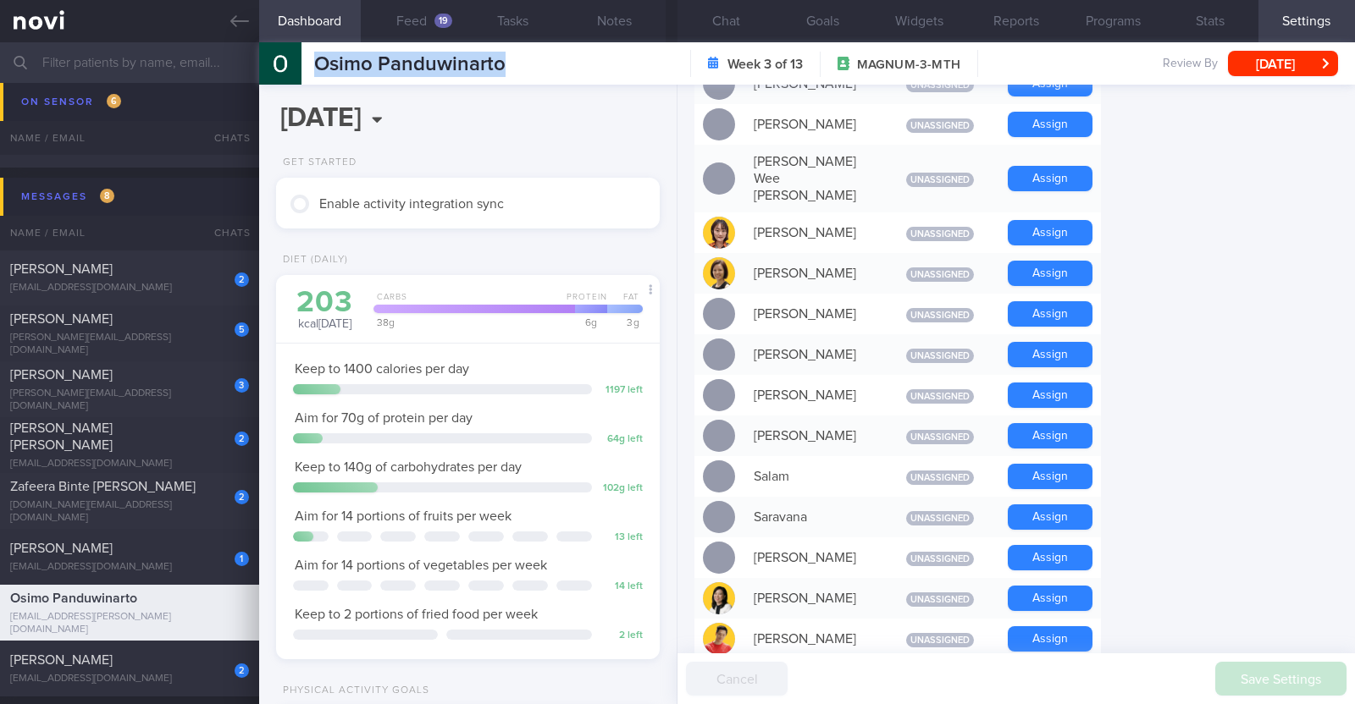
scroll to position [1164, 0]
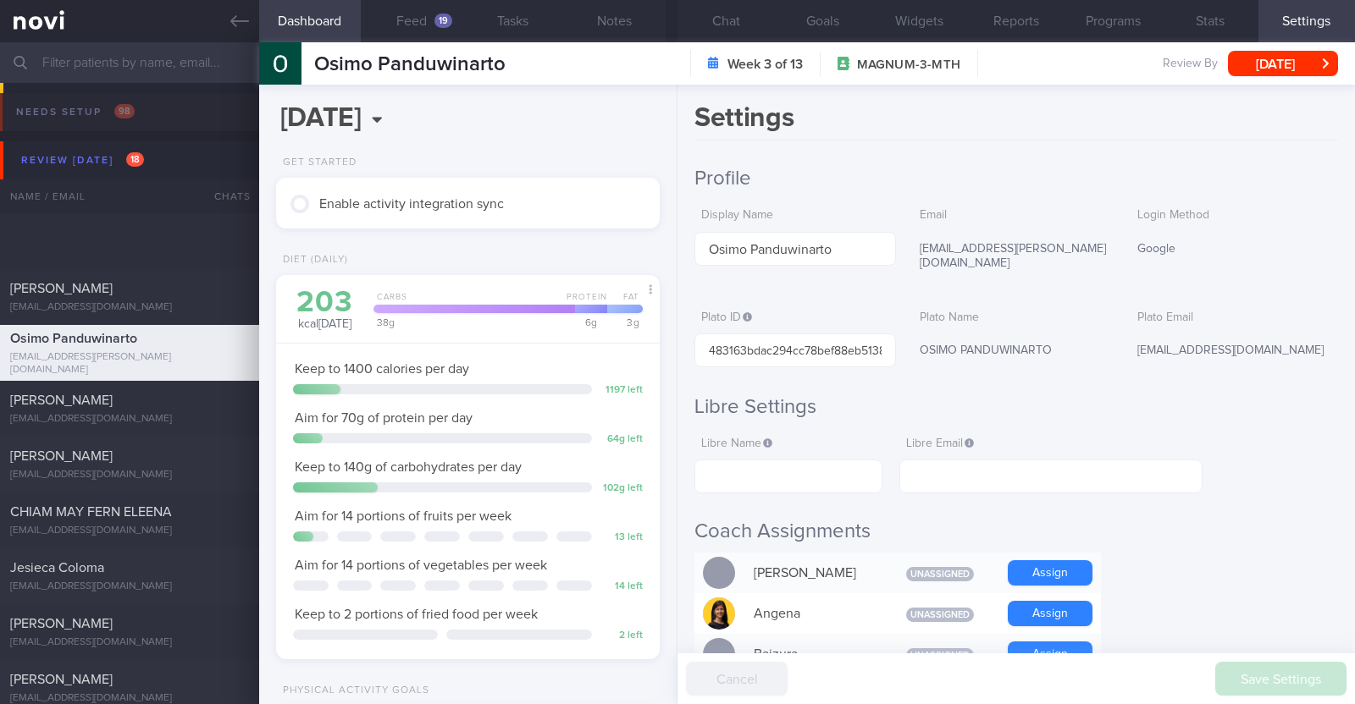
select select "8"
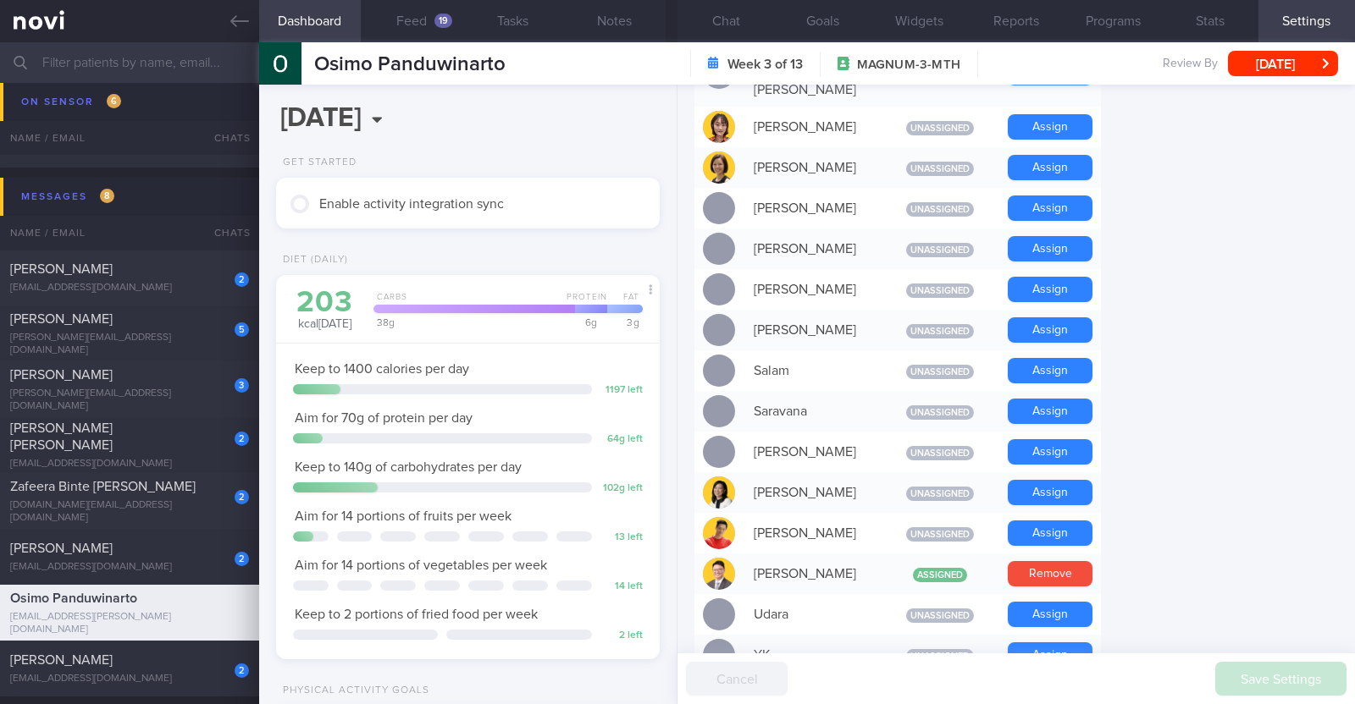
click at [1245, 302] on form "Profile Display Name [PERSON_NAME] Email [EMAIL_ADDRESS][PERSON_NAME][DOMAIN_NA…" at bounding box center [1015, 20] width 643 height 2036
click at [737, 19] on button "Chat" at bounding box center [725, 21] width 97 height 42
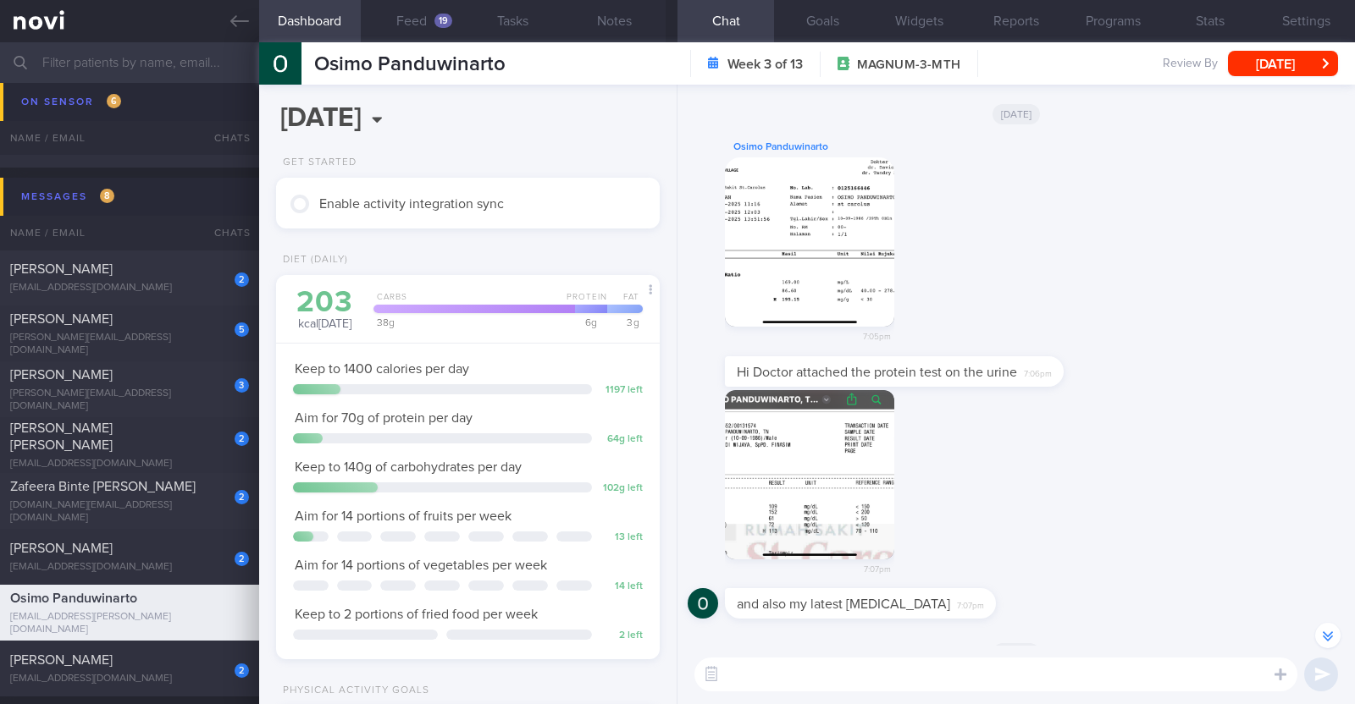
click at [821, 262] on button "button" at bounding box center [809, 241] width 169 height 169
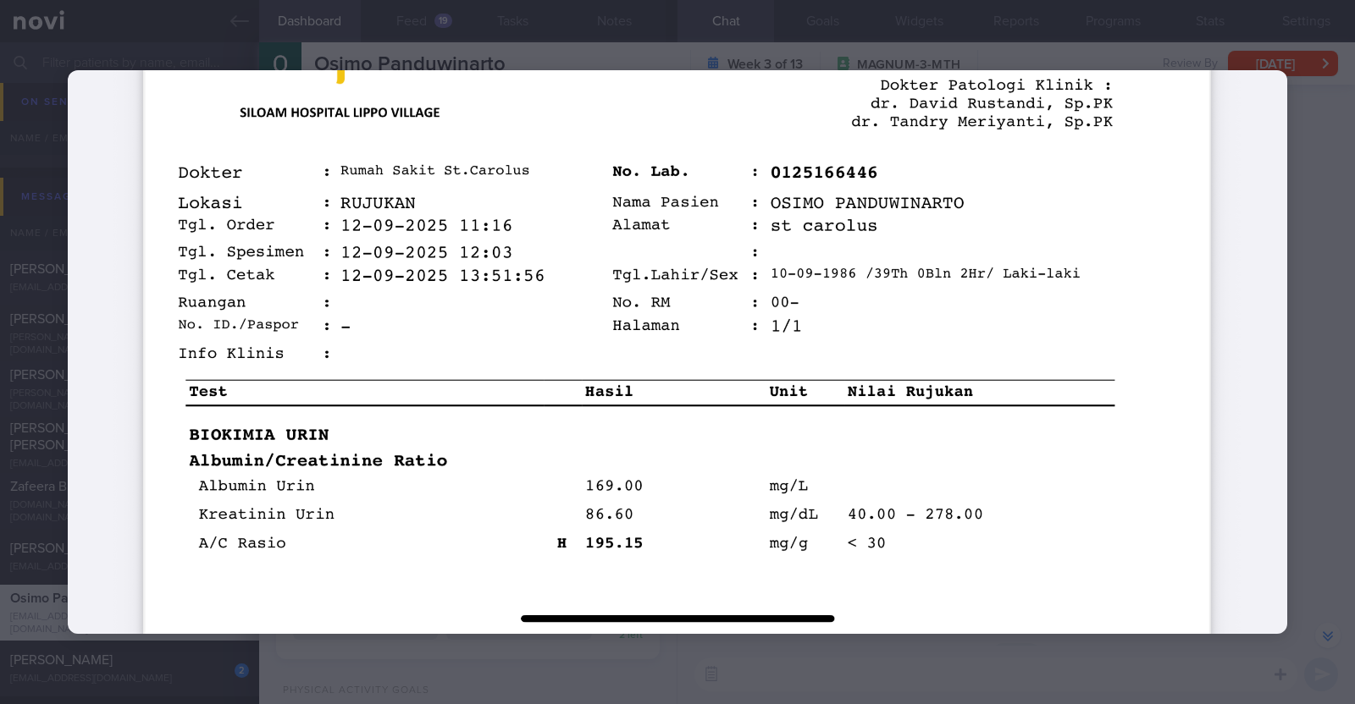
click at [1300, 291] on div at bounding box center [677, 352] width 1355 height 704
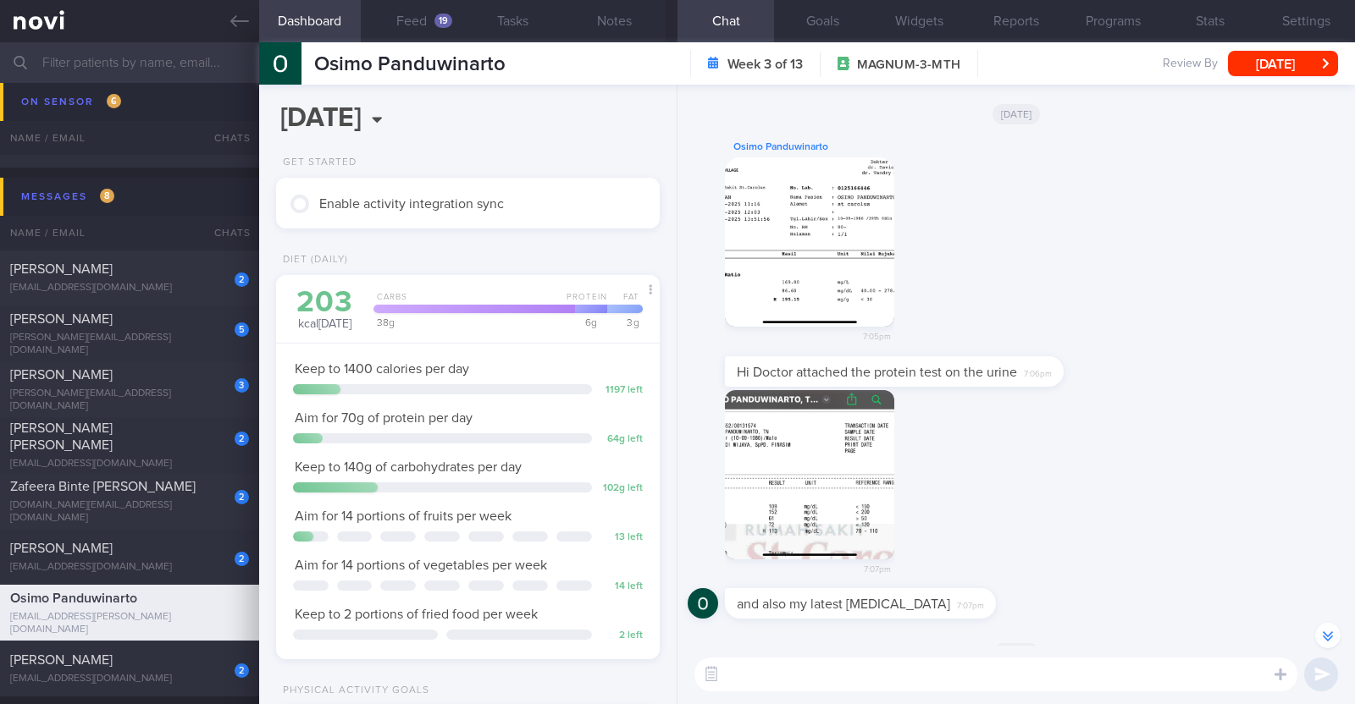
click at [825, 498] on button "button" at bounding box center [809, 474] width 169 height 169
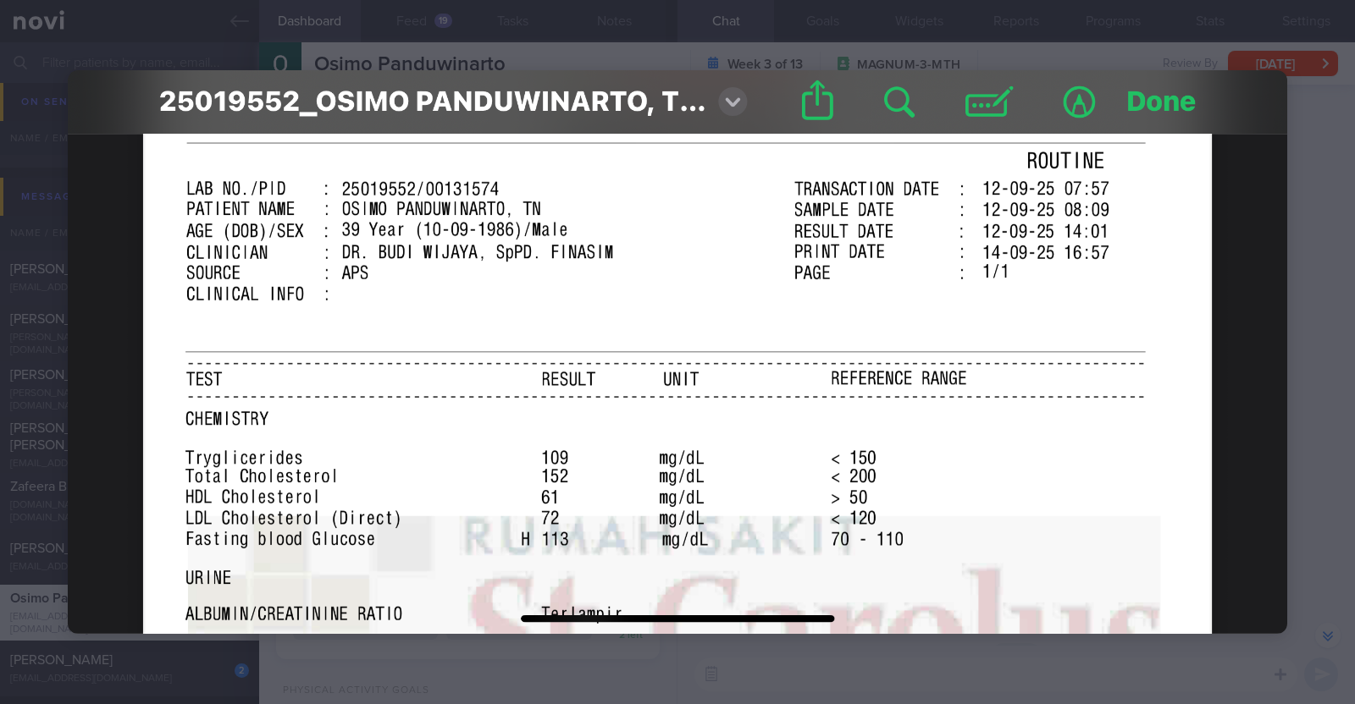
click at [1316, 254] on div at bounding box center [677, 352] width 1355 height 704
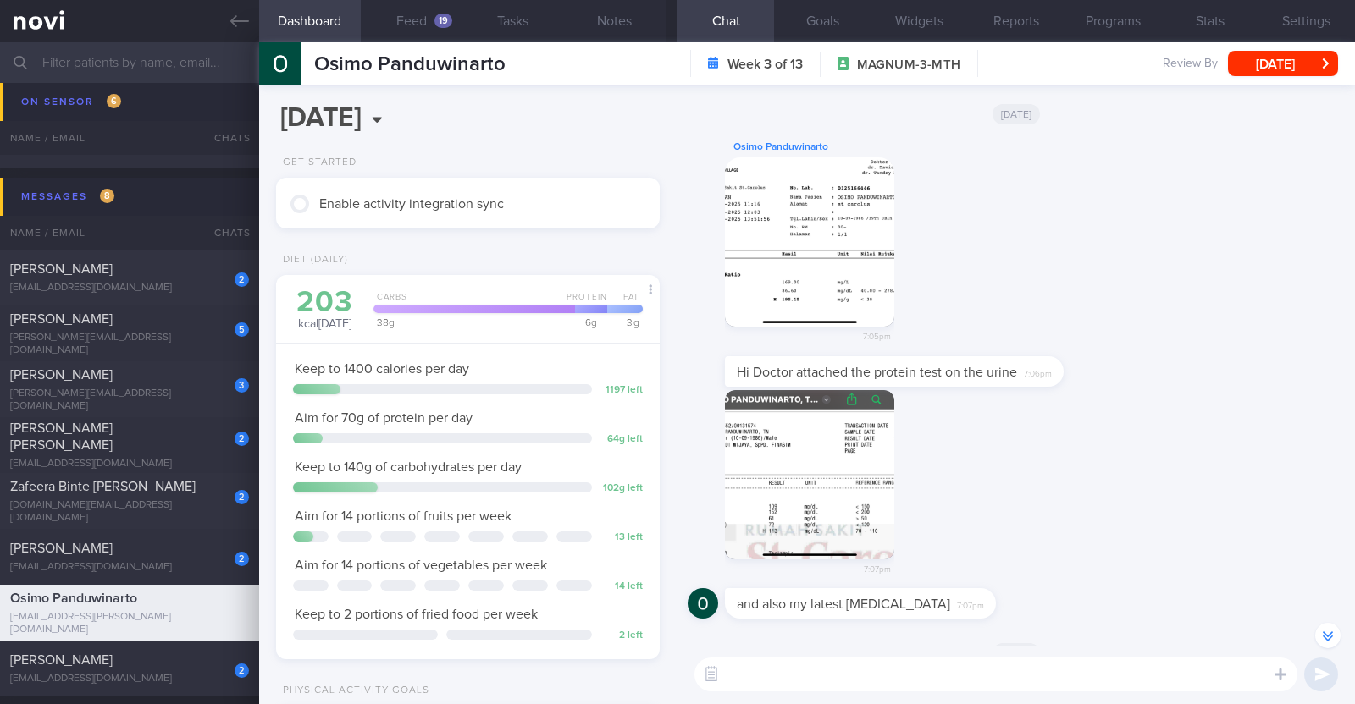
click at [1156, 319] on div "Osimo Panduwinarto 7:05pm" at bounding box center [1015, 246] width 657 height 219
click at [415, 20] on button "Feed 19" at bounding box center [412, 21] width 102 height 42
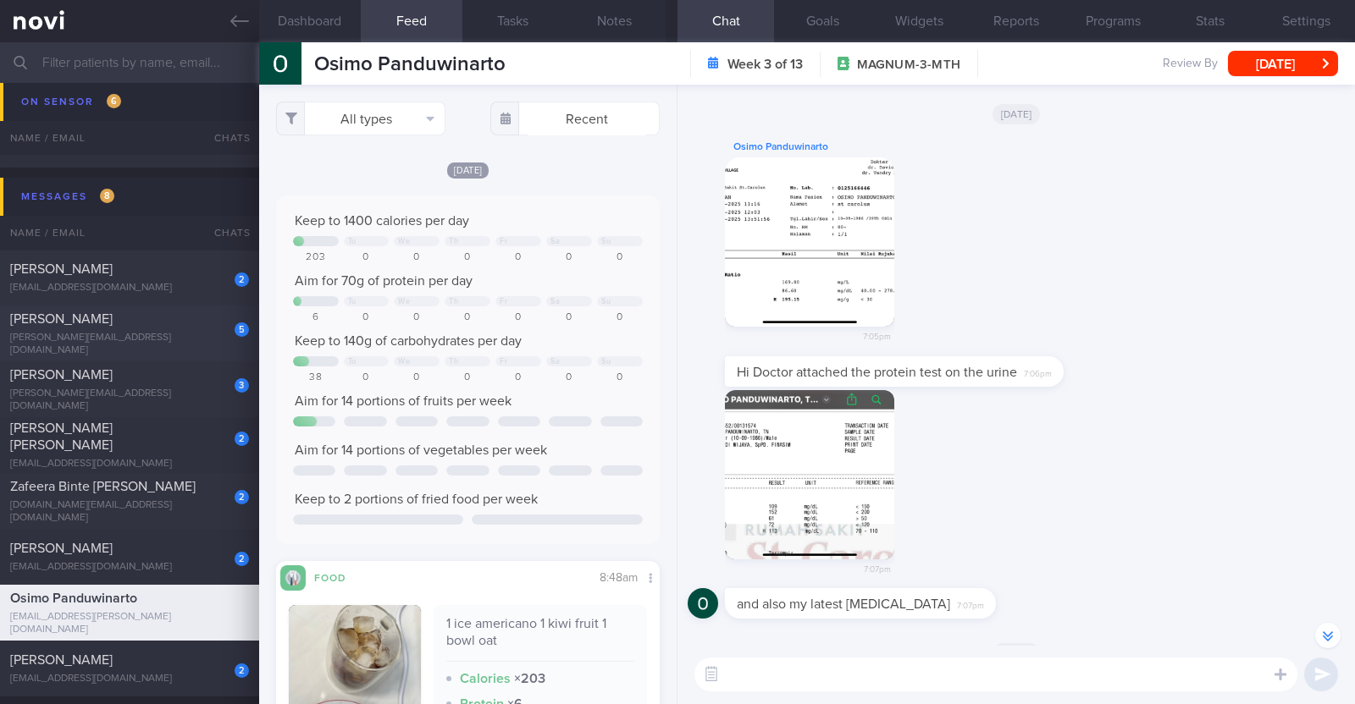
click at [204, 343] on div "5 [PERSON_NAME] SHIRISHMA [PERSON_NAME][EMAIL_ADDRESS][DOMAIN_NAME]" at bounding box center [129, 334] width 259 height 47
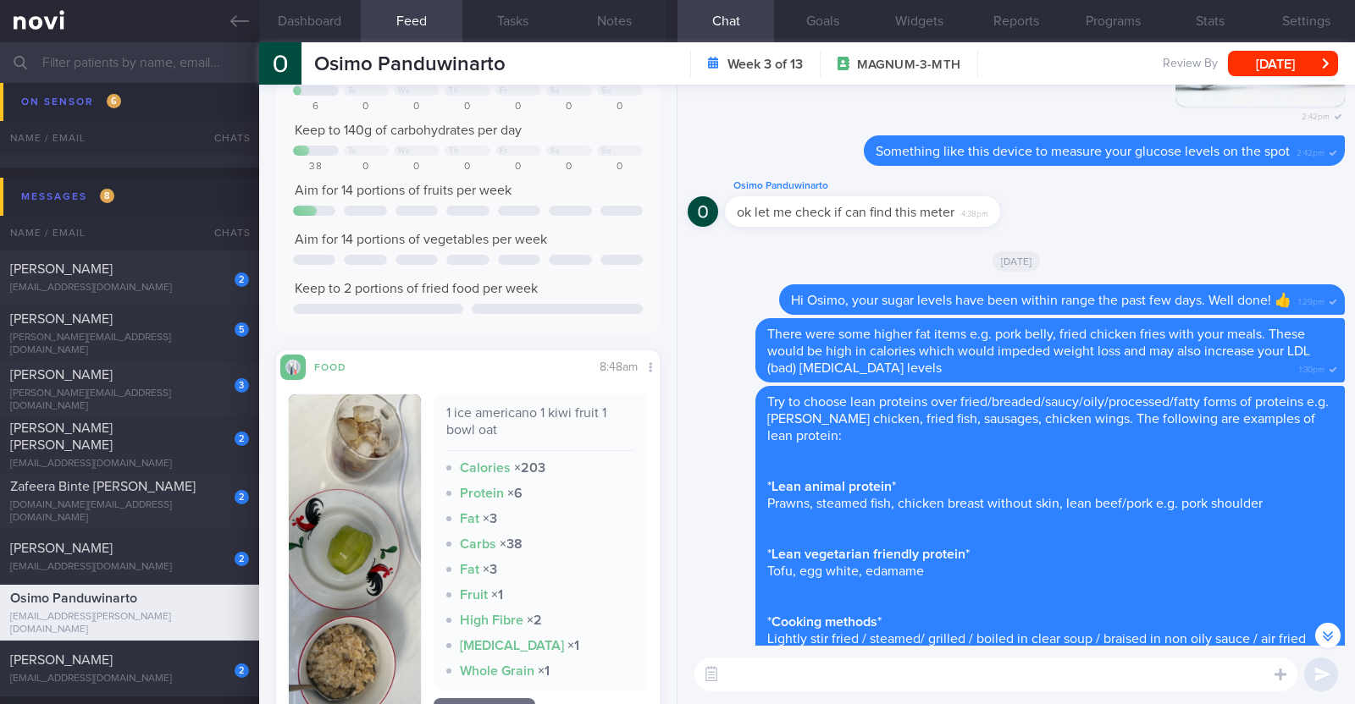
scroll to position [211, 0]
click at [940, 676] on textarea at bounding box center [995, 675] width 603 height 34
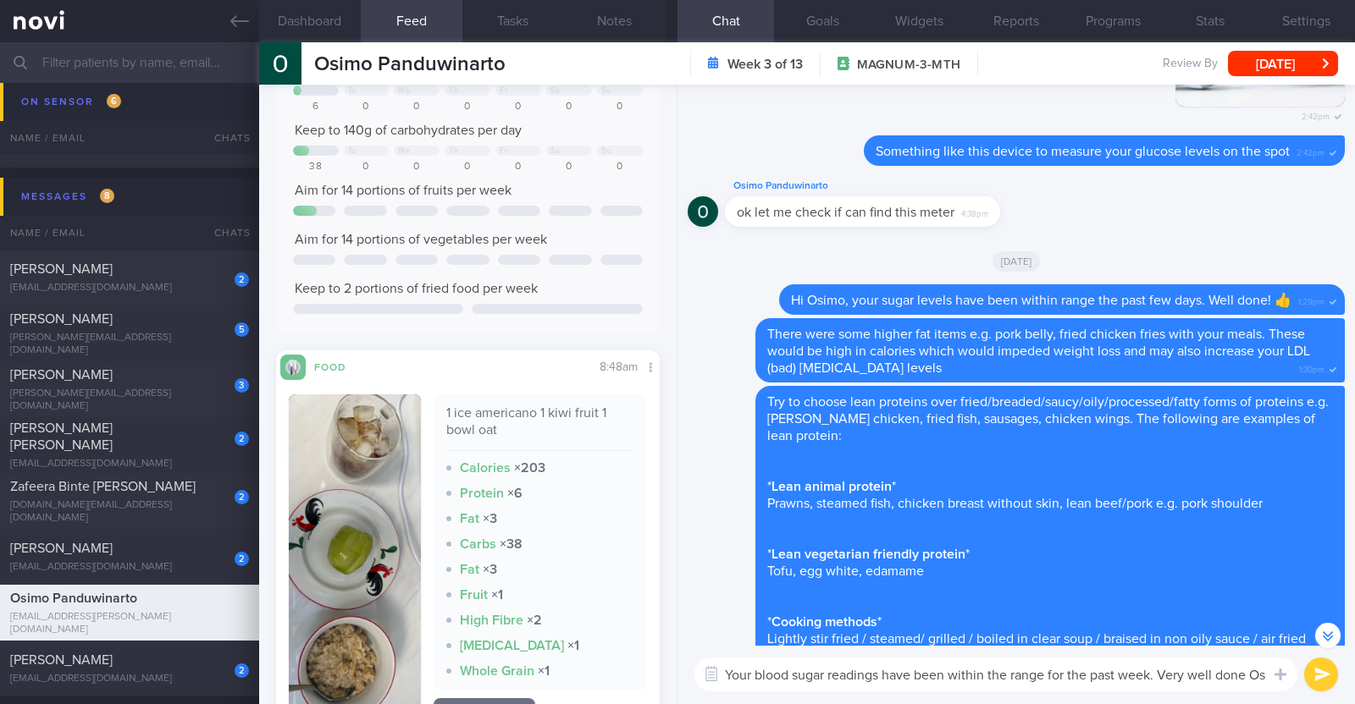
scroll to position [-1918, 0]
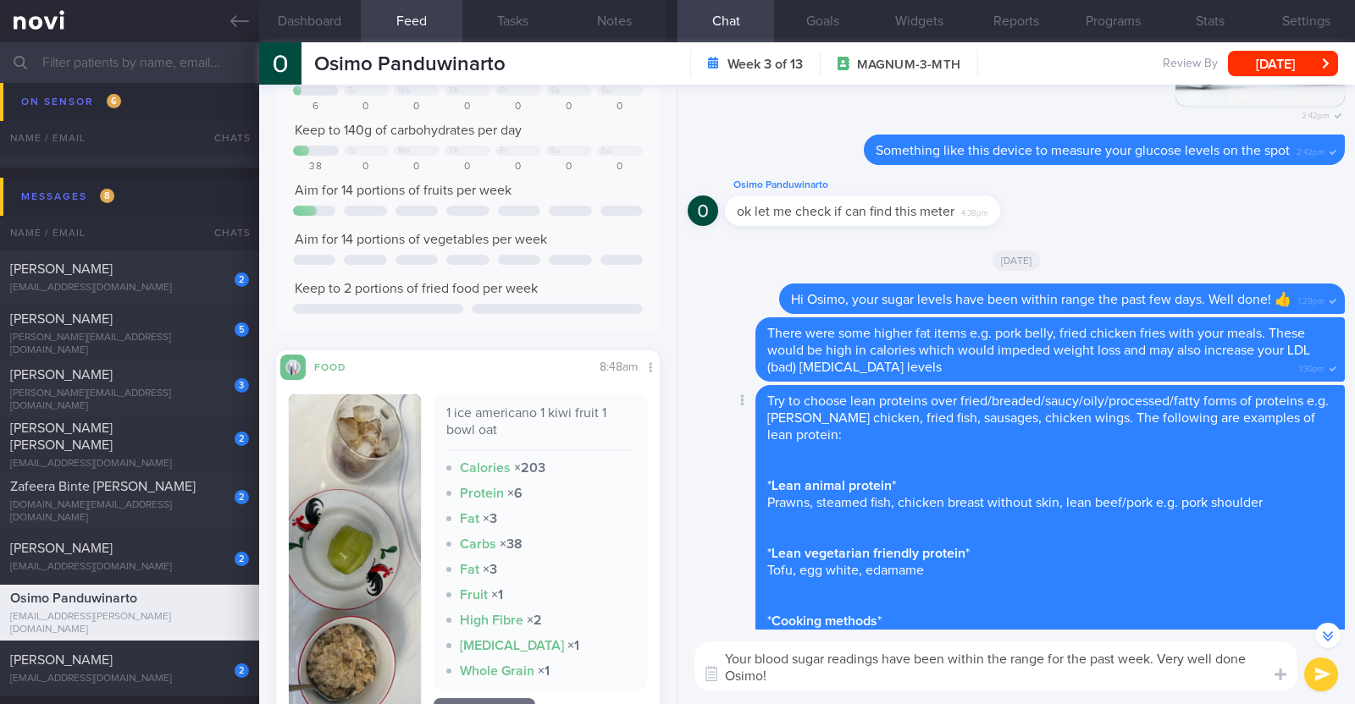
paste textarea "👏"
type textarea "Your blood sugar readings have been within the range for the past week. Very we…"
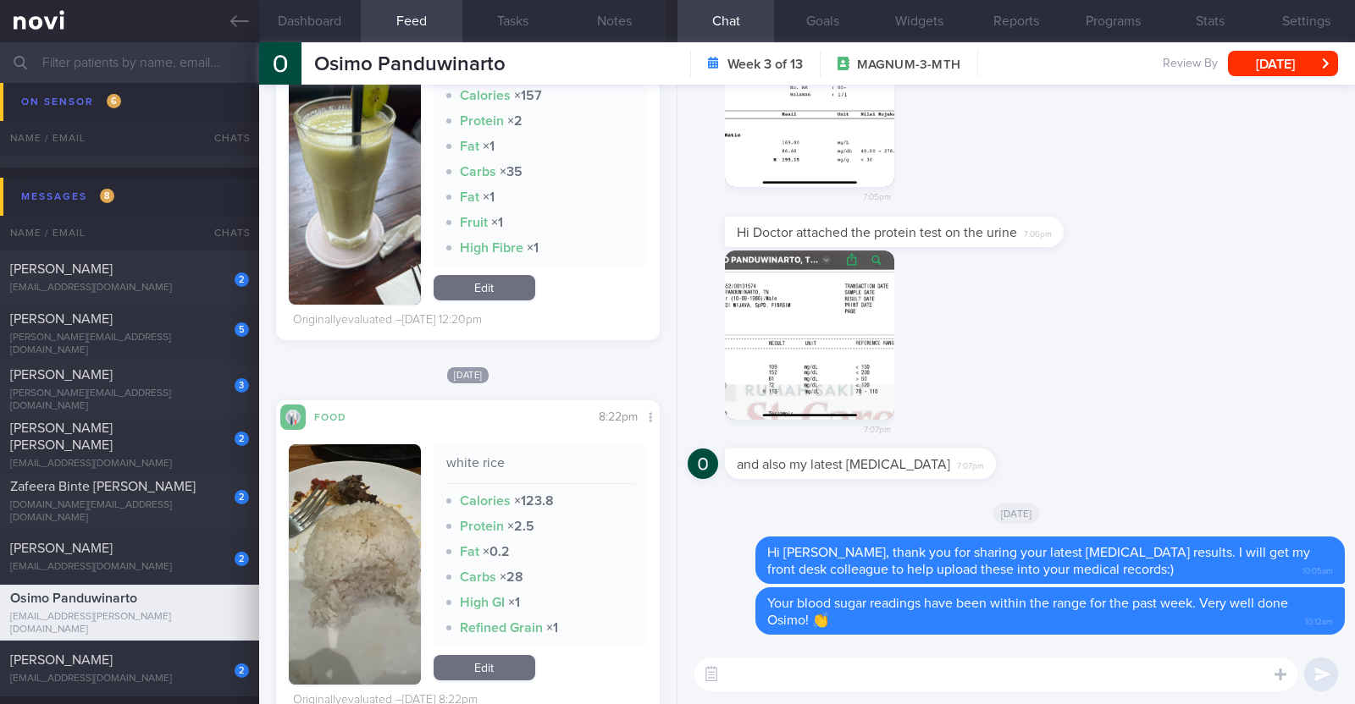
scroll to position [4550, 0]
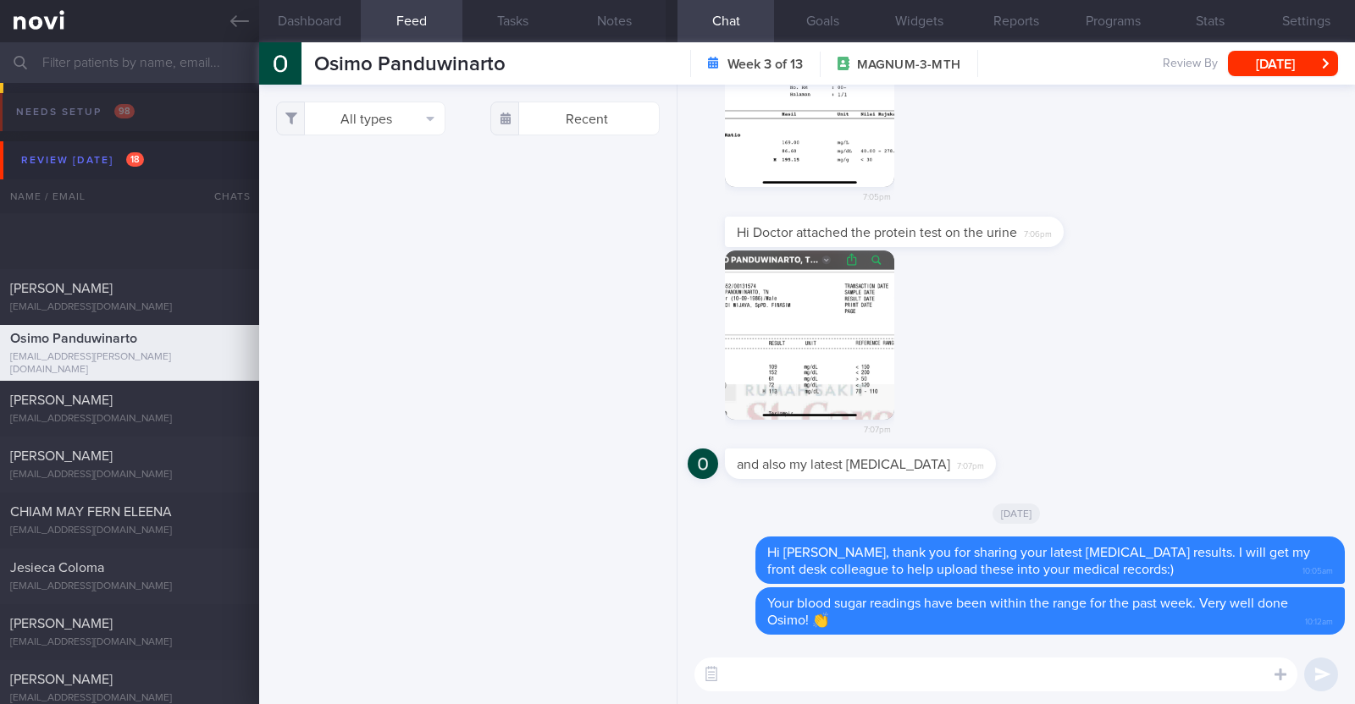
select select "8"
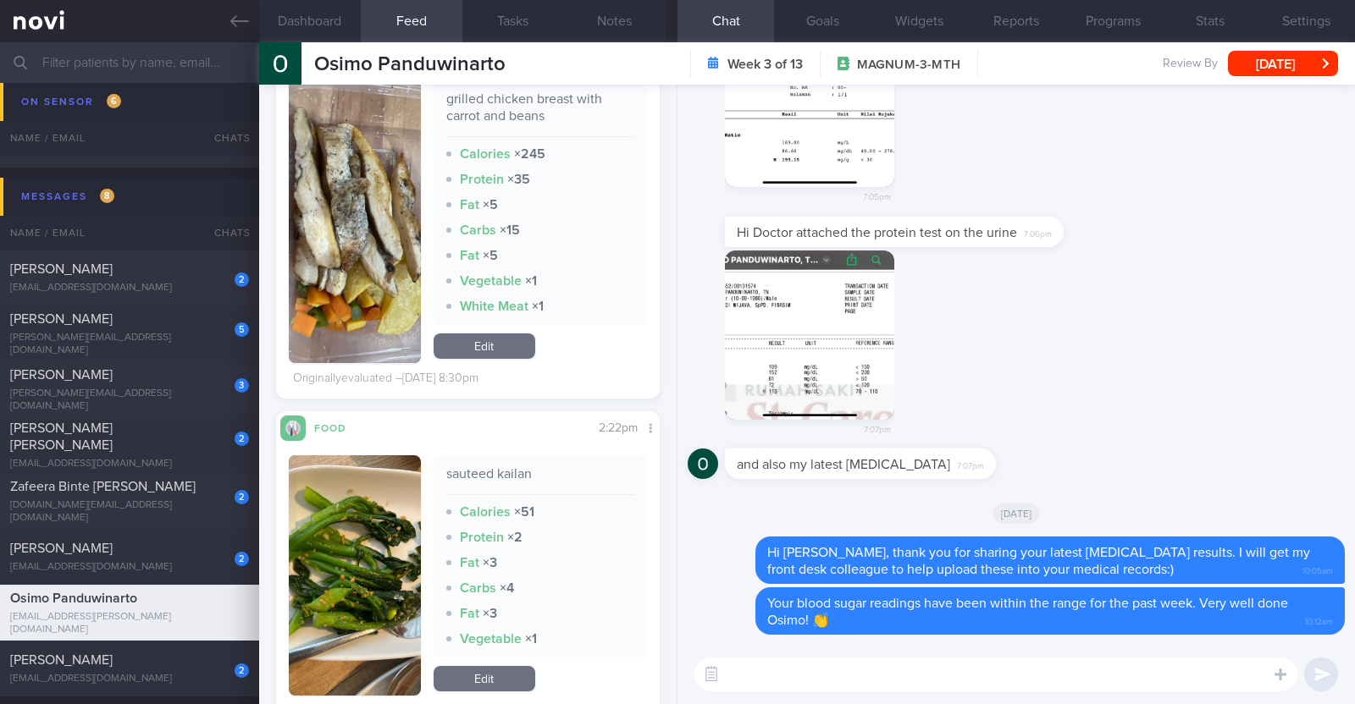
scroll to position [2116, 0]
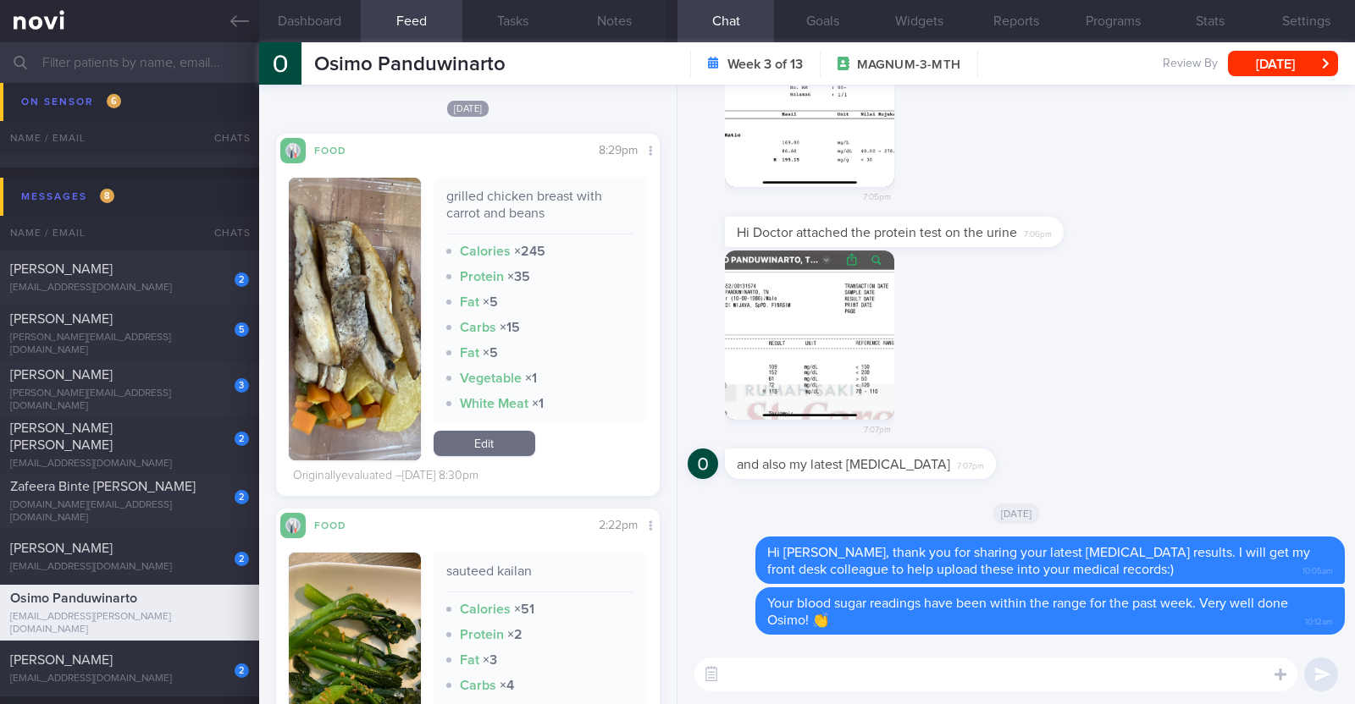
click at [832, 677] on textarea at bounding box center [995, 675] width 603 height 34
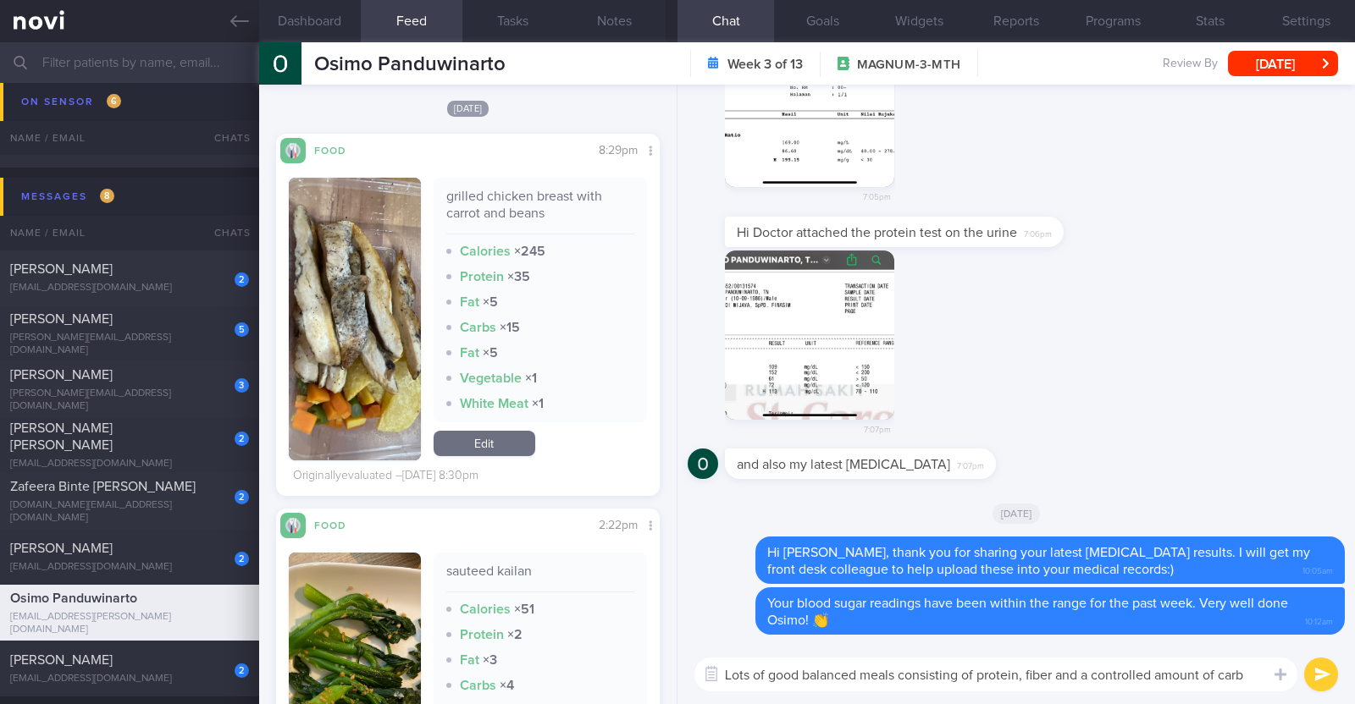
type textarea "Lots of good balanced meals consisting of protein, fiber and a controlled amoun…"
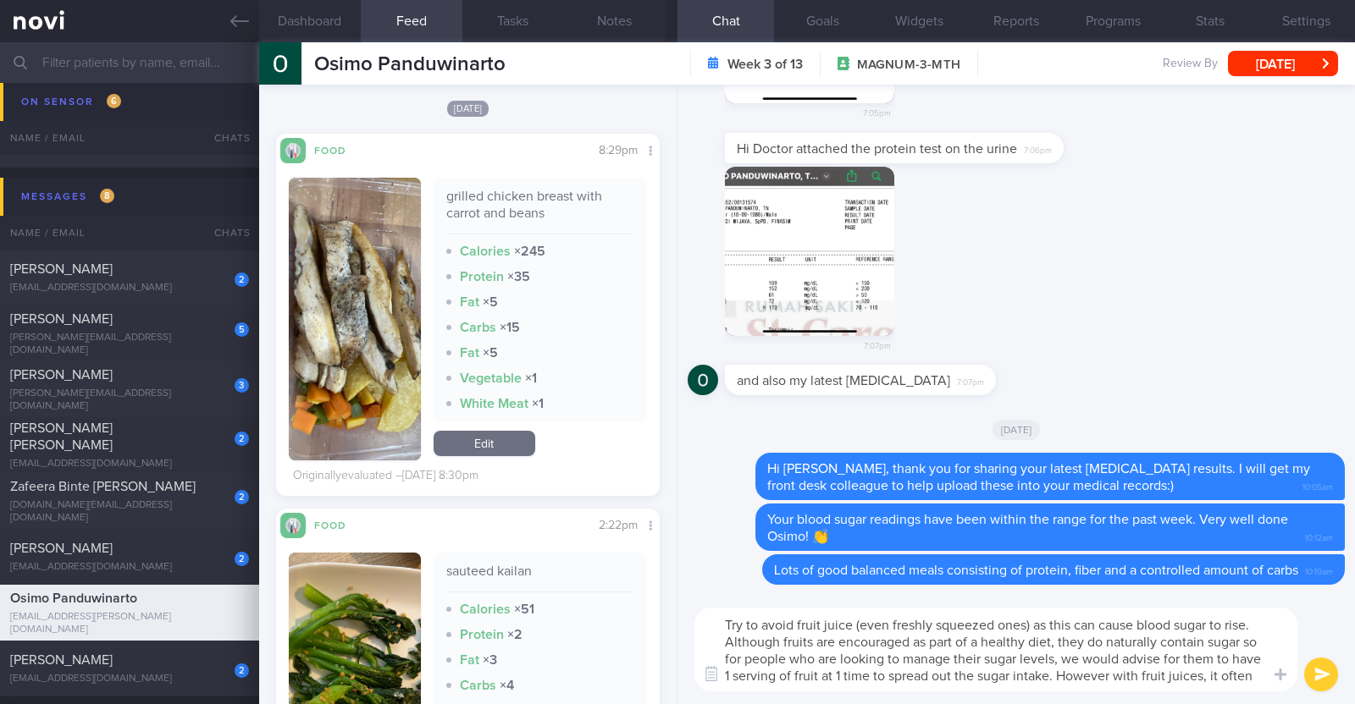
scroll to position [0, 0]
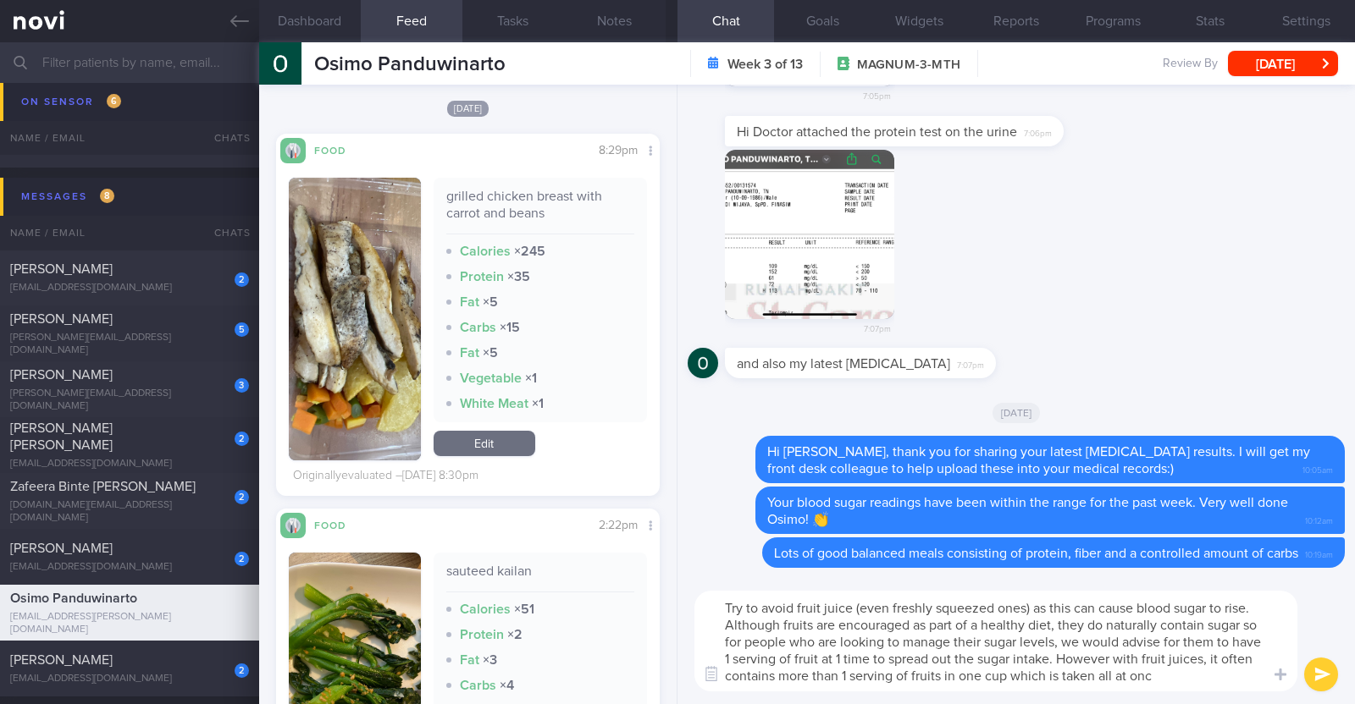
type textarea "Try to avoid fruit juice (even freshly squeezed ones) as this can cause blood s…"
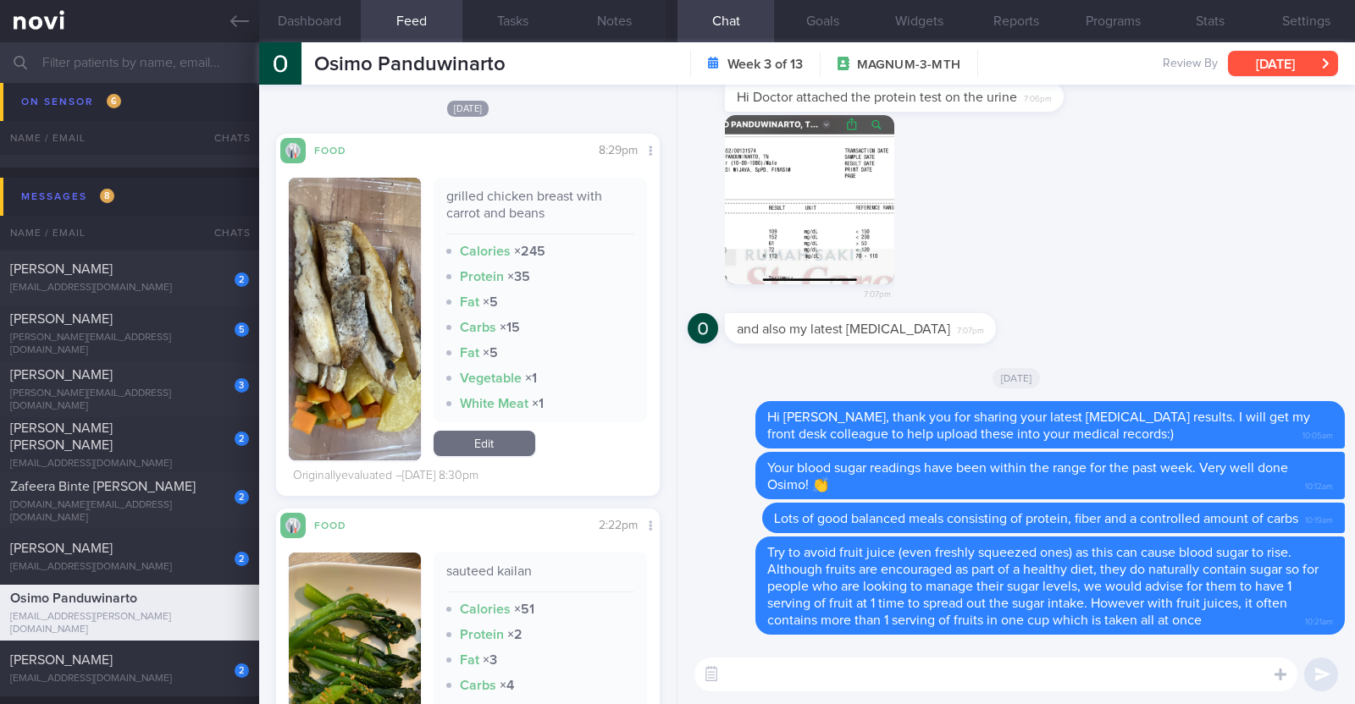
click at [1258, 57] on button "[DATE]" at bounding box center [1283, 63] width 110 height 25
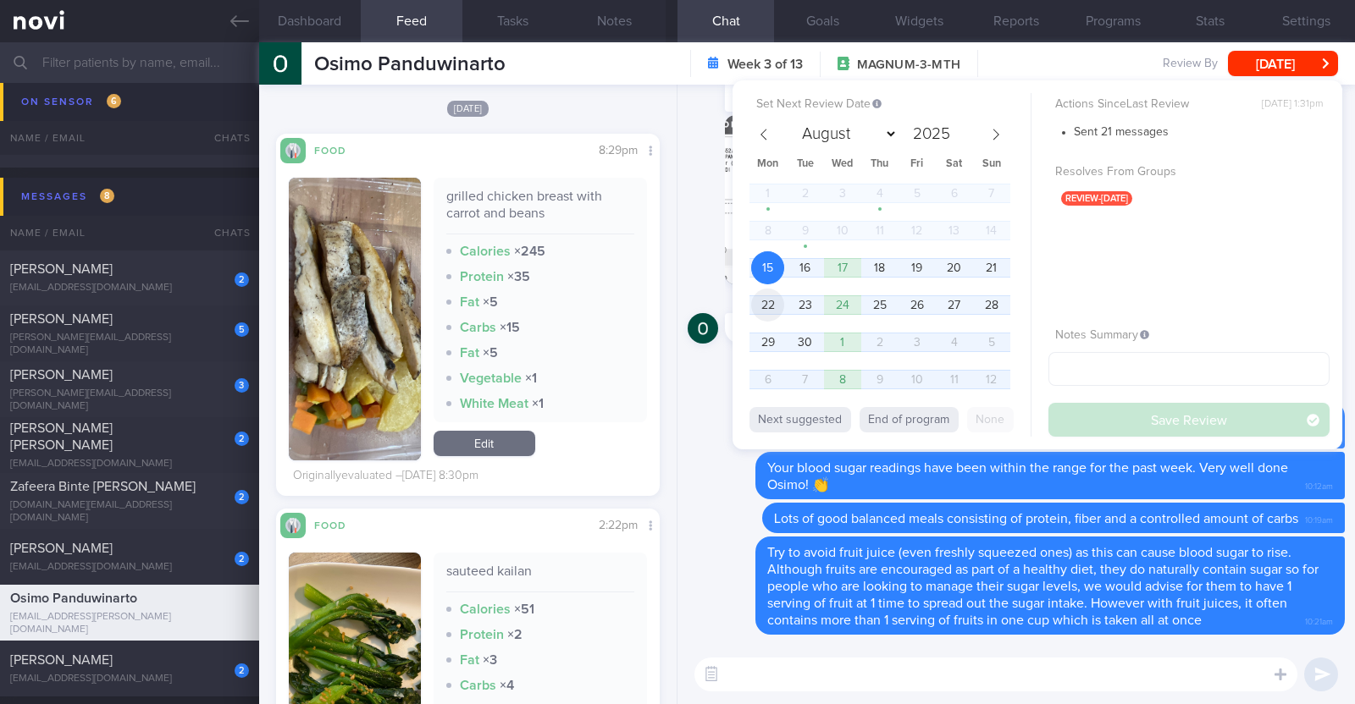
click at [779, 307] on span "22" at bounding box center [767, 305] width 33 height 33
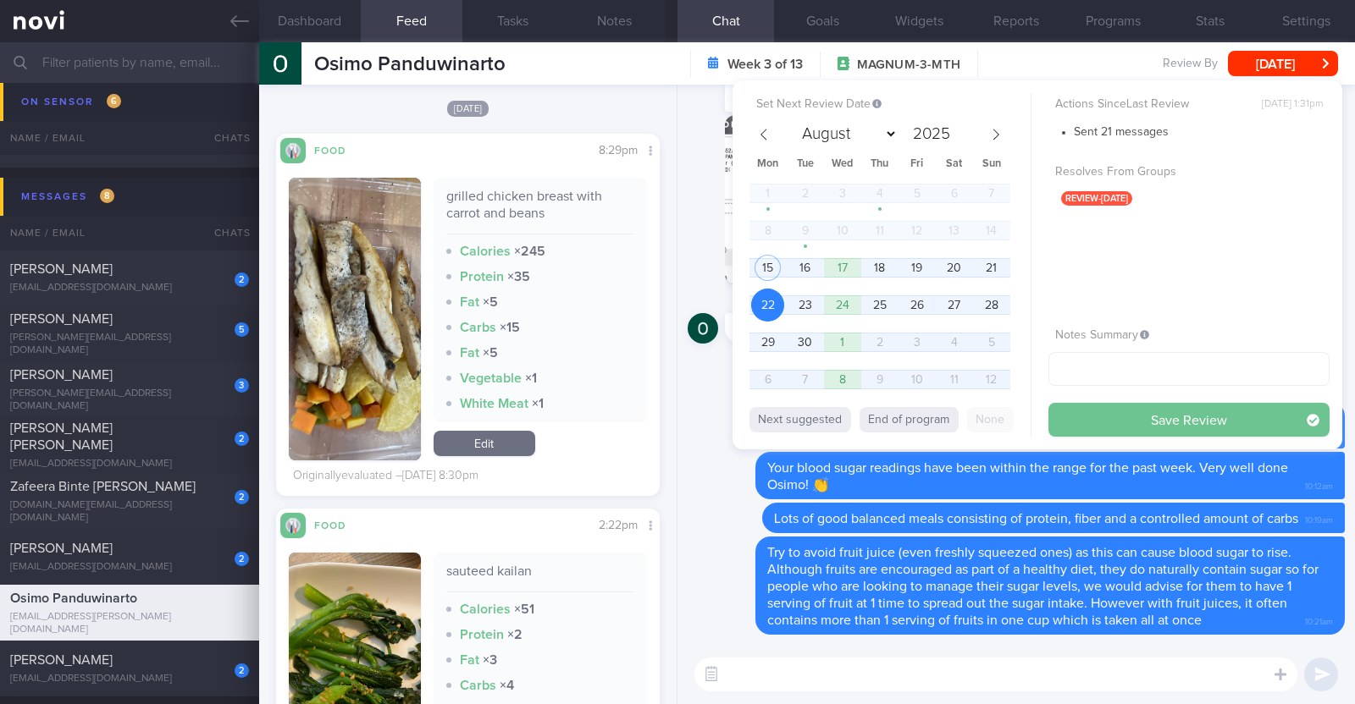
click at [1153, 413] on button "Save Review" at bounding box center [1188, 420] width 281 height 34
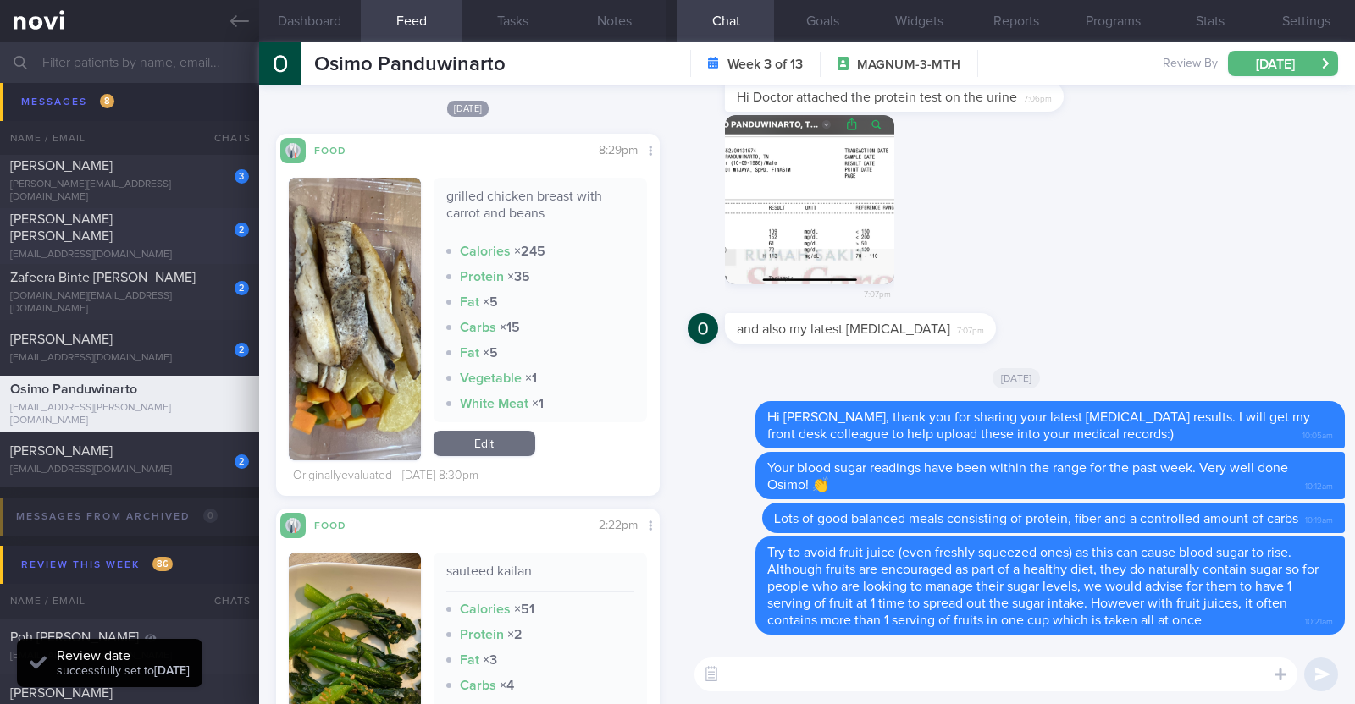
scroll to position [1625, 0]
click at [184, 455] on div "[PERSON_NAME]" at bounding box center [127, 448] width 235 height 17
type input "r/v 19/9"
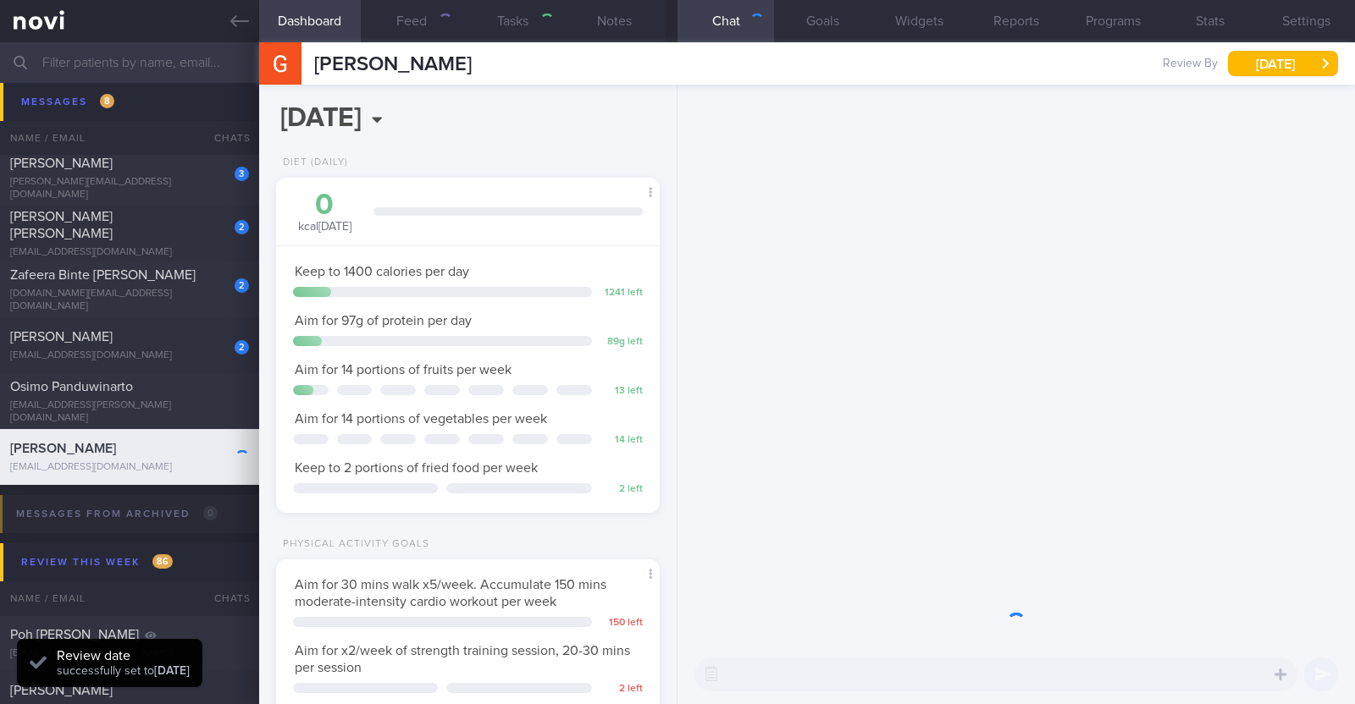
scroll to position [192, 337]
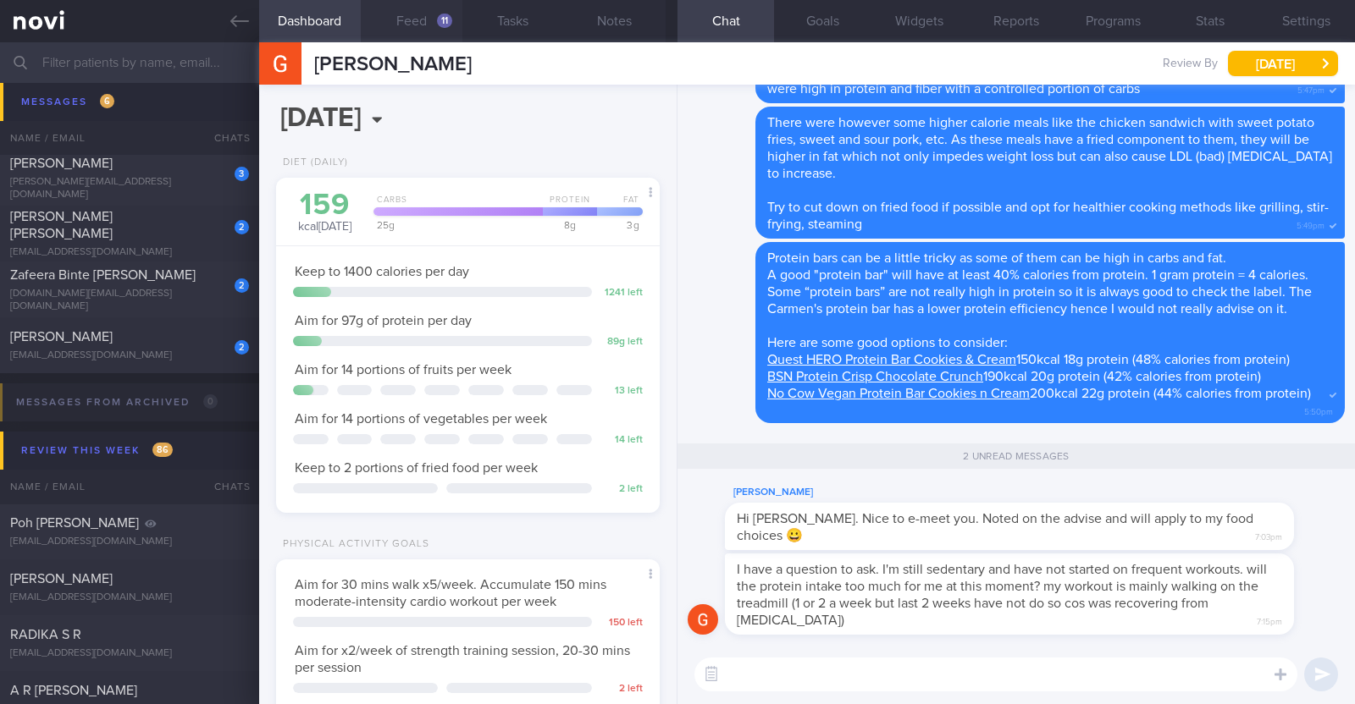
click at [400, 25] on button "Feed 11" at bounding box center [412, 21] width 102 height 42
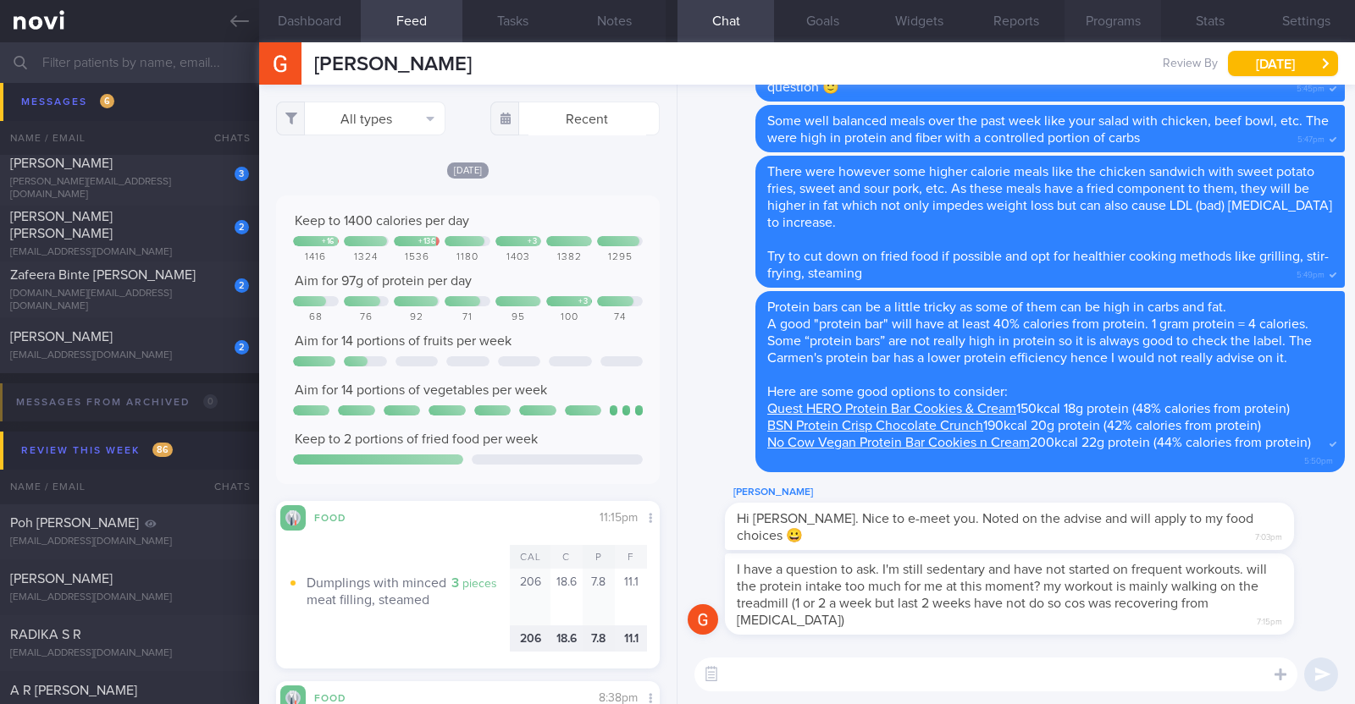
click at [1108, 19] on button "Programs" at bounding box center [1112, 21] width 97 height 42
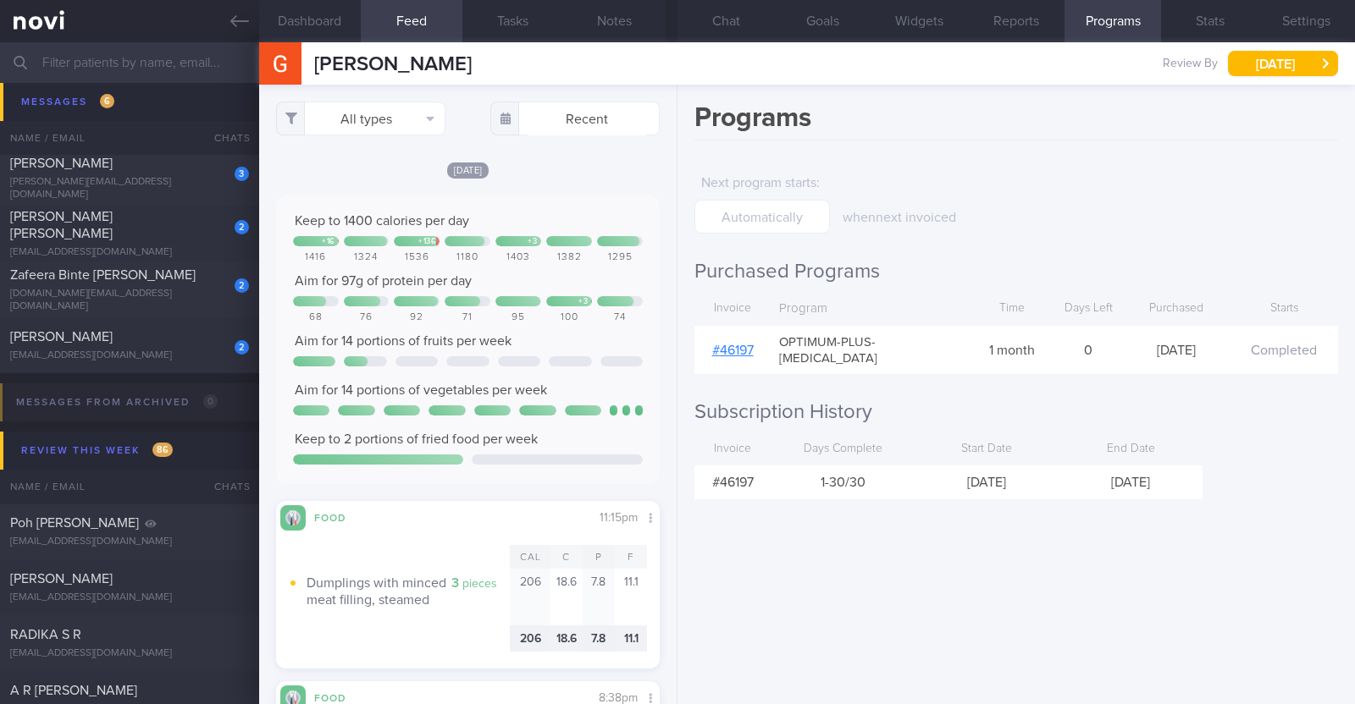
click at [743, 344] on link "# 46197" at bounding box center [732, 351] width 41 height 14
click at [708, 27] on button "Chat" at bounding box center [725, 21] width 97 height 42
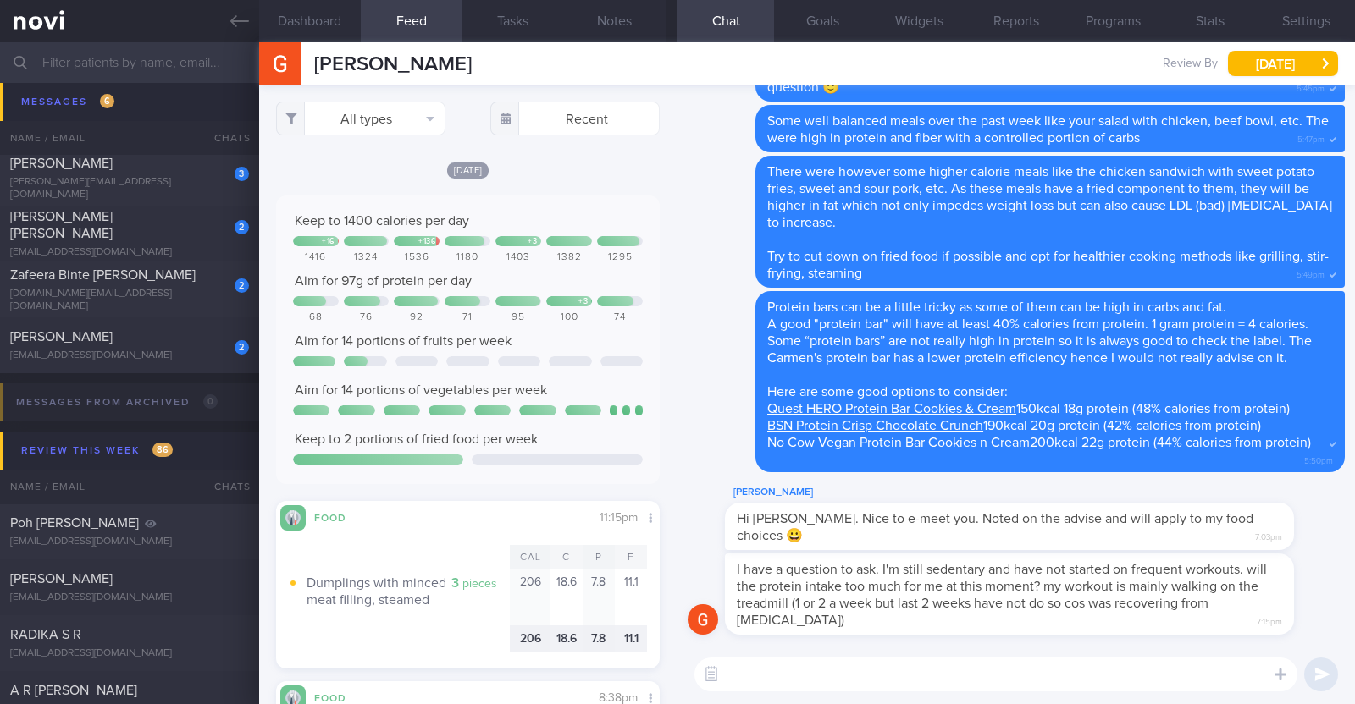
click at [859, 682] on textarea at bounding box center [995, 675] width 603 height 34
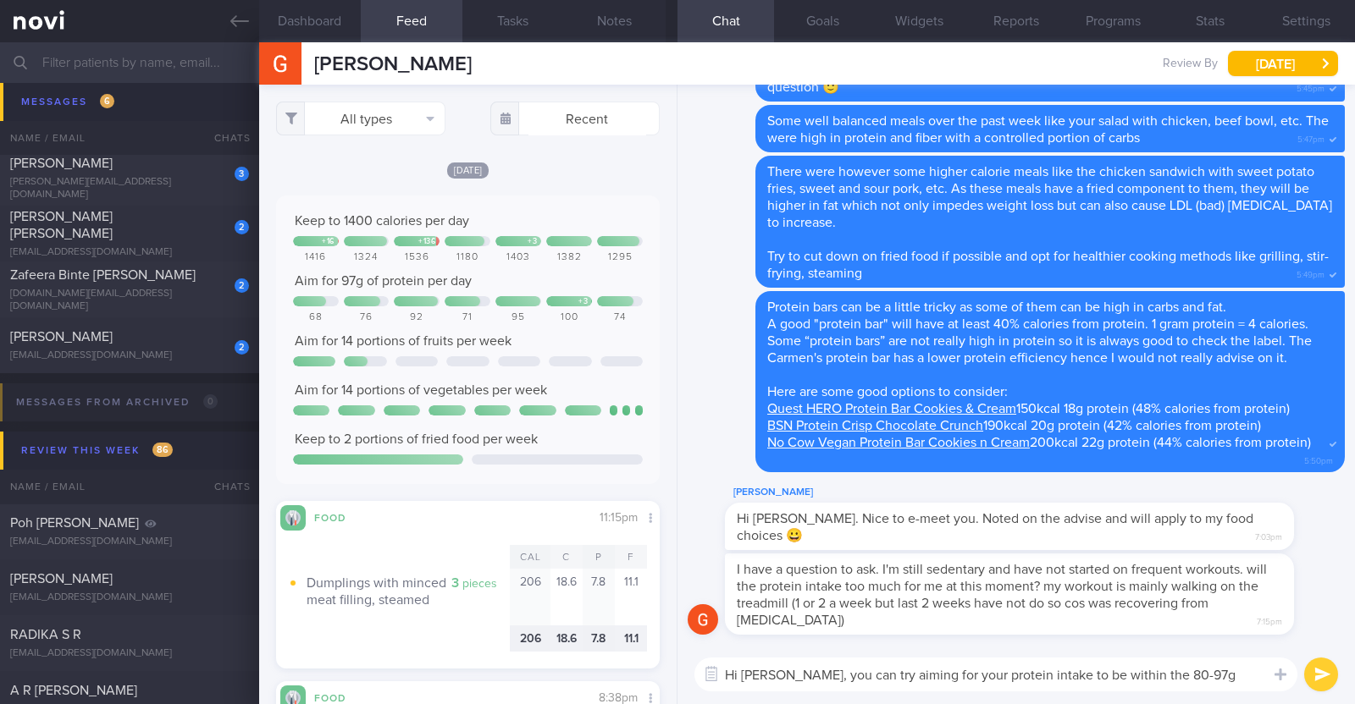
click at [775, 677] on textarea "Hi Mary, you can try aiming for your protein intake to be within the 80-97g ran…" at bounding box center [995, 675] width 603 height 34
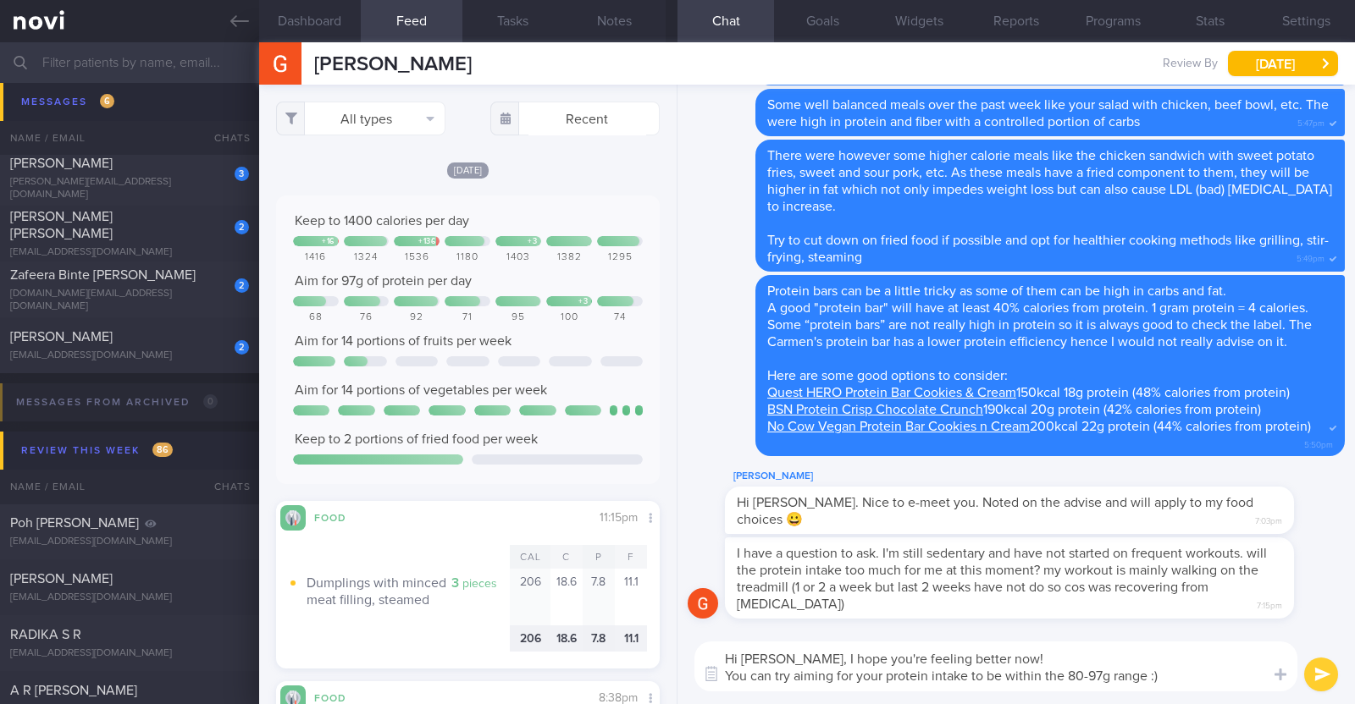
click at [1173, 671] on textarea "Hi Mary, I hope you're feeling better now! You can try aiming for your protein …" at bounding box center [995, 667] width 603 height 50
click at [1160, 679] on textarea "Hi Mary, I hope you're feeling better now! You can try aiming for your protein …" at bounding box center [995, 667] width 603 height 50
click at [986, 676] on textarea "Hi Mary, I hope you're feeling better now! You can try aiming for your protein …" at bounding box center [995, 667] width 603 height 50
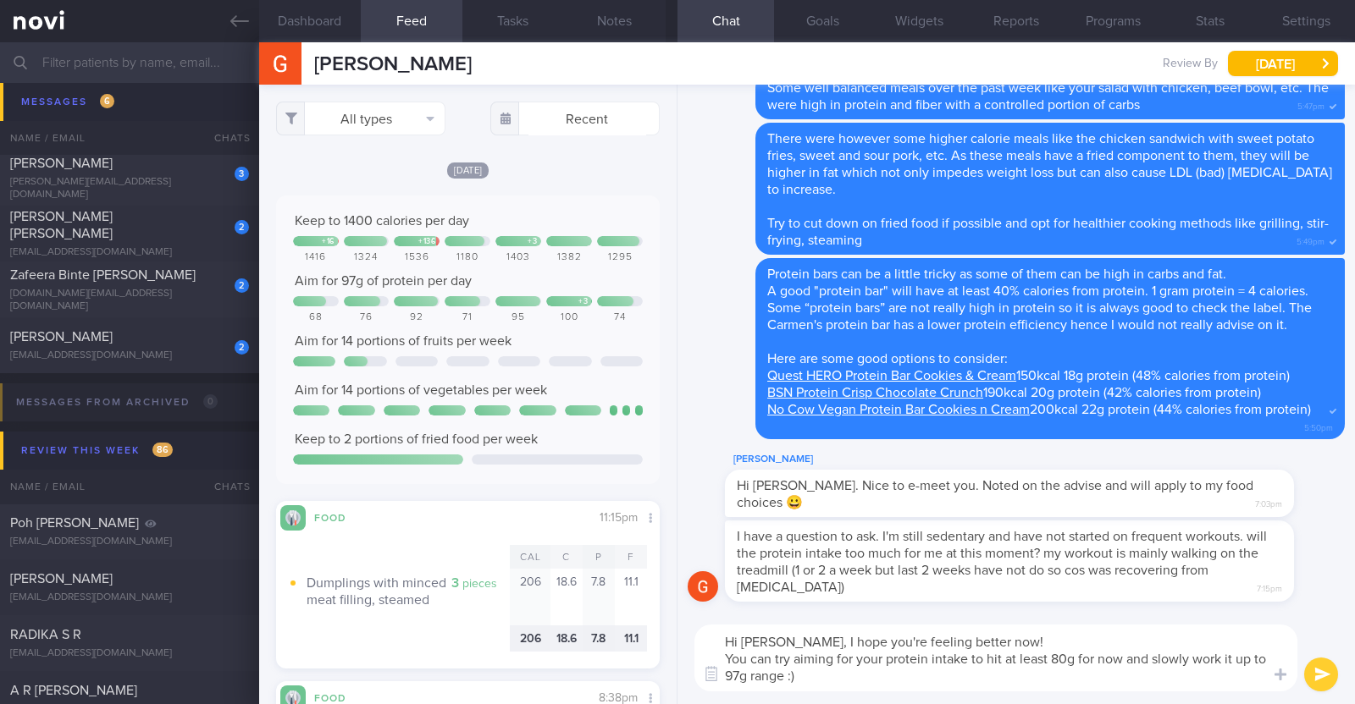
drag, startPoint x: 783, startPoint y: 675, endPoint x: 752, endPoint y: 682, distance: 32.0
click at [752, 682] on textarea "Hi Mary, I hope you're feeling better now! You can try aiming for your protein …" at bounding box center [995, 658] width 603 height 67
type textarea "Hi Mary, I hope you're feeling better now! You can try aiming for your protein …"
click at [803, 677] on textarea "Hi Mary, I hope you're feeling better now! You can try aiming for your protein …" at bounding box center [995, 658] width 603 height 67
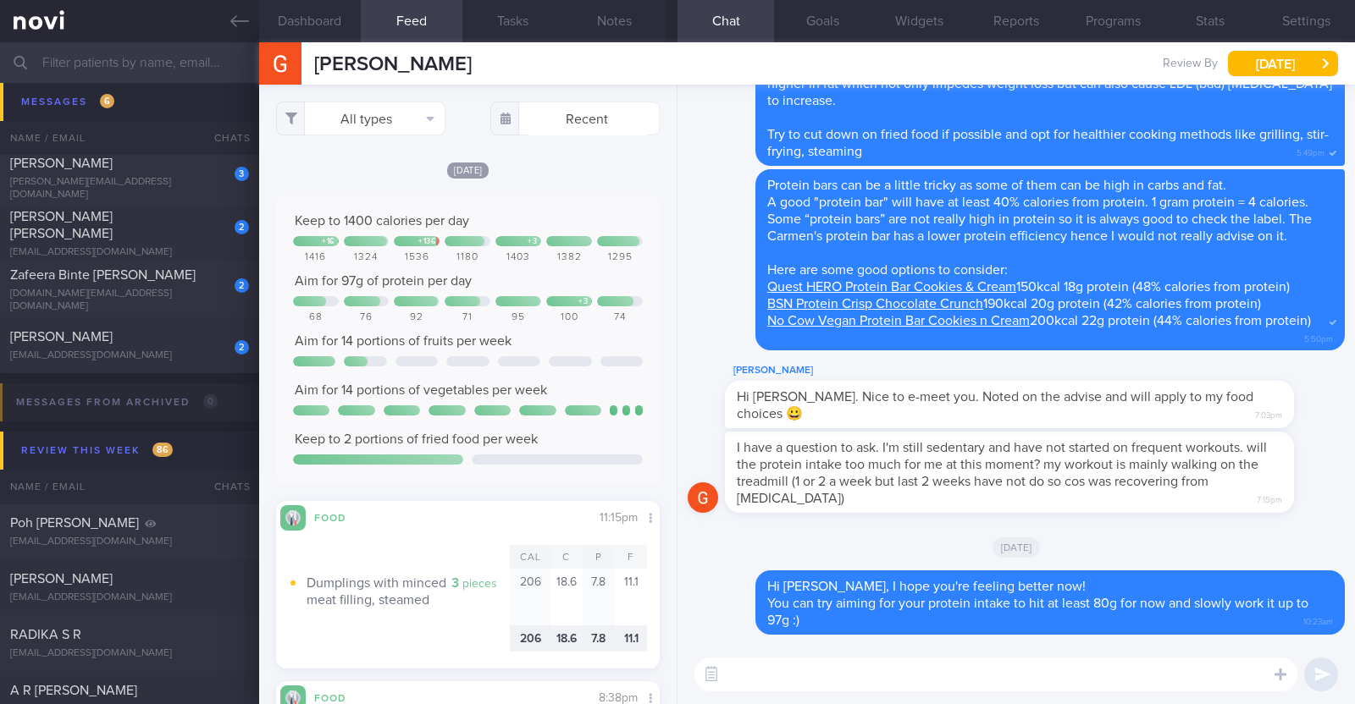
click at [803, 677] on textarea at bounding box center [995, 675] width 603 height 34
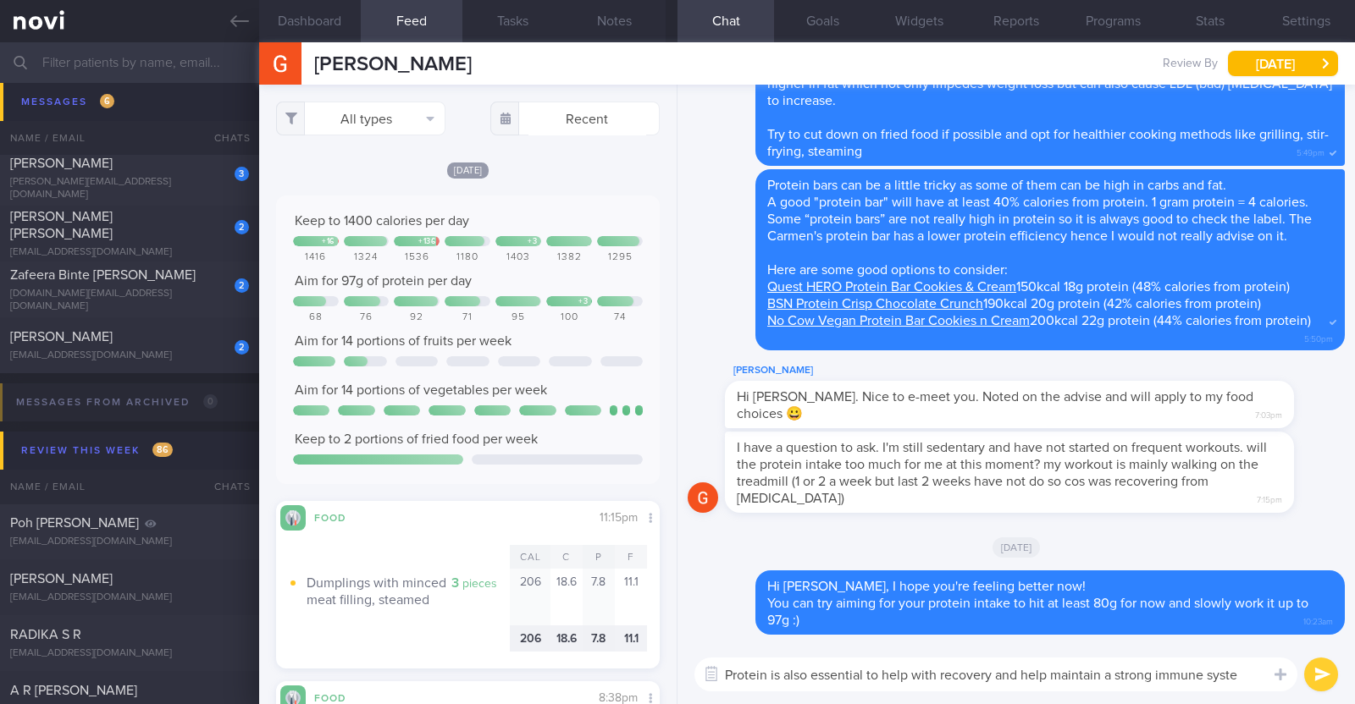
type textarea "Protein is also essential to help with recovery and help maintain a strong immu…"
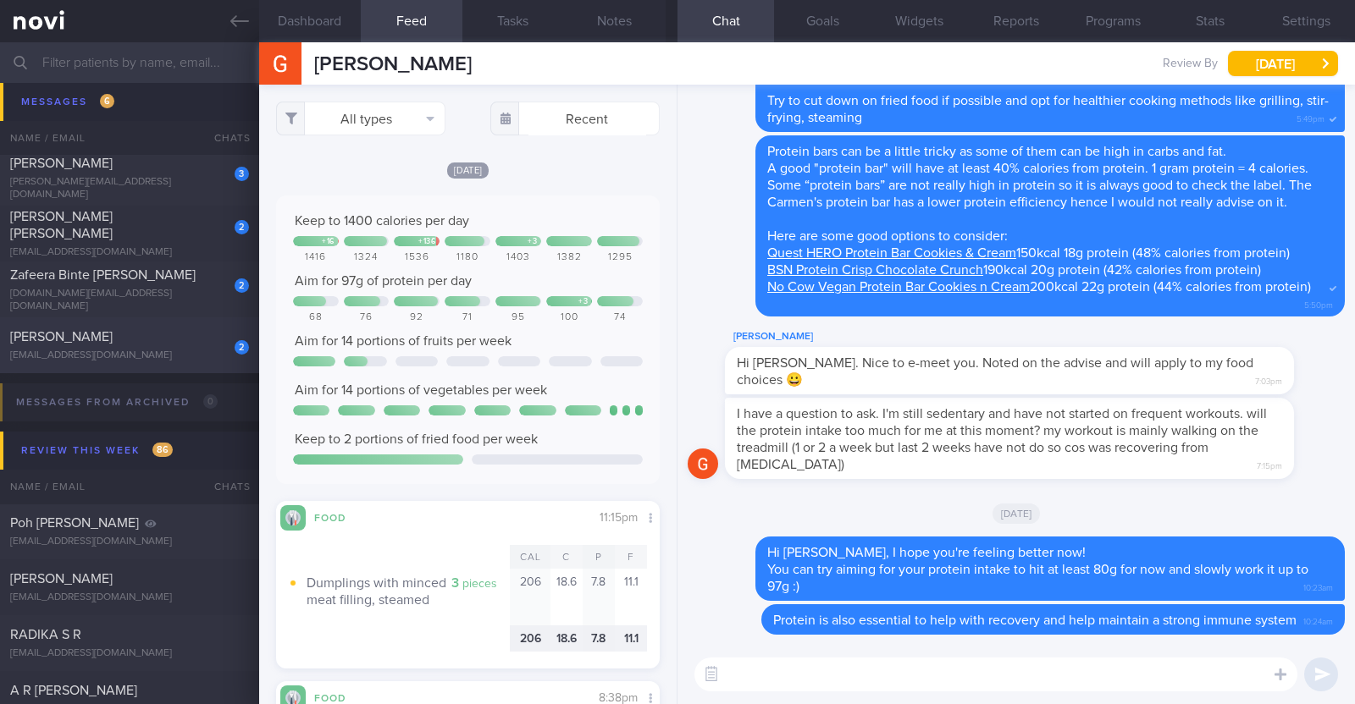
click at [208, 325] on div "2 Tan Chor Yeow tchoryeow@gmail.com Today SAF-LIP" at bounding box center [677, 345] width 1355 height 56
type textarea "32M Comorbidities: Left Wrist Ligament Tear before, surgery done but not back t…"
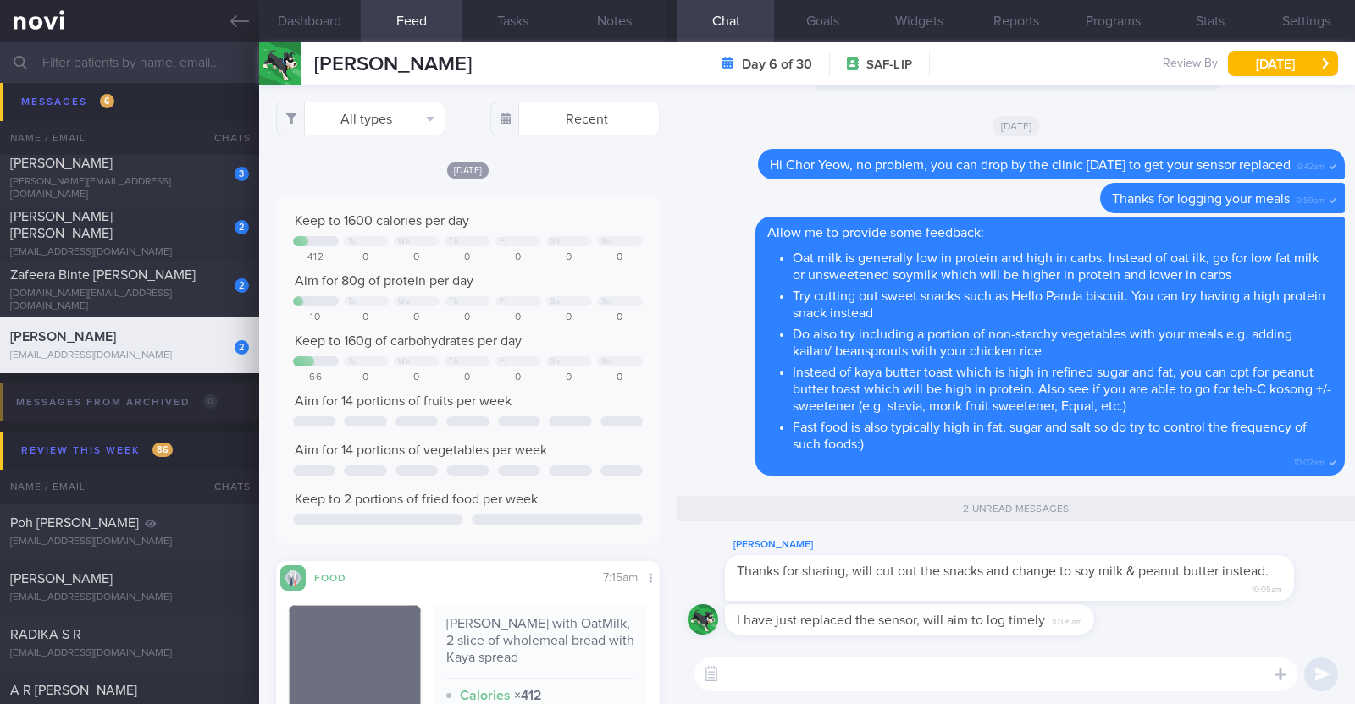
scroll to position [233, 351]
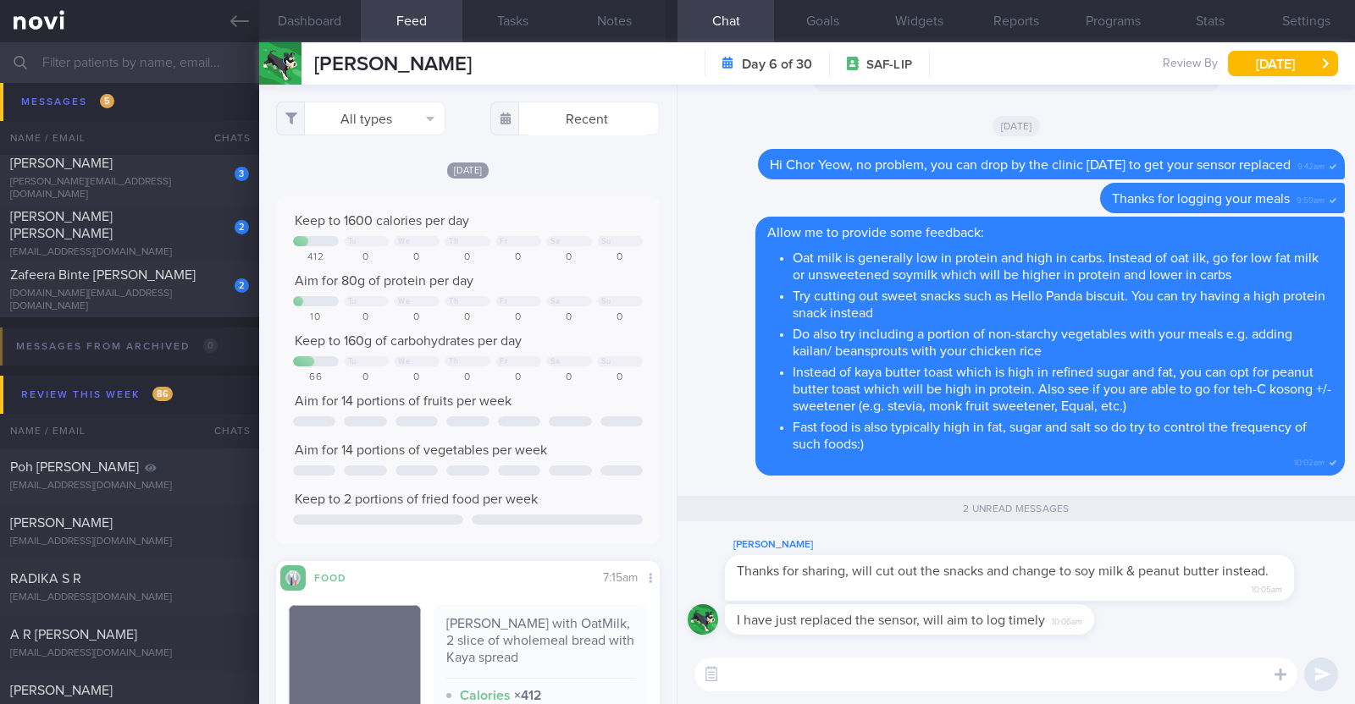
click at [858, 676] on textarea at bounding box center [995, 675] width 603 height 34
type textarea "T"
type textarea "Thanks for updating me:)"
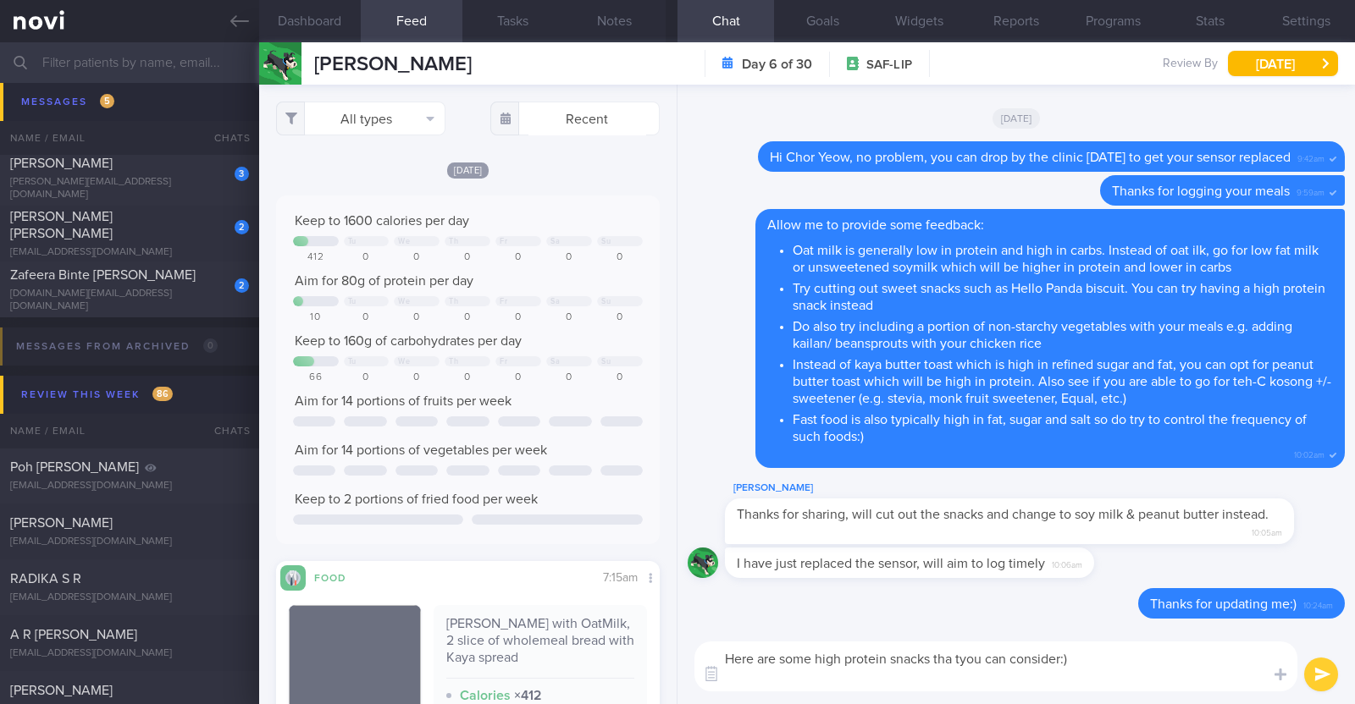
paste textarea "- Hard boiled egg - Unsalted edamame - Unsweetened soy milk - Low fat milk - [L…"
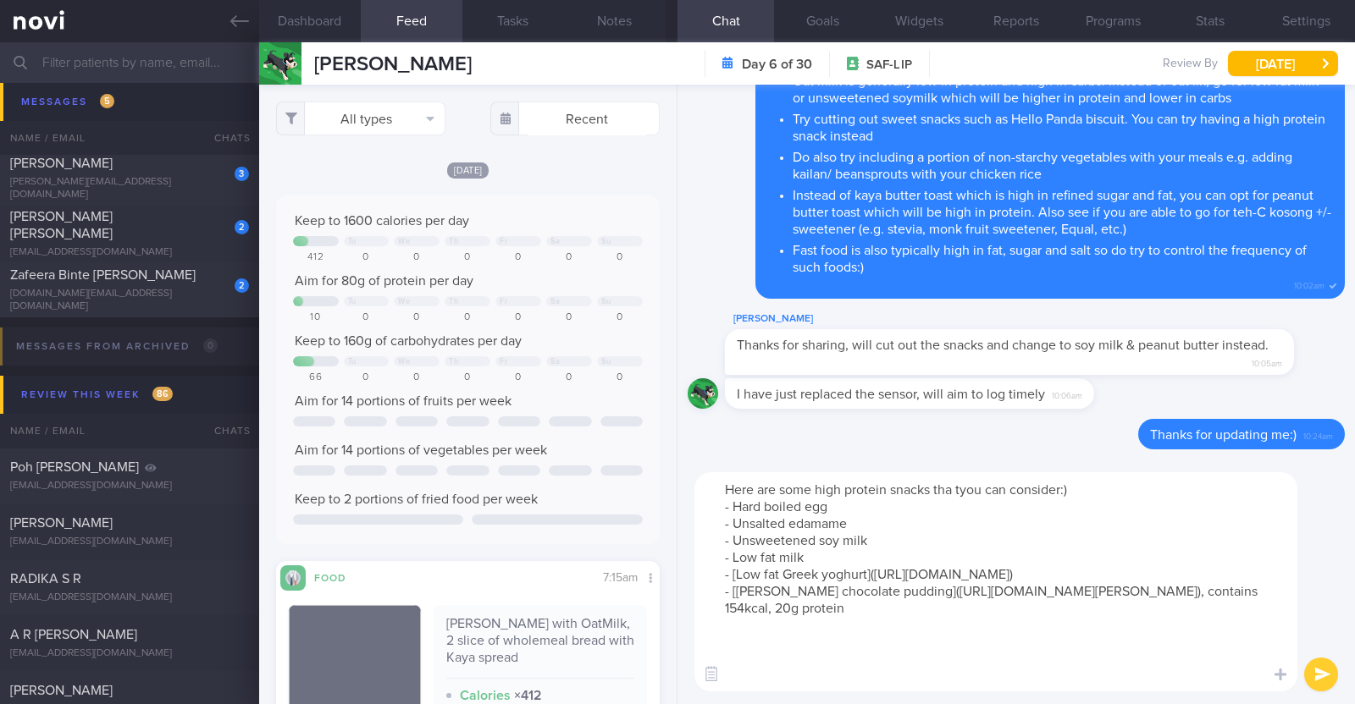
scroll to position [0, 0]
click at [961, 492] on textarea "Here are some high protein snacks tha tyou can consider:) - Hard boiled egg - U…" at bounding box center [995, 581] width 603 height 219
type textarea "Here are some high protein snacks that you can consider:) - Hard boiled egg - U…"
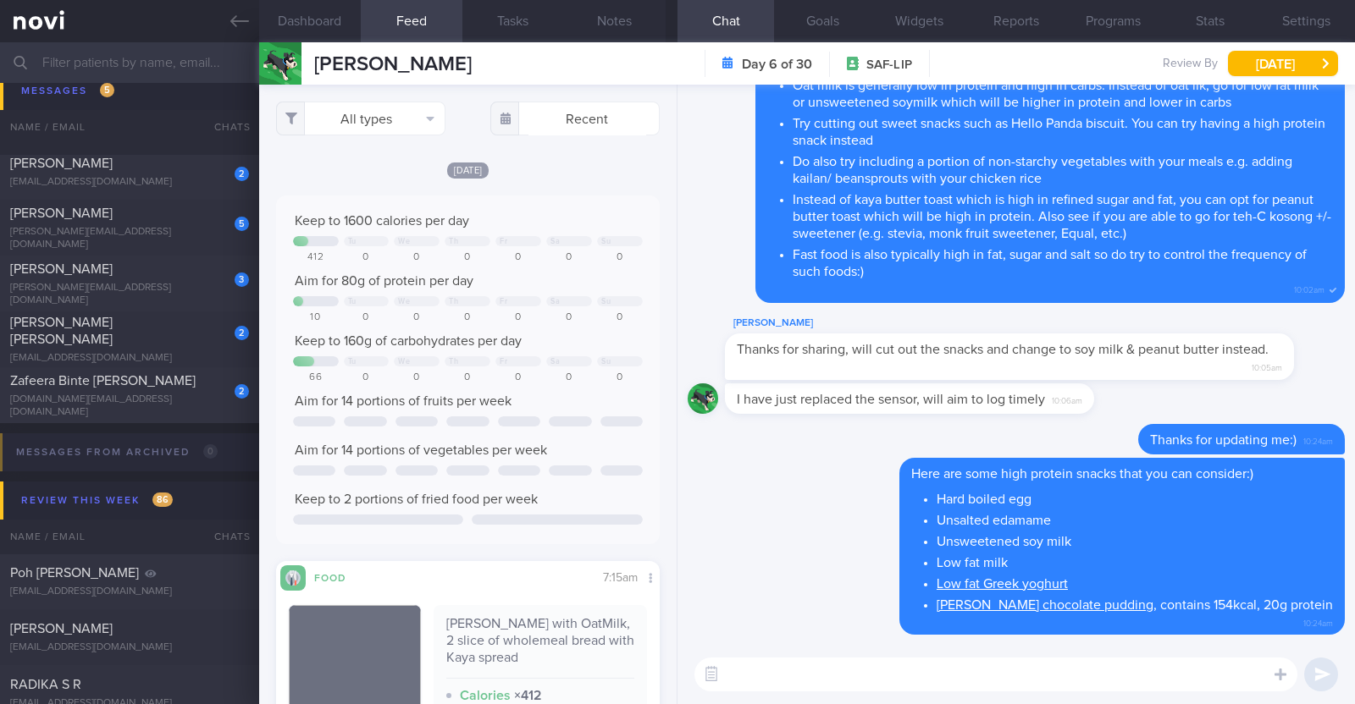
scroll to position [1413, 0]
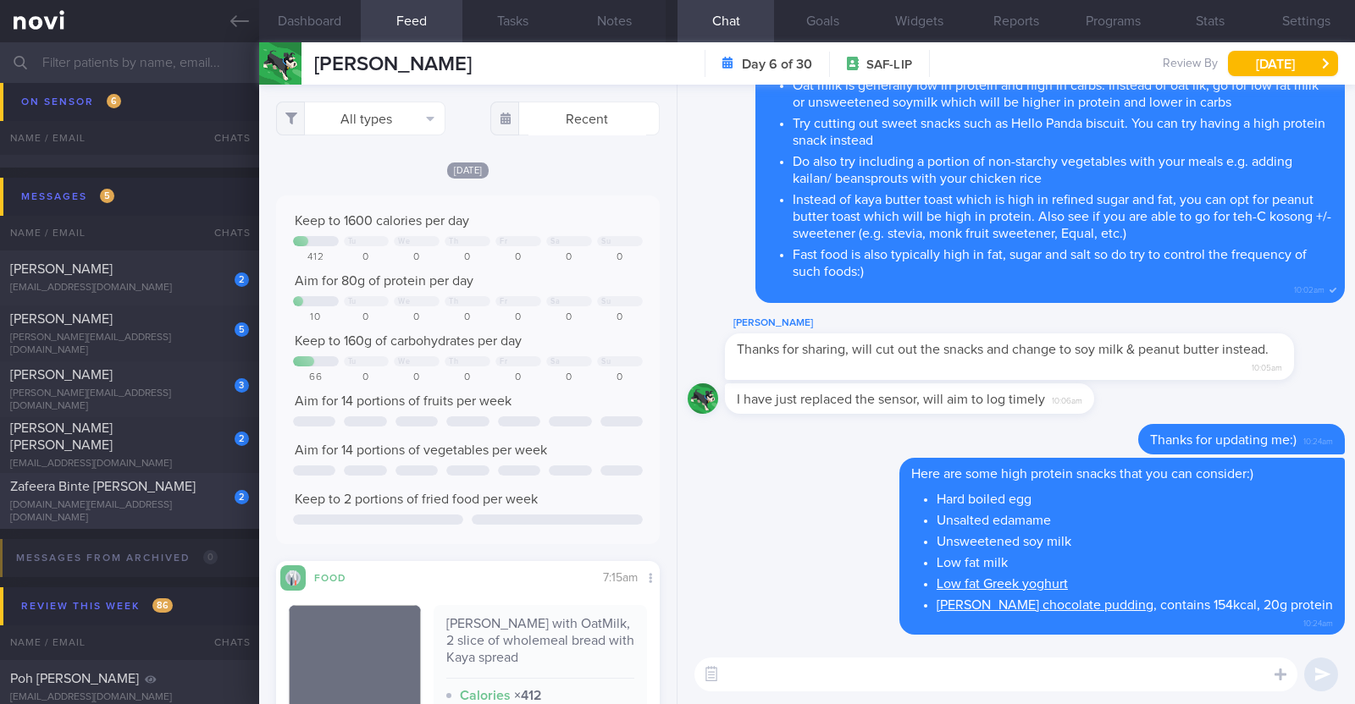
click at [146, 488] on span "Zafeera Binte Ghulam Haider" at bounding box center [102, 487] width 185 height 14
type input "R/v with Dr SA 30/9."
type textarea "43F Comorbidities: 1. Hypercholesterolemia - diagnosed in 2018 2. Mild asthma -…"
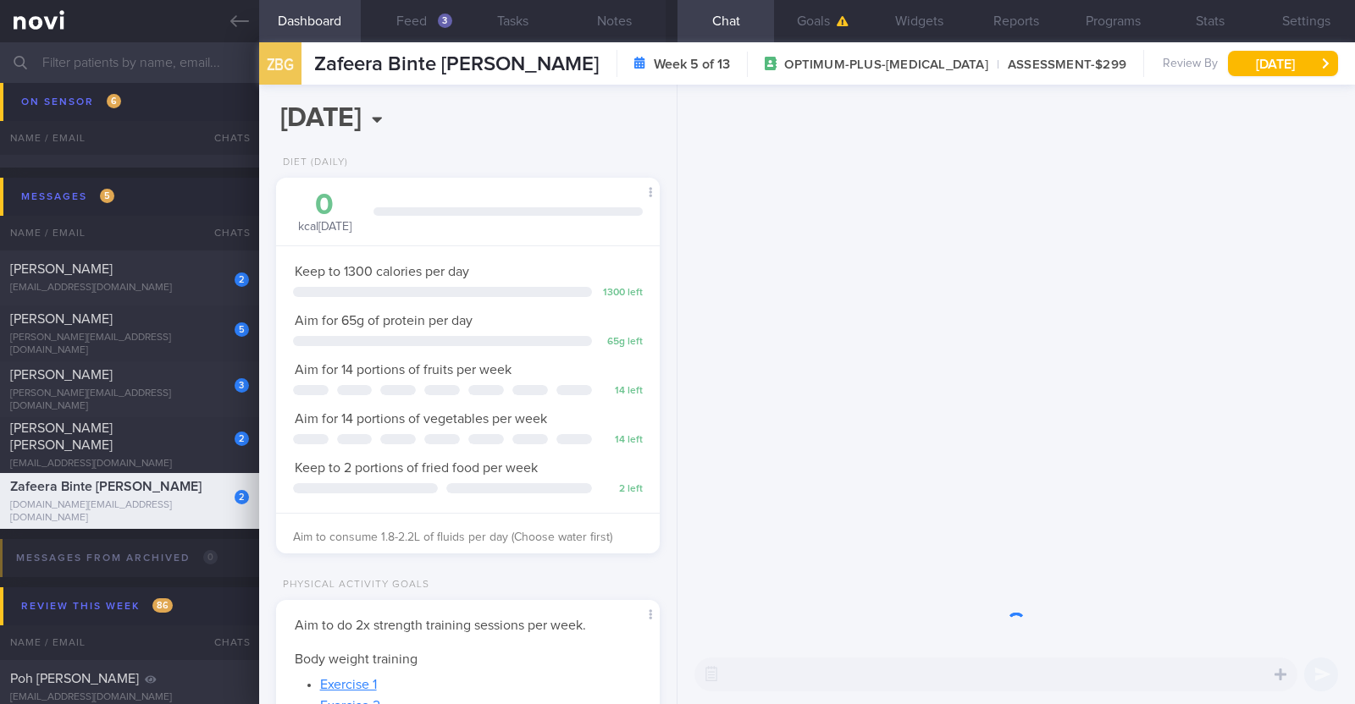
scroll to position [192, 337]
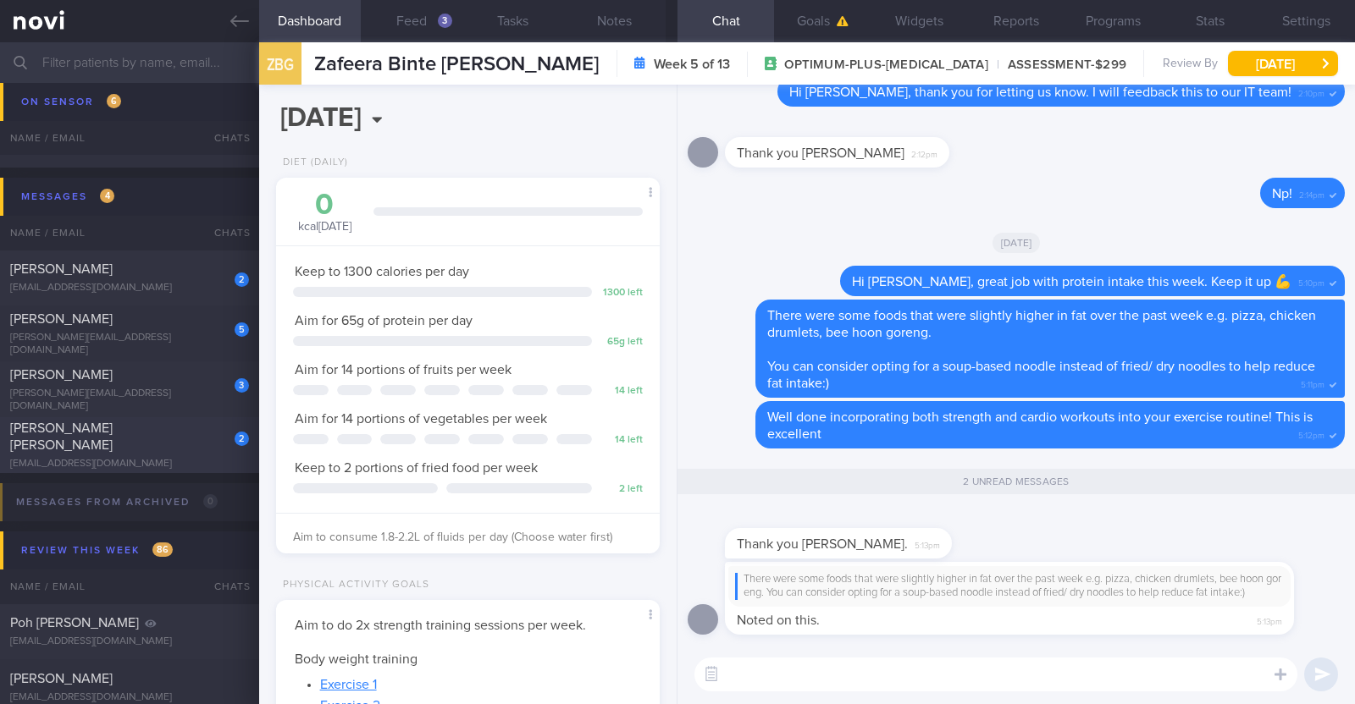
click at [153, 442] on div "Zarina Yamaguchi Roberson" at bounding box center [127, 437] width 235 height 34
type textarea "44F Comorbidities: Asthma Gastritis - H pylori eGD on 5/4/2025: stomach pangast…"
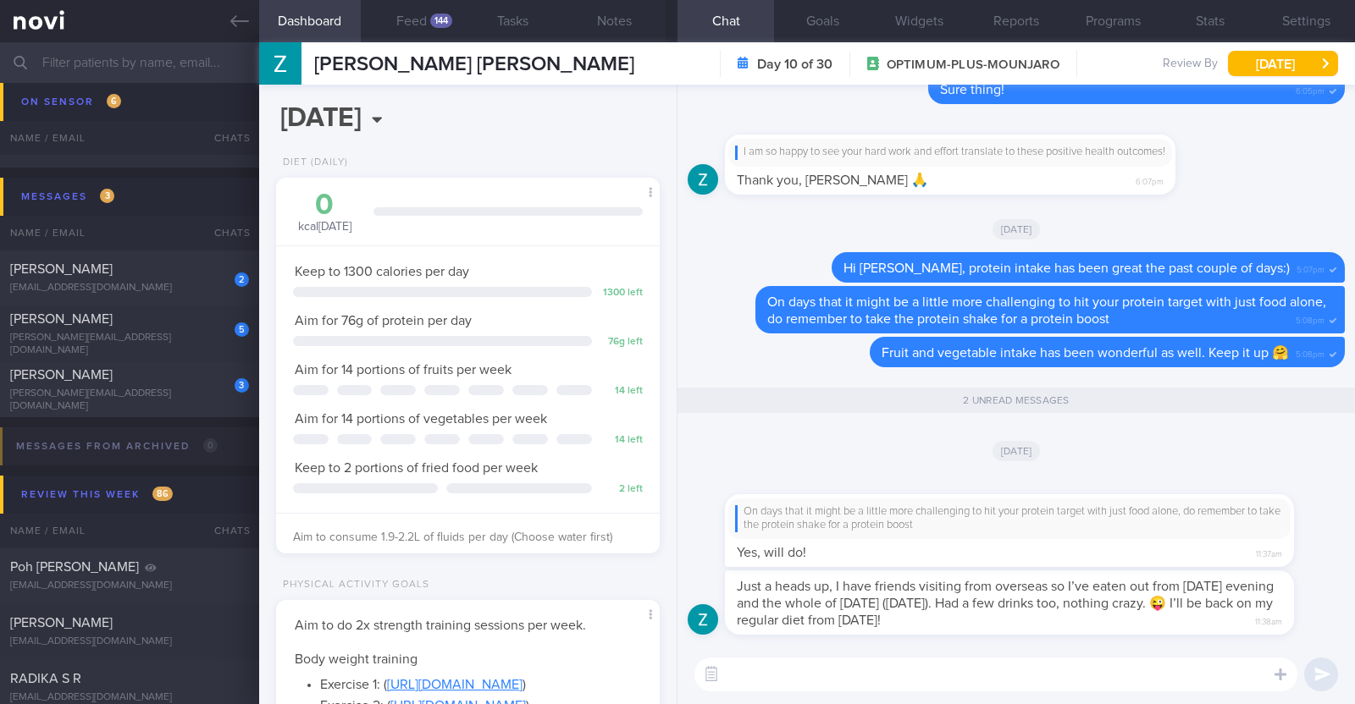
click at [919, 671] on textarea at bounding box center [995, 675] width 603 height 34
type textarea "S"
type textarea "Sure thing! No worries at all:)"
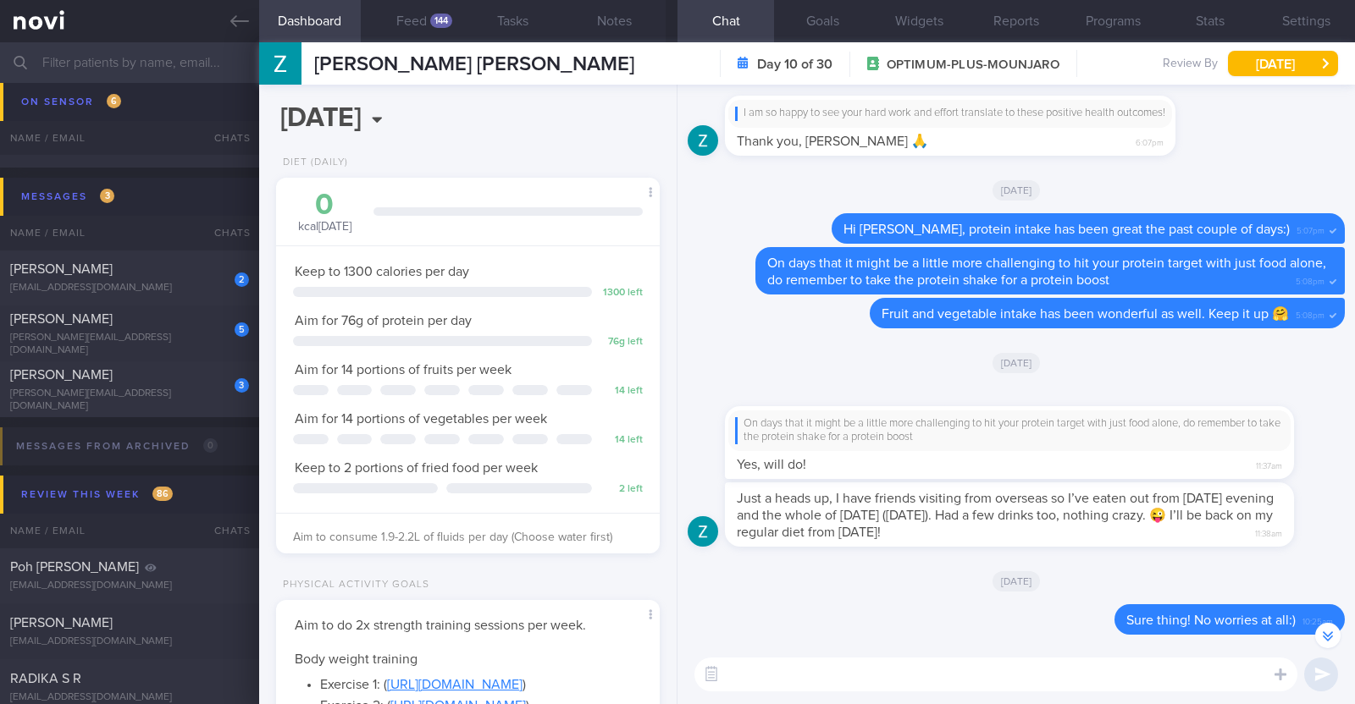
scroll to position [-47, 0]
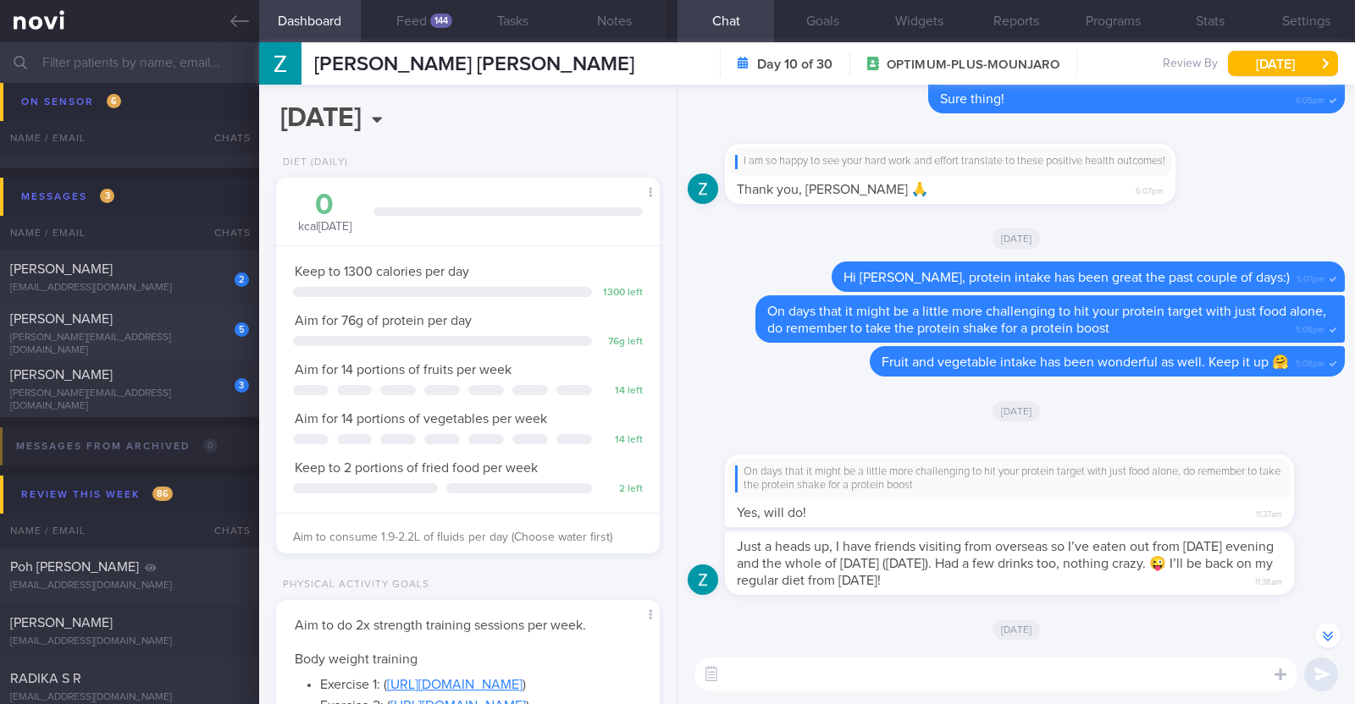
click at [110, 306] on div "5 DHAKAL BHATTARAI SHIRISHMA shrishma.dhakal11@gmail.com 3 days ago OPTIMUM-PLU…" at bounding box center [677, 334] width 1355 height 56
type textarea "33F LACTO VEGETARIAN Comorbidities: Dyslipidemia Pre- DM - IGT (Nov 2022 OGTT: …"
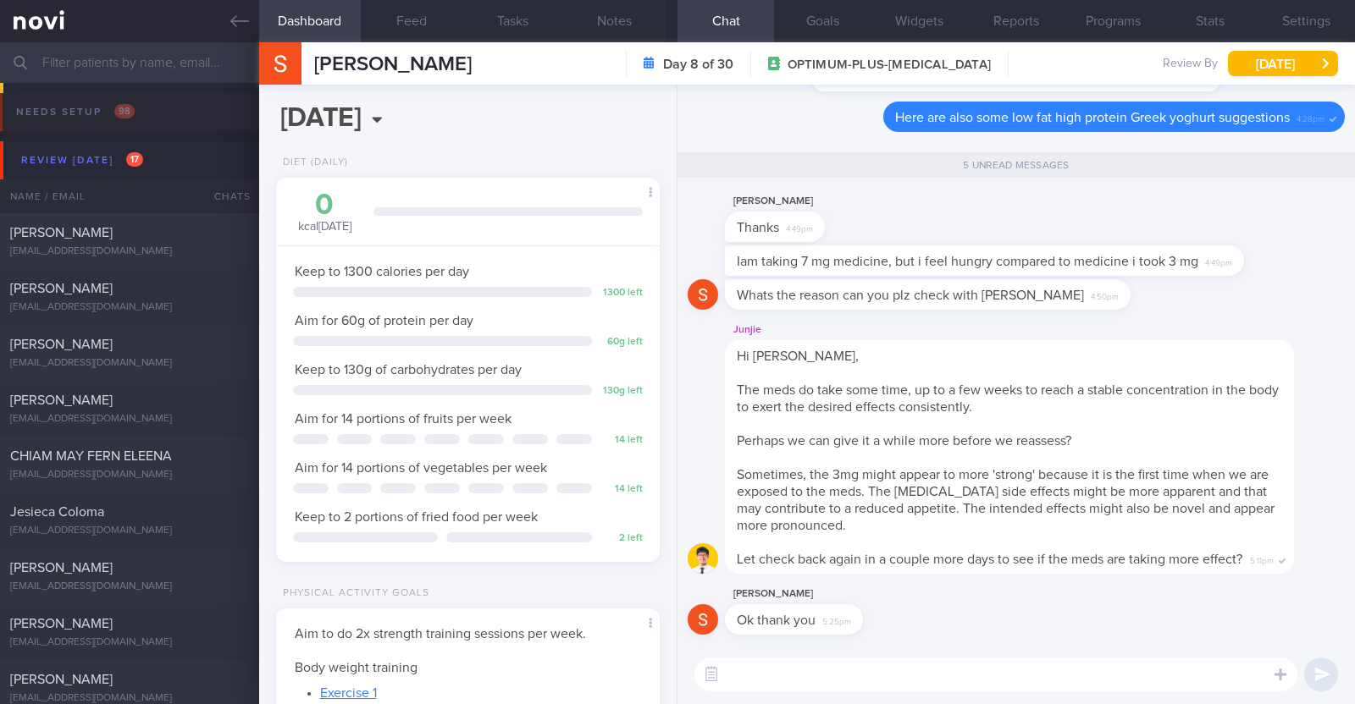
select select "8"
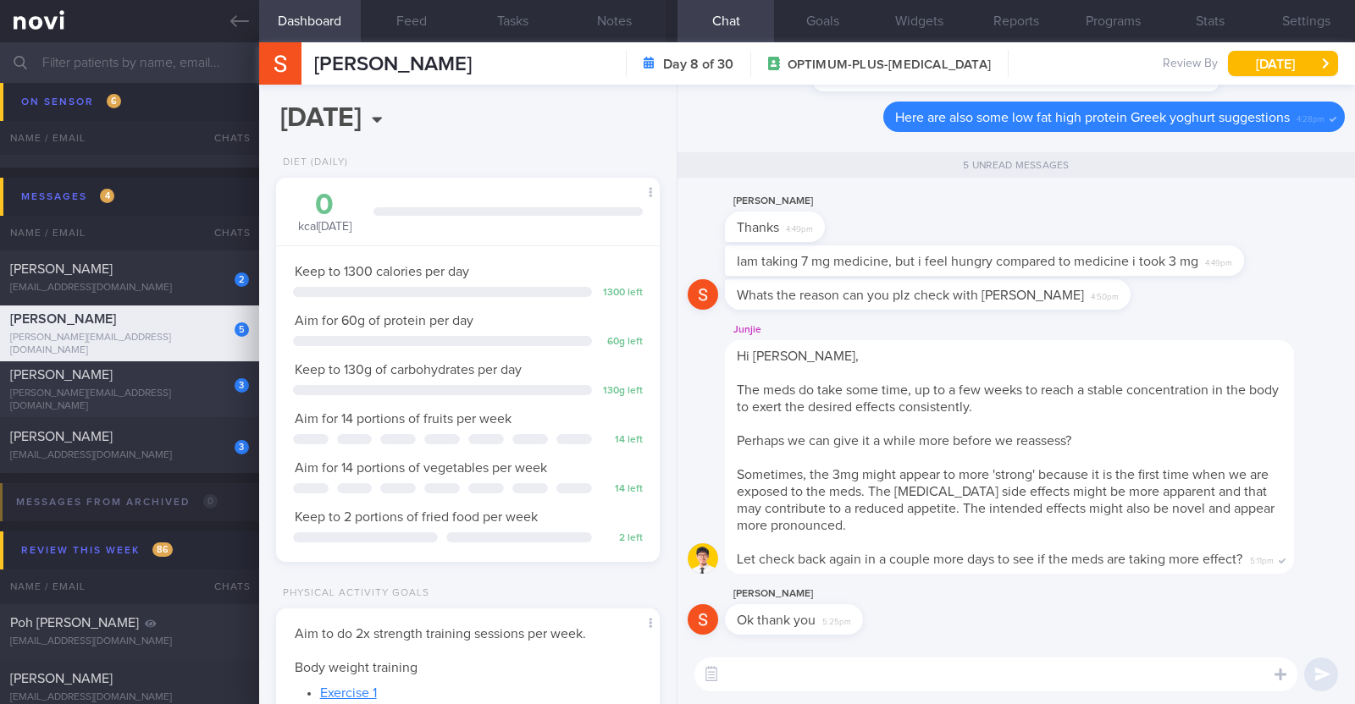
click at [185, 396] on div "[PERSON_NAME][EMAIL_ADDRESS][DOMAIN_NAME]" at bounding box center [129, 400] width 239 height 25
type textarea "66F Comorbidities: [MEDICAL_DATA] (CHD) with a history of 6 stents Had kids at …"
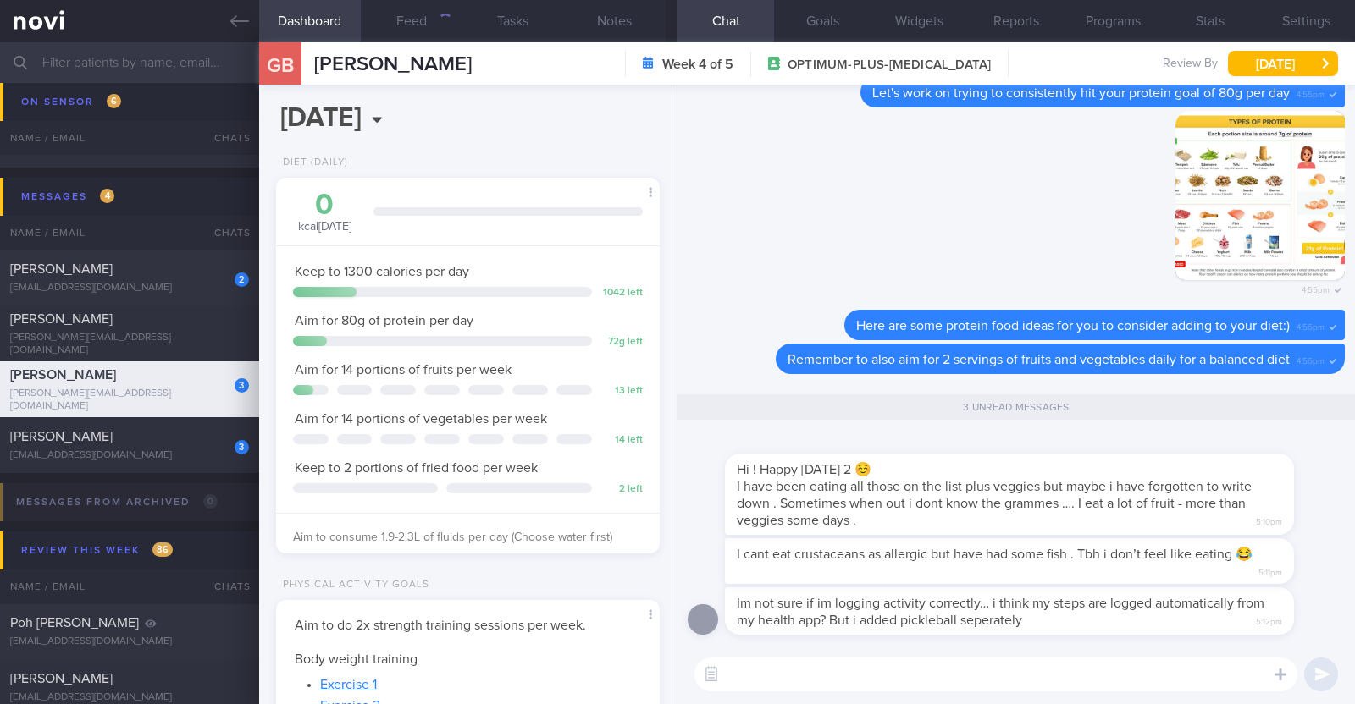
scroll to position [192, 337]
click at [885, 670] on textarea at bounding box center [995, 675] width 603 height 34
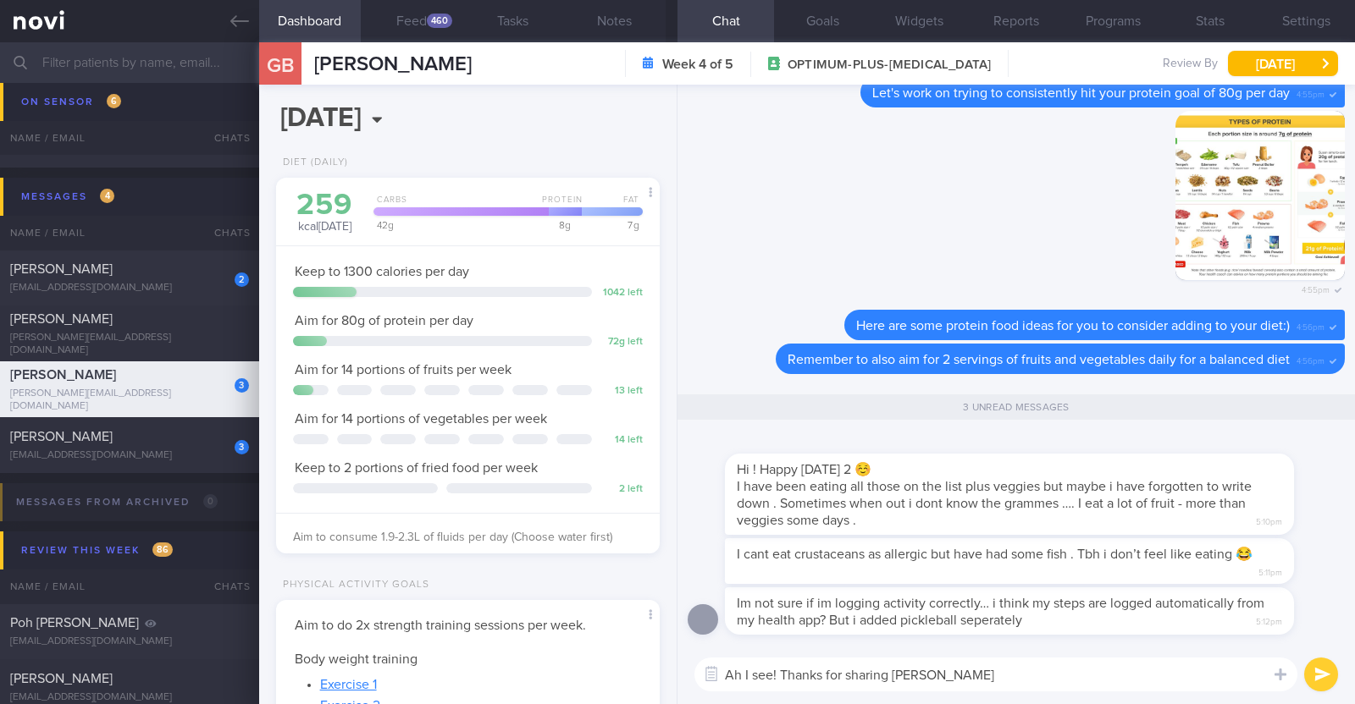
type textarea "Ah I see! Thanks for sharing [PERSON_NAME]"
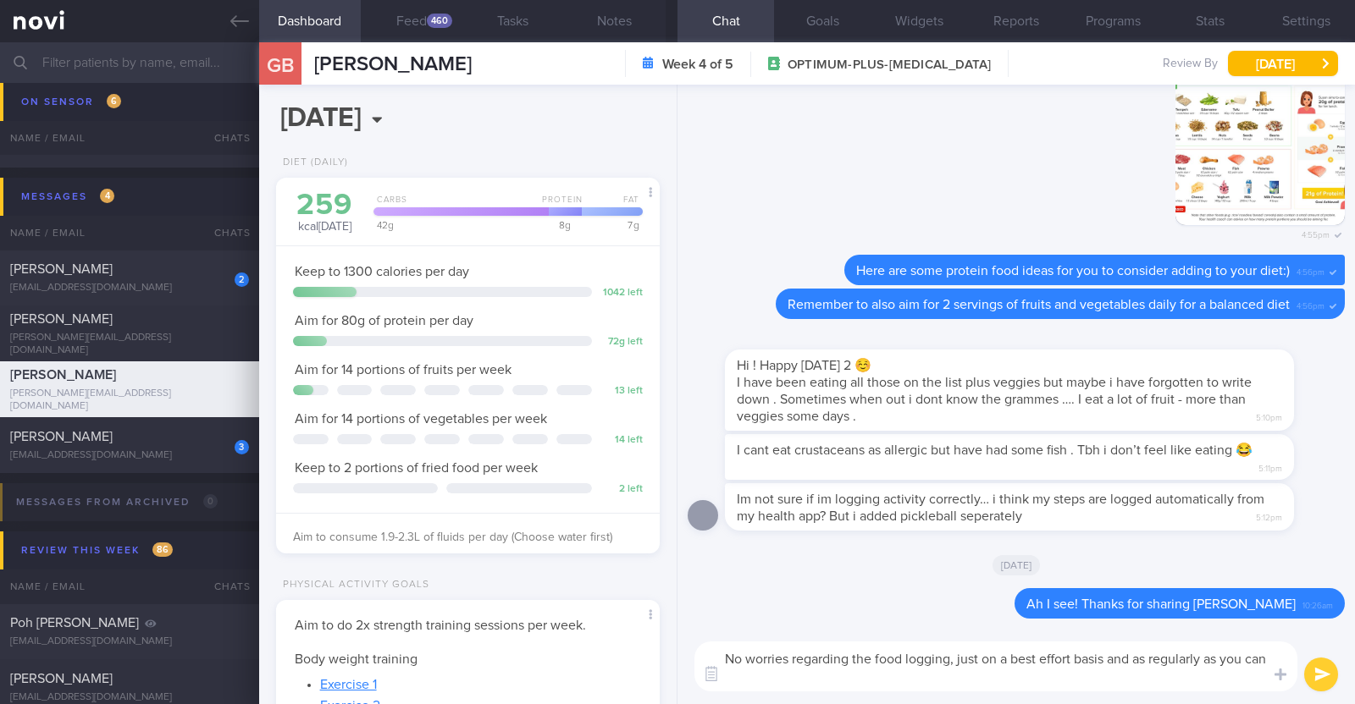
scroll to position [0, 0]
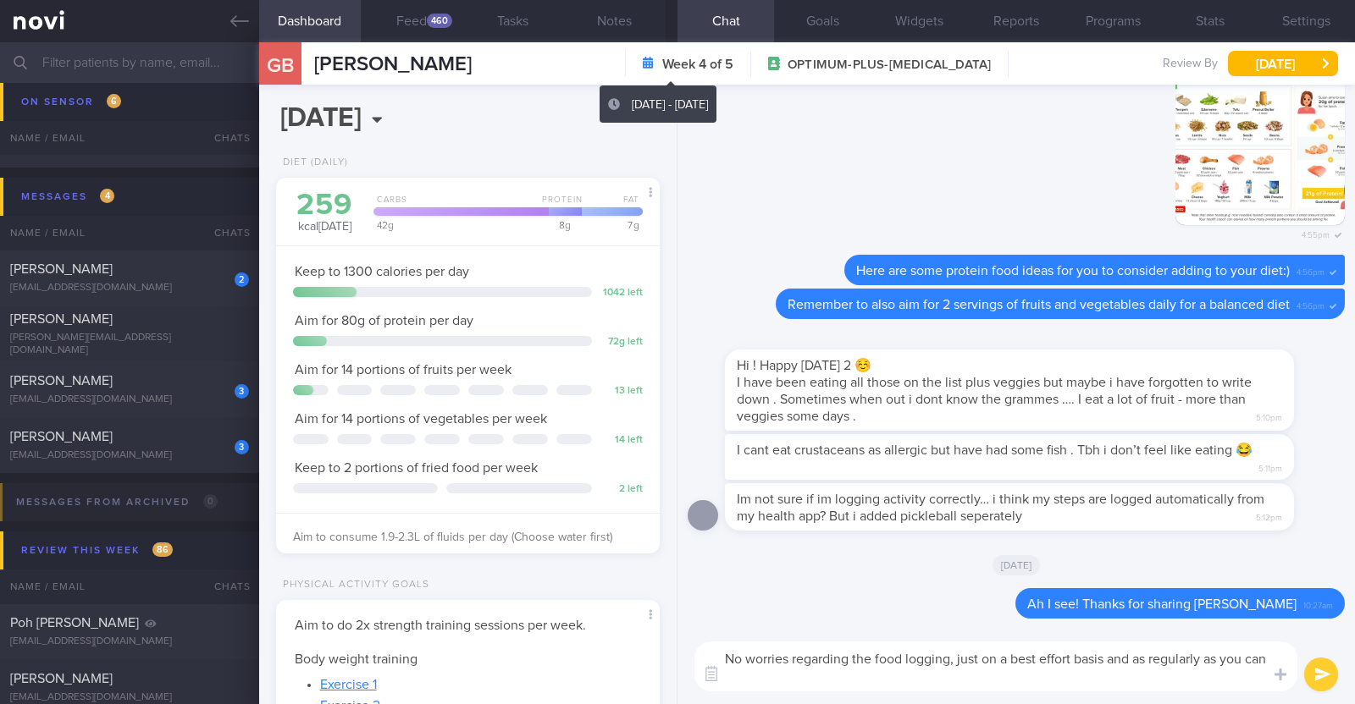
paste textarea "😊"
type textarea "No worries regarding the food logging, just on a best effort basis and as regul…"
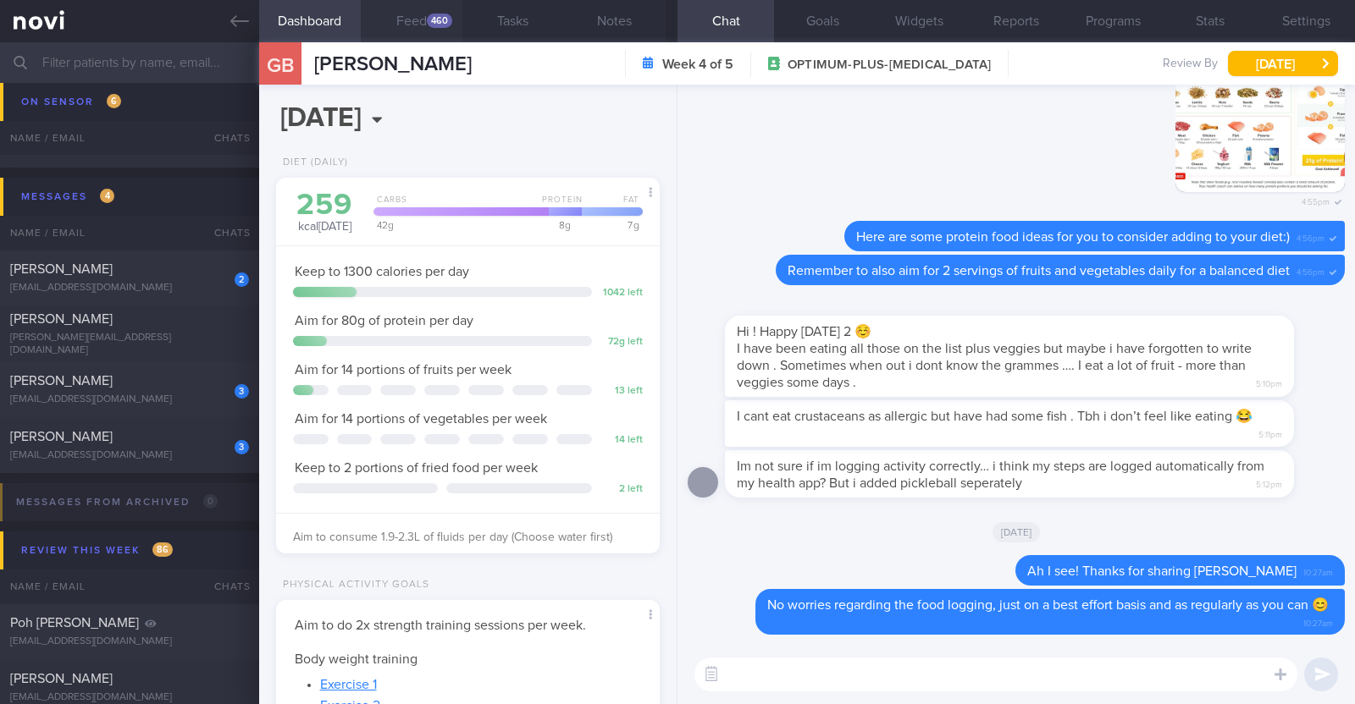
click at [435, 17] on div "460" at bounding box center [439, 21] width 25 height 14
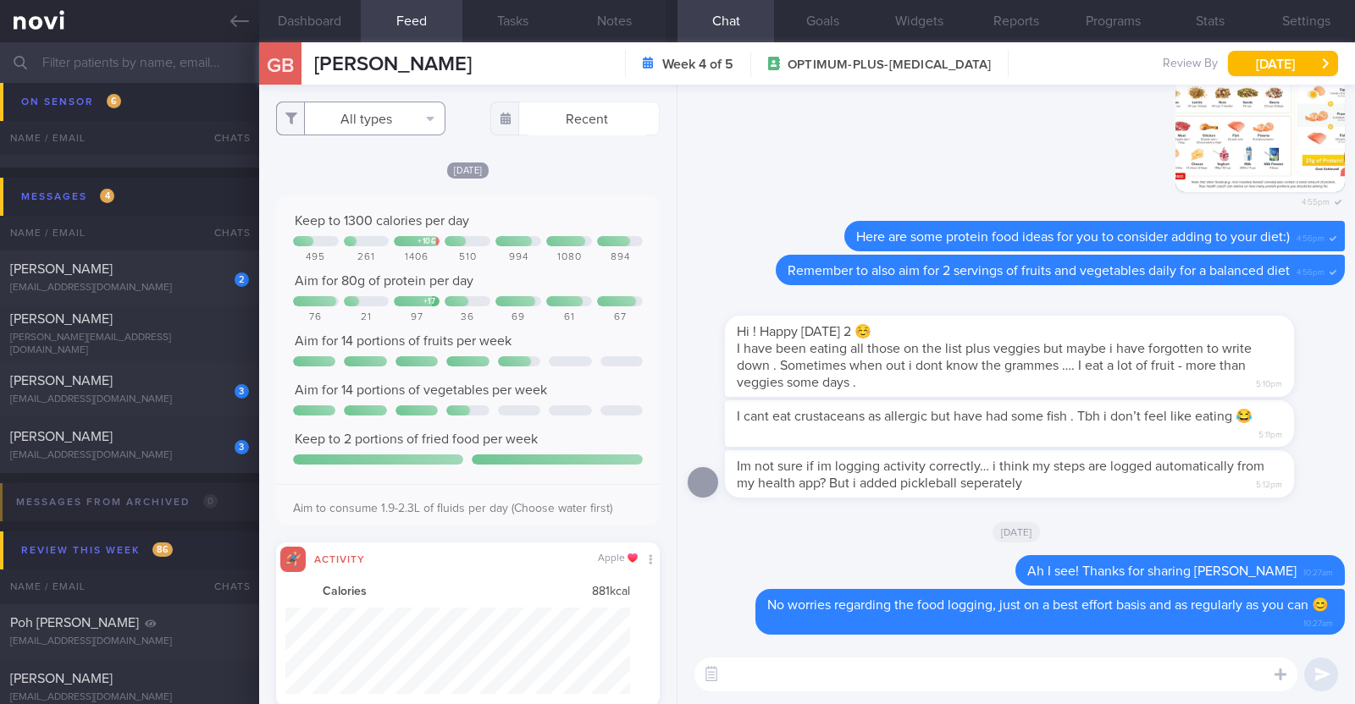
click at [361, 122] on button "All types" at bounding box center [360, 119] width 169 height 34
click at [571, 147] on div "All types Food Activity Glucose Weight Medicine Blood Pressure [MEDICAL_DATA] I…" at bounding box center [467, 395] width 417 height 620
drag, startPoint x: 1206, startPoint y: 476, endPoint x: 1337, endPoint y: 459, distance: 132.3
click at [1337, 459] on div "Delete No worries regarding the food logging, just on a best effort basis and a…" at bounding box center [1015, 365] width 677 height 560
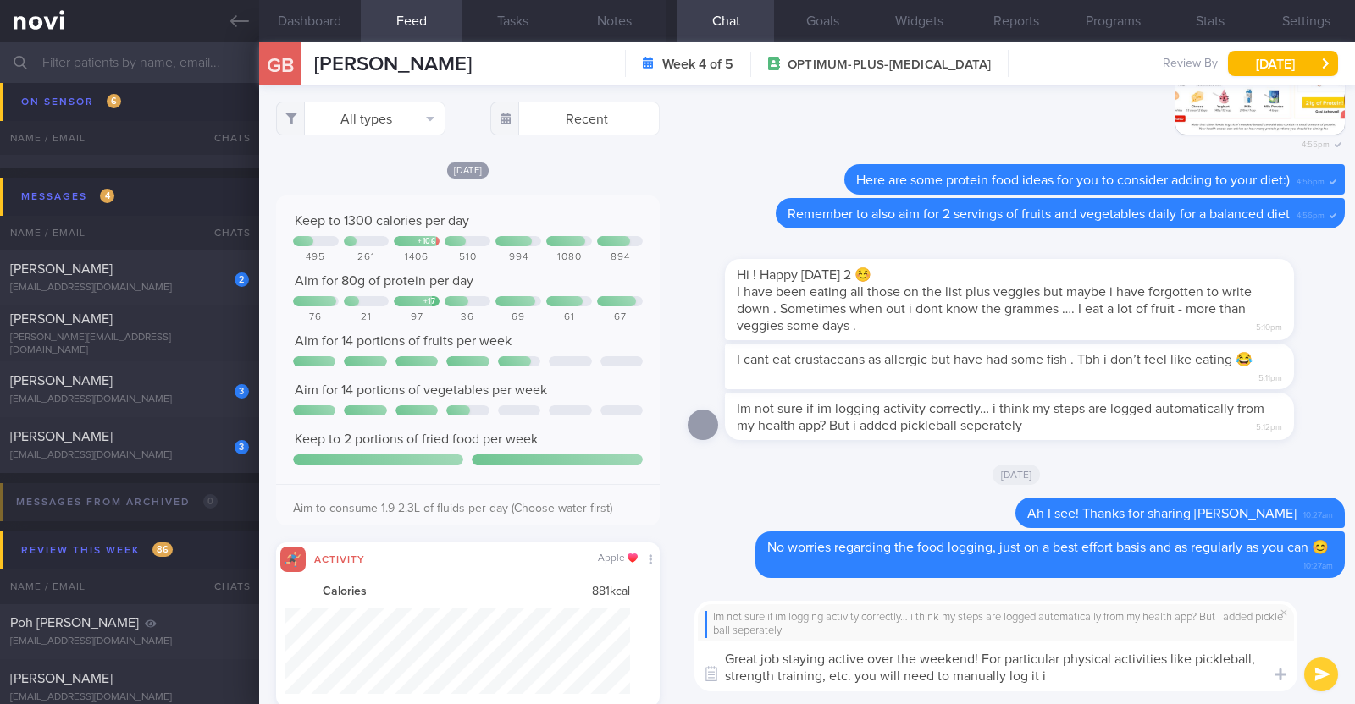
type textarea "Great job staying active over the weekend! For particular physical activities l…"
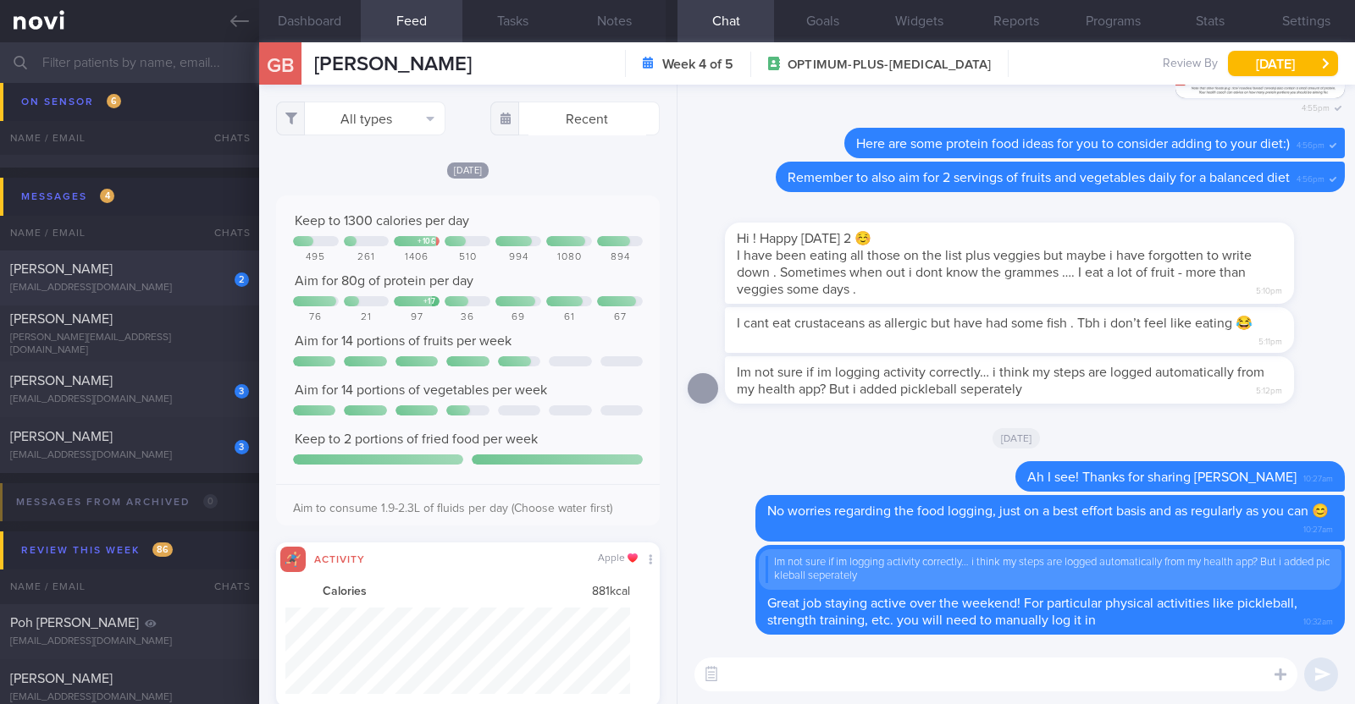
click at [207, 289] on div "[EMAIL_ADDRESS][DOMAIN_NAME]" at bounding box center [129, 288] width 239 height 13
type textarea "52M Co-morbidities: DM dx 2019 HTN HLD [MEDICAL_DATA] [MEDICAL_DATA] s/p surger…"
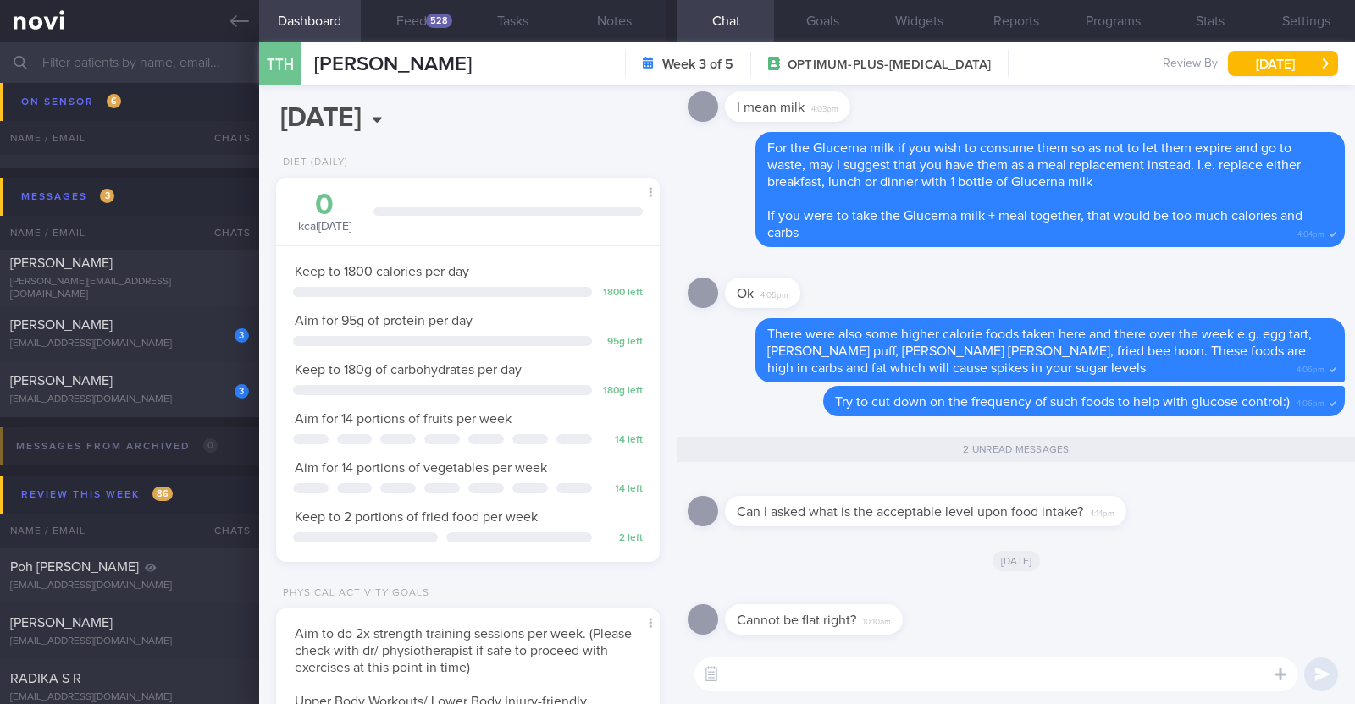
scroll to position [171, 343]
click at [435, 10] on button "Feed 528" at bounding box center [412, 21] width 102 height 42
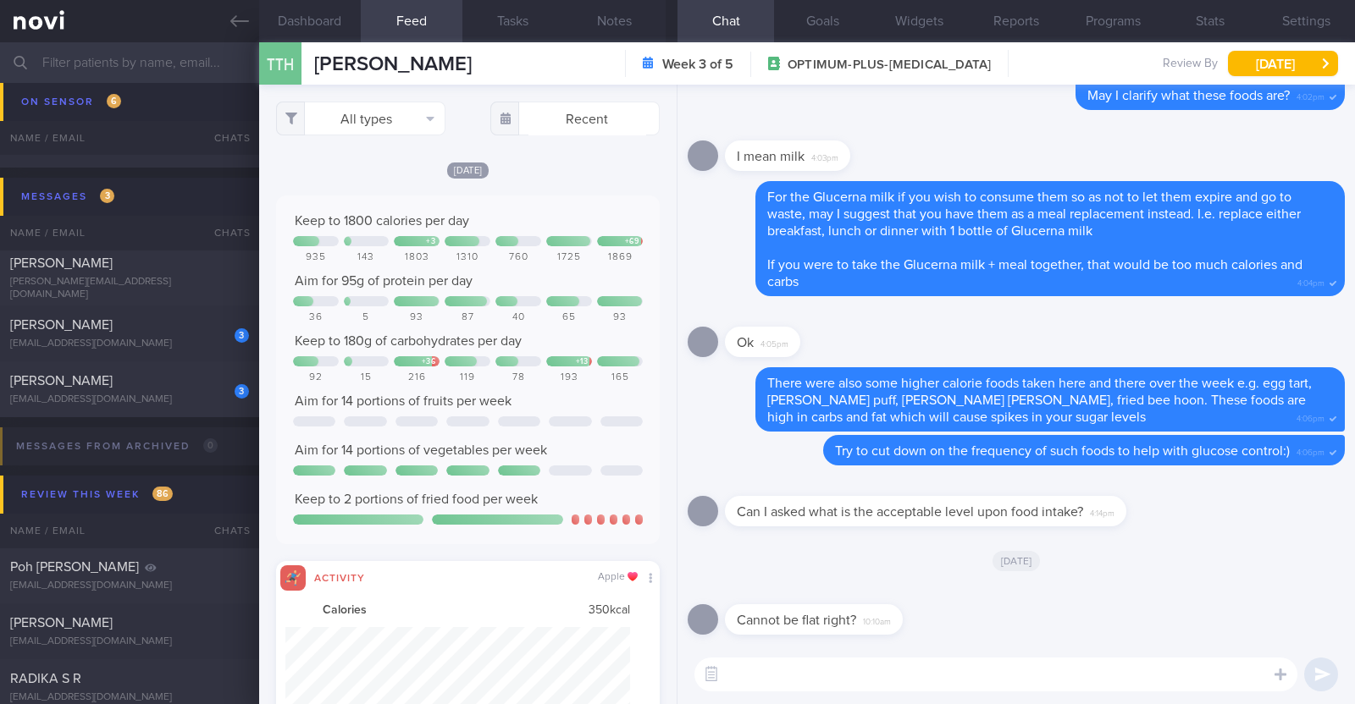
scroll to position [86, 345]
click at [336, 113] on button "All types" at bounding box center [360, 119] width 169 height 34
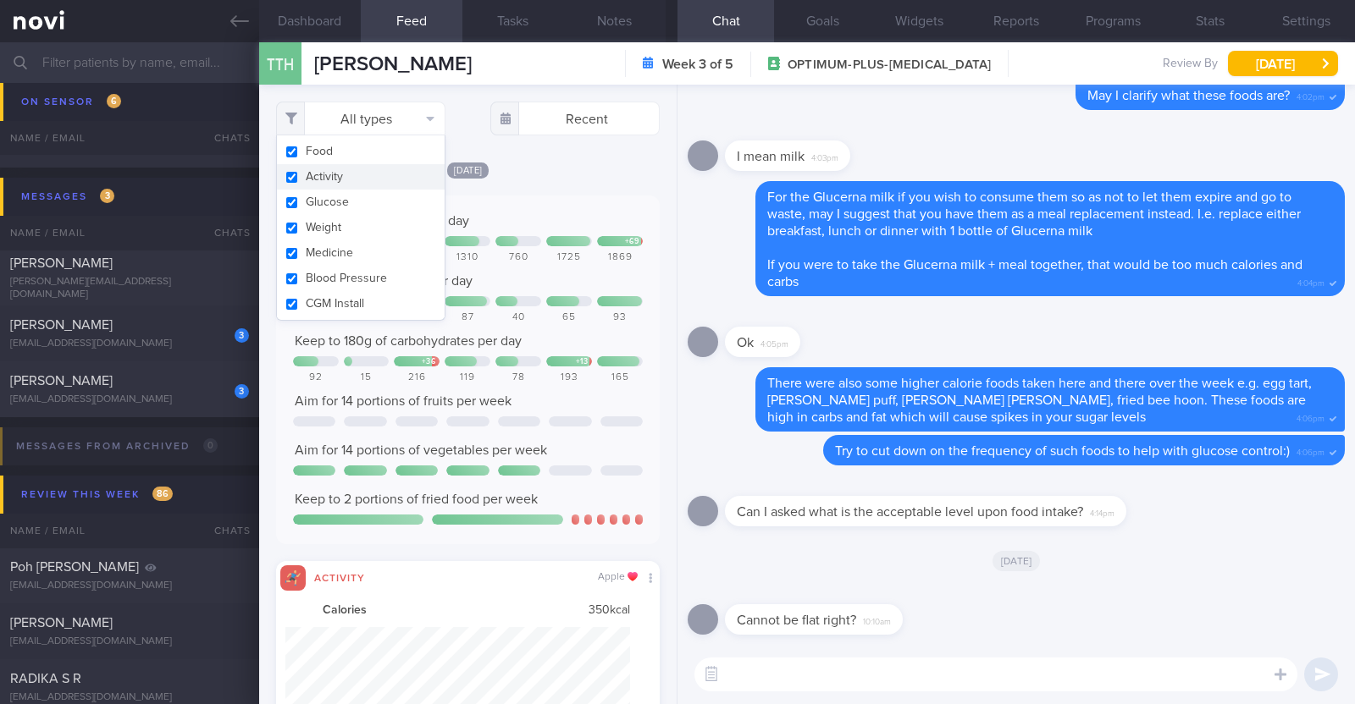
click at [378, 168] on button "Activity" at bounding box center [361, 176] width 168 height 25
checkbox input "false"
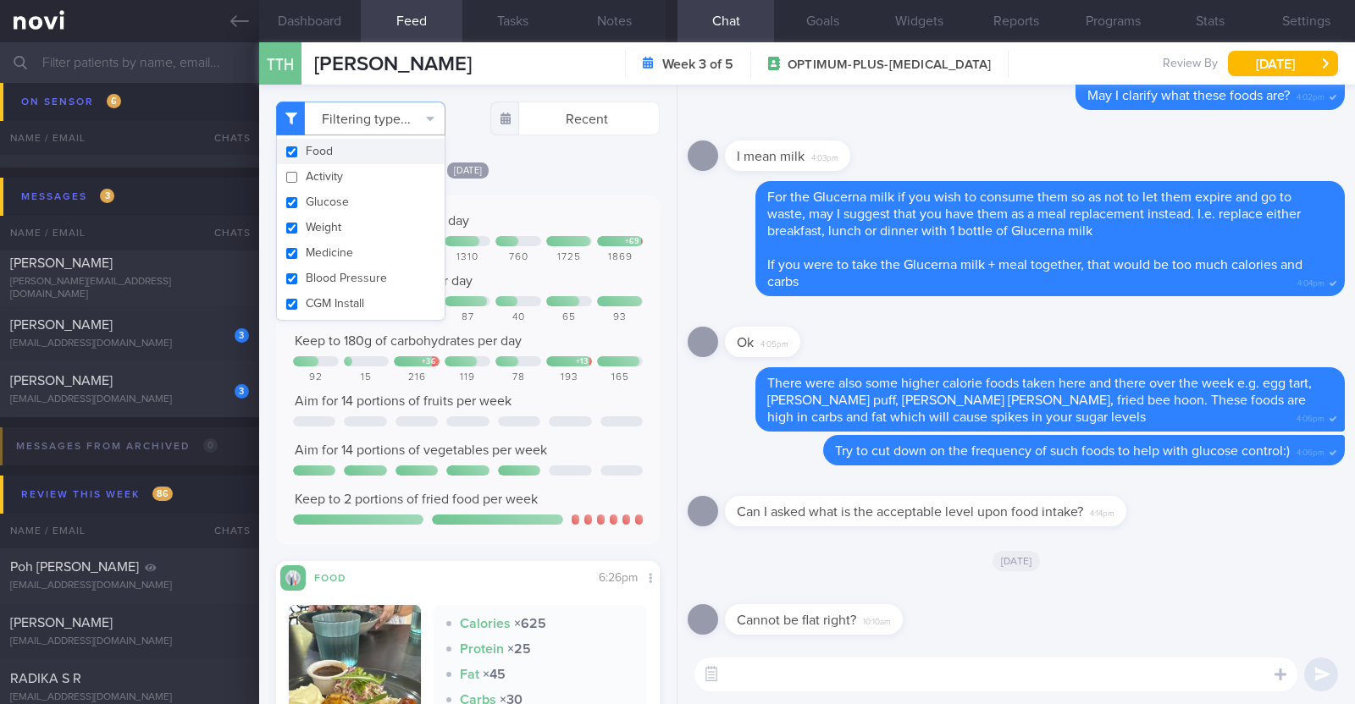
scroll to position [846426, 846254]
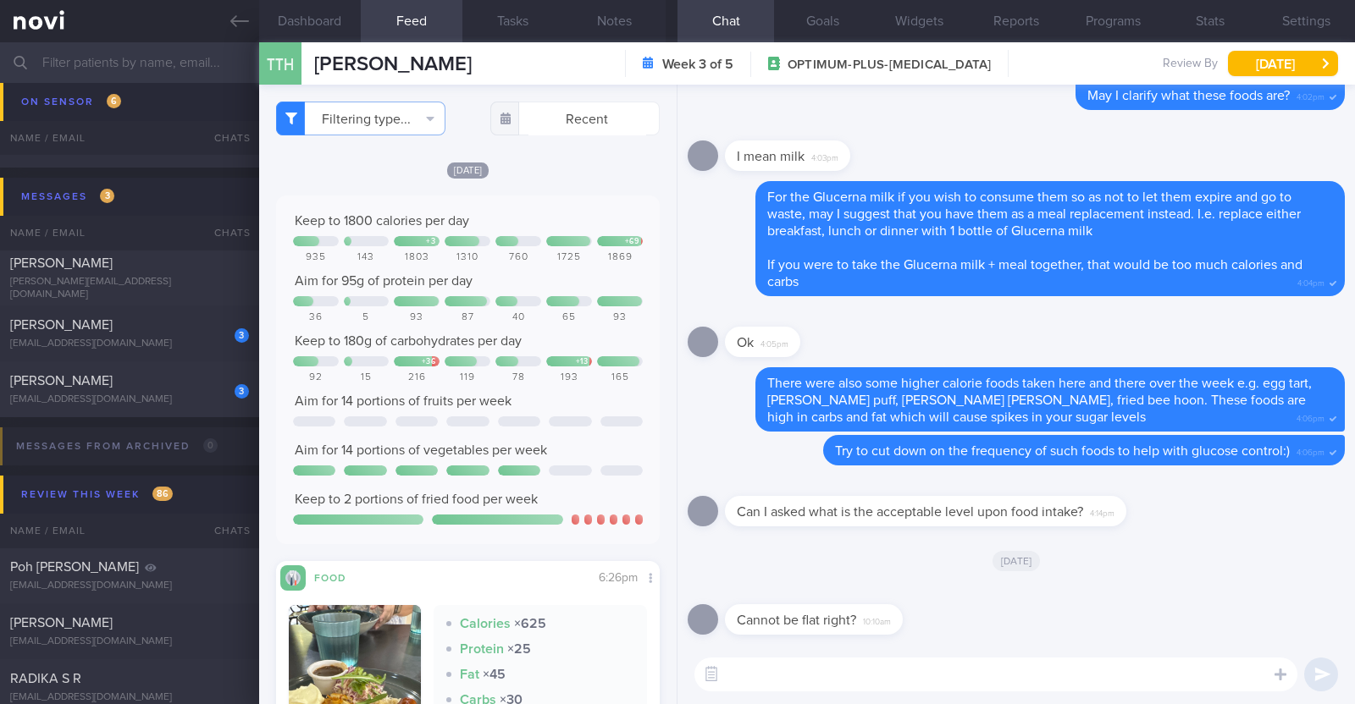
click at [571, 182] on div "Yesterday Keep to 1800 calories per day + 3 + 69 935 143 1803 1310 760 1725 186…" at bounding box center [468, 528] width 384 height 734
click at [765, 676] on textarea at bounding box center [995, 675] width 603 height 34
click at [875, 673] on textarea at bounding box center [995, 675] width 603 height 34
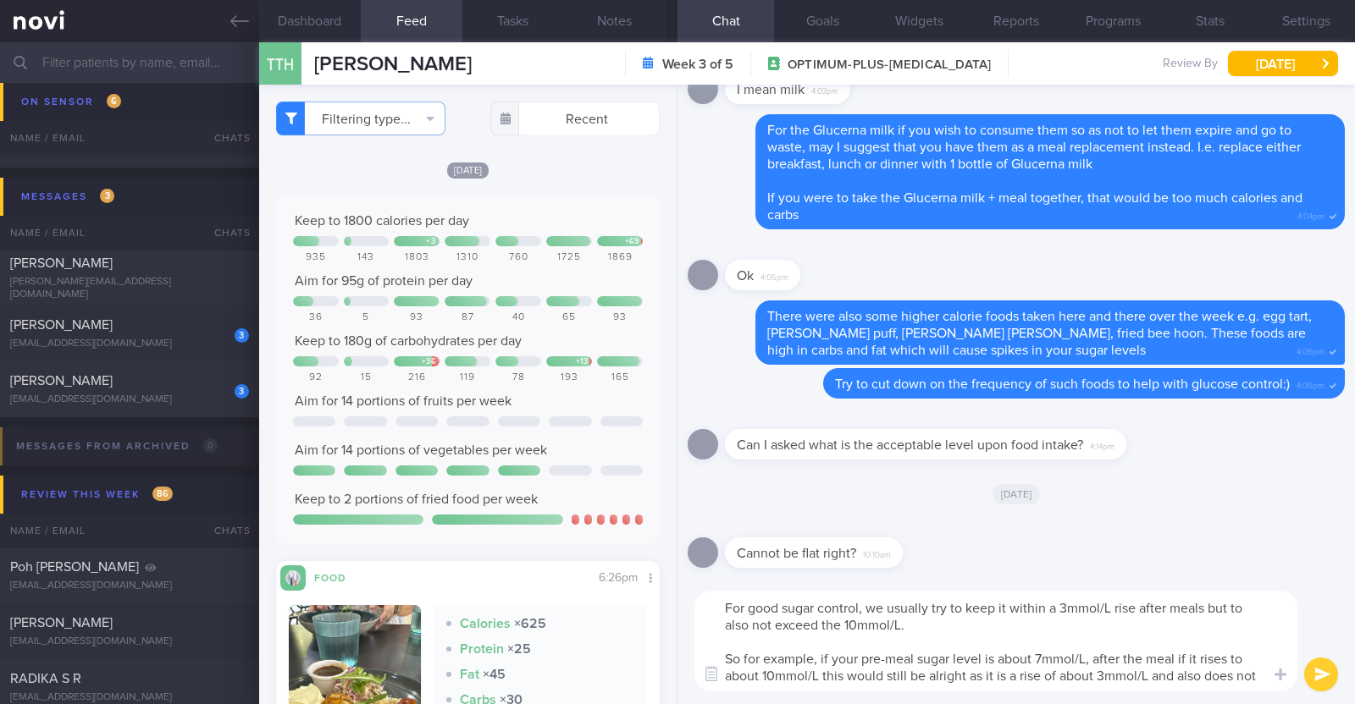
scroll to position [0, 0]
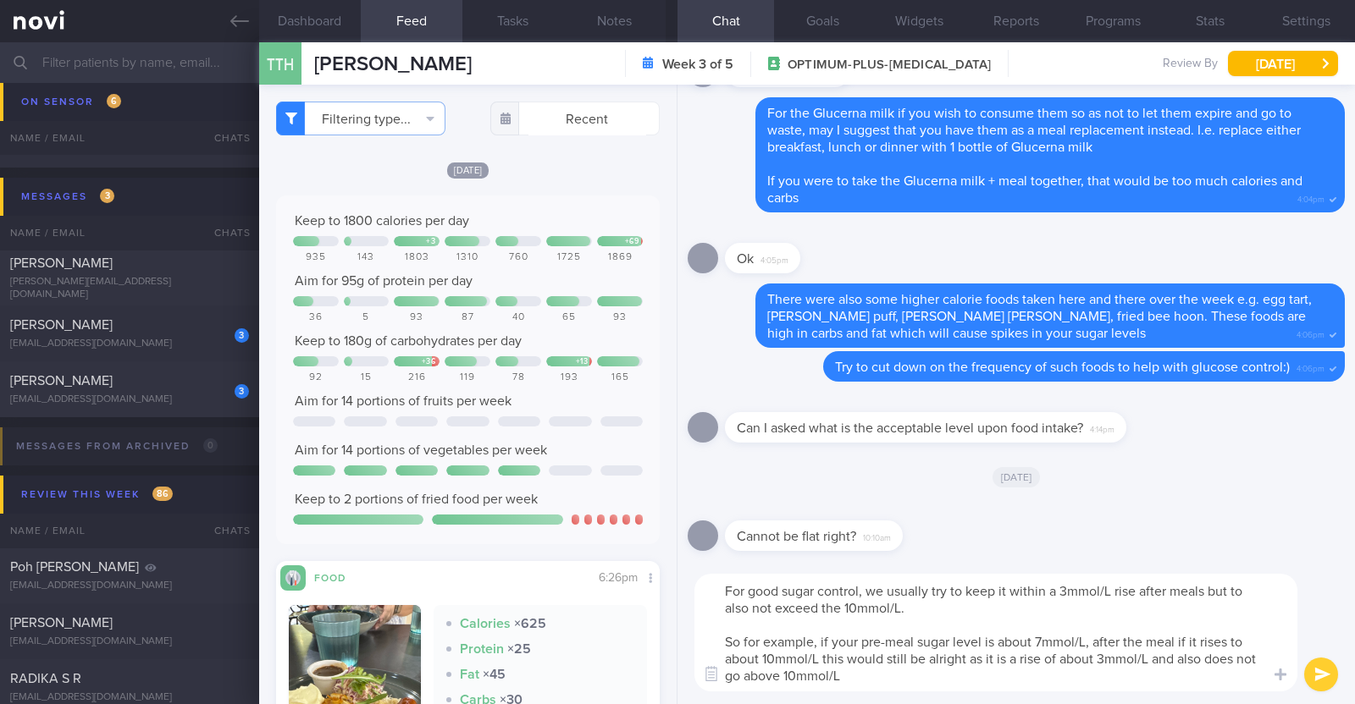
drag, startPoint x: 887, startPoint y: 661, endPoint x: 965, endPoint y: 660, distance: 77.9
click at [965, 660] on textarea "For good sugar control, we usually try to keep it within a 3mmol/L rise after m…" at bounding box center [995, 633] width 603 height 118
type textarea "For good sugar control, we usually try to keep it within a 3mmol/L rise after m…"
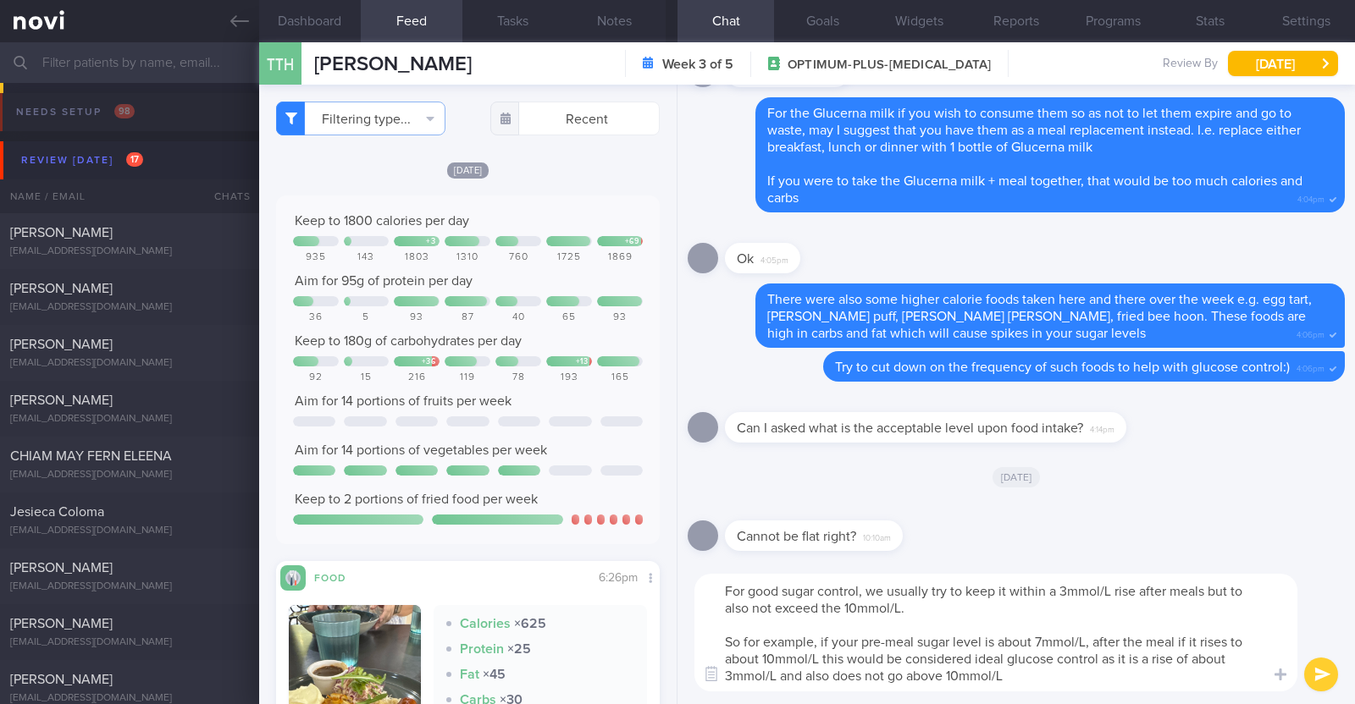
select select "8"
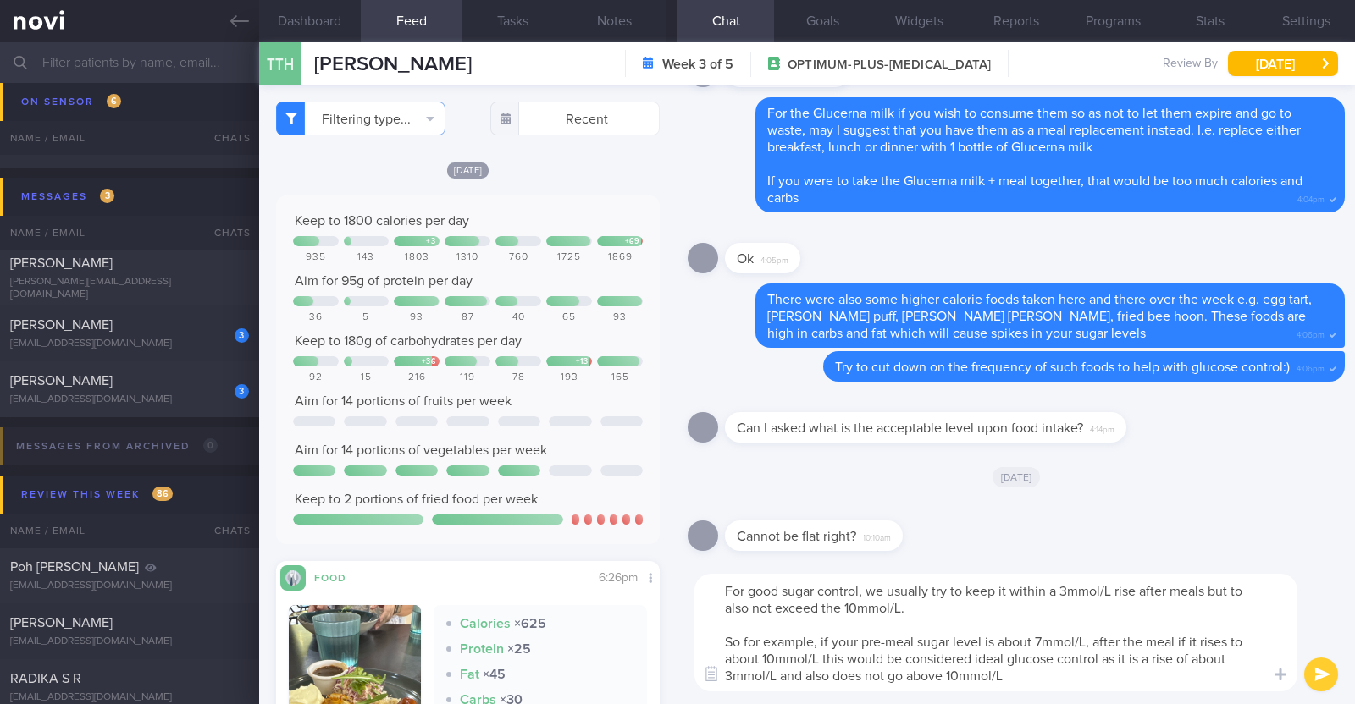
click at [778, 681] on textarea "For good sugar control, we usually try to keep it within a 3mmol/L rise after m…" at bounding box center [995, 633] width 603 height 118
type textarea "For good sugar control, we usually try to keep it within a 3mmol/L rise after m…"
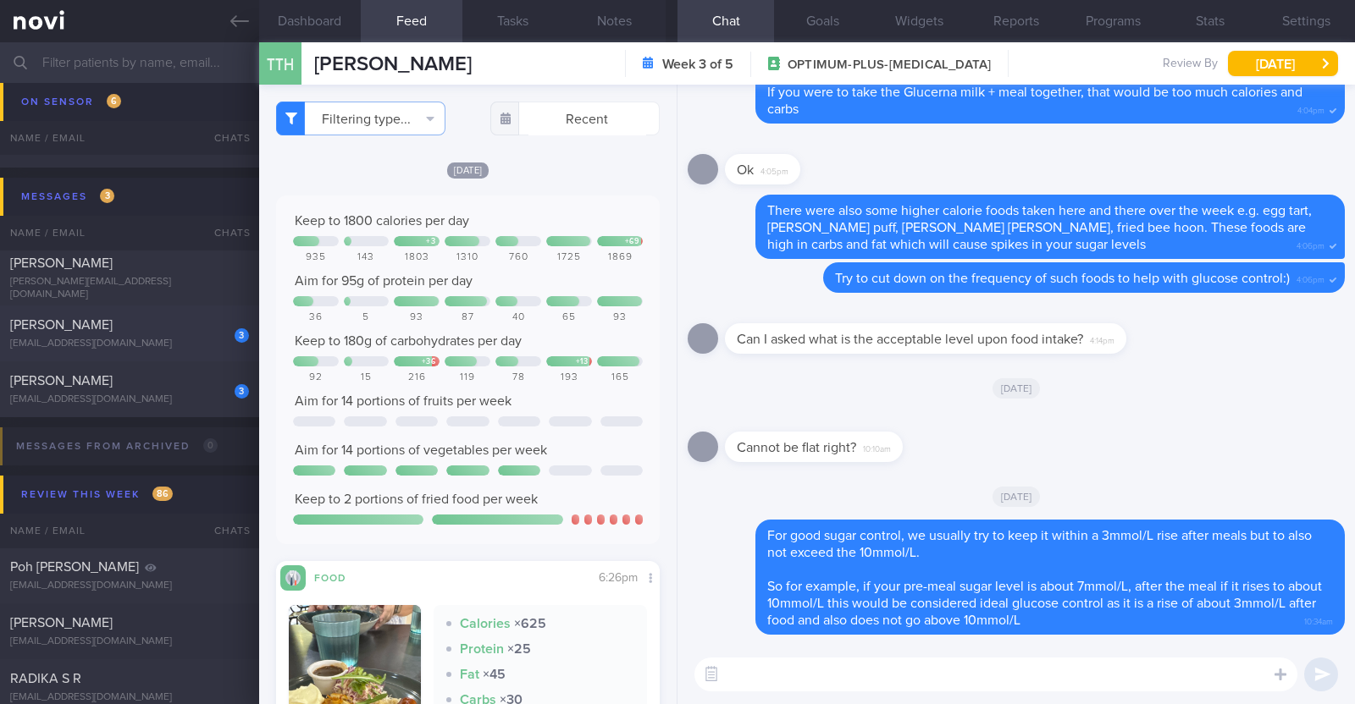
click at [219, 341] on div "[EMAIL_ADDRESS][DOMAIN_NAME]" at bounding box center [129, 344] width 239 height 13
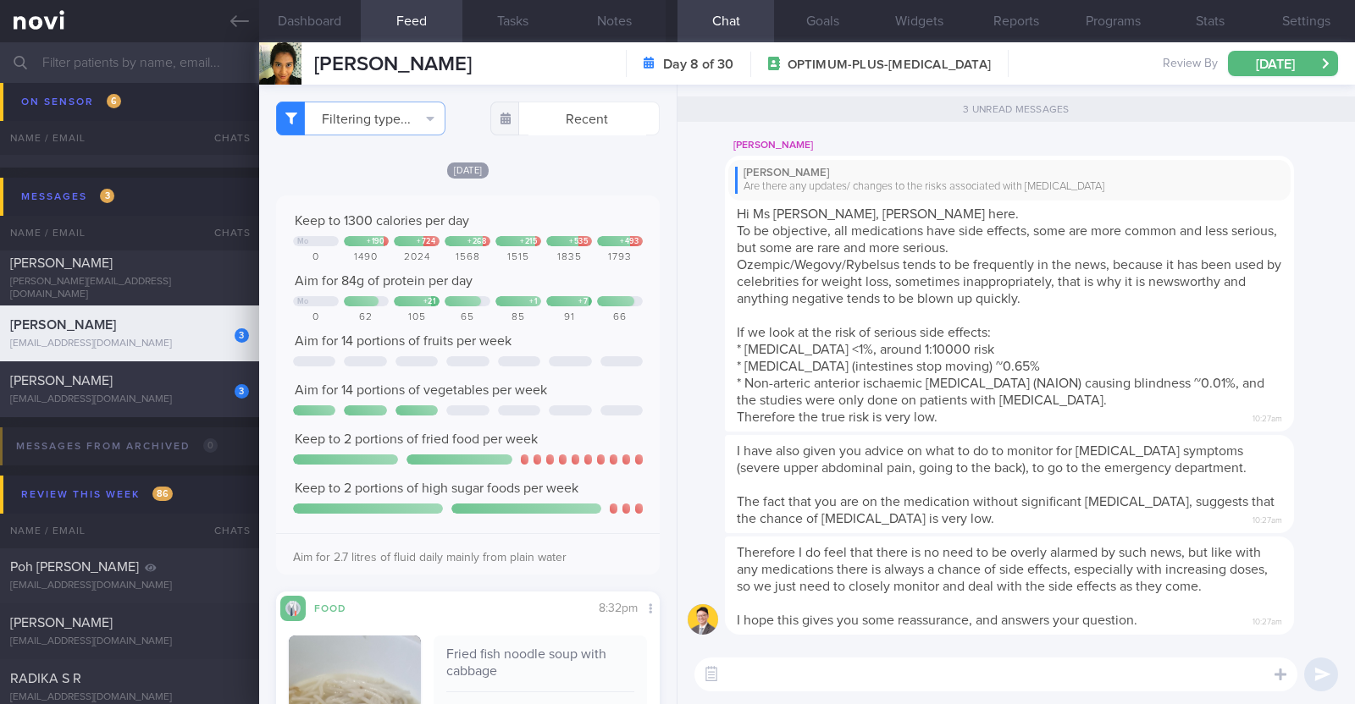
click at [148, 379] on div "[PERSON_NAME]" at bounding box center [127, 381] width 235 height 17
type textarea "50F Comorbidities: HLD [MEDICAL_DATA] on [MEDICAL_DATA] for >5 years Medication…"
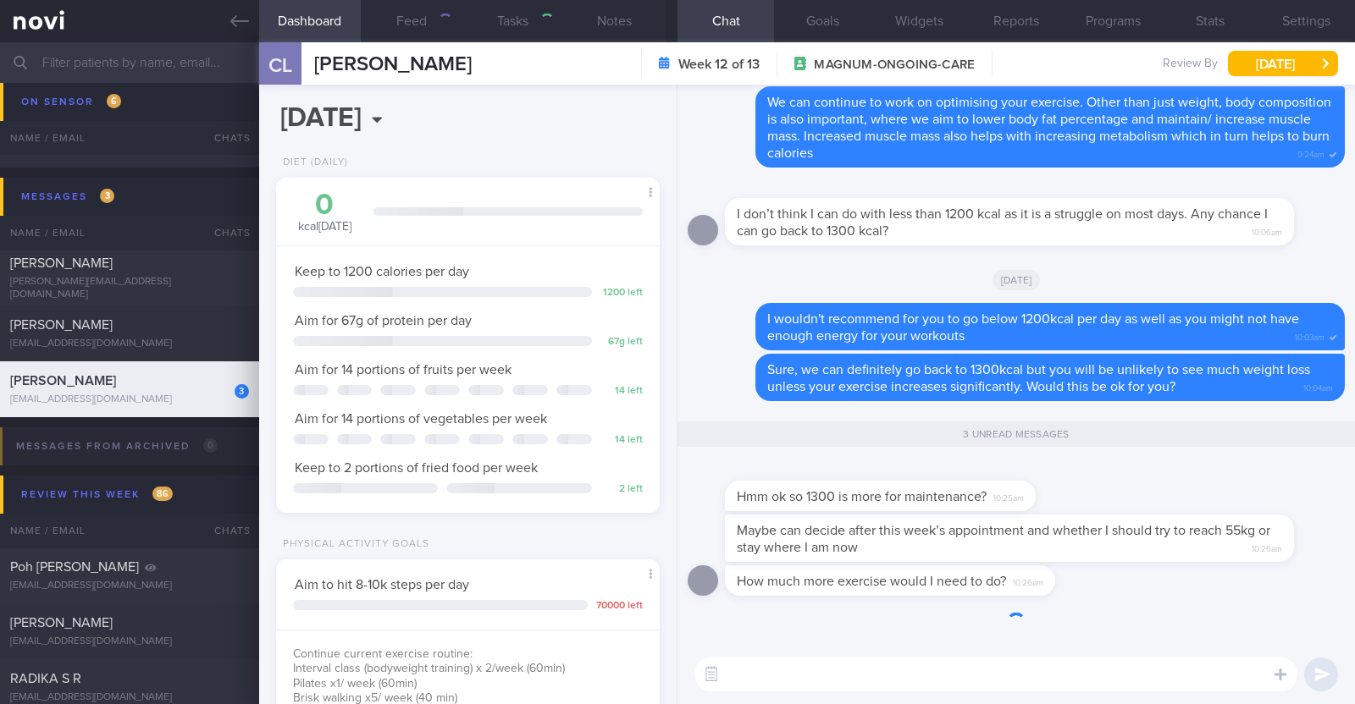
scroll to position [192, 337]
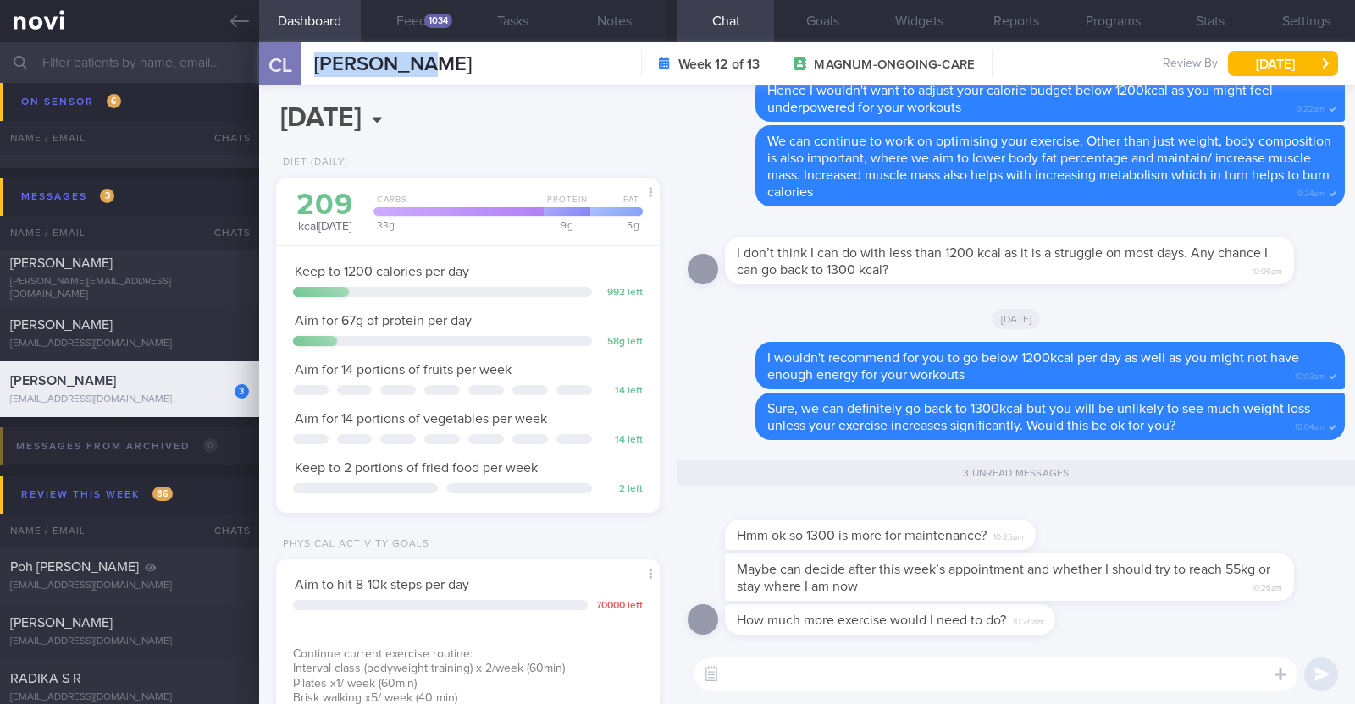
drag, startPoint x: 410, startPoint y: 61, endPoint x: 309, endPoint y: 59, distance: 100.8
click at [309, 59] on div "CL Carol Liew Carol Liew cgull74@gmail.com Week 12 of 13 MAGNUM-ONGOING-CARE 26…" at bounding box center [806, 63] width 1095 height 42
copy span "[PERSON_NAME]"
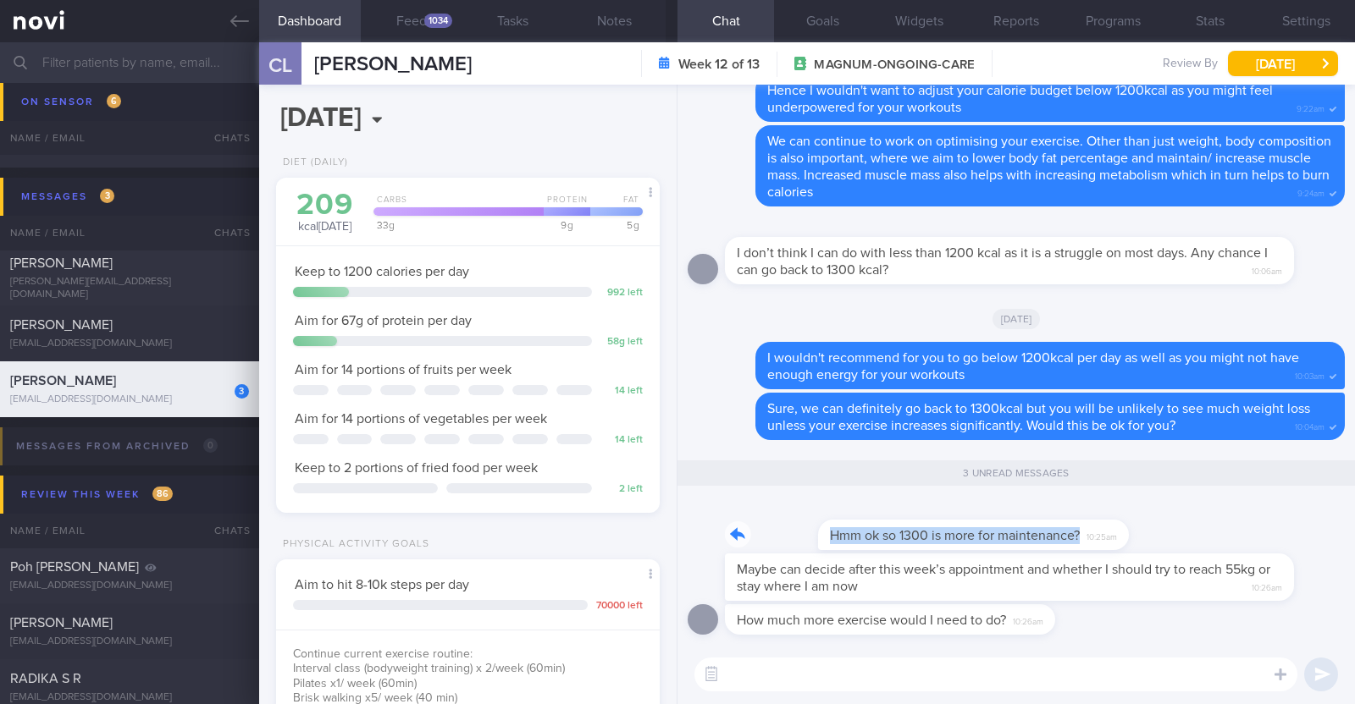
drag, startPoint x: 1029, startPoint y: 525, endPoint x: 1291, endPoint y: 509, distance: 262.9
click at [1291, 509] on div "Hmm ok so 1300 is more for maintenance? 10:25am" at bounding box center [1015, 526] width 657 height 54
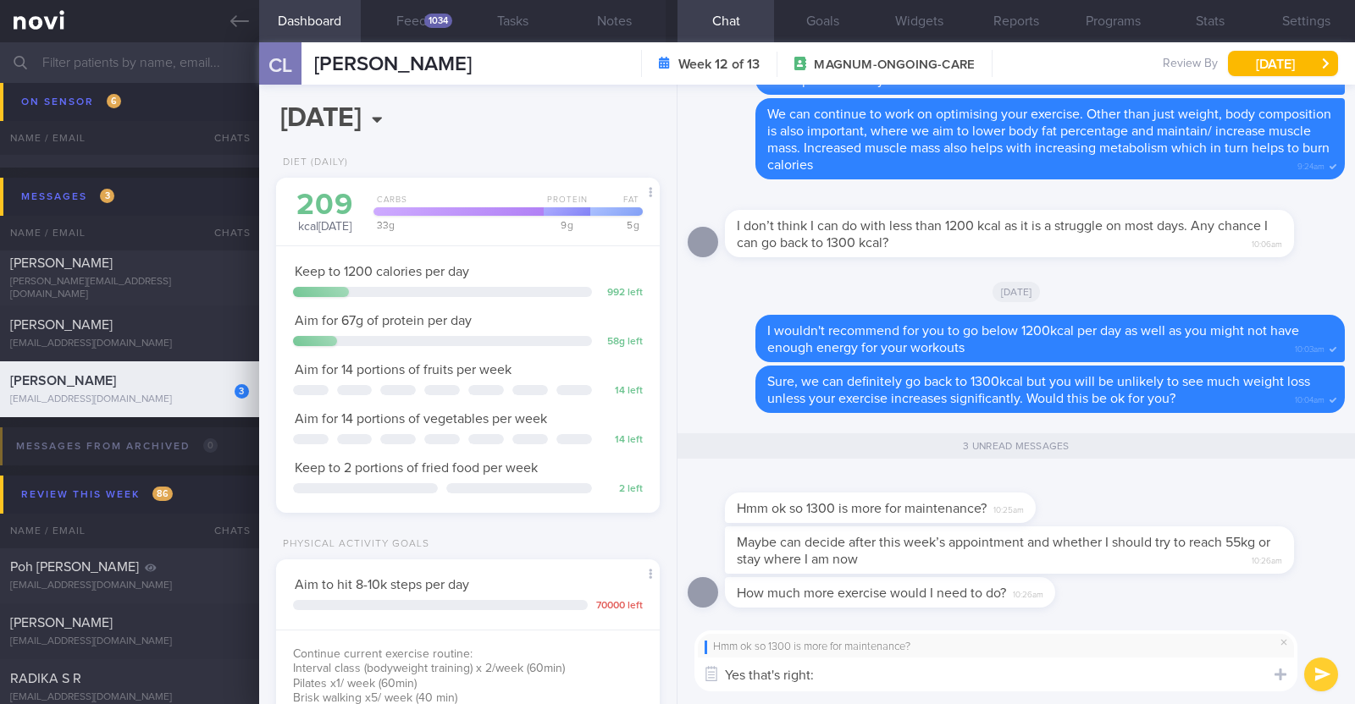
type textarea "Yes that's right:)"
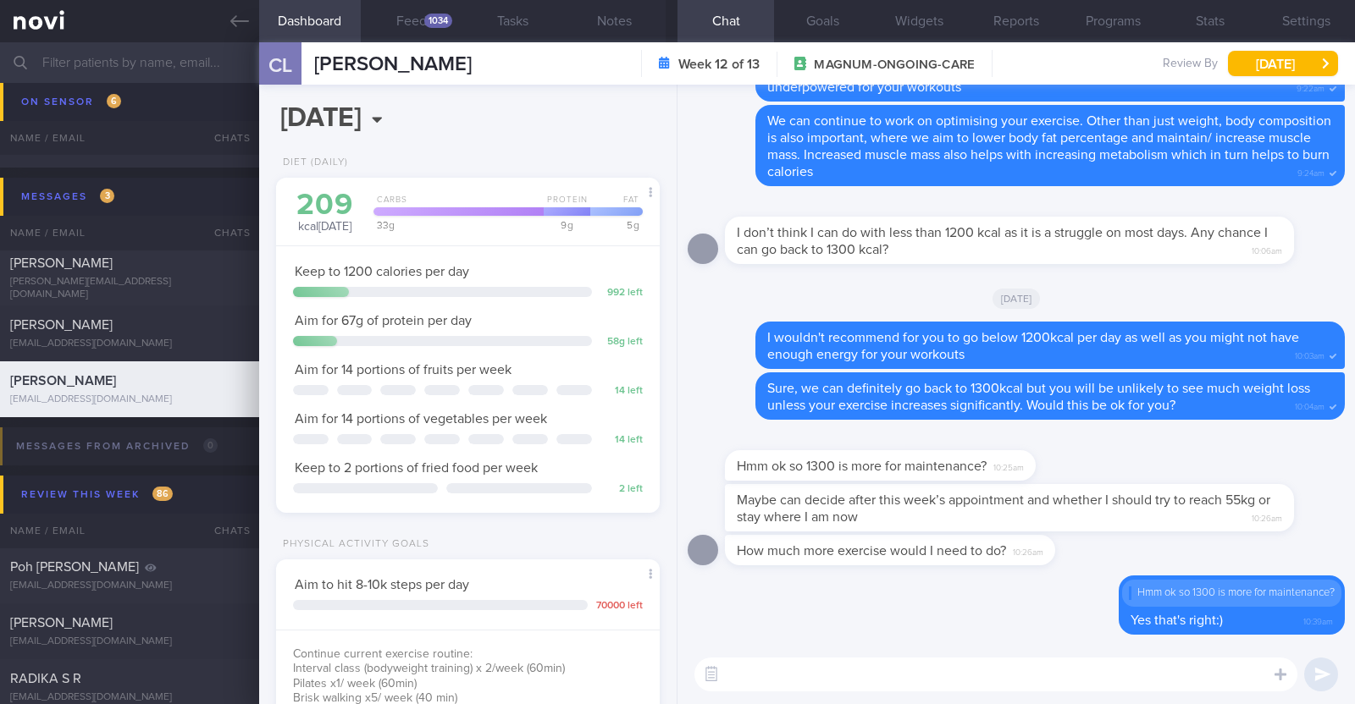
drag, startPoint x: 1234, startPoint y: 518, endPoint x: 1287, endPoint y: 510, distance: 53.0
click at [1287, 510] on div "Maybe can decide after this week’s appointment and whether I should try to reac…" at bounding box center [1035, 507] width 620 height 47
drag, startPoint x: 1221, startPoint y: 510, endPoint x: 1338, endPoint y: 489, distance: 118.6
click at [1338, 489] on div "Delete Hmm ok so 1300 is more for maintenance? Yes that's right:) 10:39am How m…" at bounding box center [1015, 365] width 677 height 560
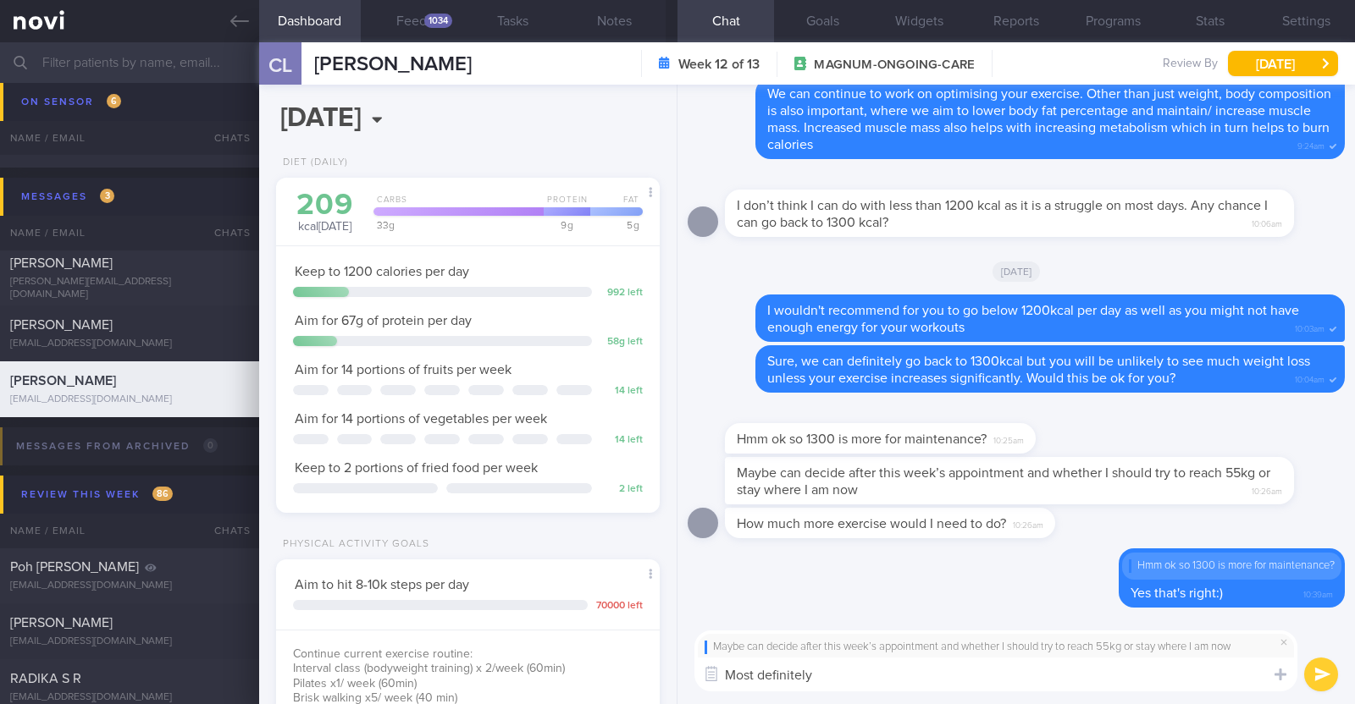
type textarea "Most definitely!"
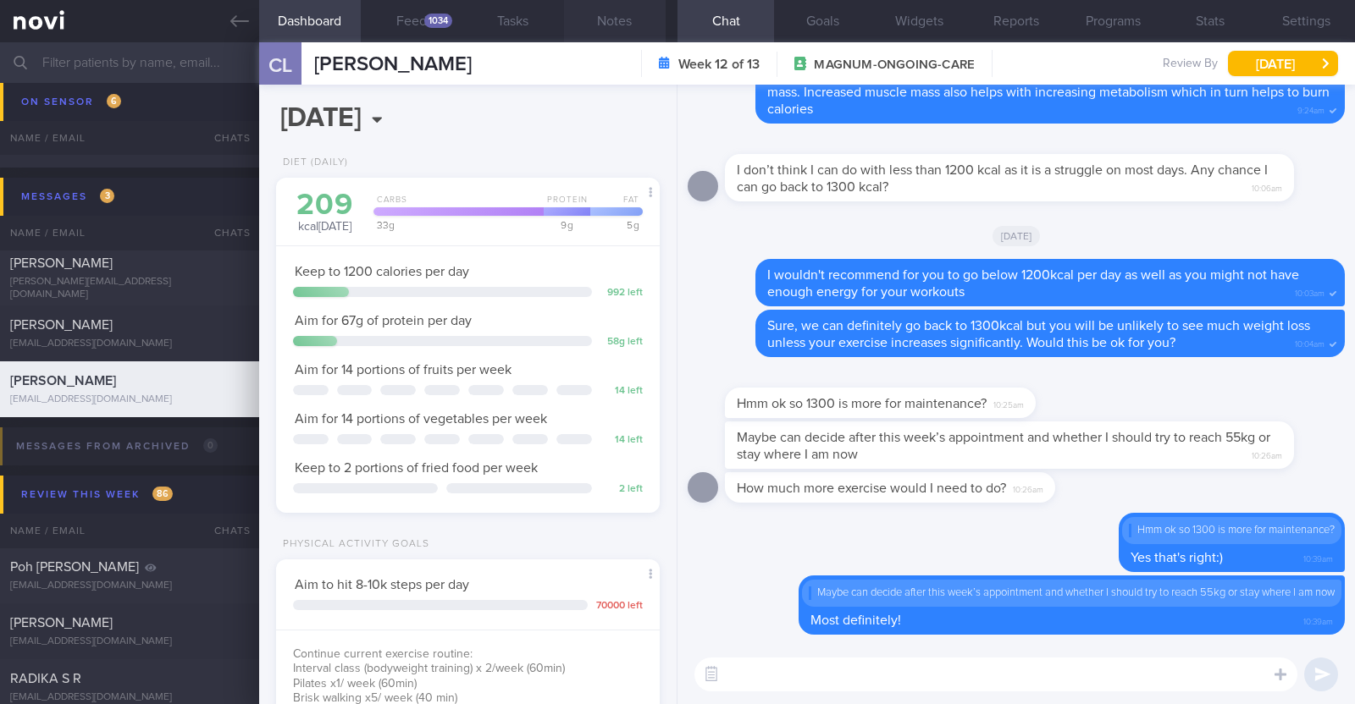
click at [611, 17] on button "Notes" at bounding box center [615, 21] width 102 height 42
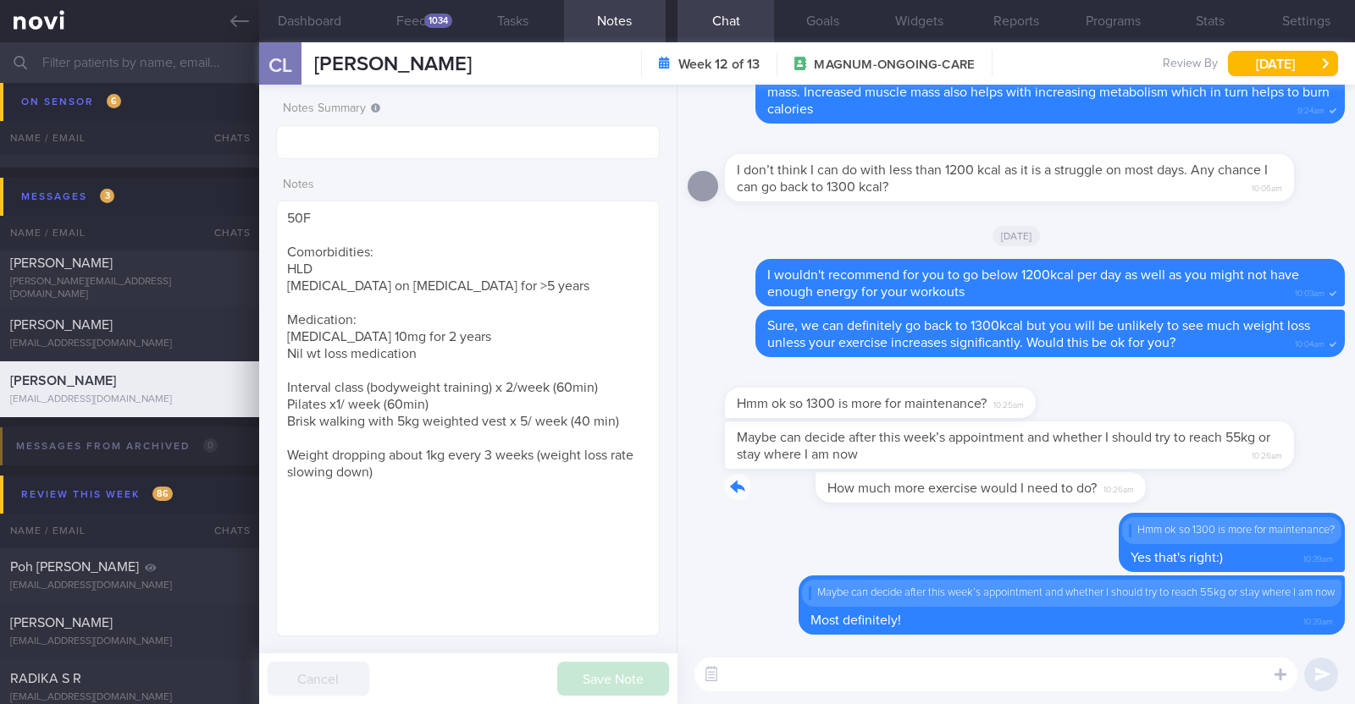
drag, startPoint x: 1046, startPoint y: 493, endPoint x: 1295, endPoint y: 472, distance: 249.8
click at [1295, 472] on div "How much more exercise would I need to do? 10:26am" at bounding box center [1015, 492] width 657 height 41
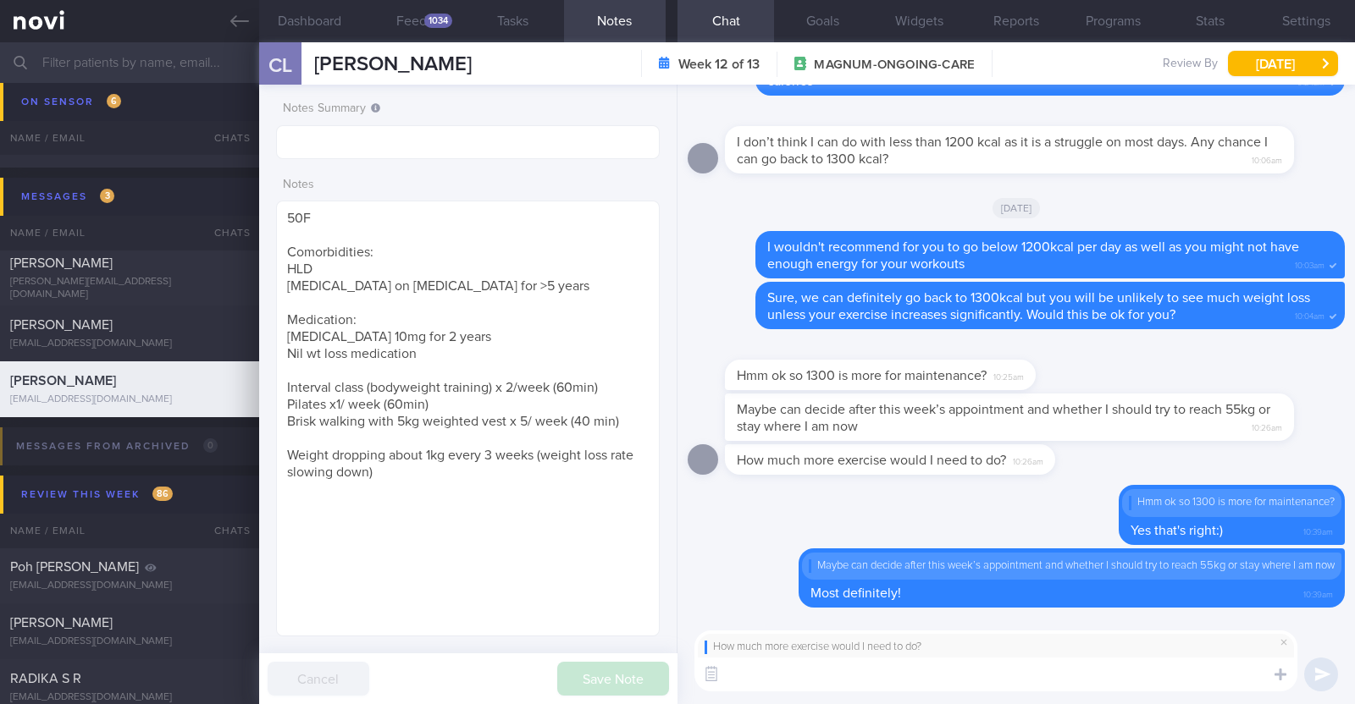
click at [944, 672] on textarea at bounding box center [995, 675] width 603 height 34
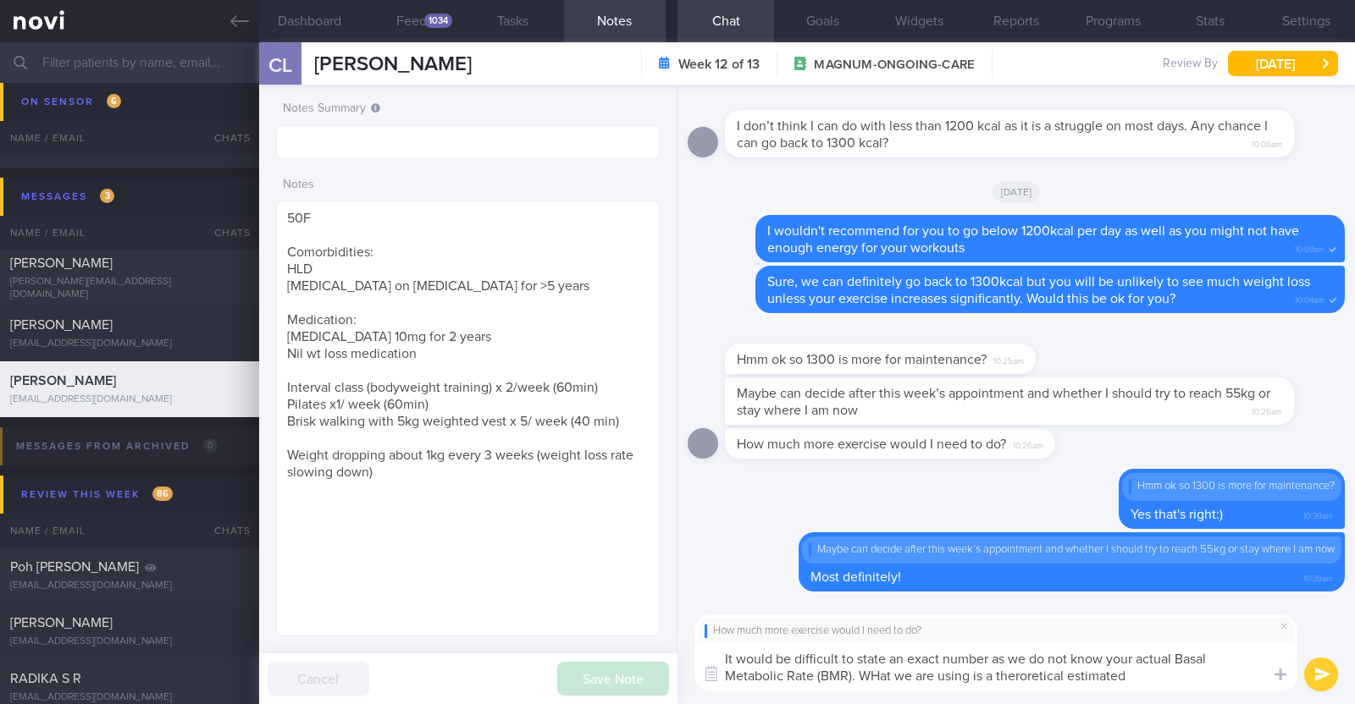
click at [874, 675] on textarea "It would be difficult to state an exact number as we do not know your actual Ba…" at bounding box center [995, 667] width 603 height 50
click at [1135, 676] on textarea "It would be difficult to state an exact number as we do not know your actual Ba…" at bounding box center [995, 667] width 603 height 50
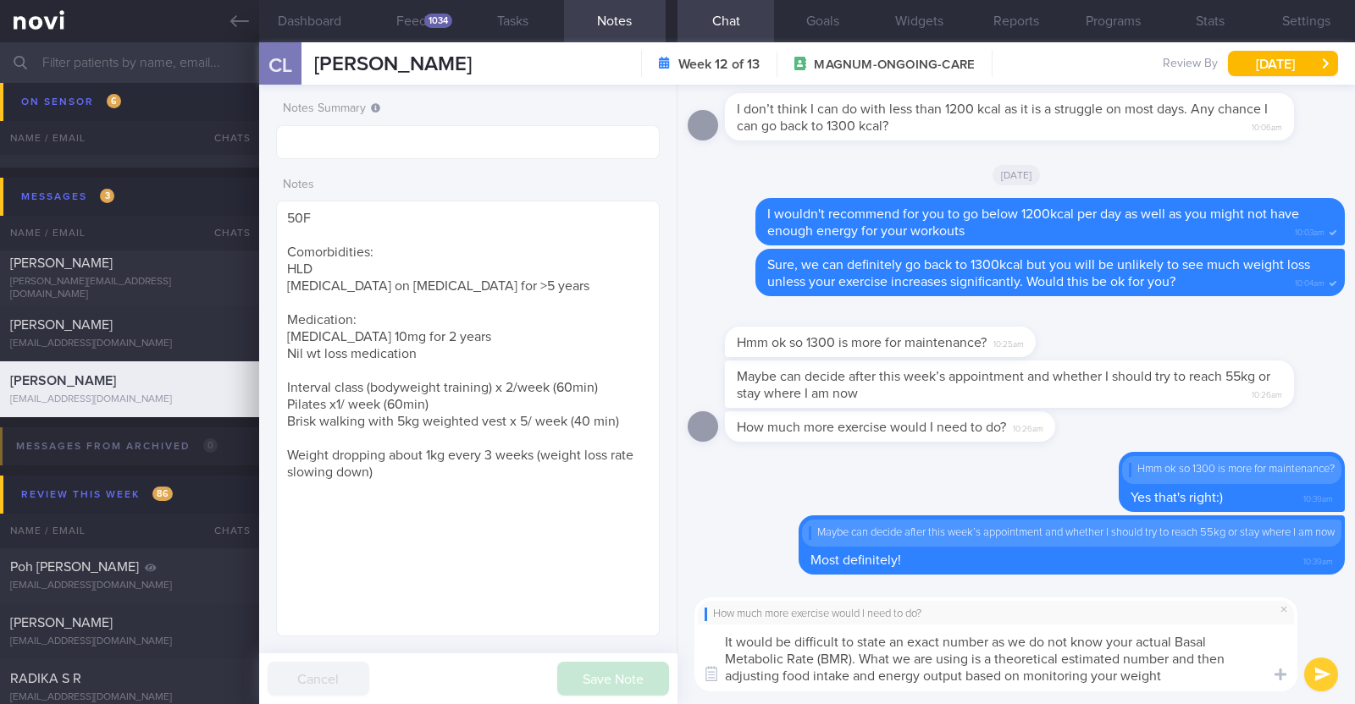
type textarea "It would be difficult to state an exact number as we do not know your actual Ba…"
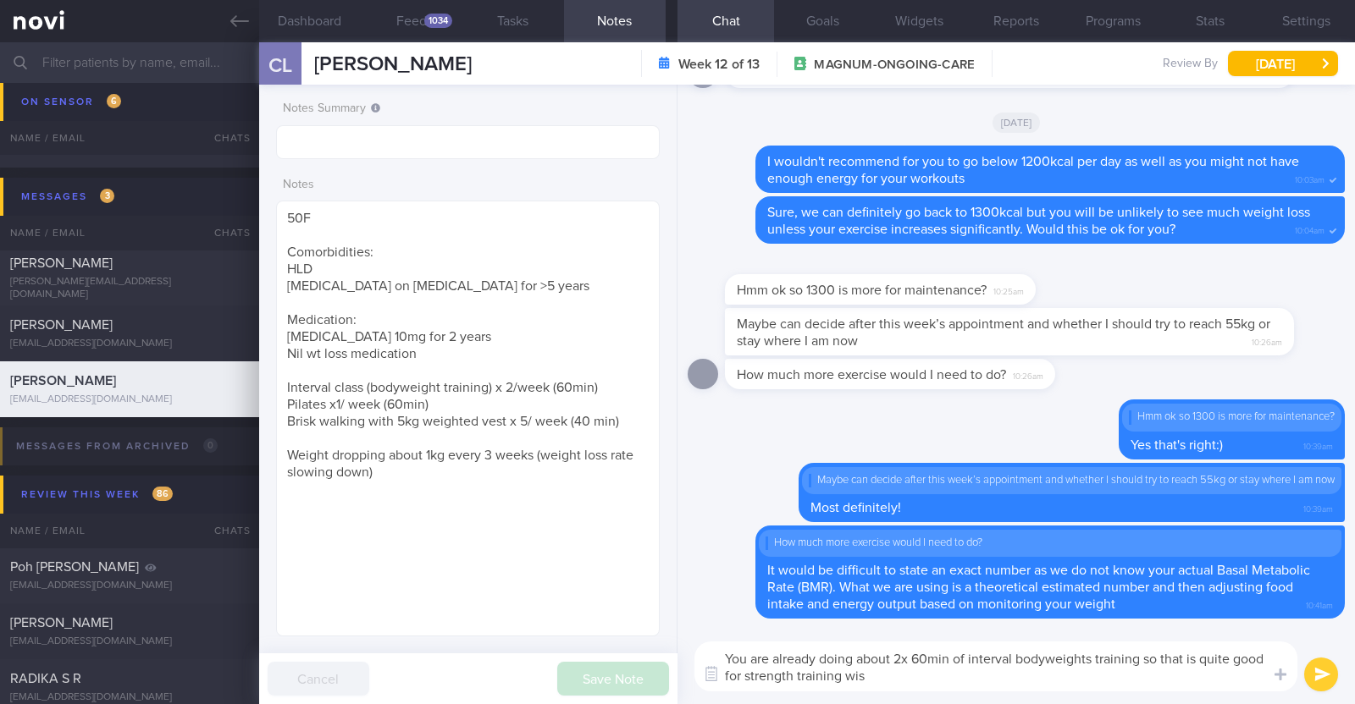
type textarea "You are already doing about 2x 60min of interval bodyweights training so that i…"
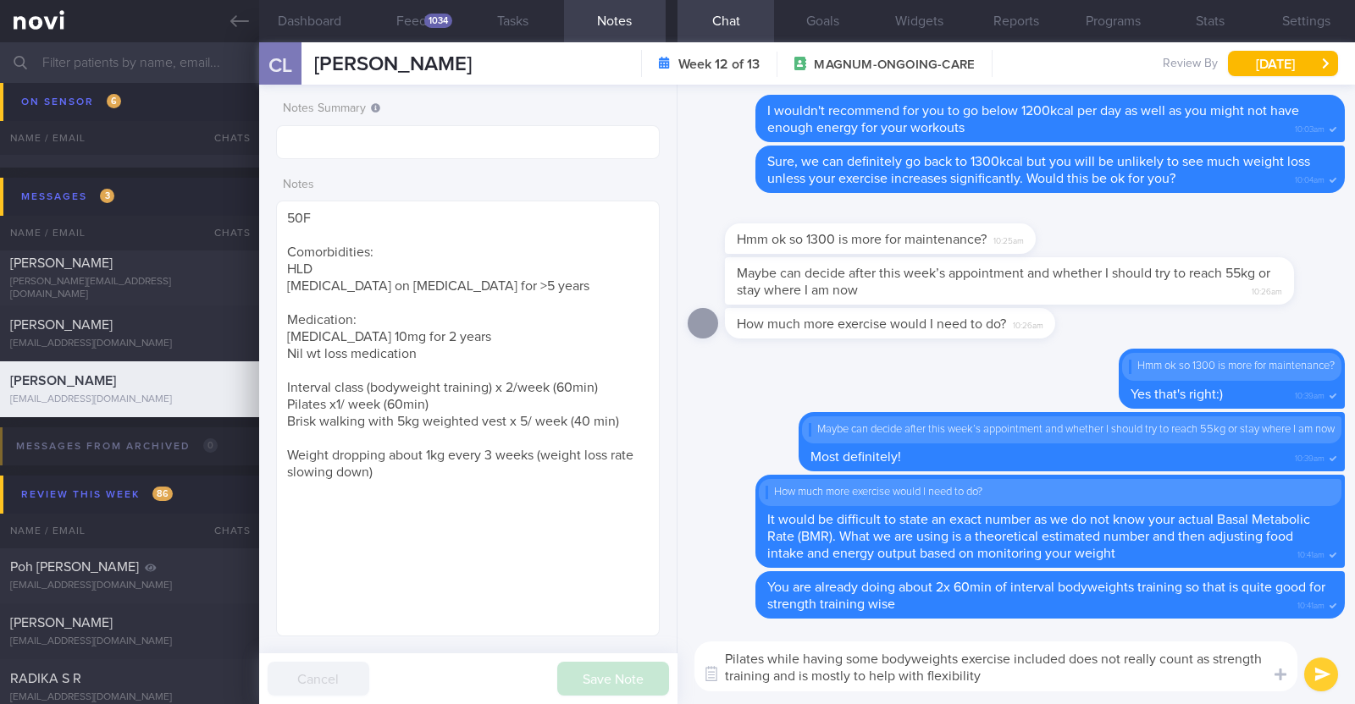
type textarea "Pilates while having some bodyweights exercise included does not really count a…"
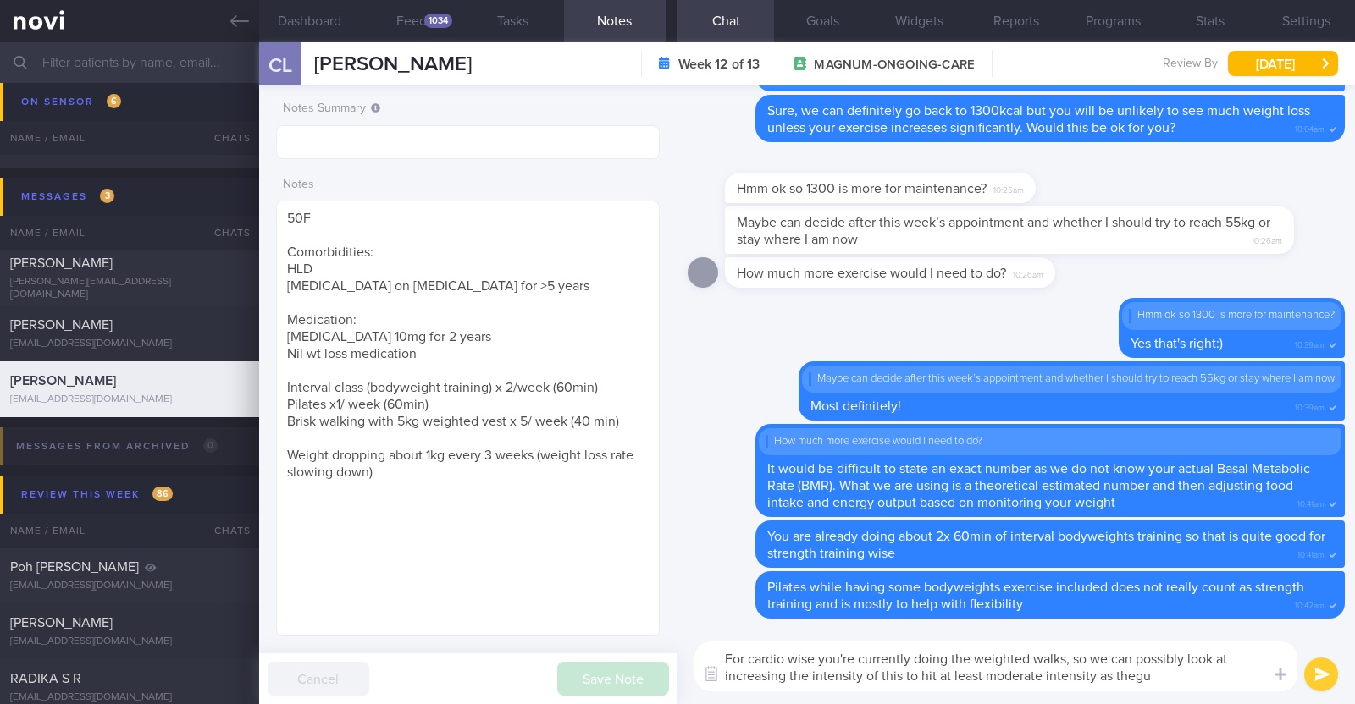
type textarea "For cardio wise you're currently doing the weighted walks, so we can possibly l…"
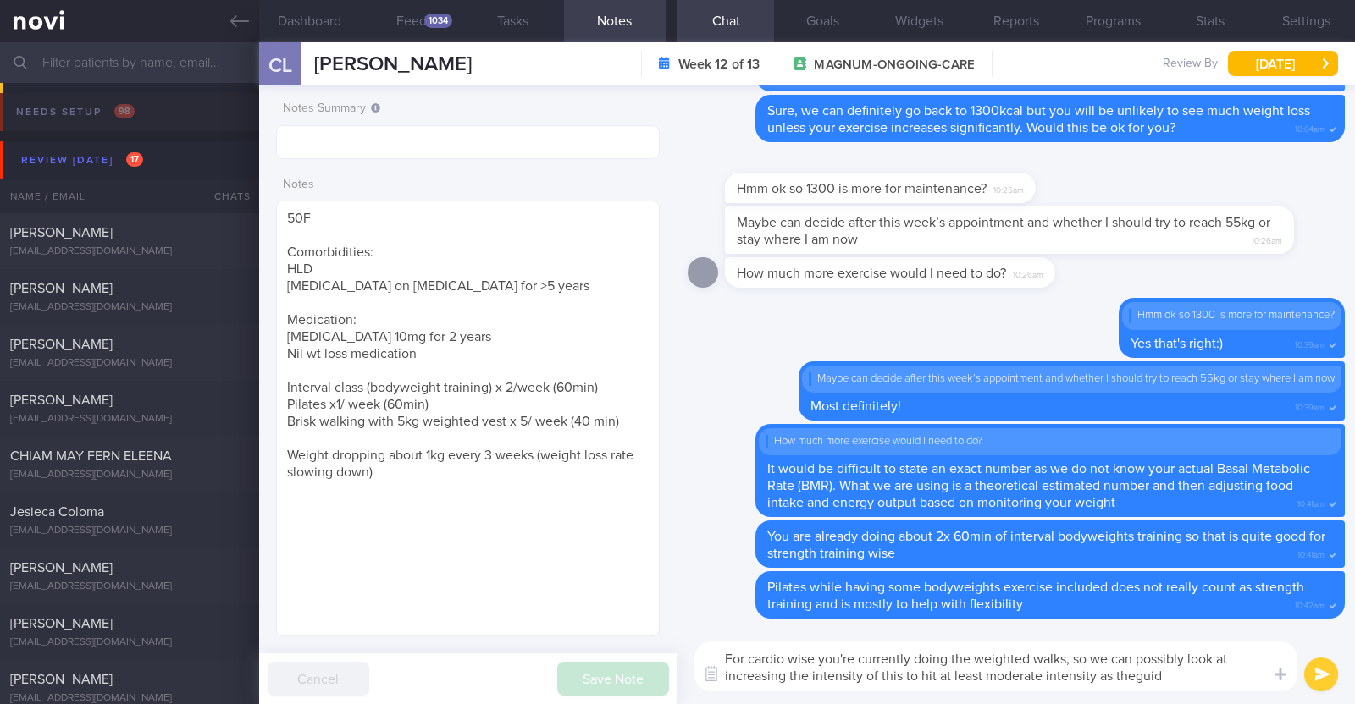
select select "8"
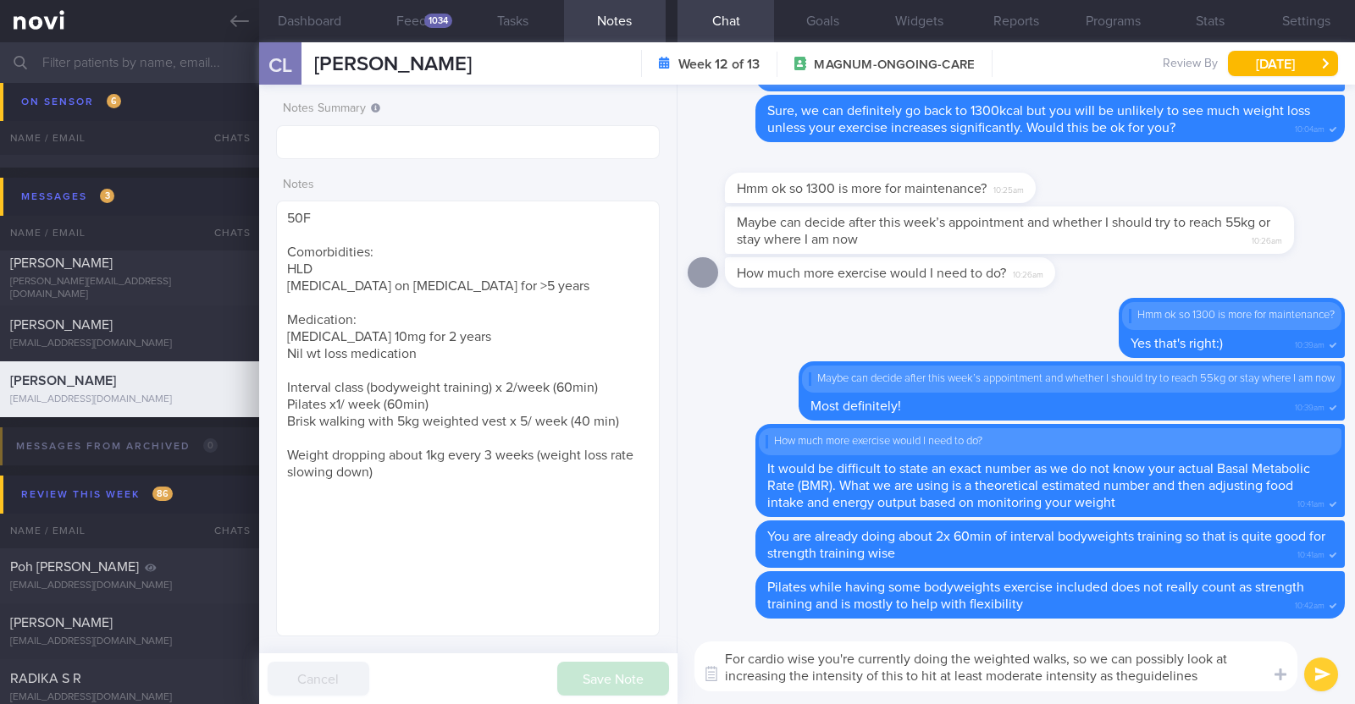
click at [1134, 670] on textarea "For cardio wise you're currently doing the weighted walks, so we can possibly l…" at bounding box center [995, 667] width 603 height 50
click at [1209, 671] on textarea "For cardio wise you're currently doing the weighted walks, so we can possibly l…" at bounding box center [995, 667] width 603 height 50
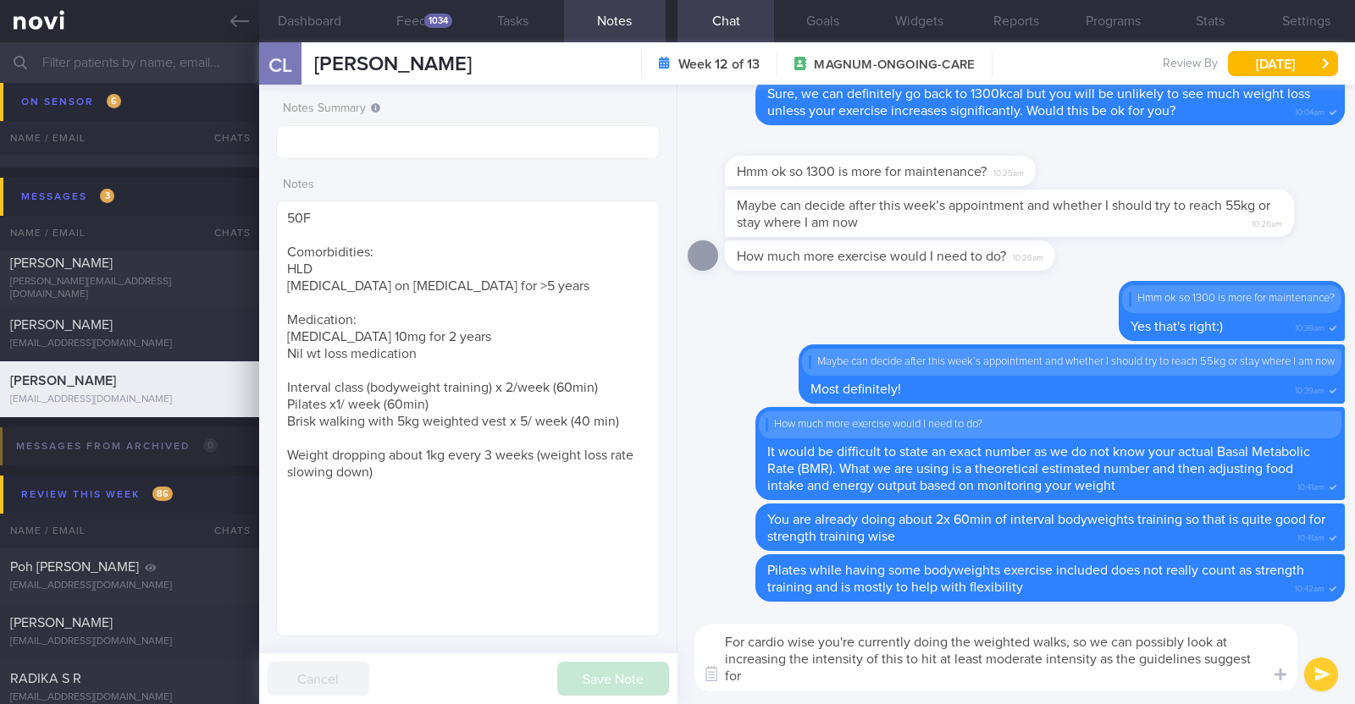
scroll to position [0, 0]
type textarea "For cardio wise you're currently doing the weighted walks, so we can possibly l…"
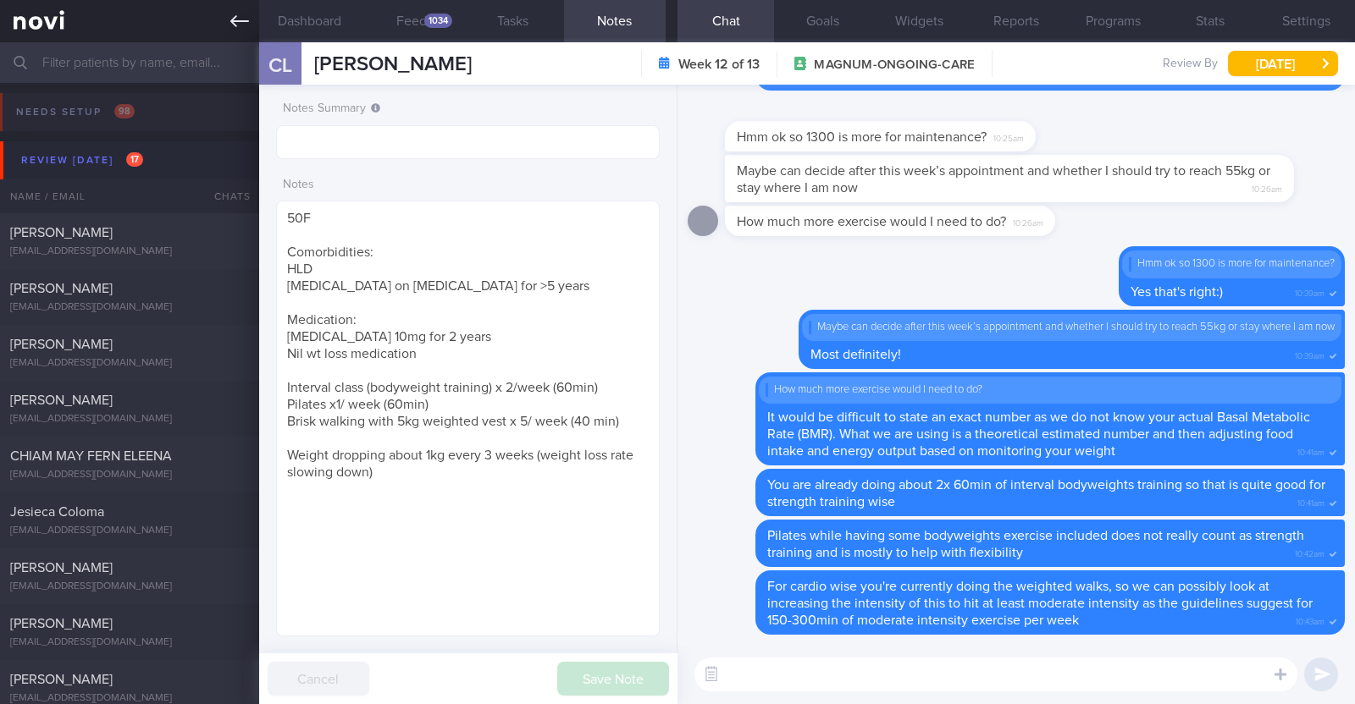
click at [231, 27] on icon at bounding box center [239, 21] width 19 height 19
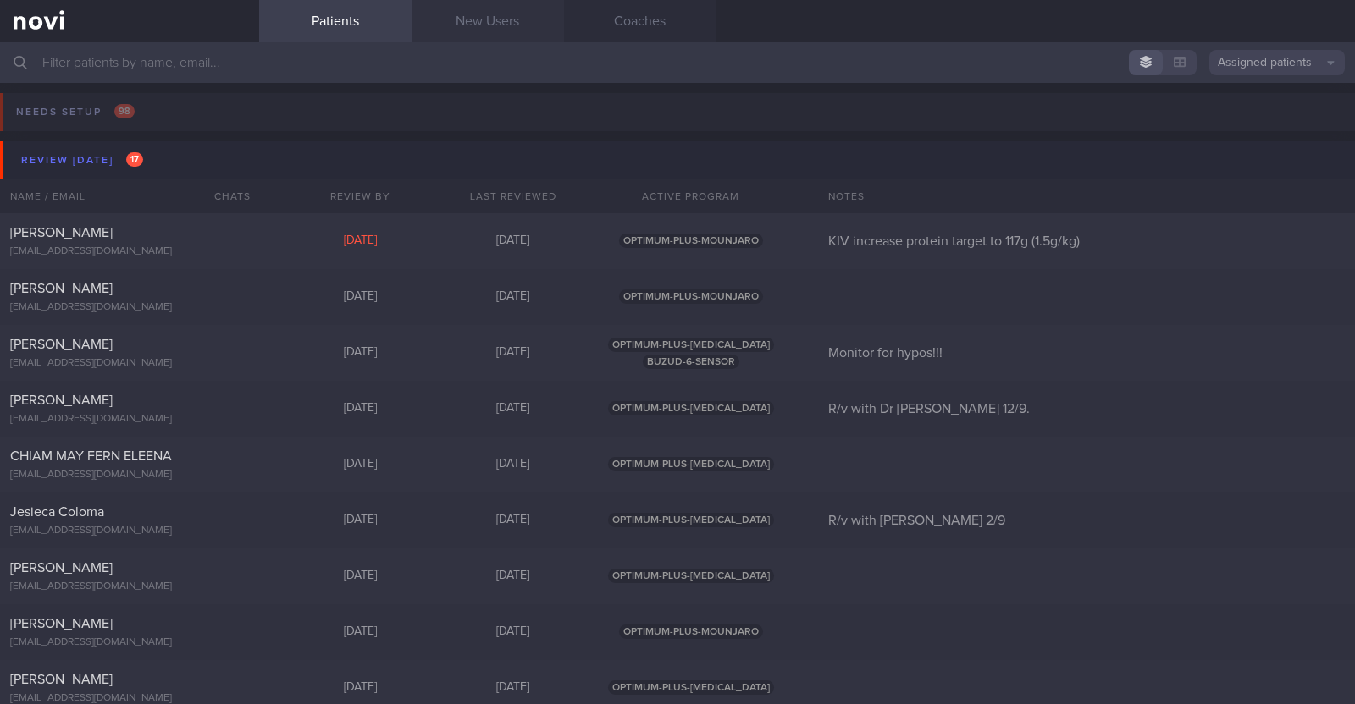
click at [511, 33] on link "New Users" at bounding box center [487, 21] width 152 height 42
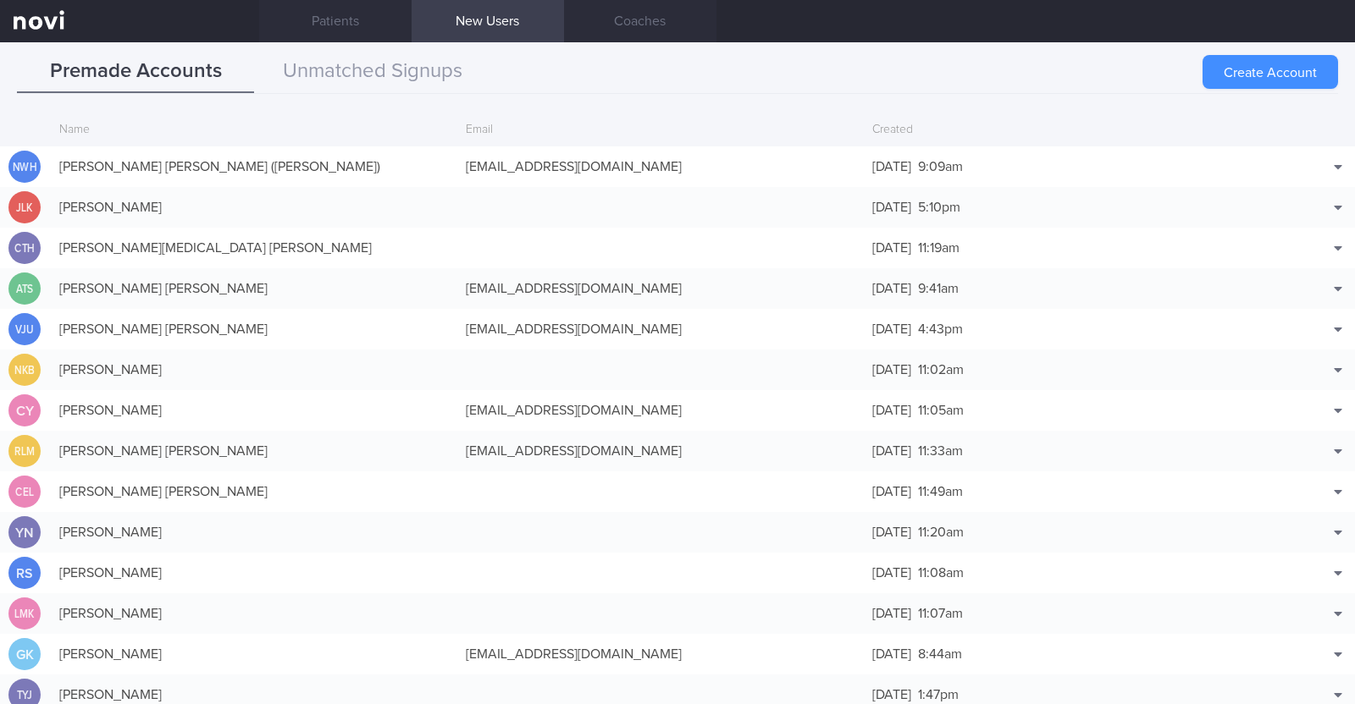
click at [1258, 73] on button "Create Account" at bounding box center [1269, 72] width 135 height 34
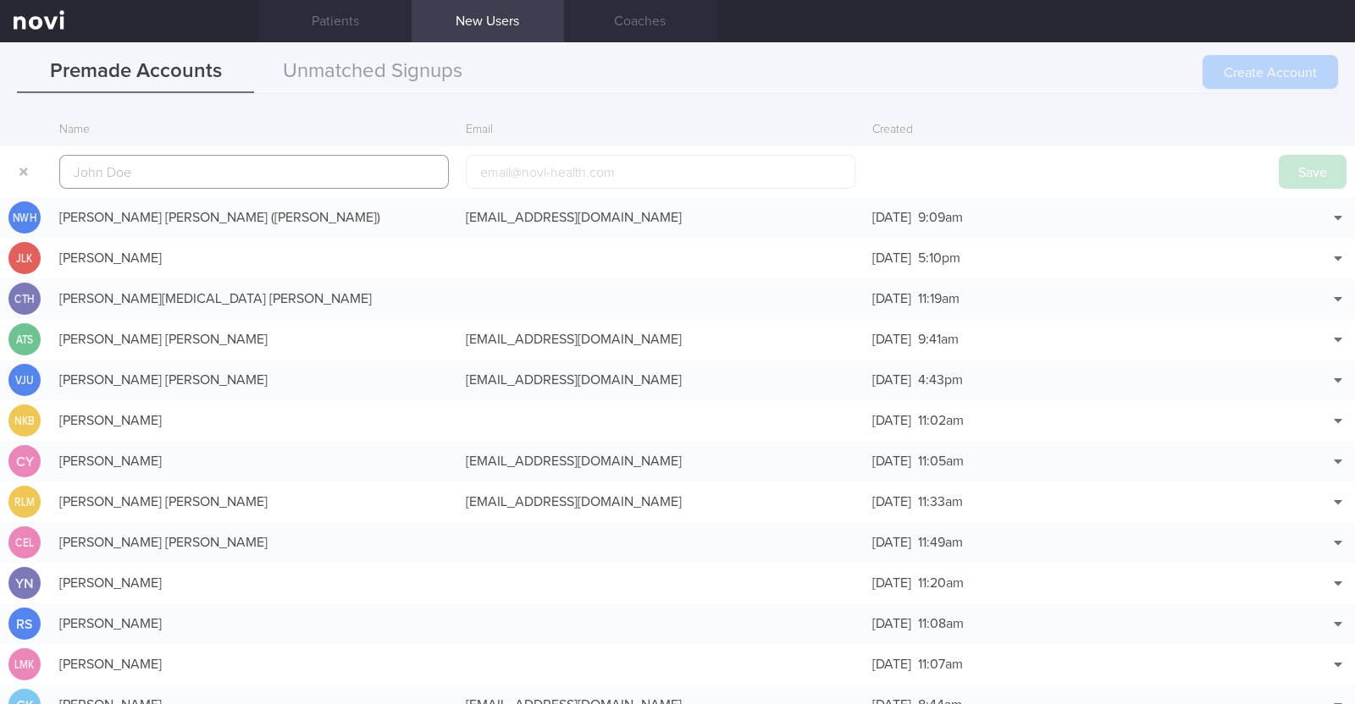
scroll to position [41, 0]
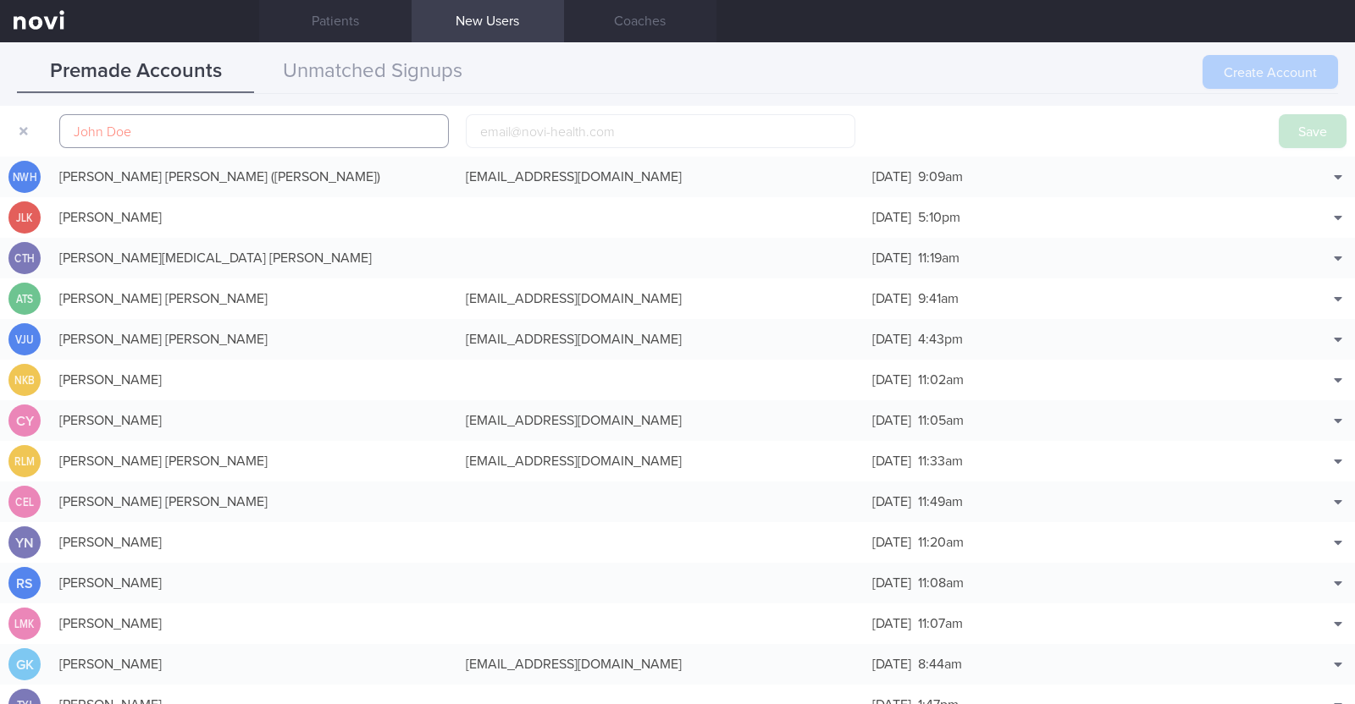
paste input "[PERSON_NAME]"
type input "[PERSON_NAME]"
click at [559, 125] on input "email" at bounding box center [660, 131] width 389 height 34
paste input "[EMAIL_ADDRESS][DOMAIN_NAME]"
click at [542, 130] on input "[EMAIL_ADDRESS][DOMAIN_NAME]" at bounding box center [660, 131] width 389 height 34
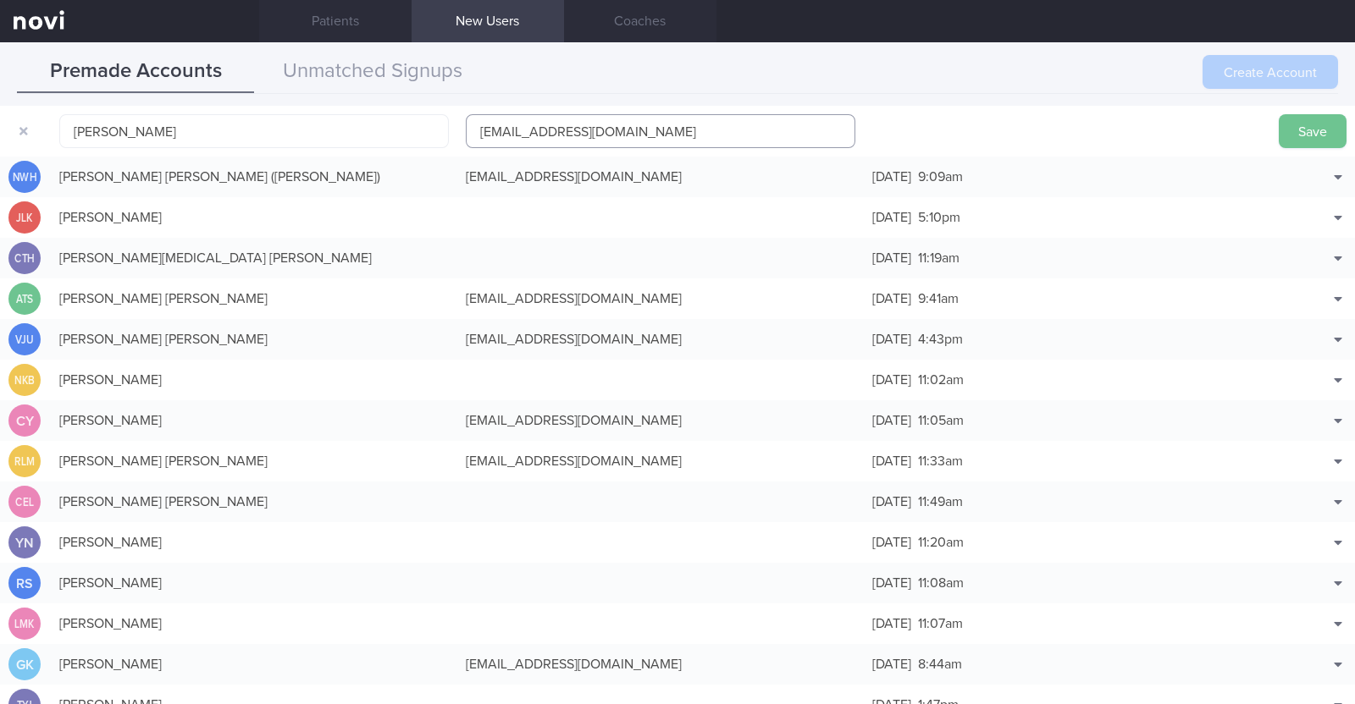
type input "[EMAIL_ADDRESS][DOMAIN_NAME]"
click at [1278, 126] on button "Save" at bounding box center [1312, 131] width 68 height 34
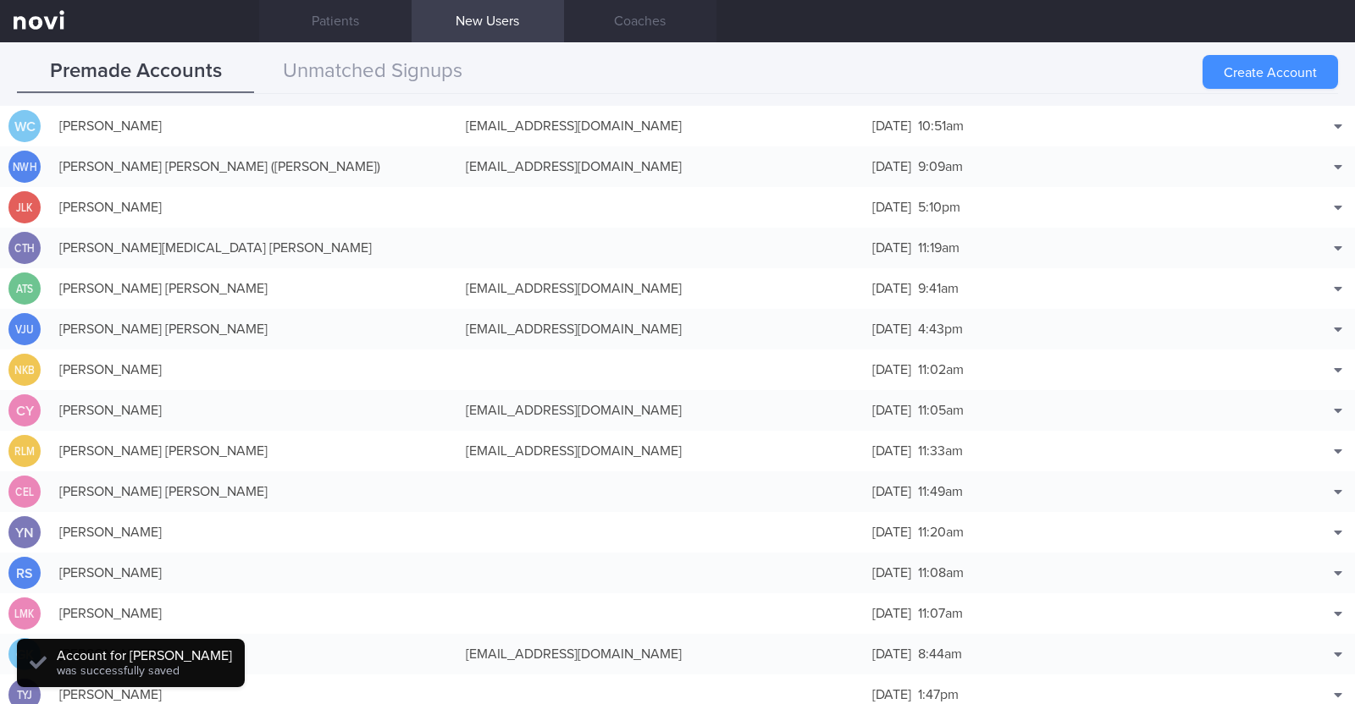
click at [1288, 77] on button "Create Account" at bounding box center [1269, 72] width 135 height 34
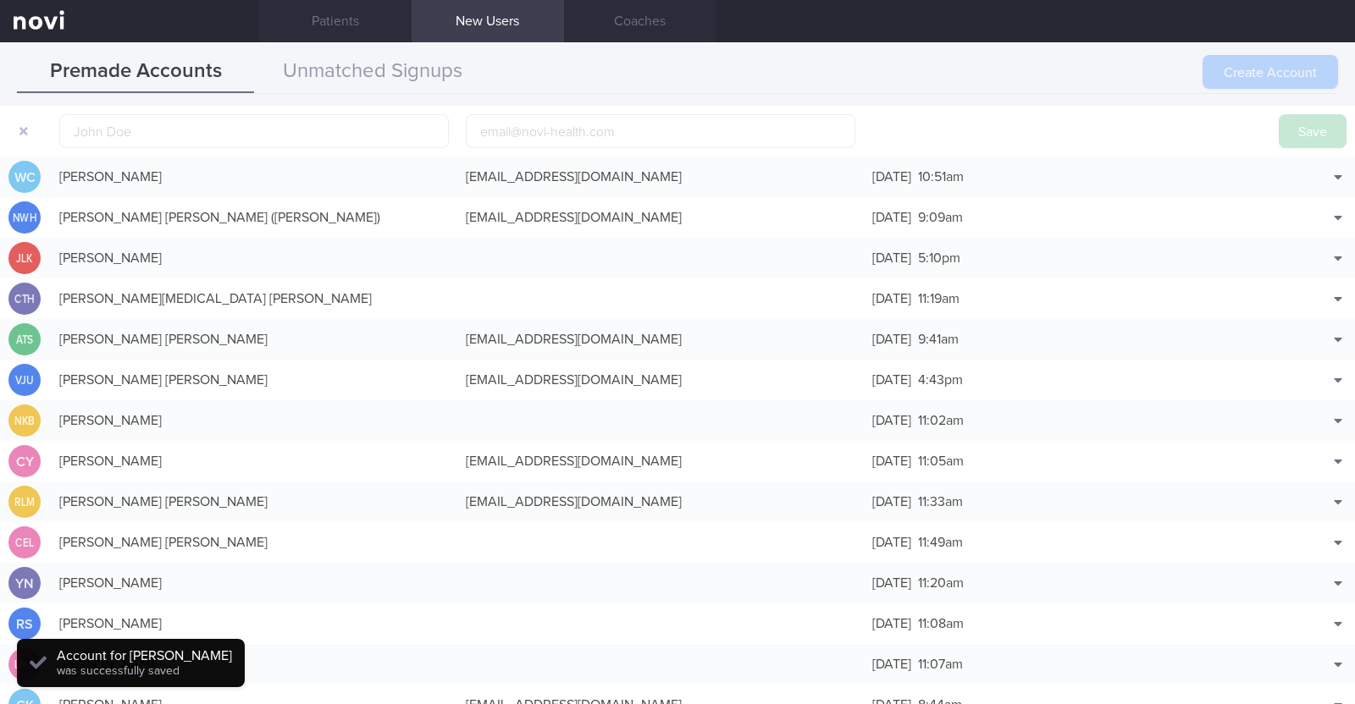
scroll to position [52, 0]
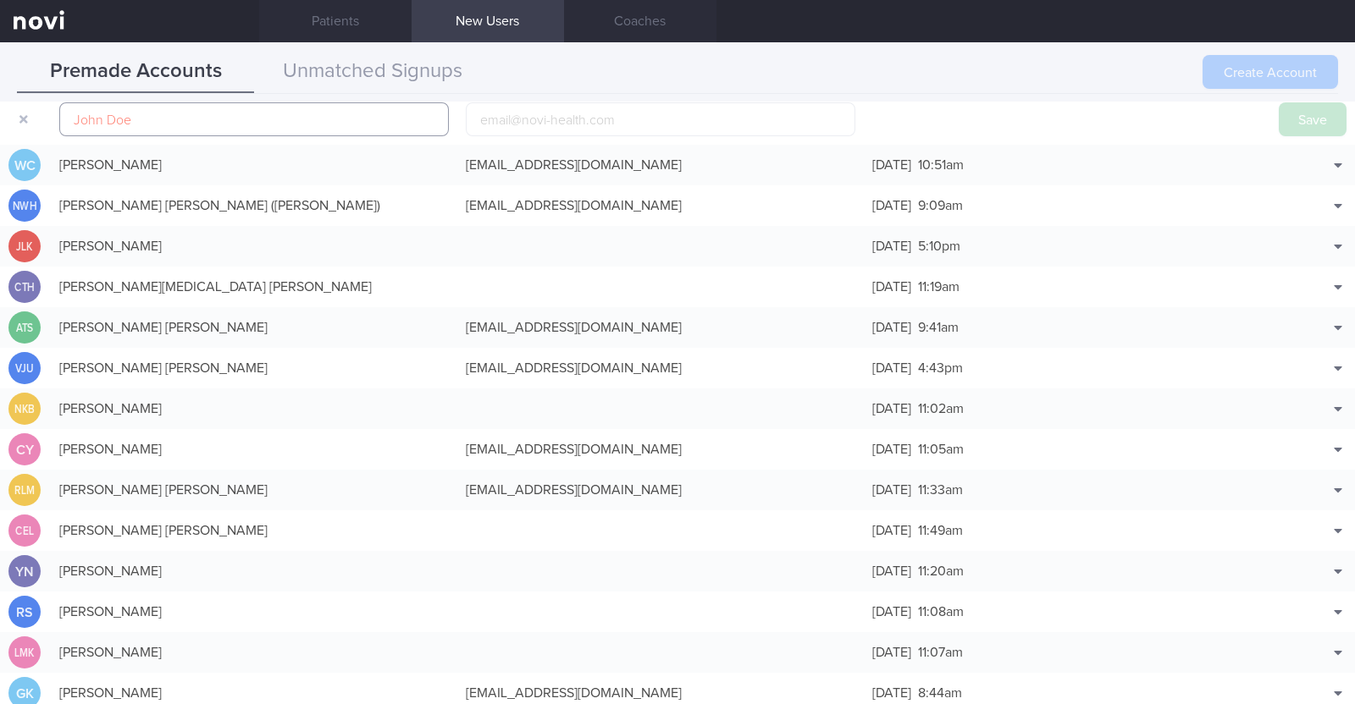
paste input "[PERSON_NAME]"
type input "[PERSON_NAME]"
click at [555, 125] on input "email" at bounding box center [660, 119] width 389 height 34
paste input "[EMAIL_ADDRESS][DOMAIN_NAME]"
click at [537, 113] on input "[EMAIL_ADDRESS][DOMAIN_NAME]" at bounding box center [660, 119] width 389 height 34
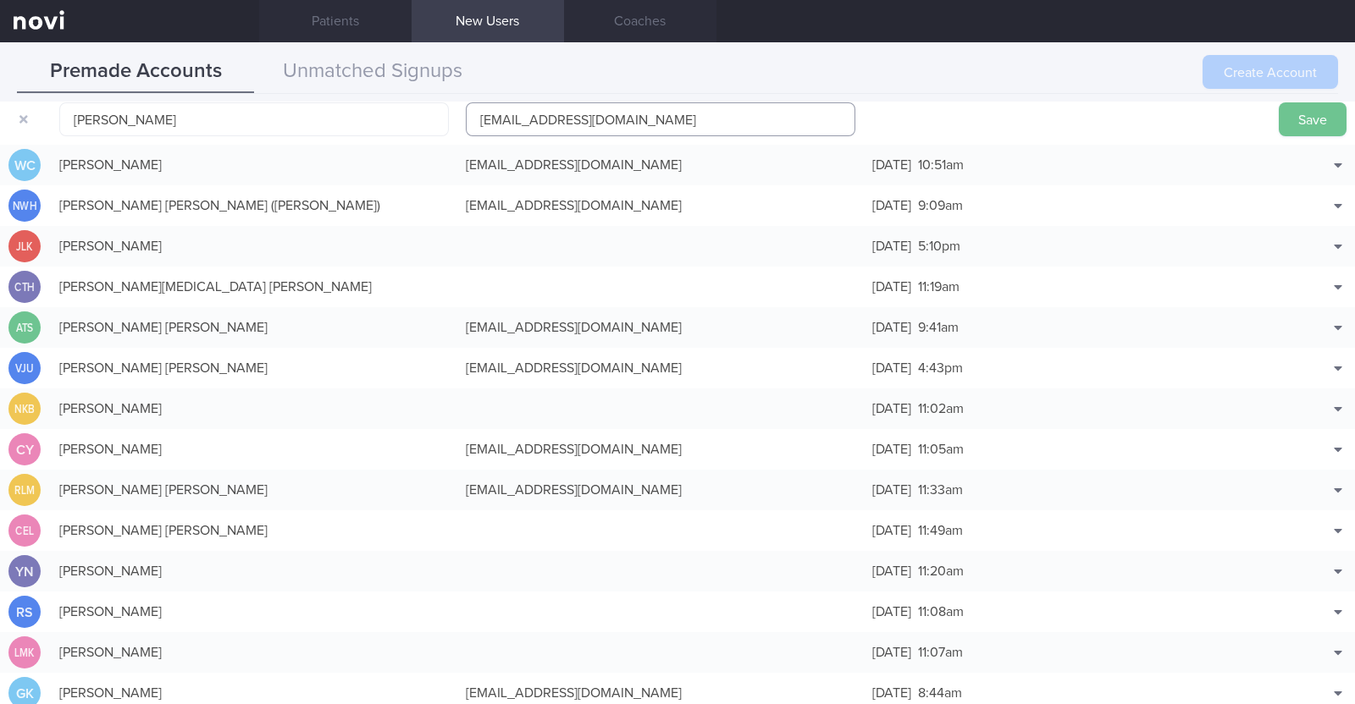
type input "[EMAIL_ADDRESS][DOMAIN_NAME]"
click at [1316, 114] on button "Save" at bounding box center [1312, 119] width 68 height 34
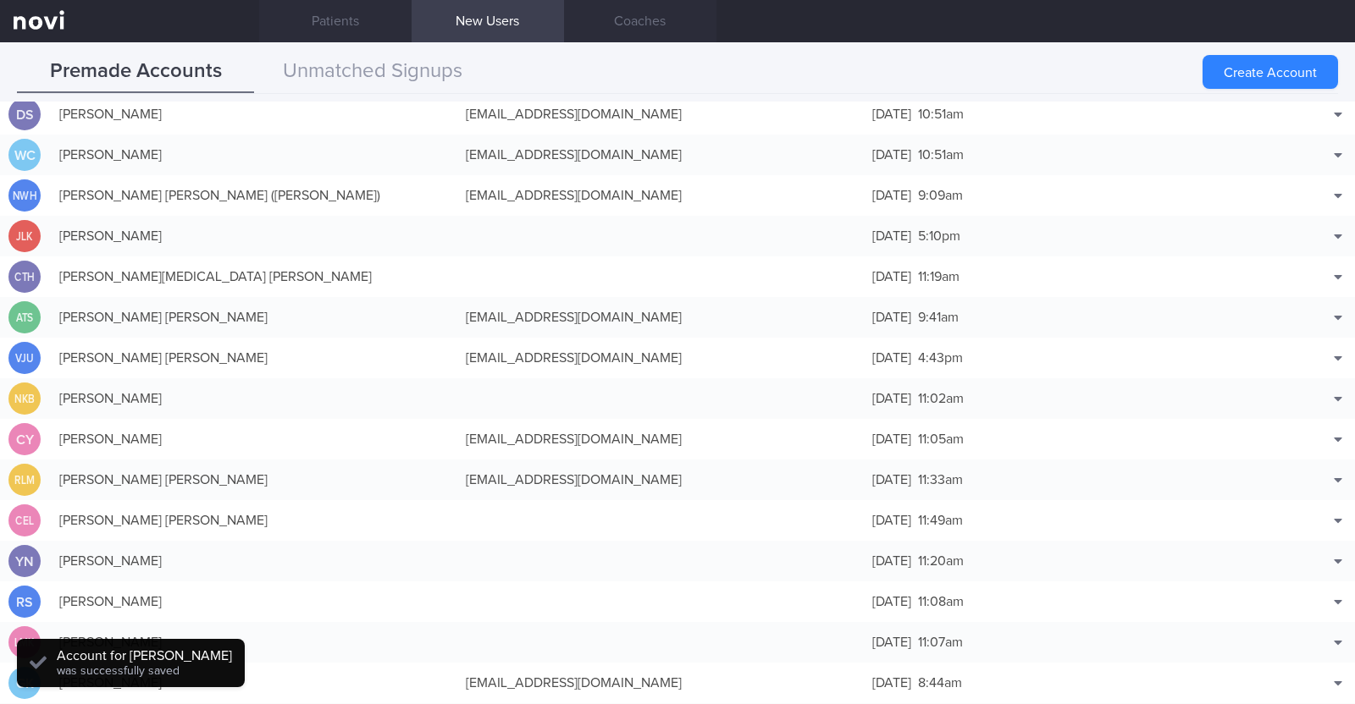
scroll to position [42, 0]
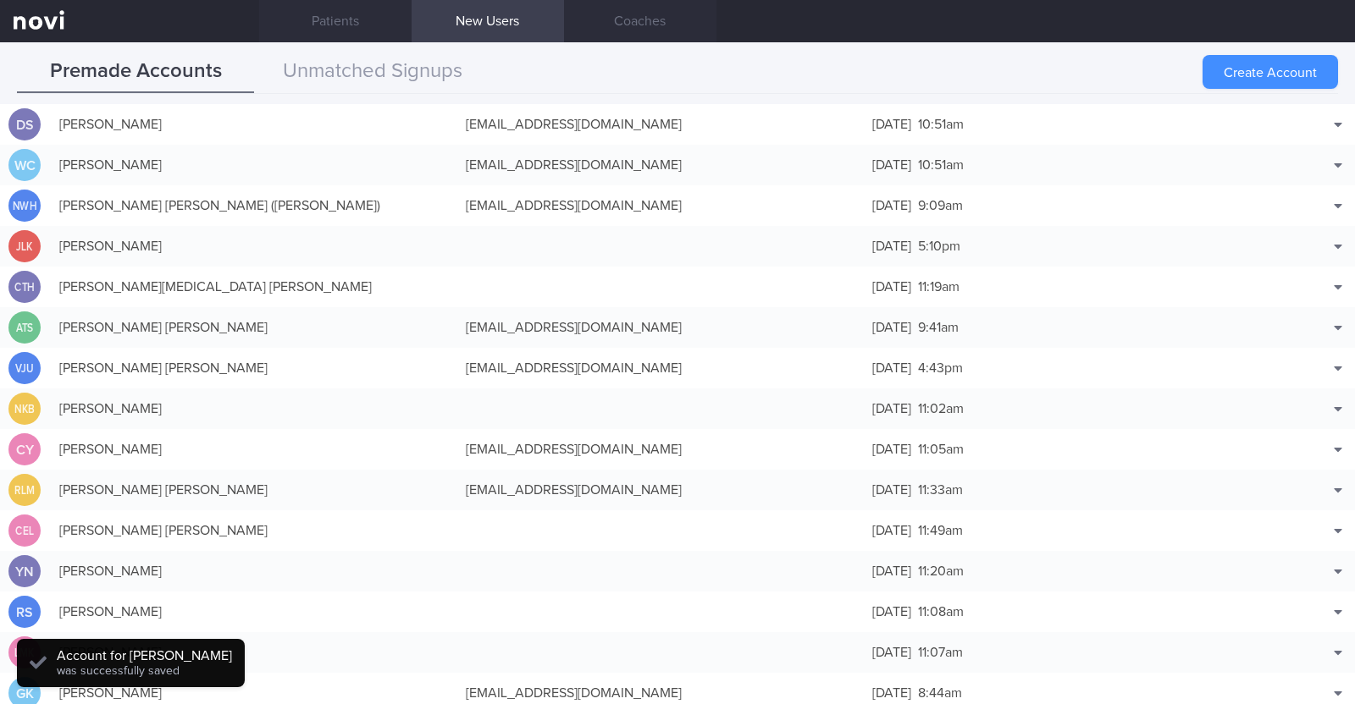
click at [1280, 68] on button "Create Account" at bounding box center [1269, 72] width 135 height 34
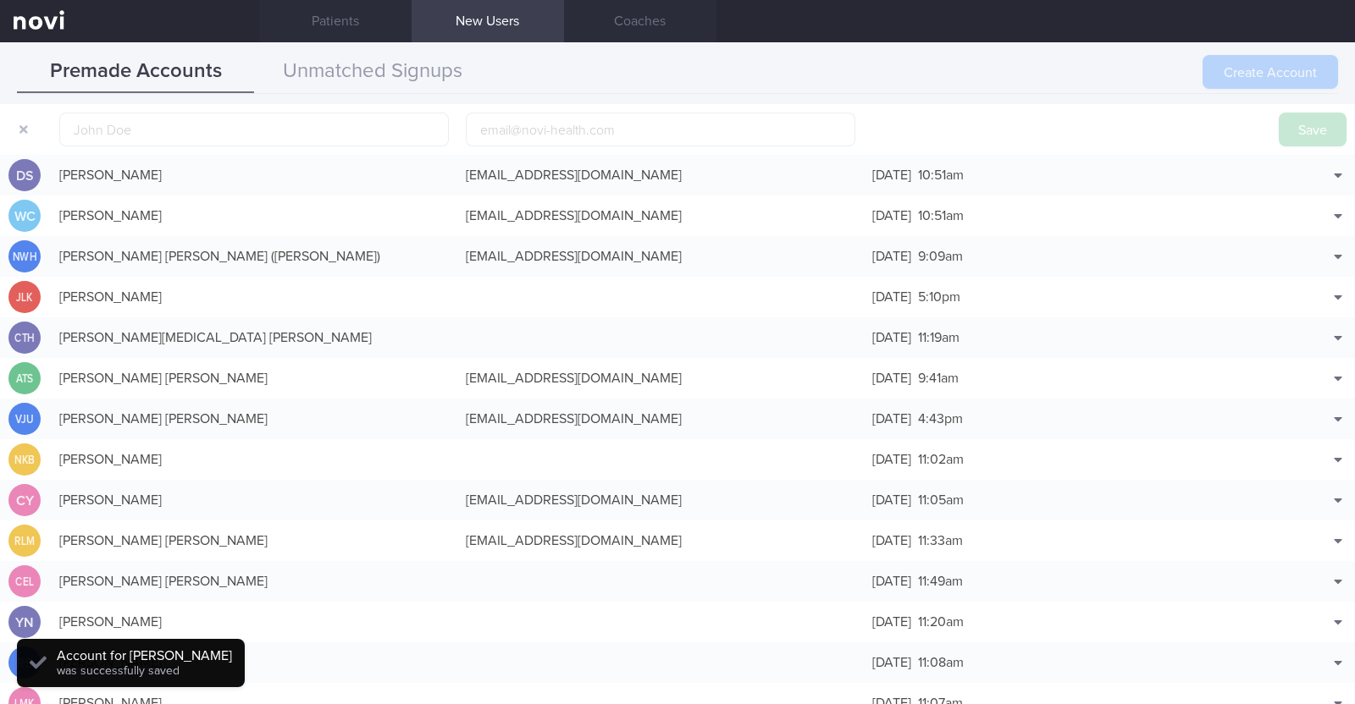
scroll to position [52, 0]
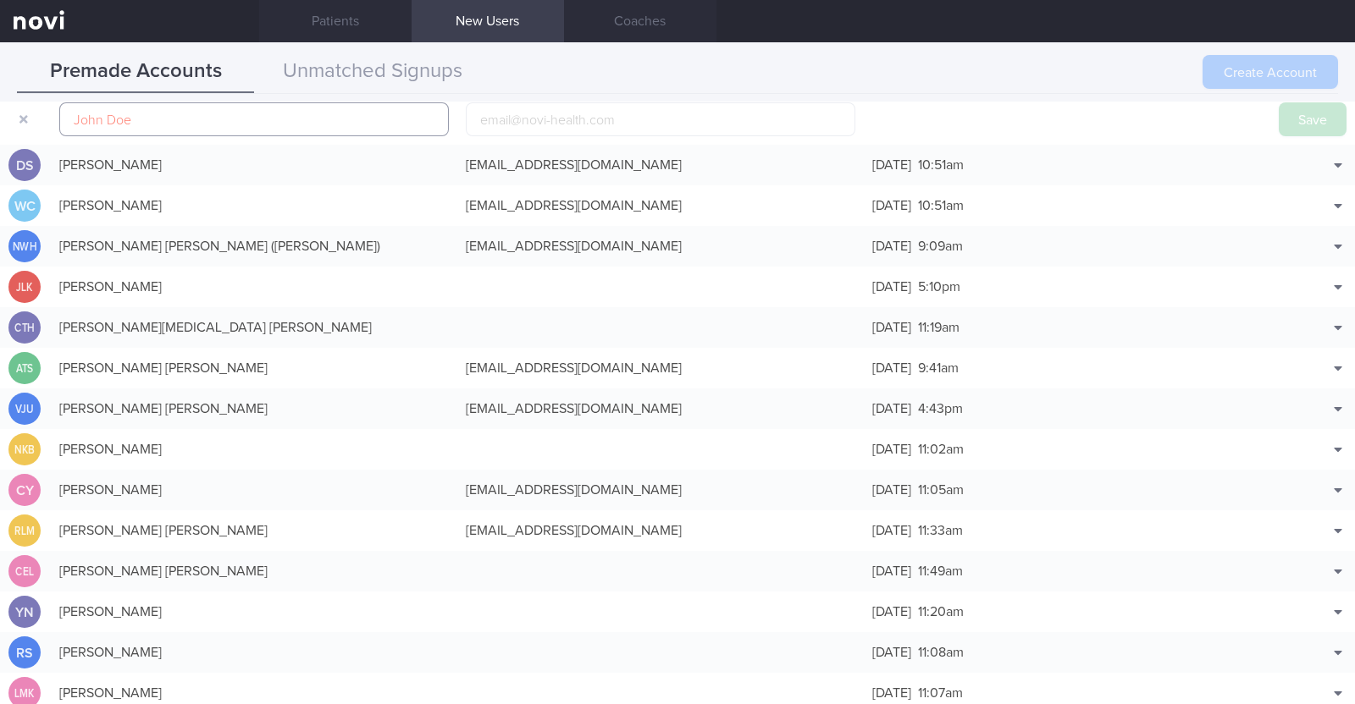
paste input "Wardah Irfatt"
type input "Wardah Irfatt"
click at [587, 110] on input "email" at bounding box center [660, 119] width 389 height 34
paste input "[EMAIL_ADDRESS][DOMAIN_NAME]"
click at [521, 119] on input "[EMAIL_ADDRESS][DOMAIN_NAME]" at bounding box center [660, 119] width 389 height 34
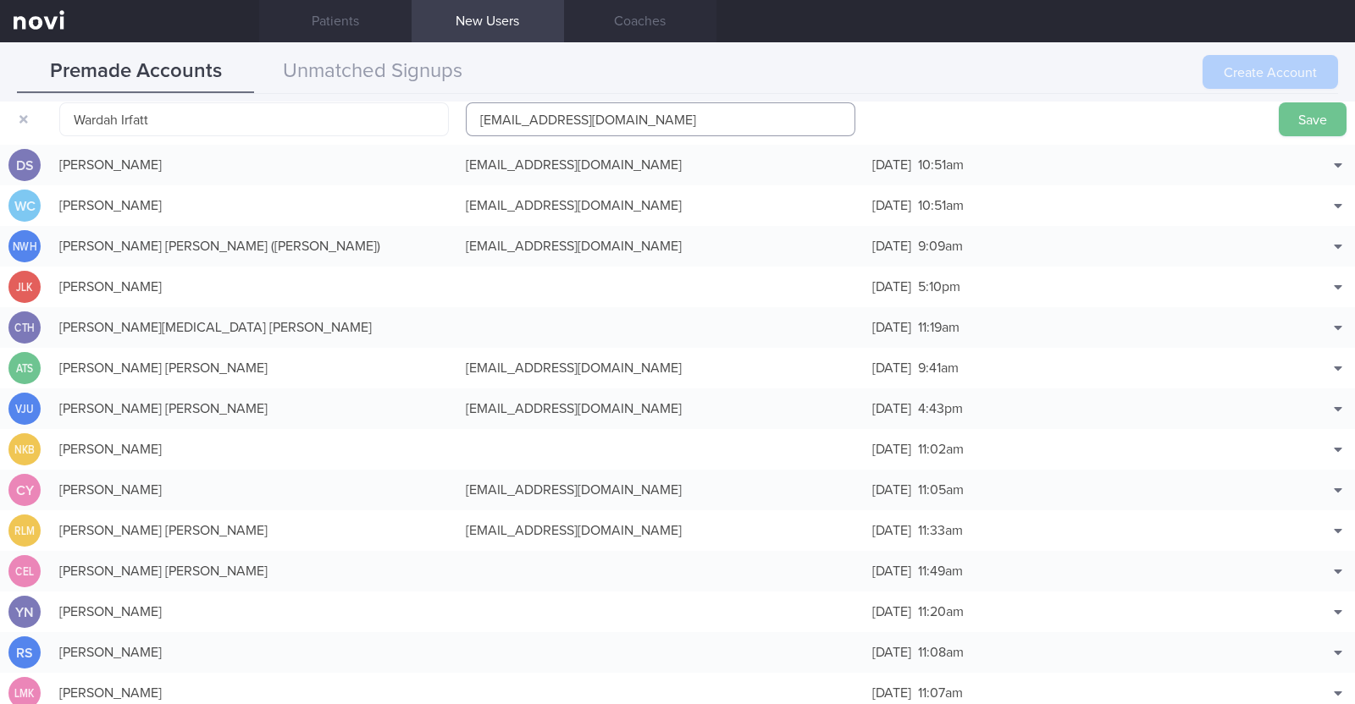
type input "[EMAIL_ADDRESS][DOMAIN_NAME]"
click at [1278, 119] on button "Save" at bounding box center [1312, 119] width 68 height 34
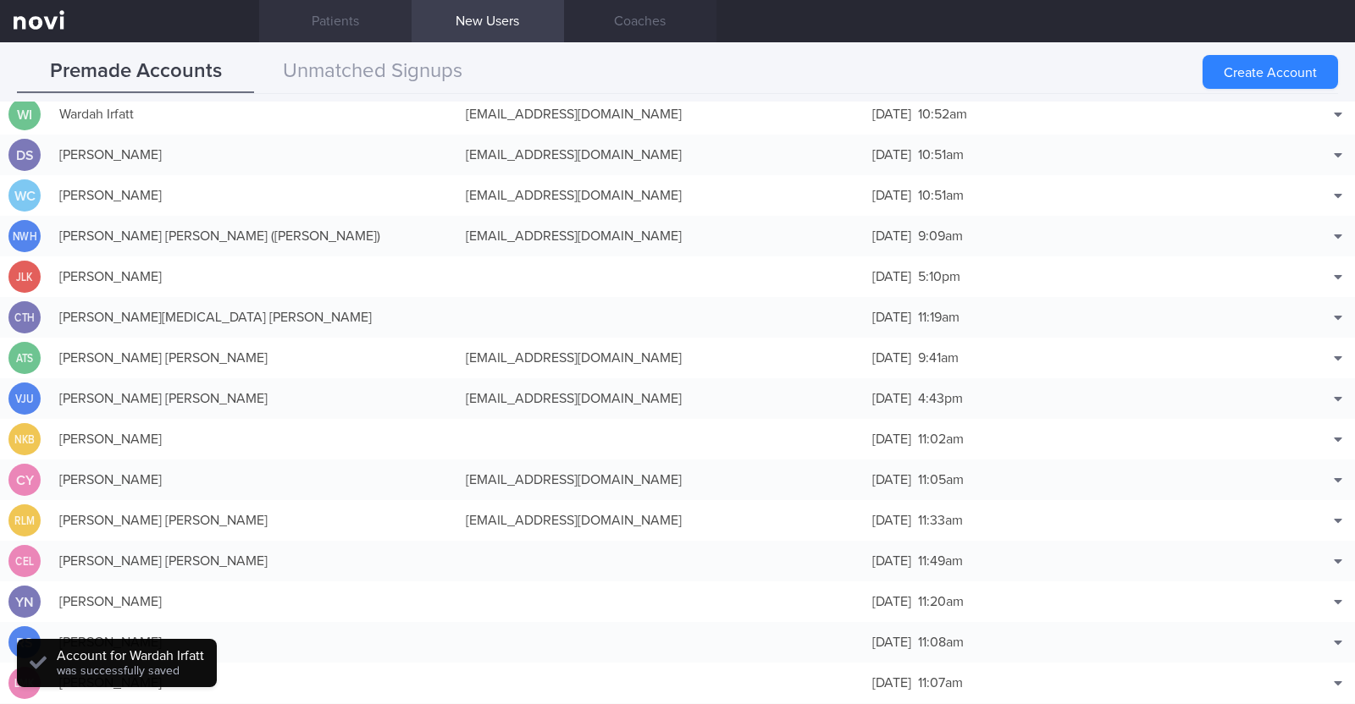
scroll to position [42, 0]
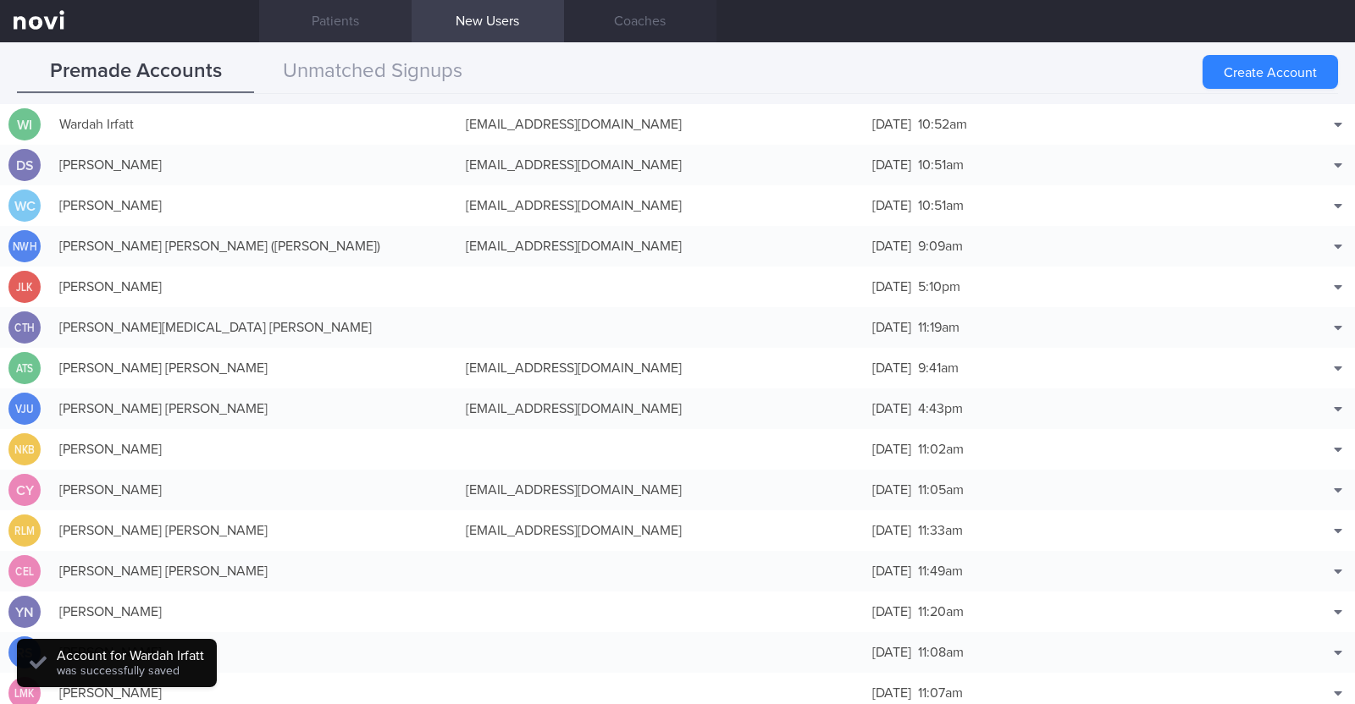
click at [338, 31] on link "Patients" at bounding box center [335, 21] width 152 height 42
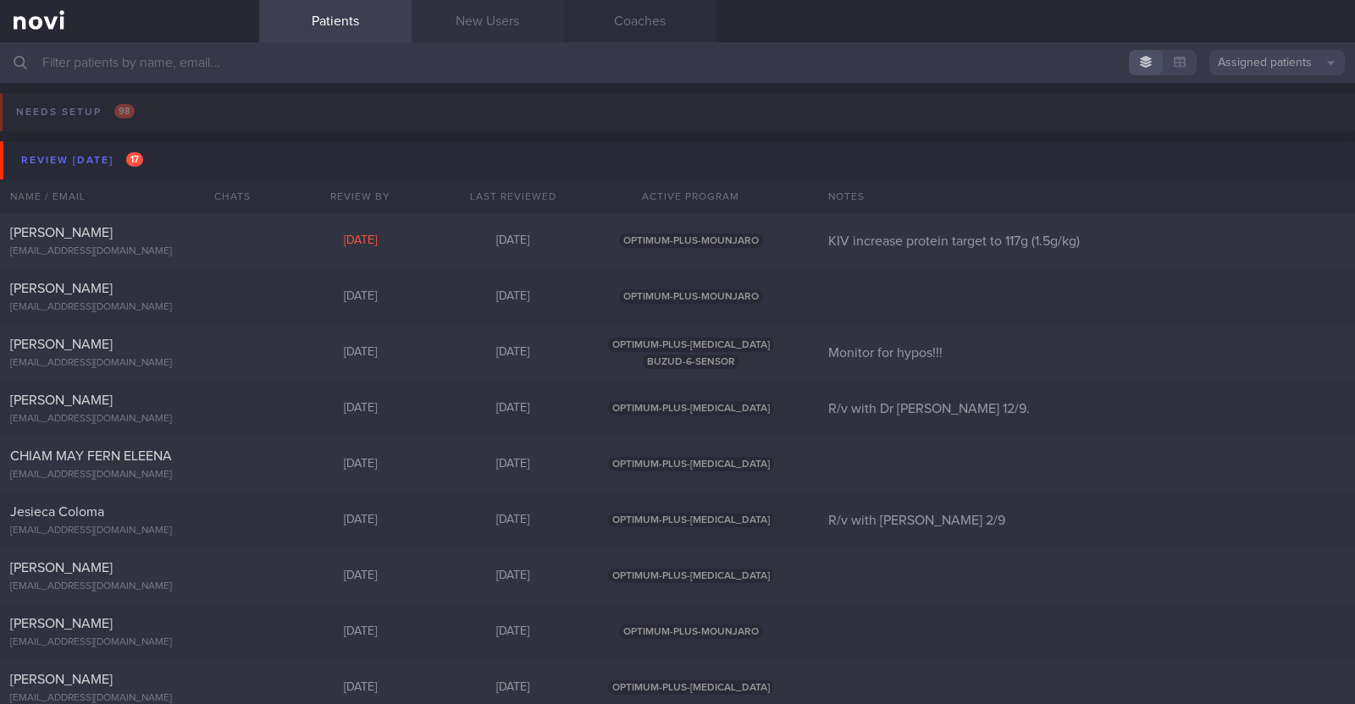
click at [452, 25] on link "New Users" at bounding box center [487, 21] width 152 height 42
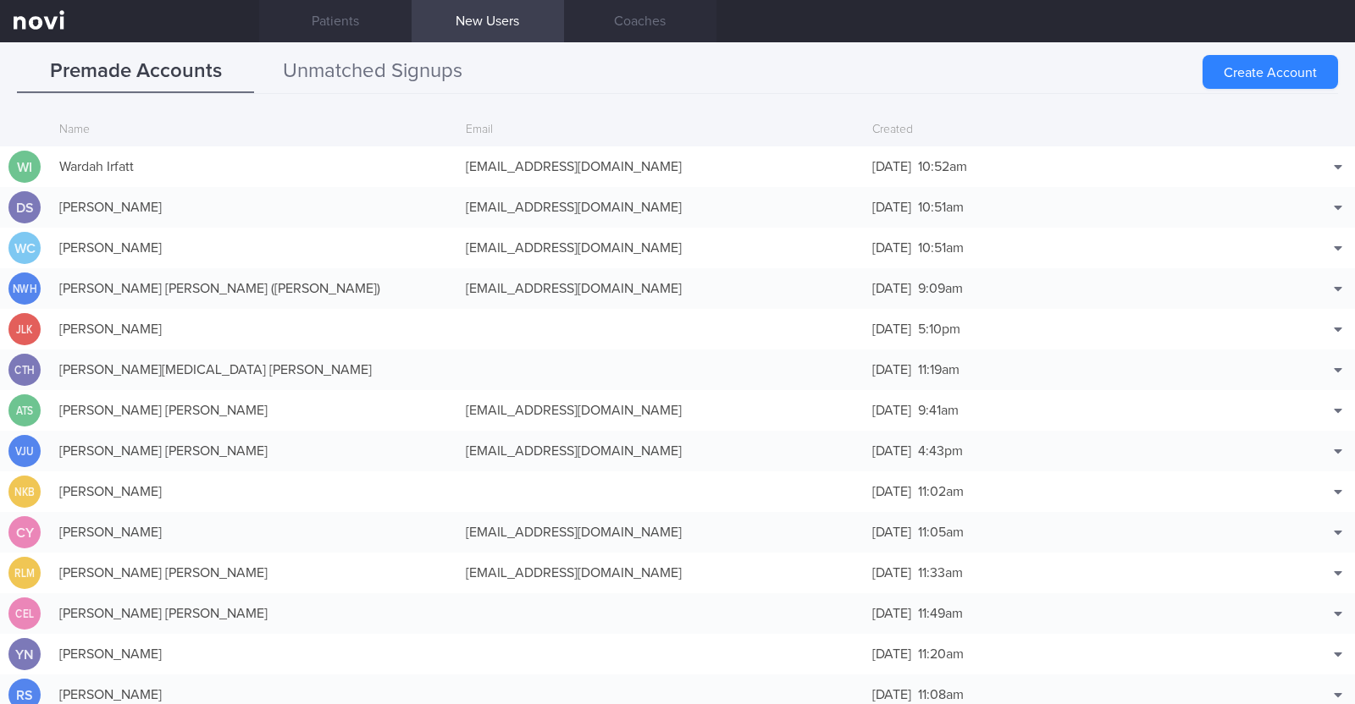
click at [387, 61] on button "Unmatched Signups" at bounding box center [372, 72] width 237 height 42
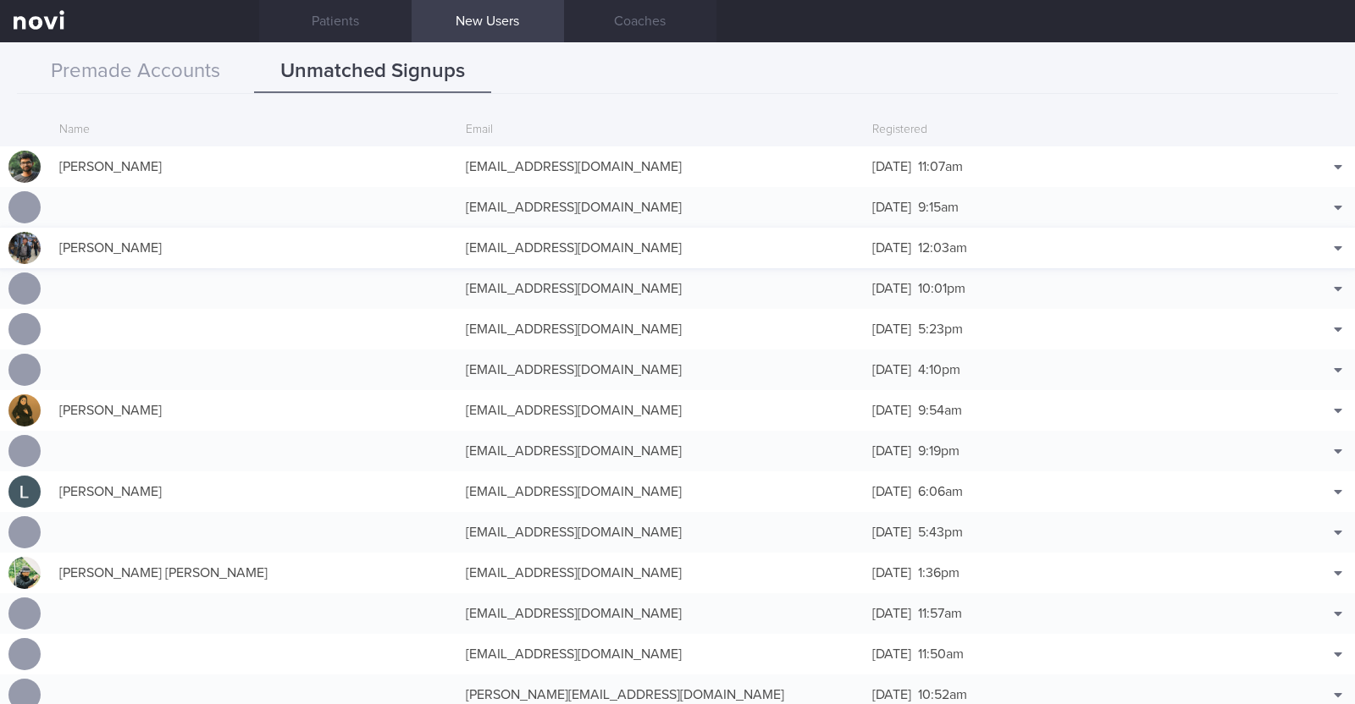
scroll to position [41, 0]
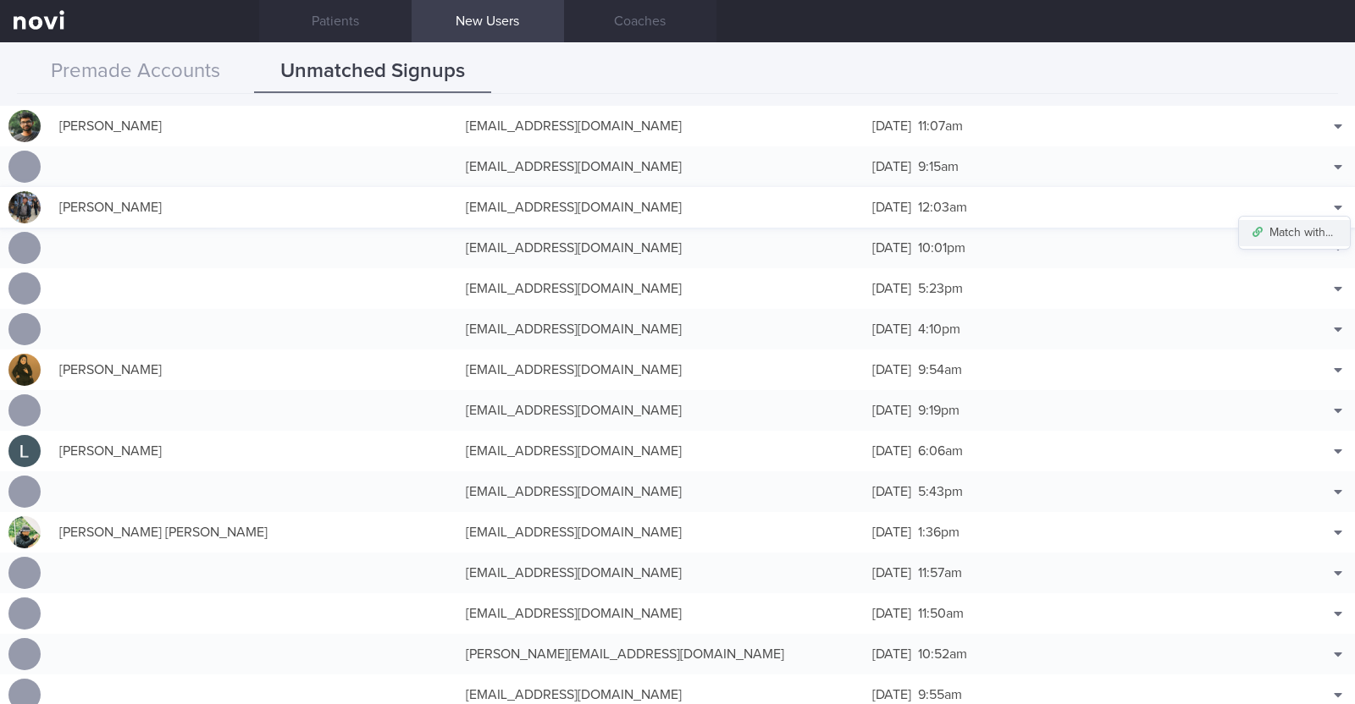
click at [1302, 227] on button "Match with..." at bounding box center [1294, 232] width 111 height 25
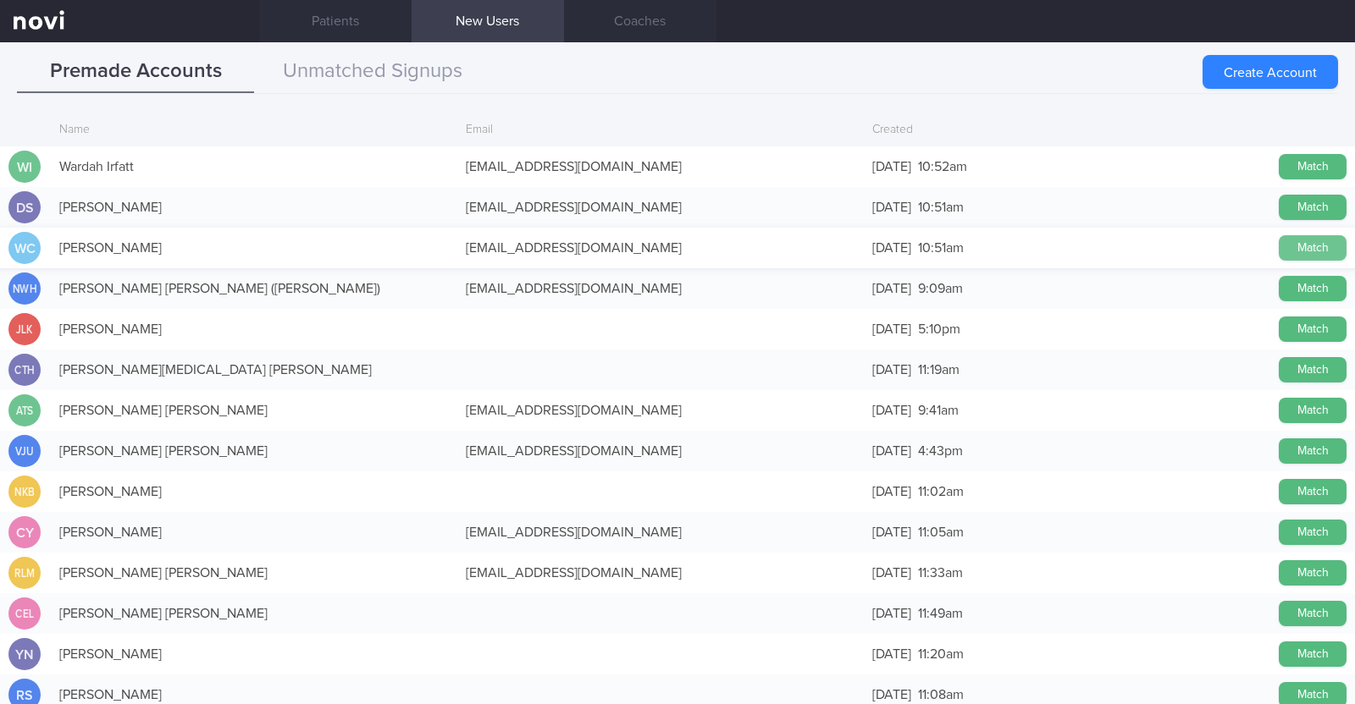
click at [1291, 247] on button "Match" at bounding box center [1312, 247] width 68 height 25
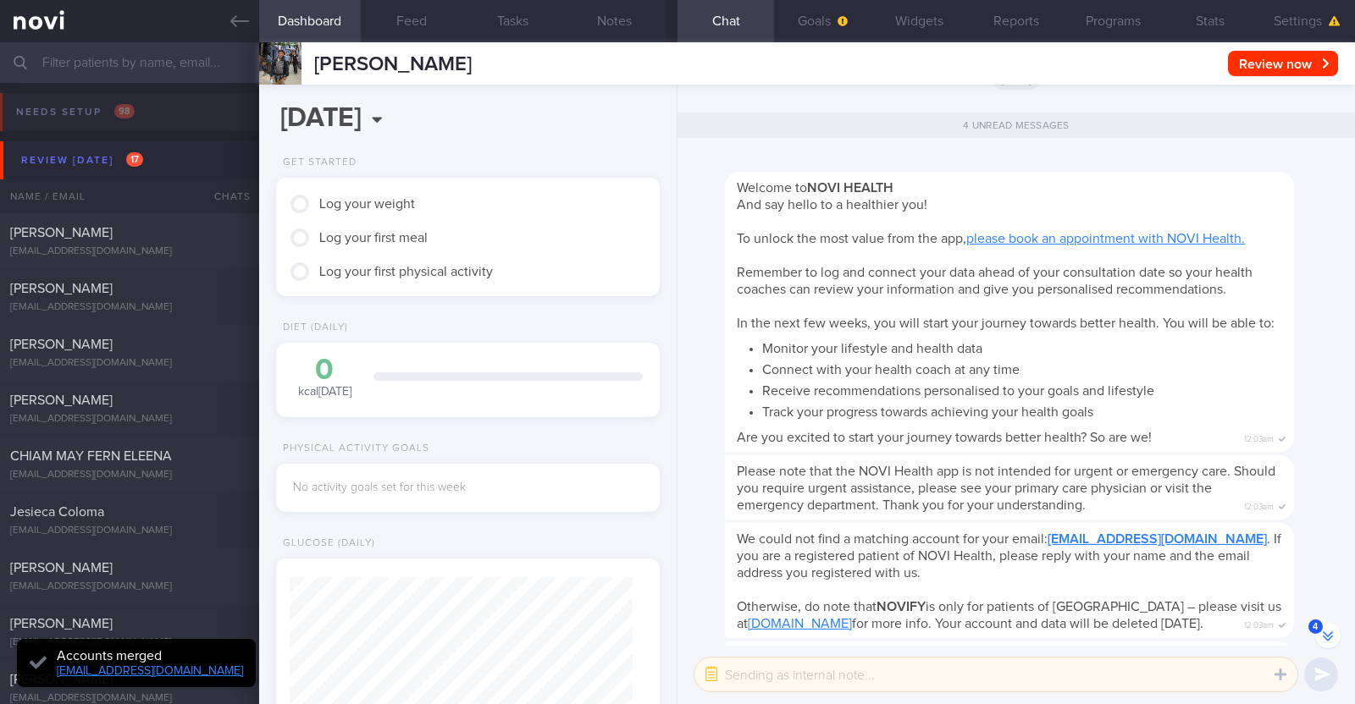
scroll to position [-53, 0]
click at [1289, 30] on button "Settings" at bounding box center [1306, 21] width 97 height 42
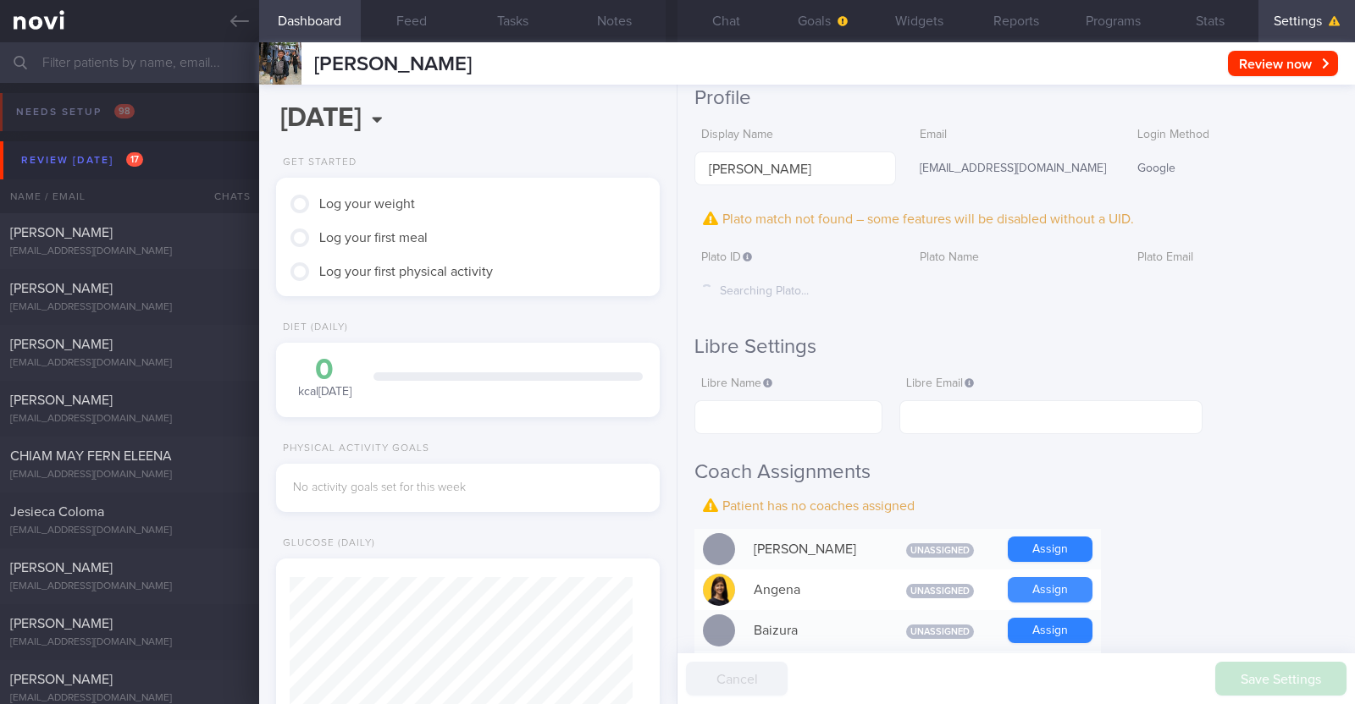
scroll to position [529, 0]
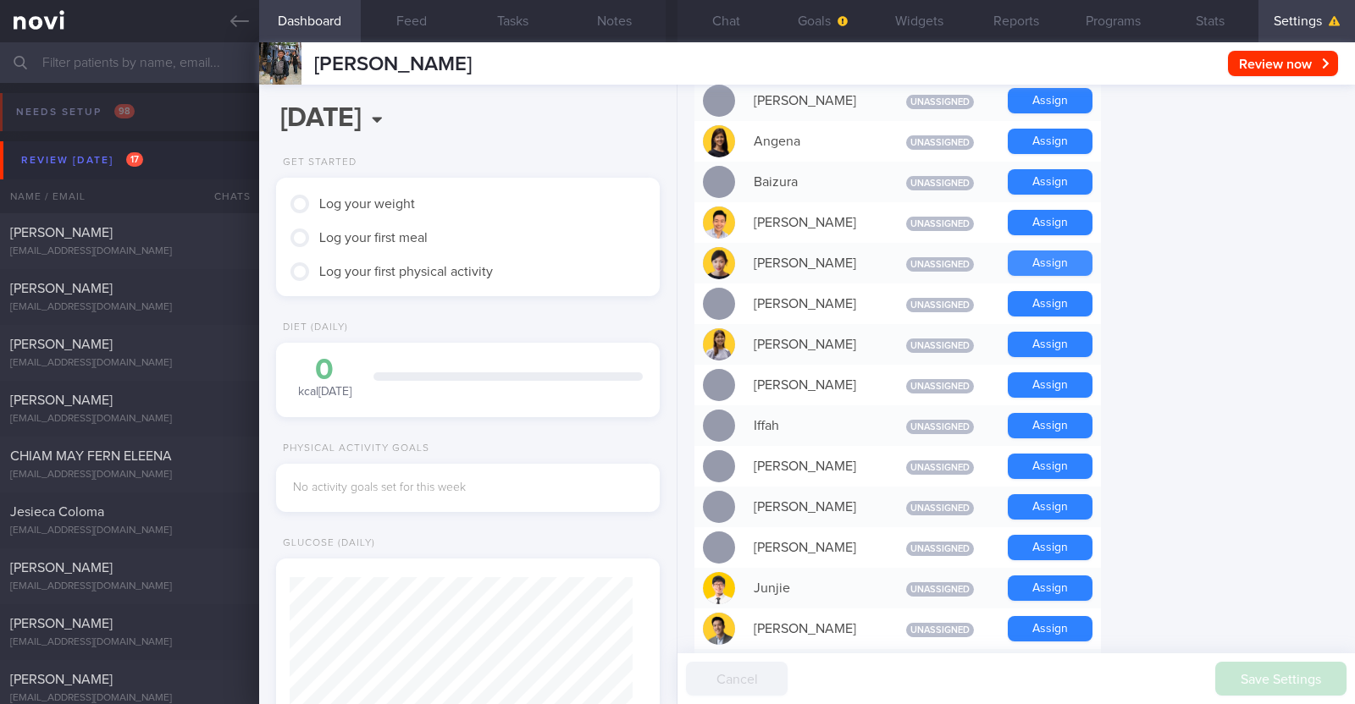
click at [1070, 267] on button "Assign" at bounding box center [1049, 263] width 85 height 25
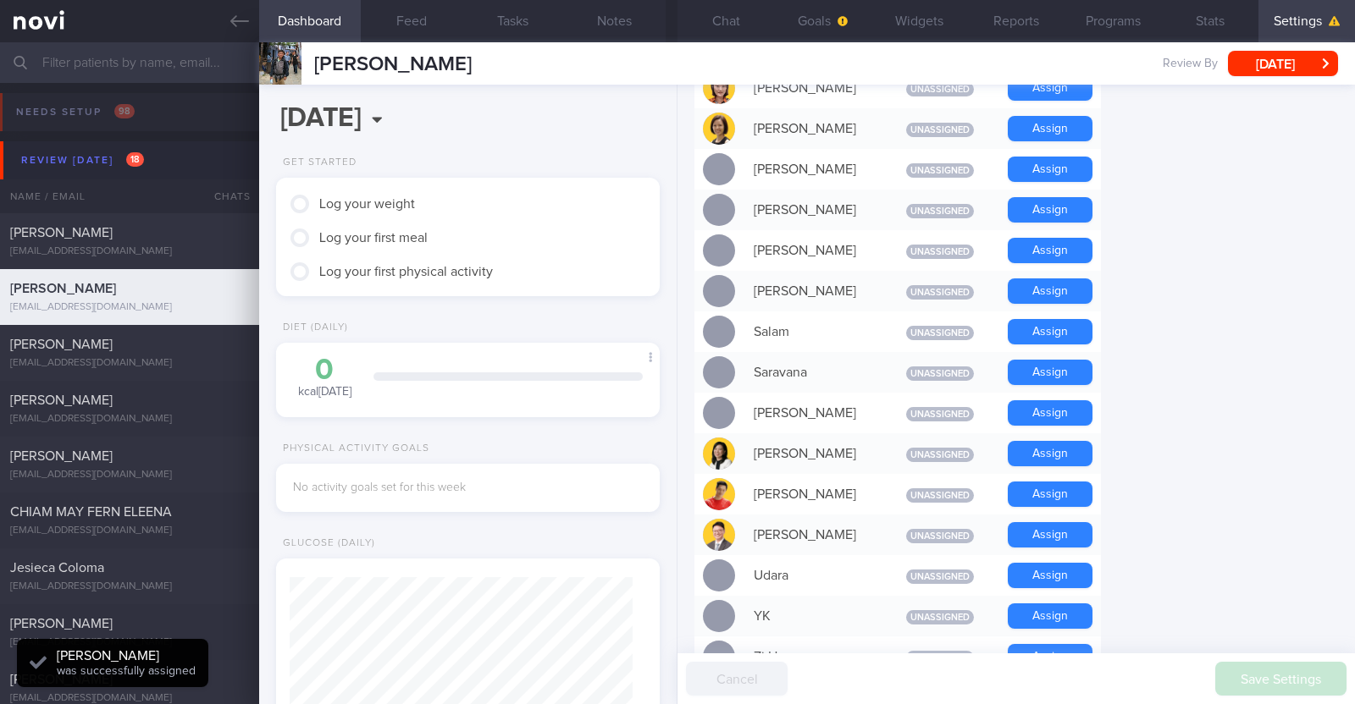
scroll to position [1234, 0]
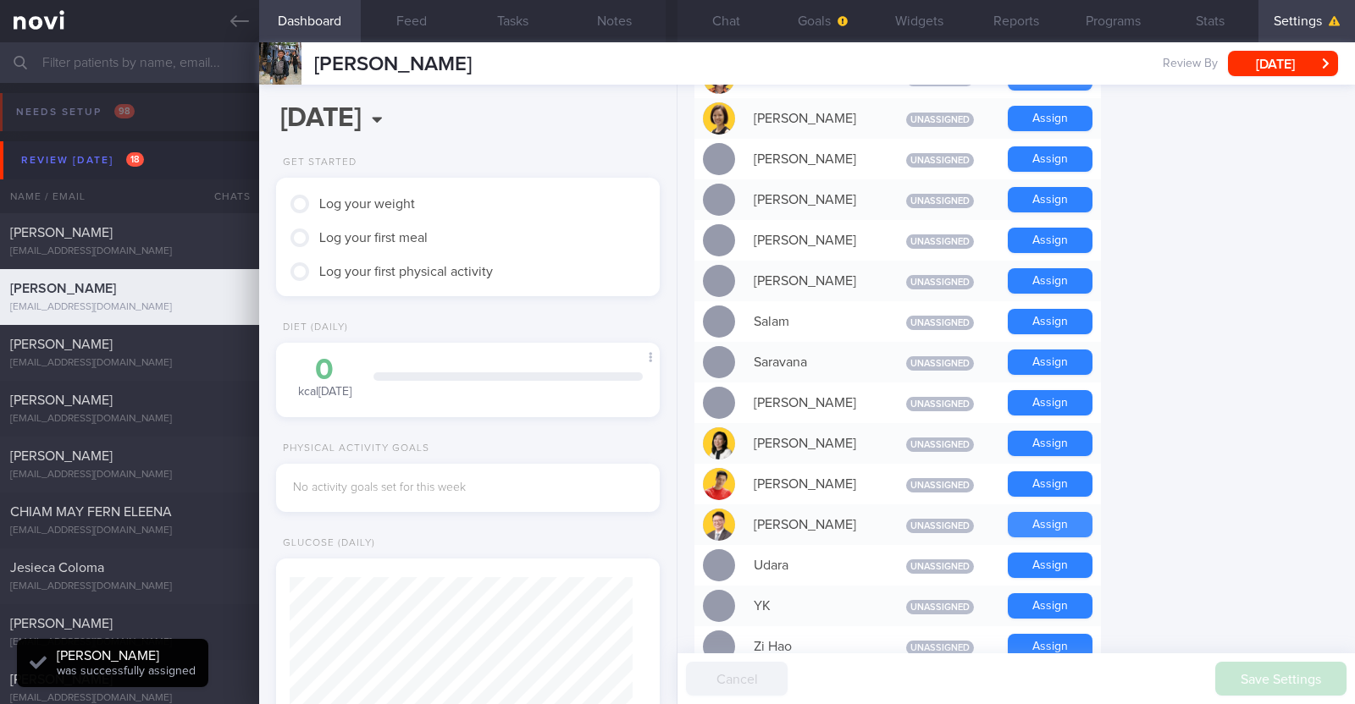
click at [1060, 512] on button "Assign" at bounding box center [1049, 524] width 85 height 25
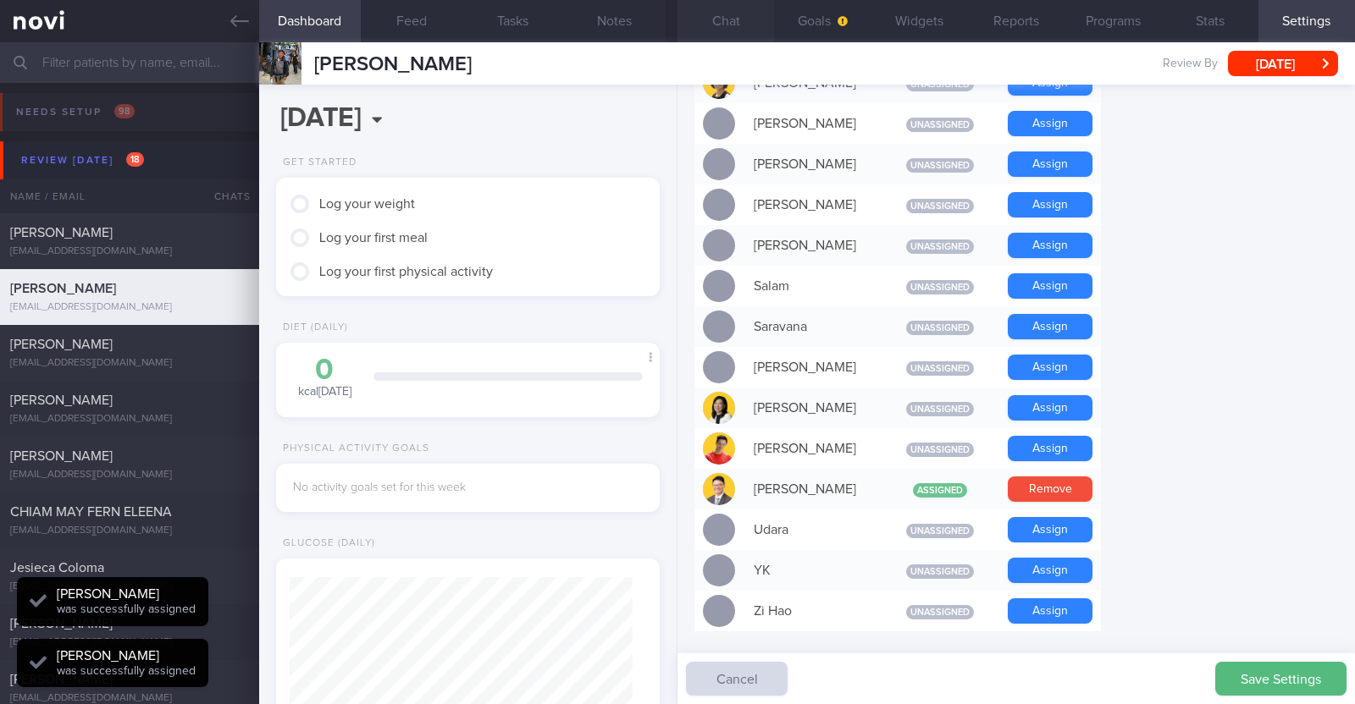
scroll to position [1199, 0]
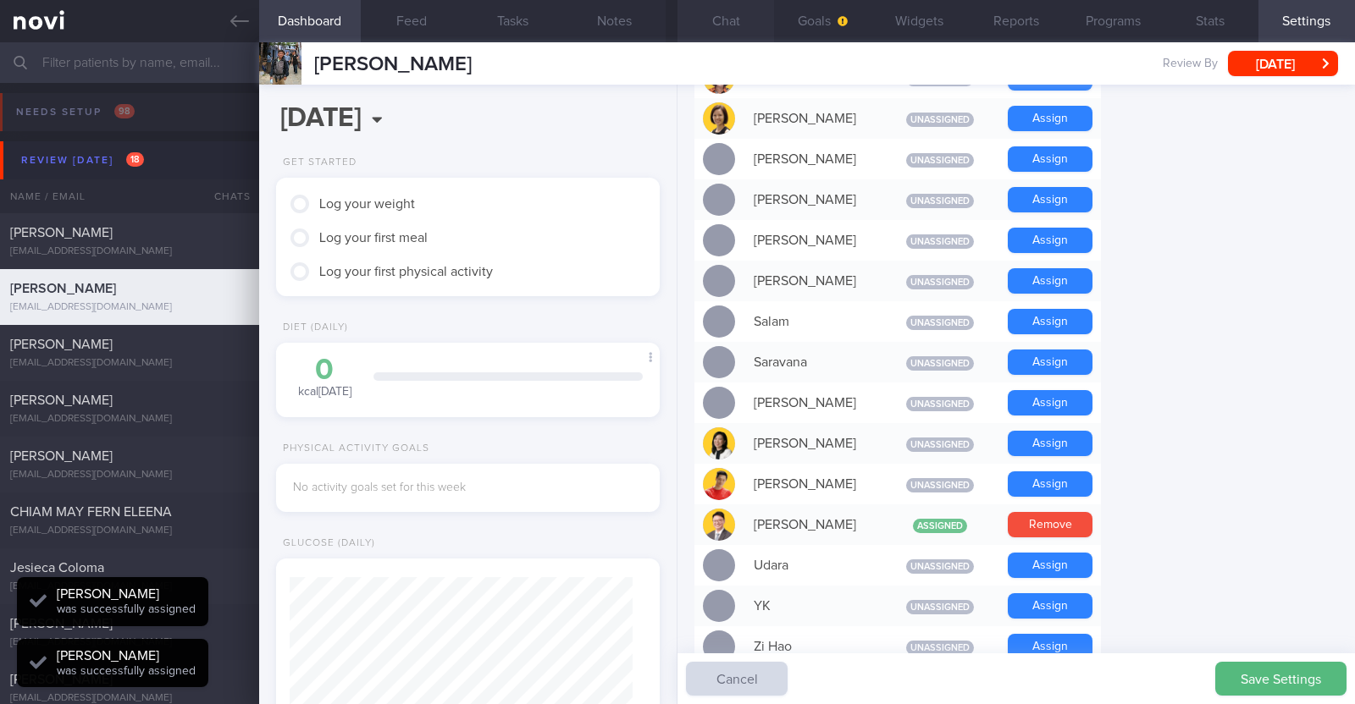
click at [724, 22] on button "Chat" at bounding box center [725, 21] width 97 height 42
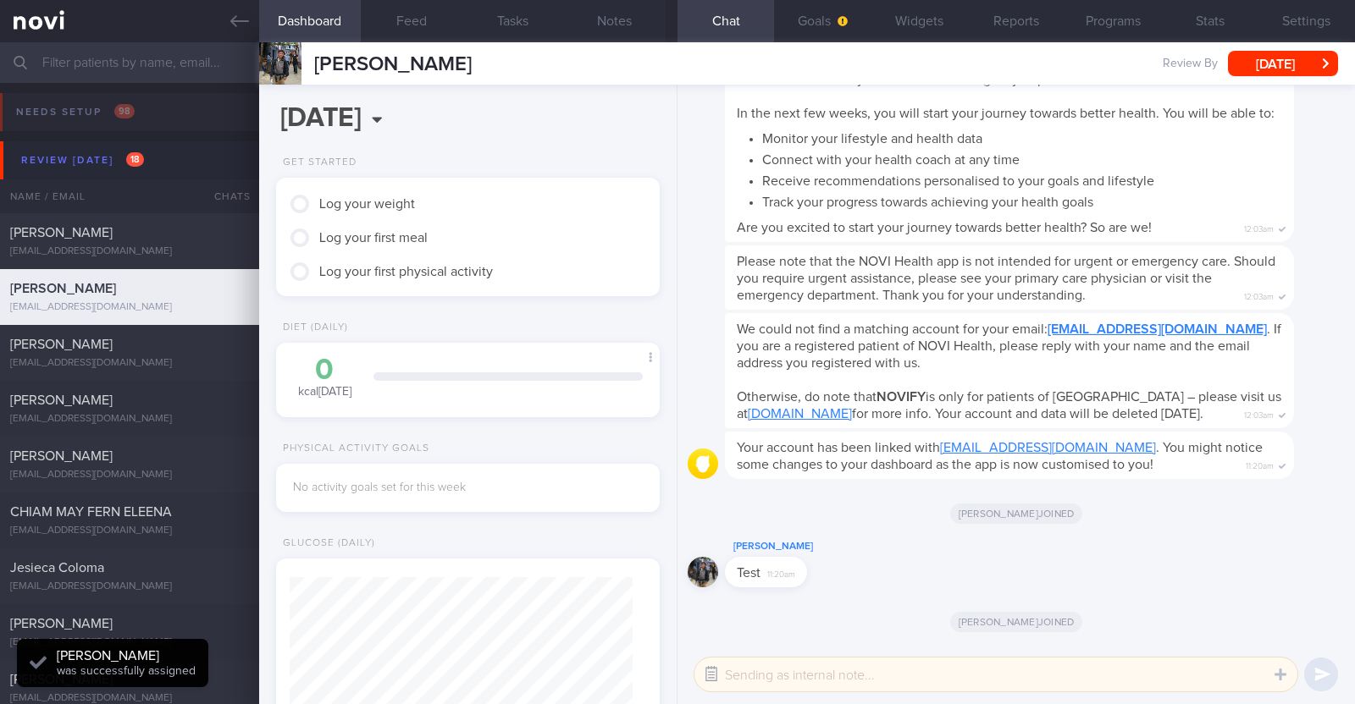
click at [705, 676] on button "button" at bounding box center [711, 675] width 30 height 30
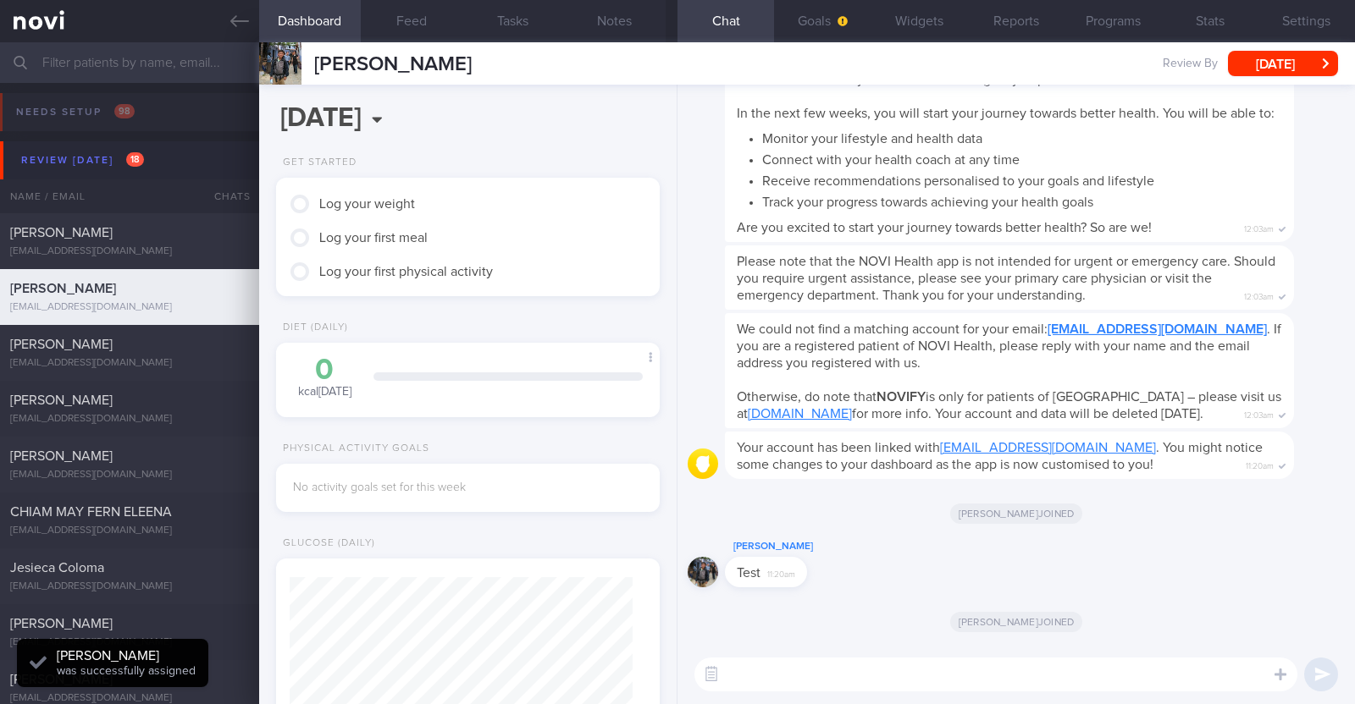
click at [748, 675] on textarea at bounding box center [995, 675] width 603 height 34
type textarea "Hi:)"
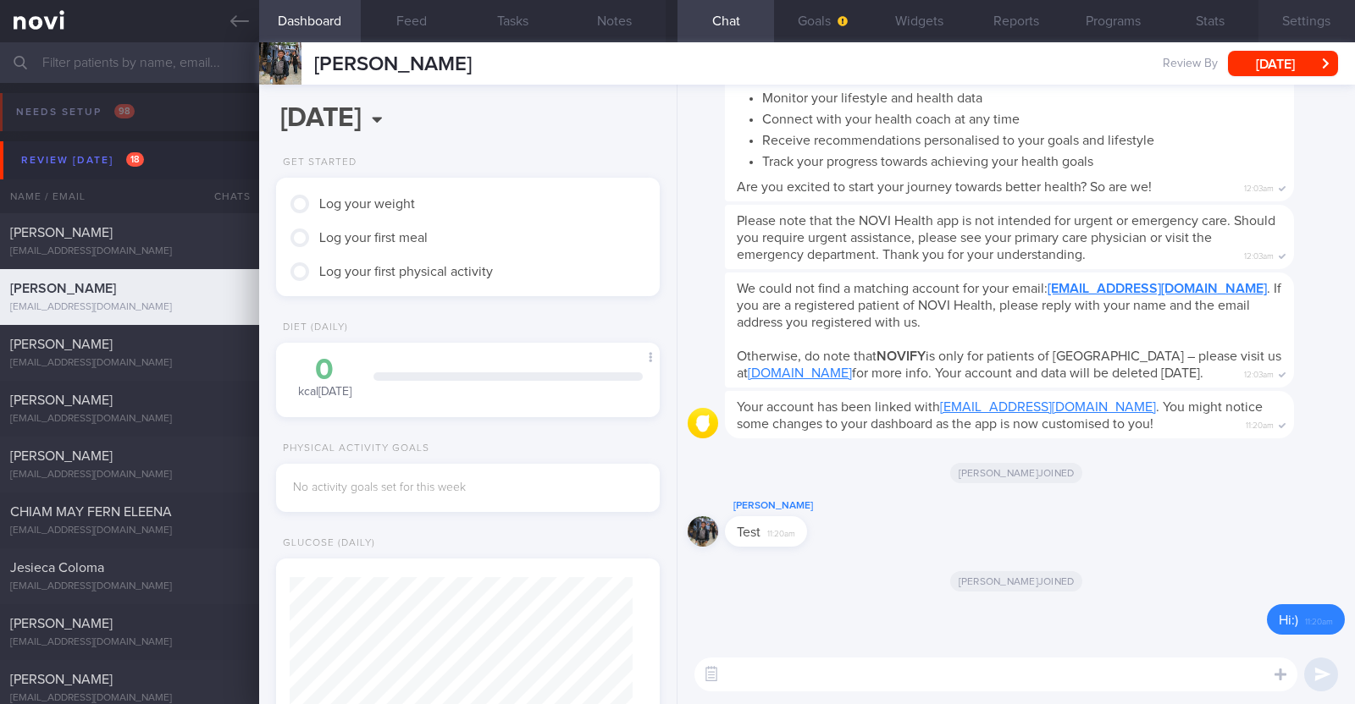
click at [1315, 21] on button "Settings" at bounding box center [1306, 21] width 97 height 42
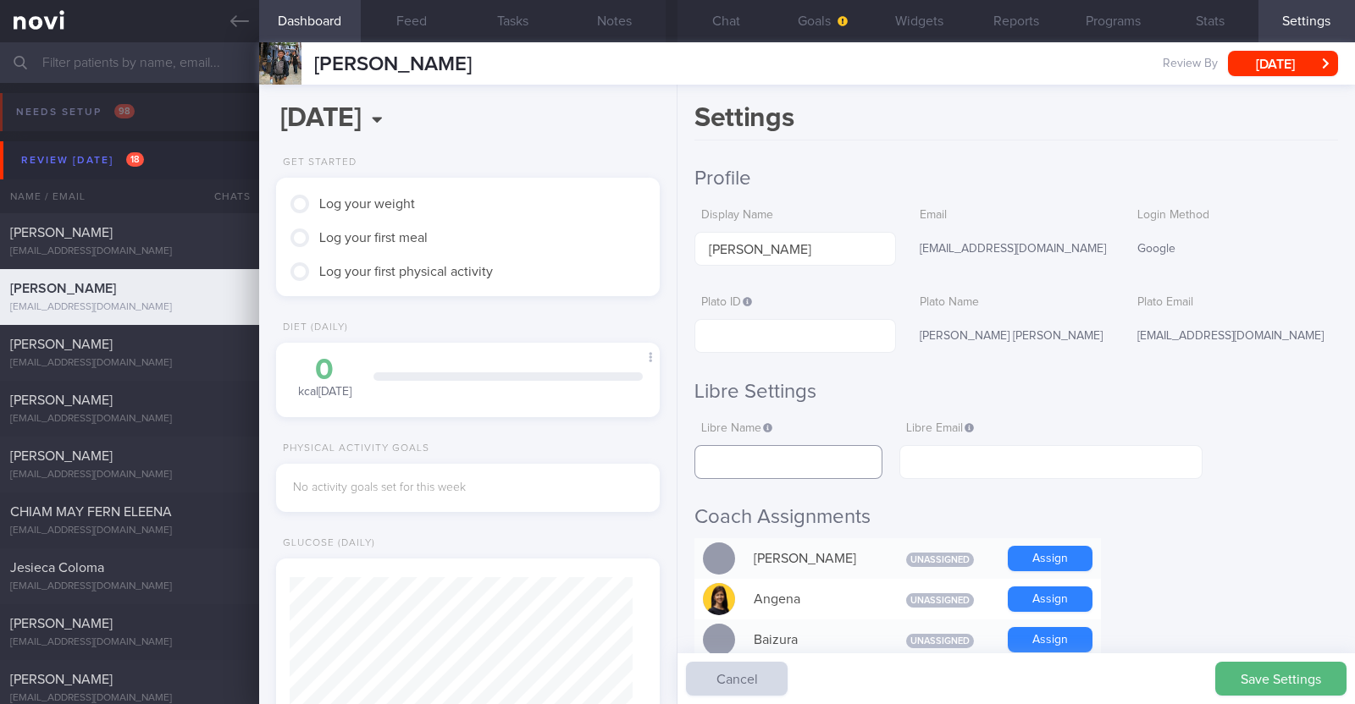
click at [779, 463] on input "text" at bounding box center [788, 462] width 188 height 34
type input "[PERSON_NAME]"
drag, startPoint x: 1039, startPoint y: 247, endPoint x: 891, endPoint y: 246, distance: 147.3
click at [891, 246] on div "Display Name [PERSON_NAME] Email [EMAIL_ADDRESS][DOMAIN_NAME] Login Method Goog…" at bounding box center [1015, 233] width 643 height 67
click at [976, 246] on div "[EMAIL_ADDRESS][DOMAIN_NAME]" at bounding box center [1013, 250] width 201 height 36
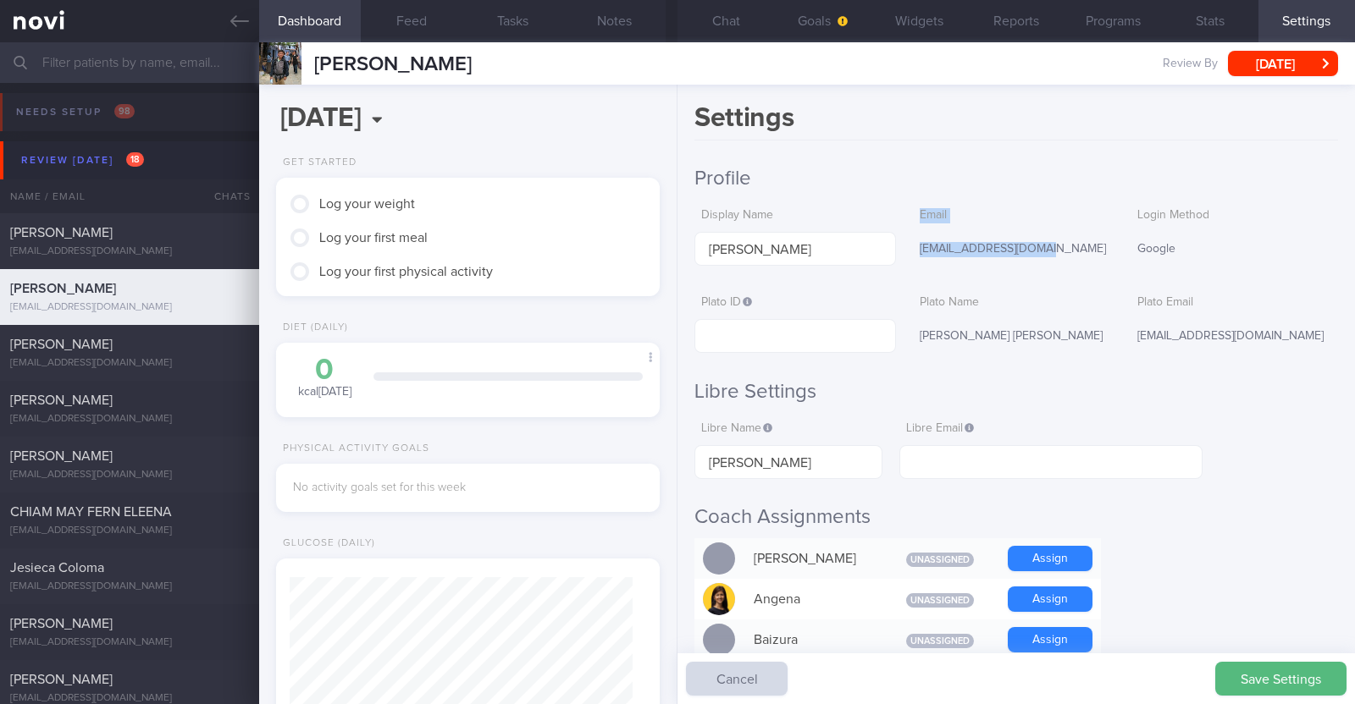
click at [1031, 244] on div "[EMAIL_ADDRESS][DOMAIN_NAME]" at bounding box center [1013, 250] width 201 height 36
drag, startPoint x: 1030, startPoint y: 244, endPoint x: 902, endPoint y: 243, distance: 127.8
click at [902, 243] on div "Display Name [PERSON_NAME] Email [EMAIL_ADDRESS][DOMAIN_NAME] Login Method Goog…" at bounding box center [1015, 233] width 643 height 67
copy div "[EMAIL_ADDRESS][DOMAIN_NAME]"
click at [938, 463] on input "text" at bounding box center [1050, 462] width 303 height 34
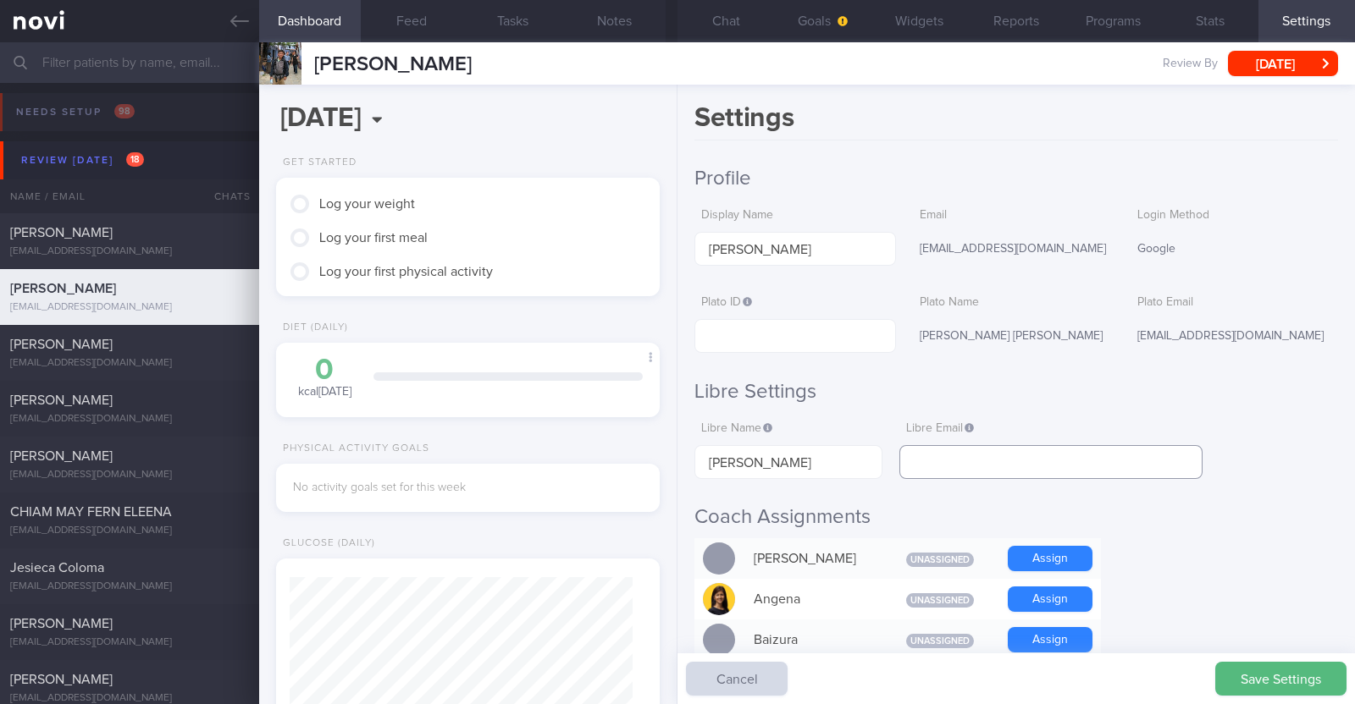
paste input "[EMAIL_ADDRESS][DOMAIN_NAME]"
type input "[EMAIL_ADDRESS][DOMAIN_NAME]"
click at [1264, 676] on button "Save Settings" at bounding box center [1280, 679] width 131 height 34
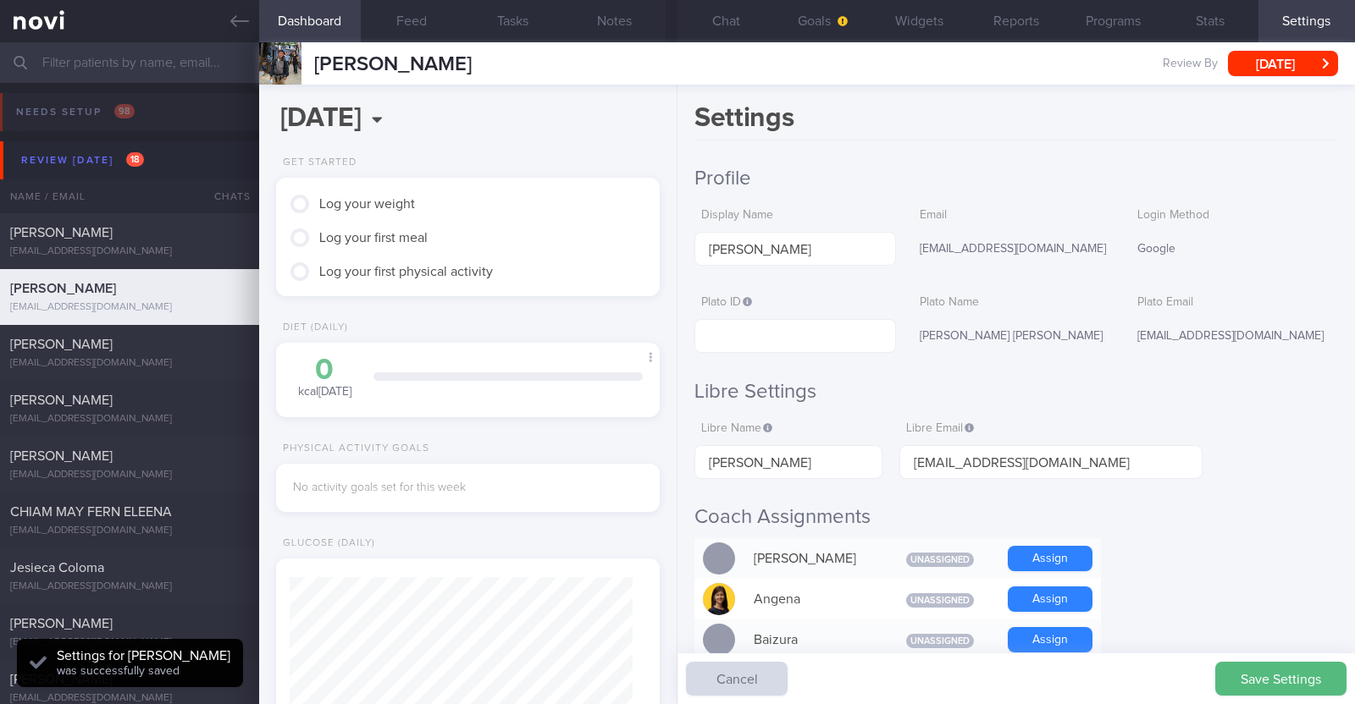
scroll to position [171, 343]
